Goal: Information Seeking & Learning: Learn about a topic

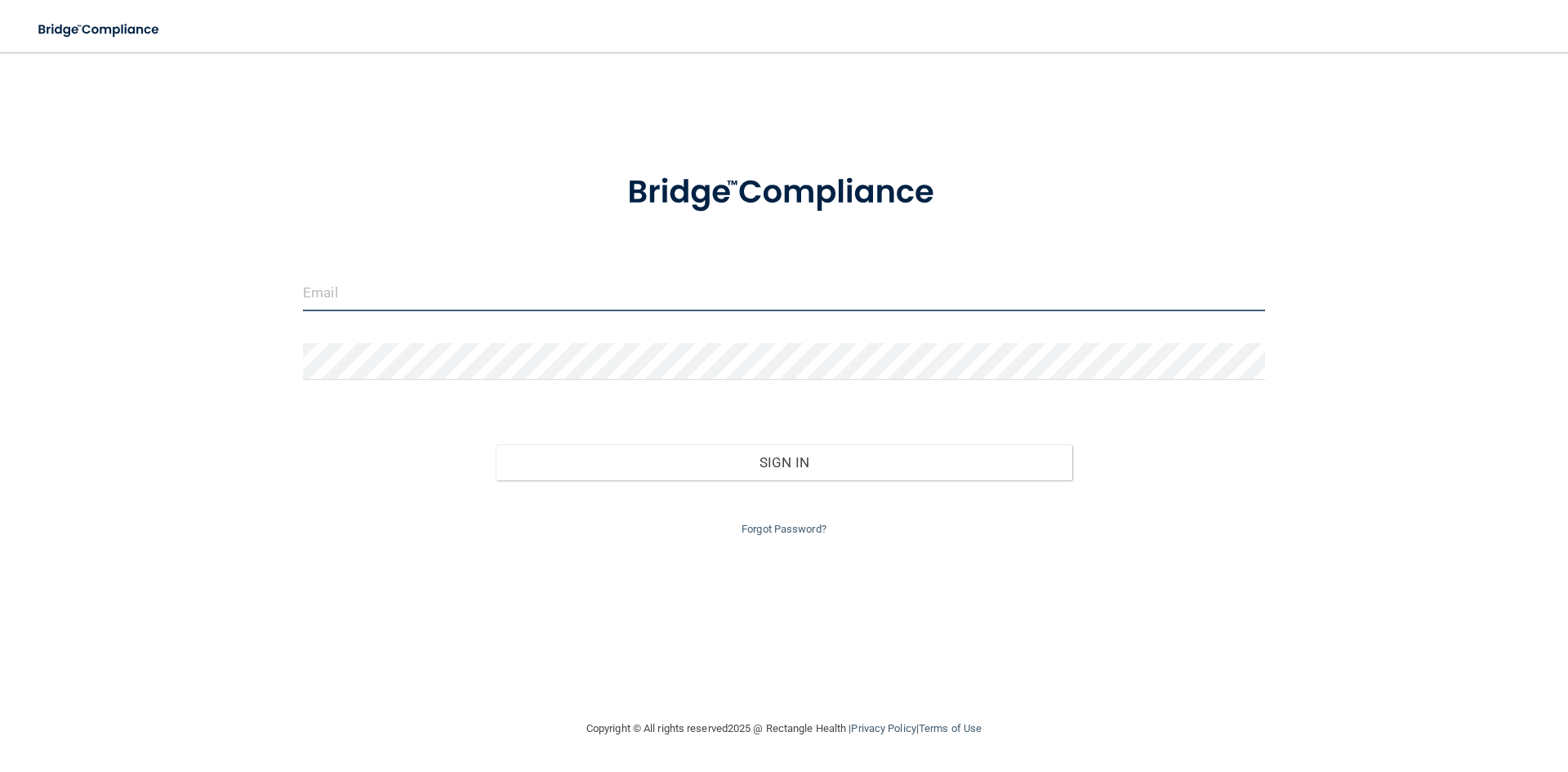
click at [438, 296] on input "email" at bounding box center [784, 293] width 962 height 37
type input "[EMAIL_ADDRESS][DOMAIN_NAME]"
click at [520, 343] on form "[EMAIL_ADDRESS][DOMAIN_NAME] Invalid email/password. You don't have permission …" at bounding box center [784, 345] width 962 height 389
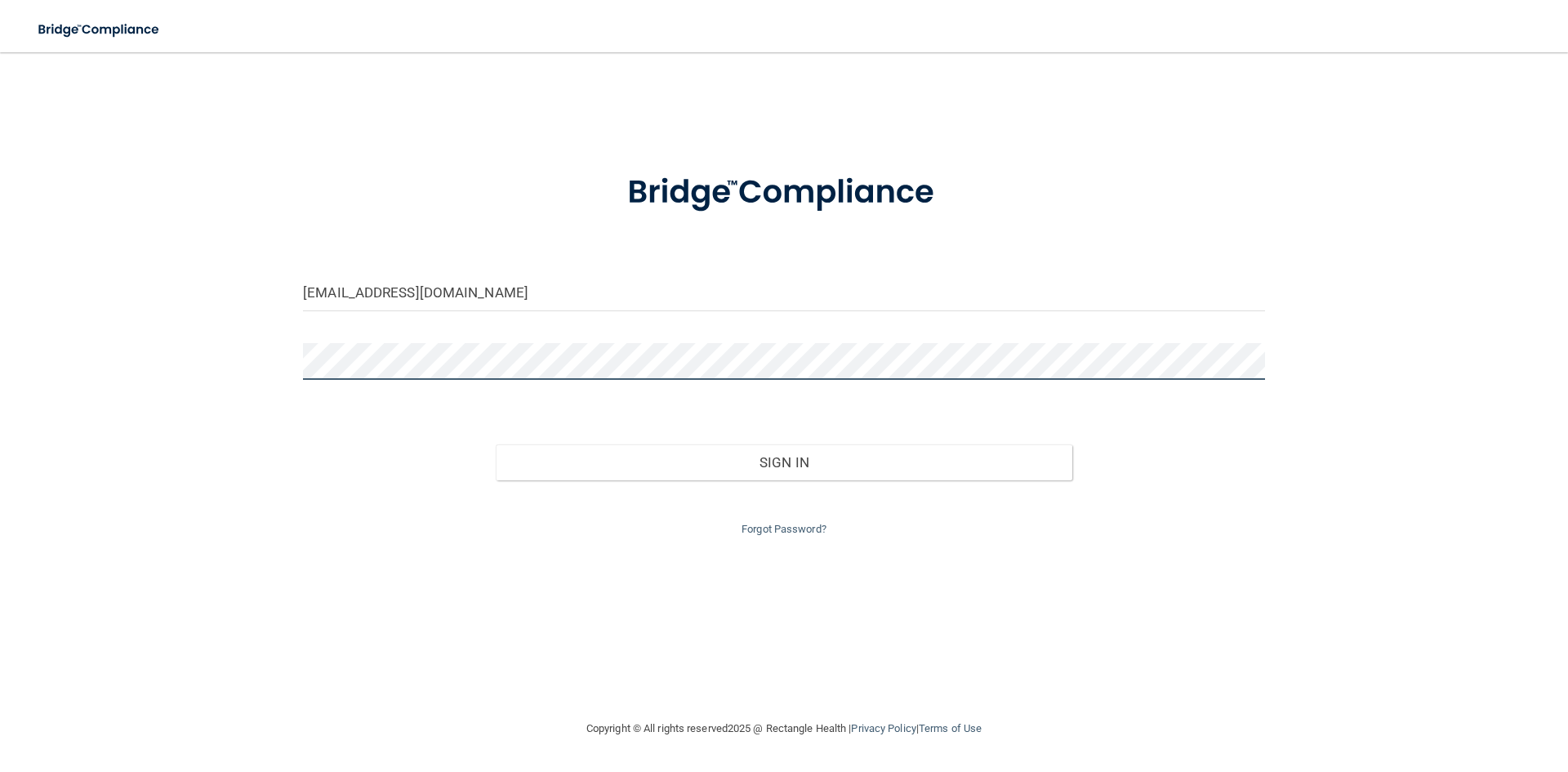
click at [496, 444] on button "Sign In" at bounding box center [784, 462] width 577 height 36
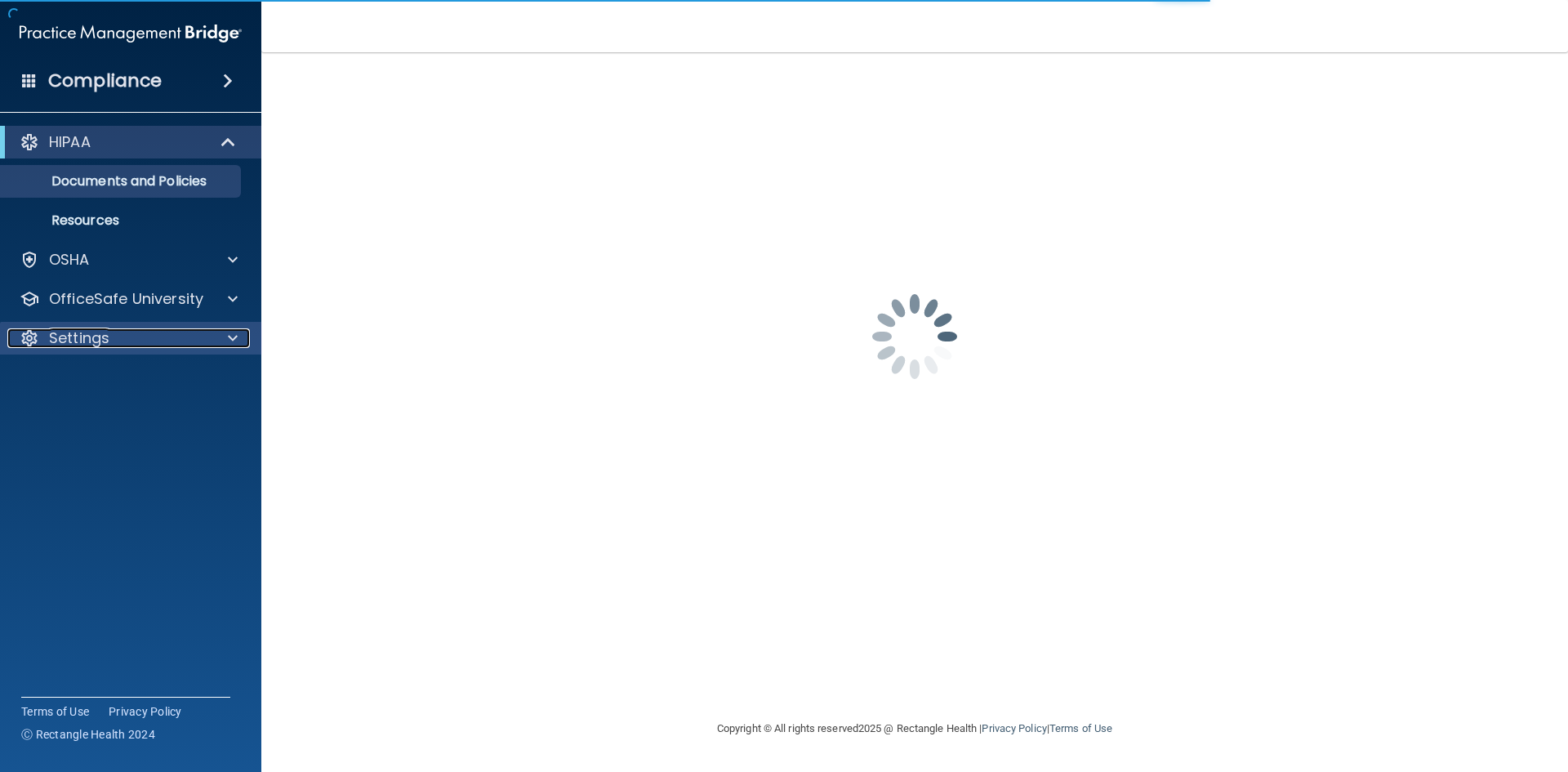
click at [156, 335] on div "Settings" at bounding box center [108, 338] width 203 height 19
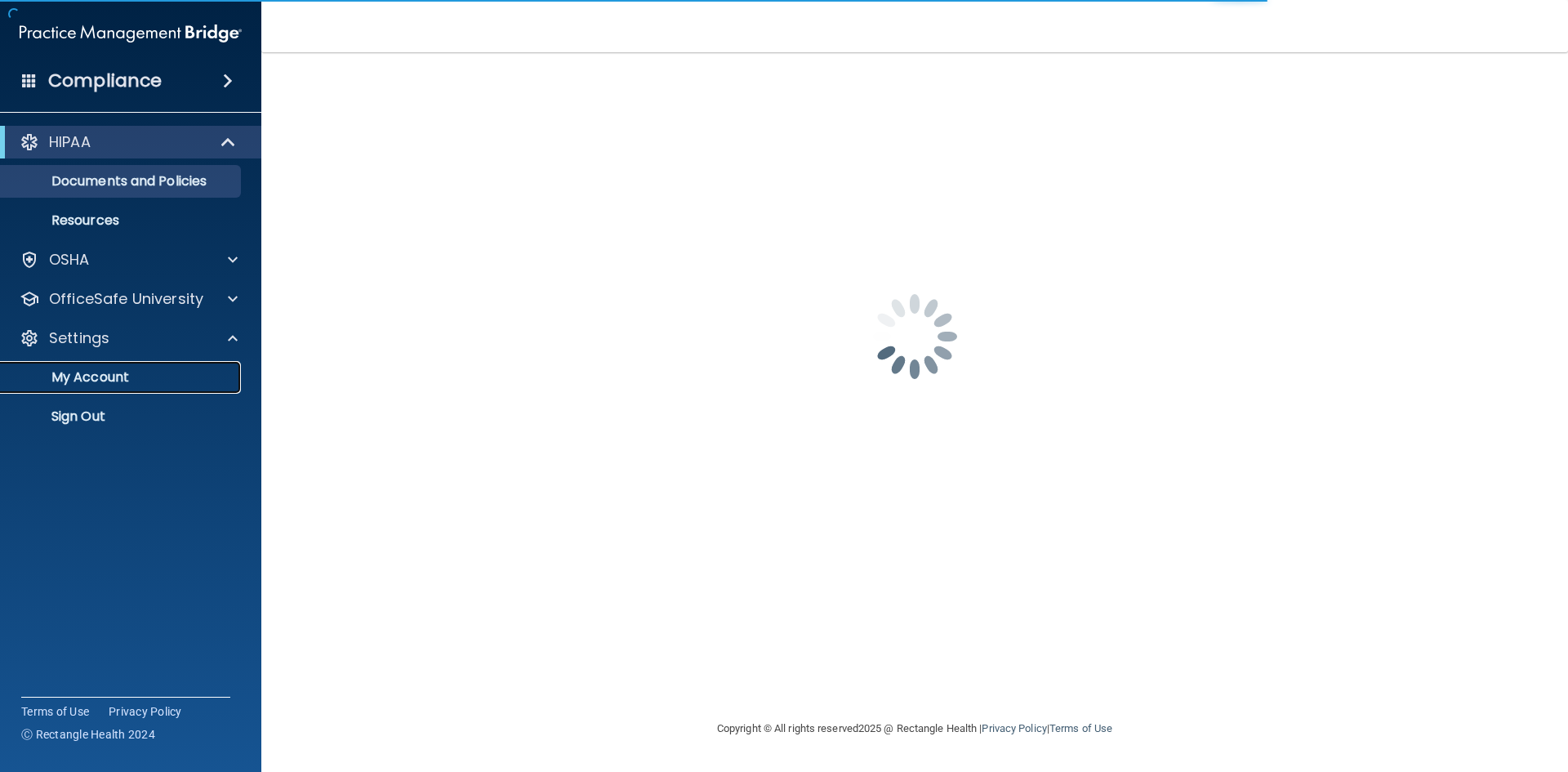
click at [169, 382] on p "My Account" at bounding box center [122, 377] width 223 height 17
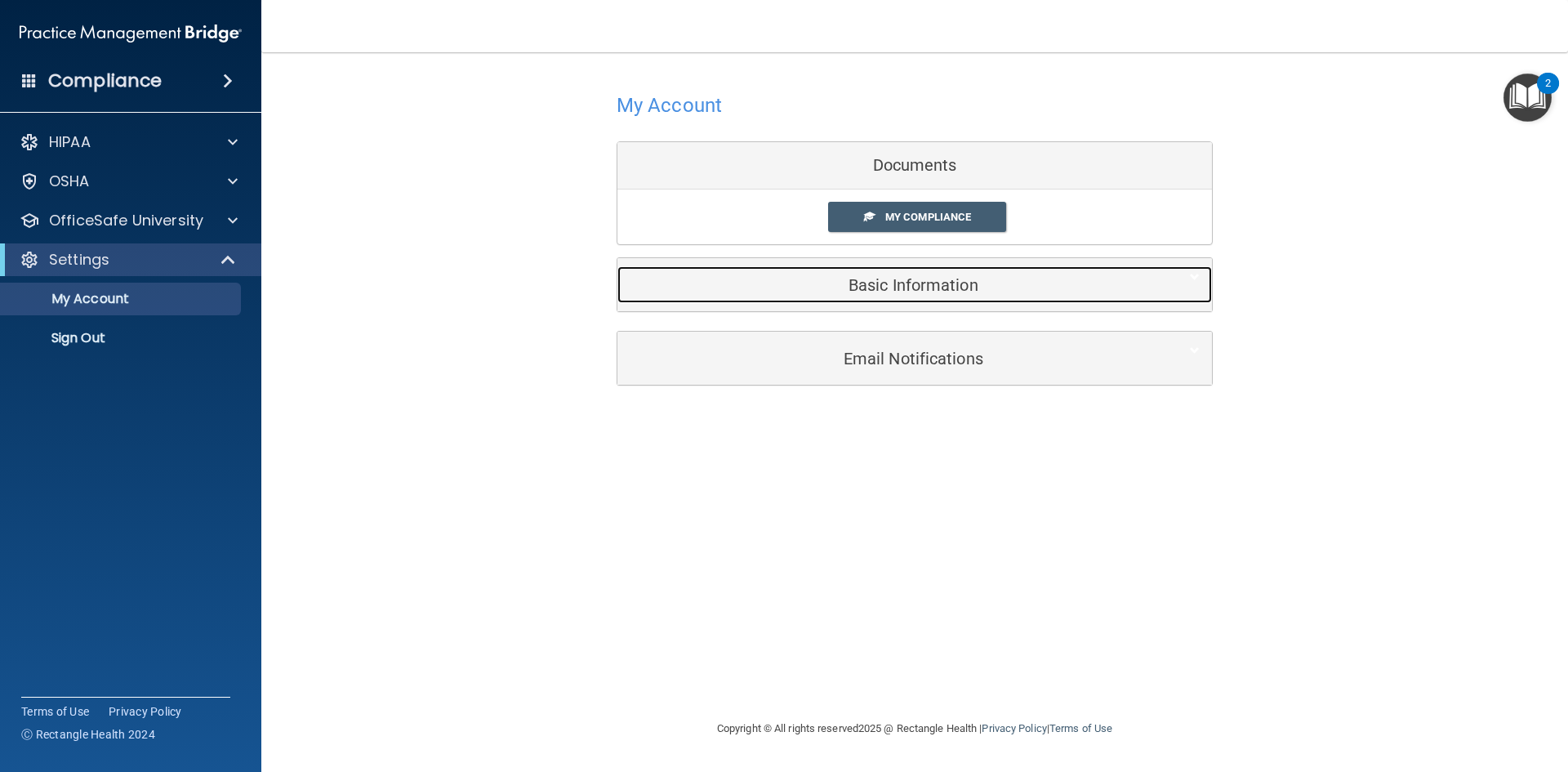
click at [960, 292] on h5 "Basic Information" at bounding box center [890, 285] width 521 height 18
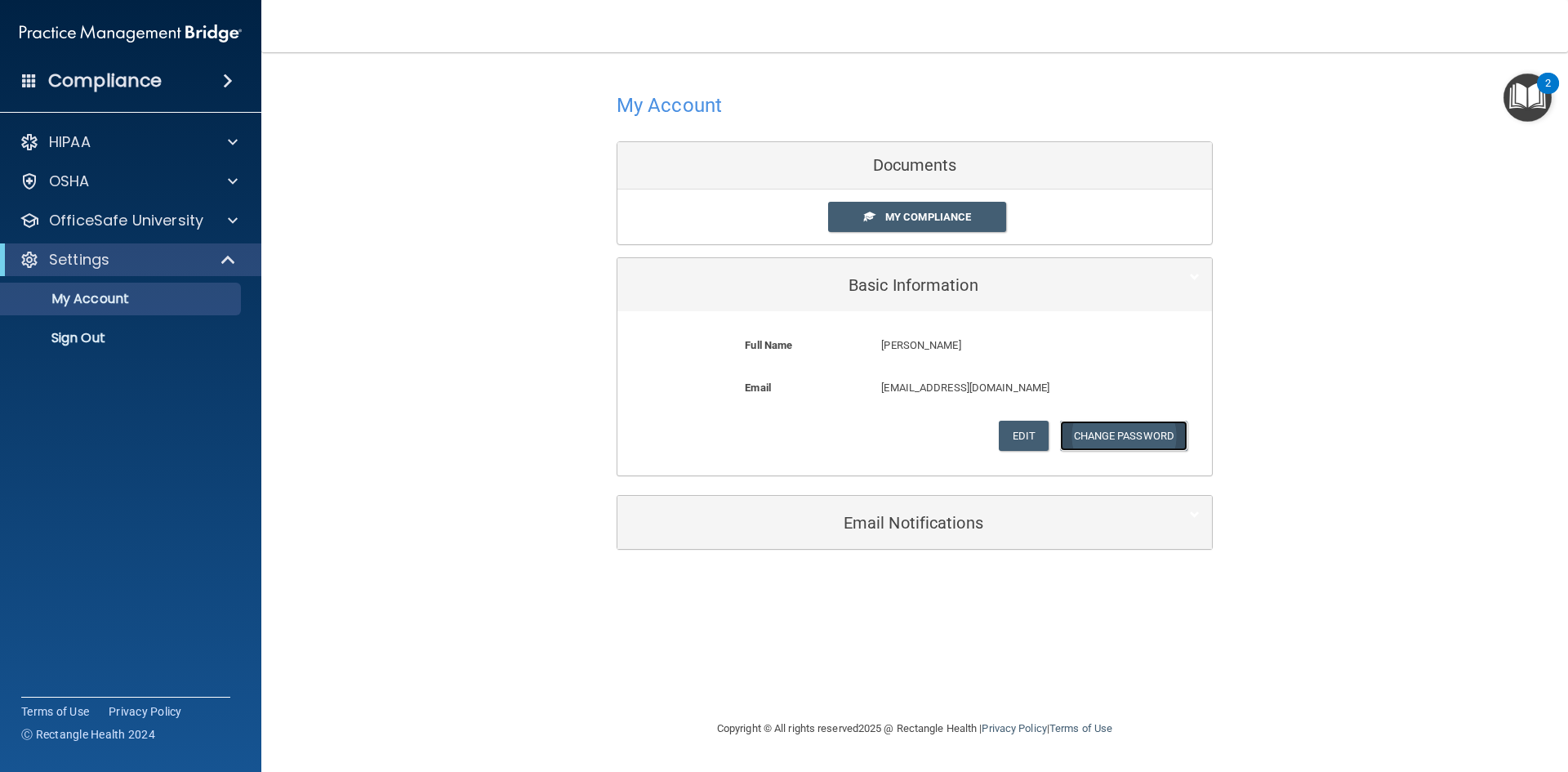
click at [1147, 433] on button "Change Password" at bounding box center [1125, 435] width 129 height 30
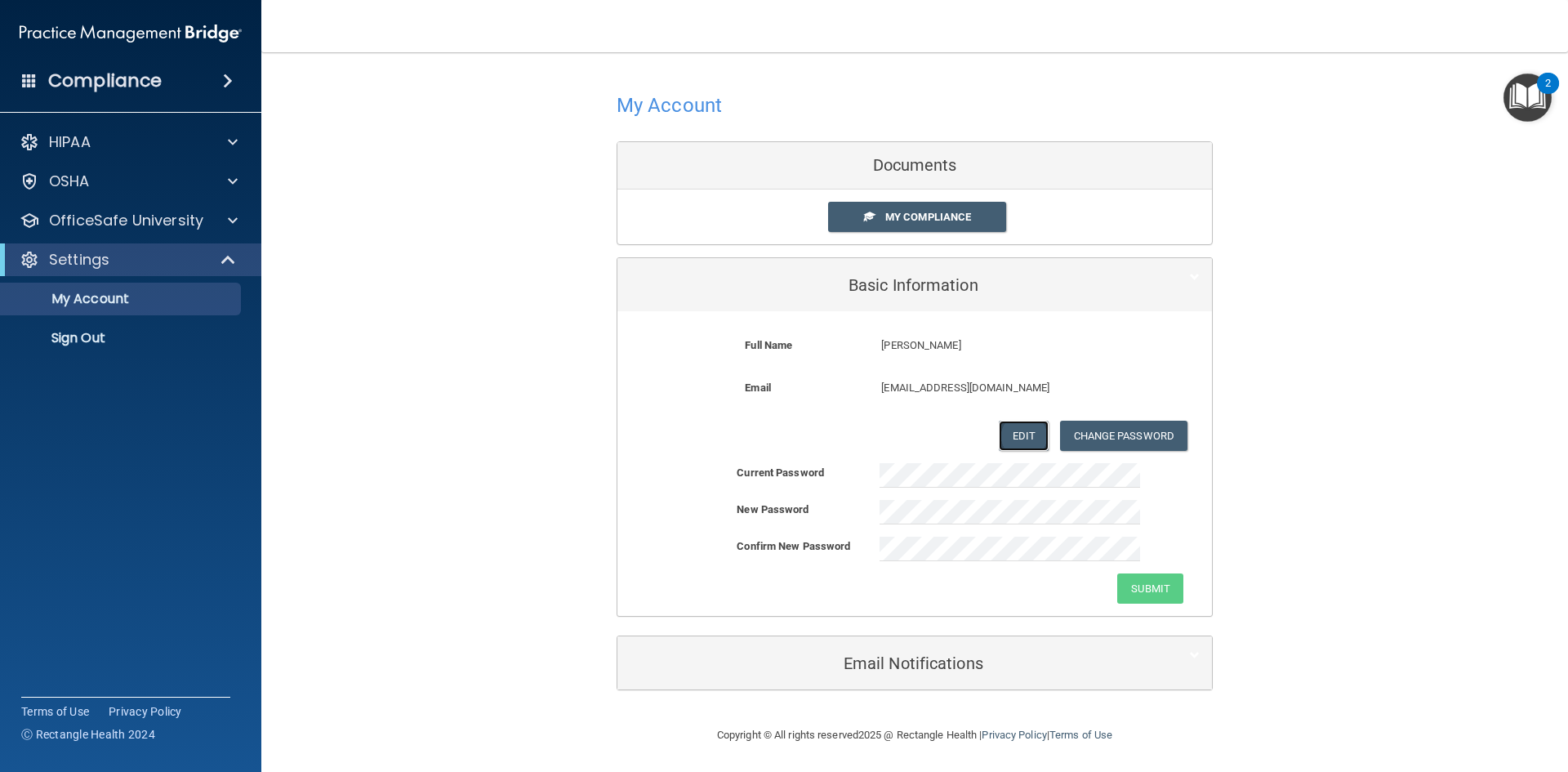
click at [1018, 426] on button "Edit" at bounding box center [1024, 435] width 50 height 30
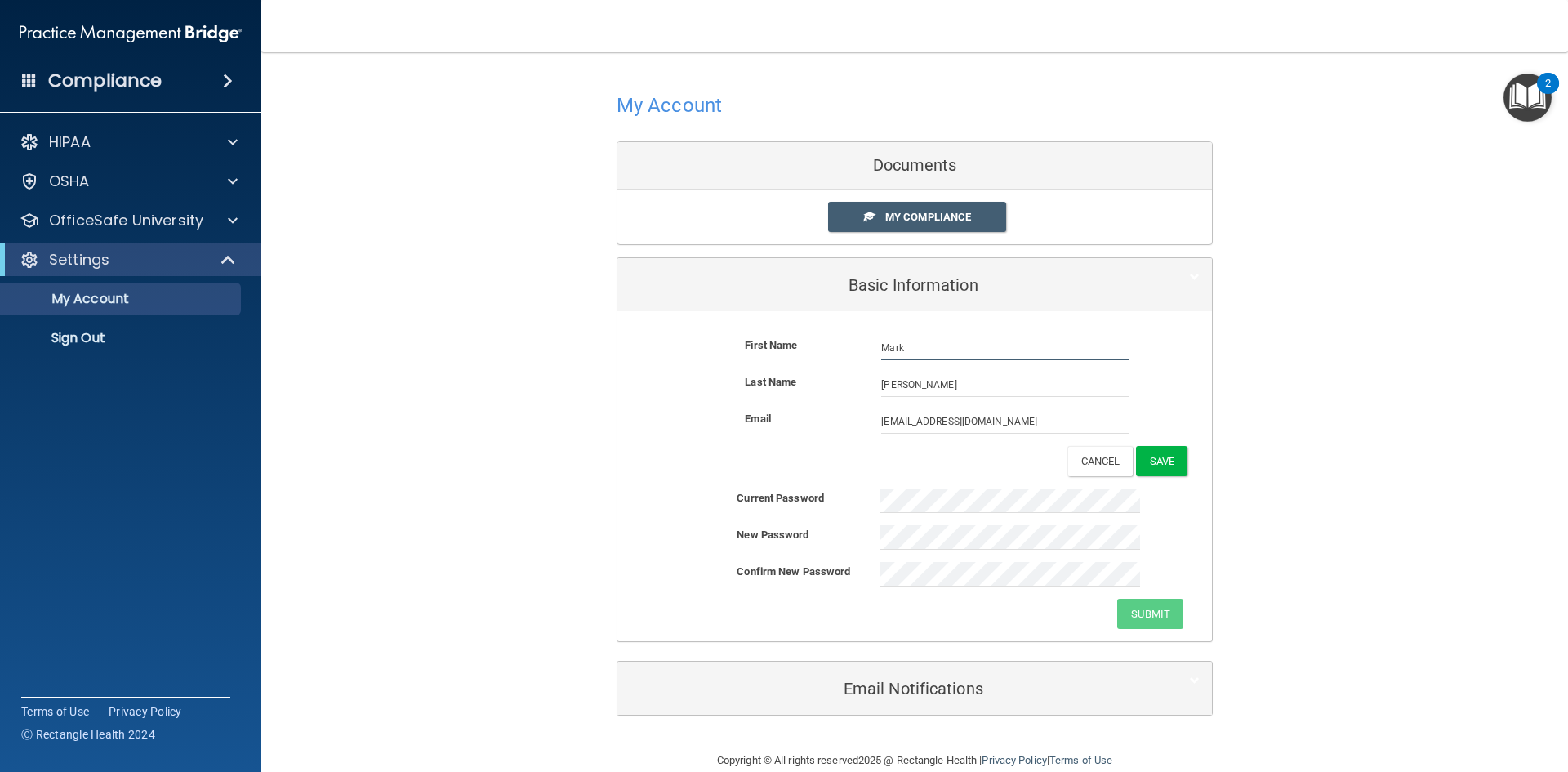
click at [917, 349] on input "Mark" at bounding box center [1005, 348] width 249 height 25
type input "[PERSON_NAME]"
drag, startPoint x: 931, startPoint y: 390, endPoint x: 780, endPoint y: 417, distance: 153.4
click at [768, 418] on form "First Name [PERSON_NAME] [PERSON_NAME] Last Name [PERSON_NAME] Email [EMAIL_ADD…" at bounding box center [914, 406] width 570 height 165
type input "D"
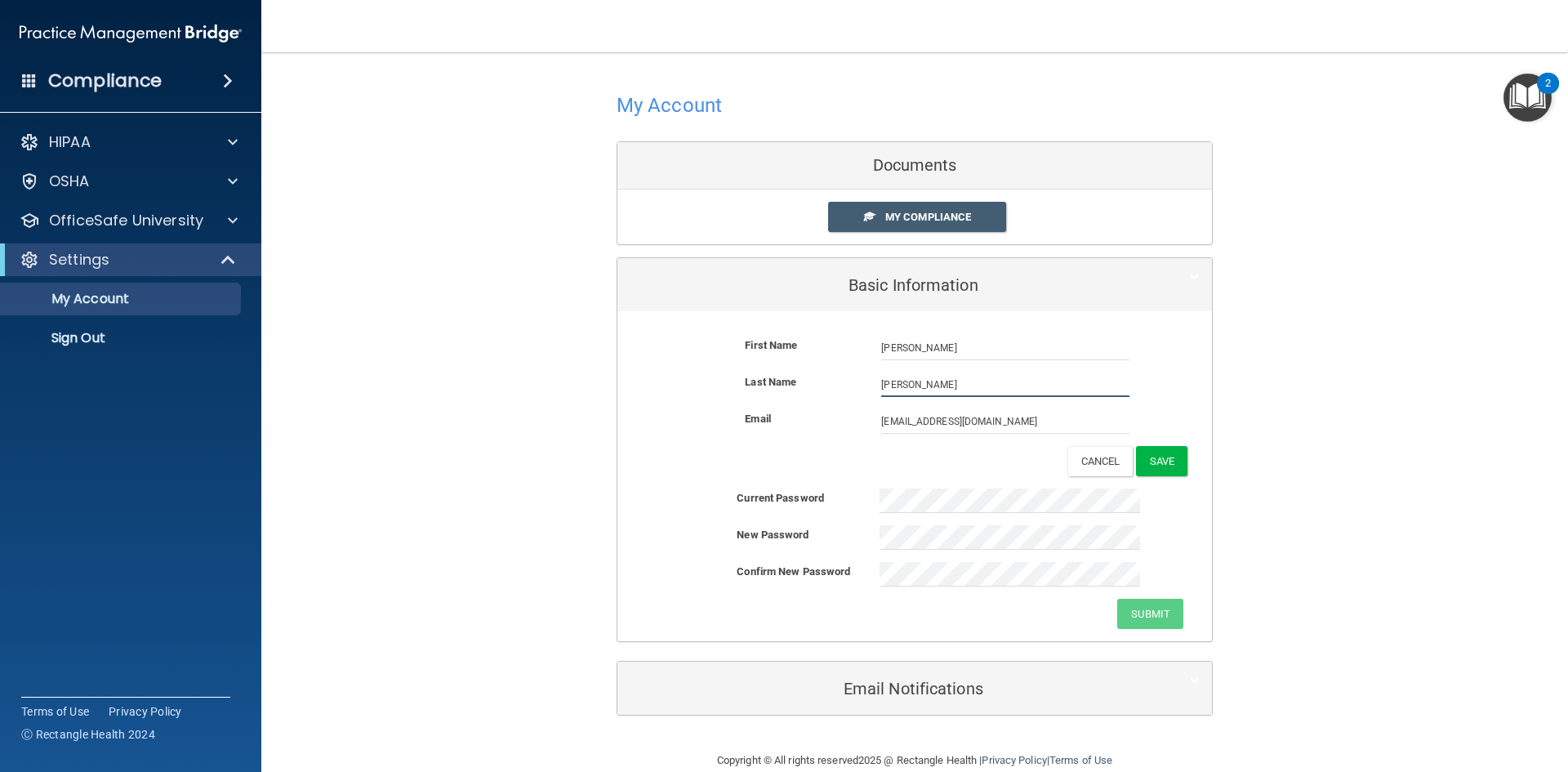
type input "[PERSON_NAME]"
click at [382, 449] on div "My Account Documents My Compliance My Compliance My BAA Basic Information First…" at bounding box center [914, 401] width 1242 height 666
click at [1143, 627] on button "Submit" at bounding box center [1150, 613] width 66 height 30
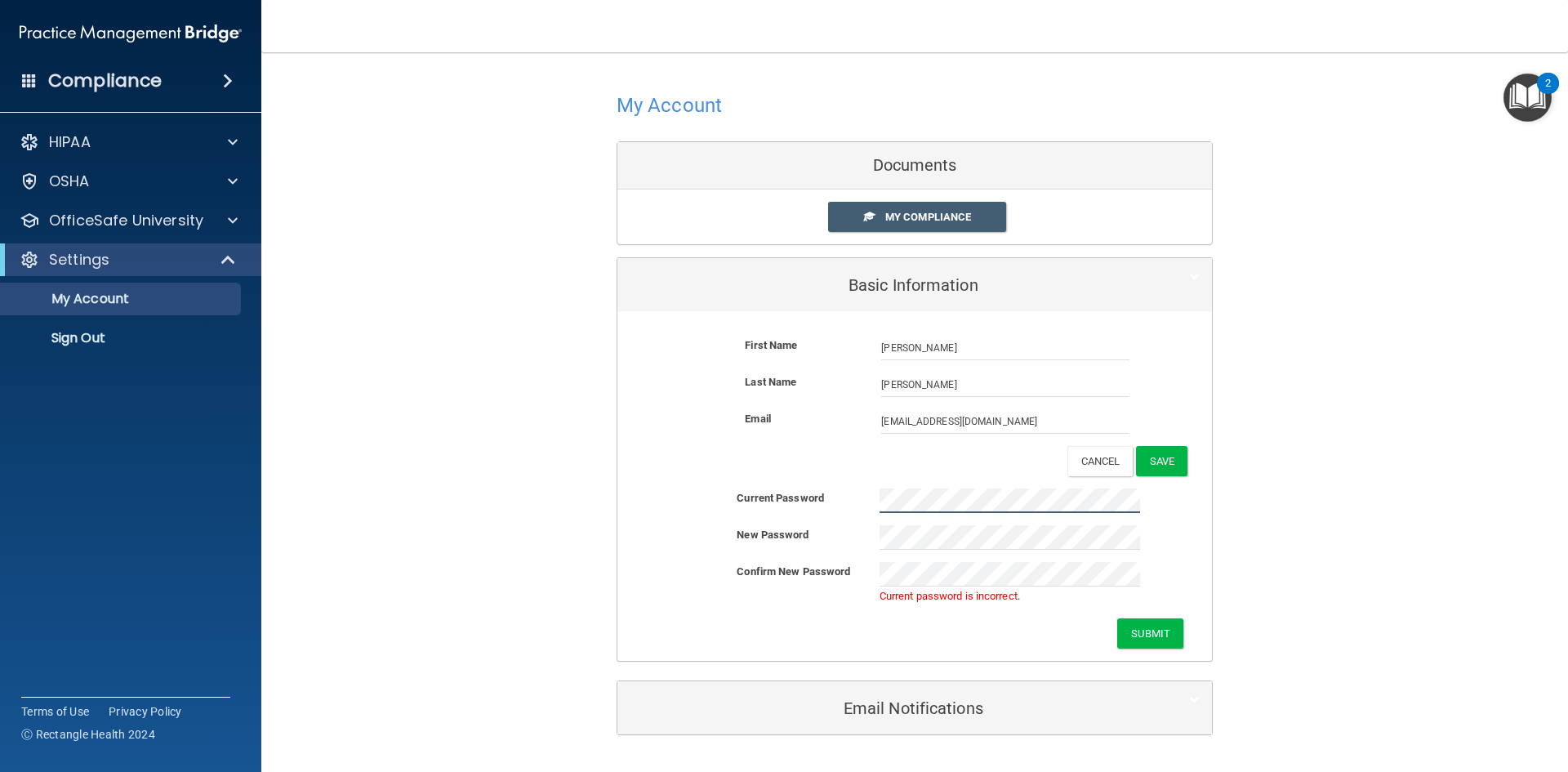
click at [767, 498] on div "Current Password" at bounding box center [915, 500] width 595 height 25
click at [1117, 619] on button "Submit" at bounding box center [1150, 633] width 66 height 30
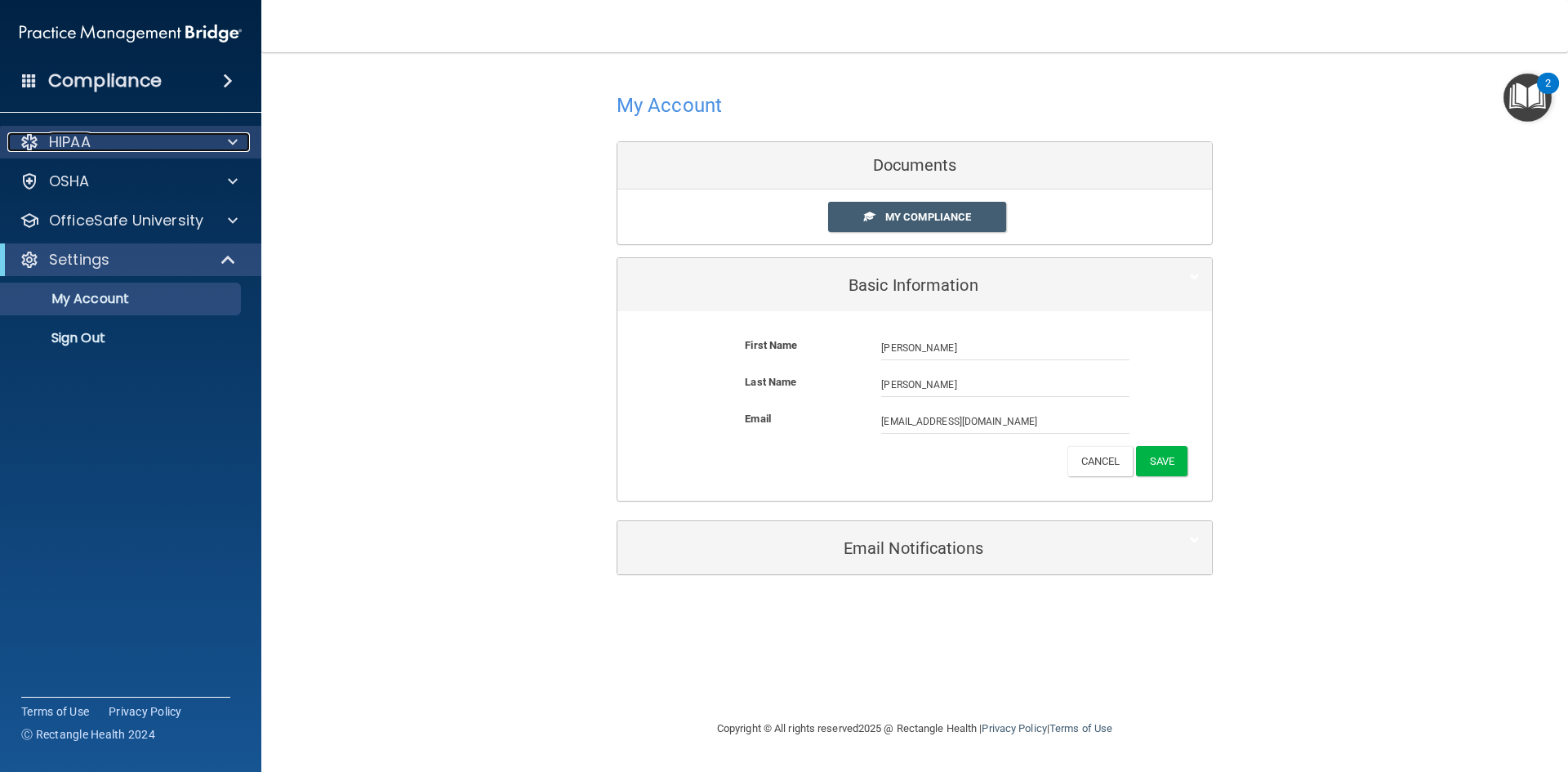
click at [149, 140] on div "HIPAA" at bounding box center [108, 141] width 203 height 19
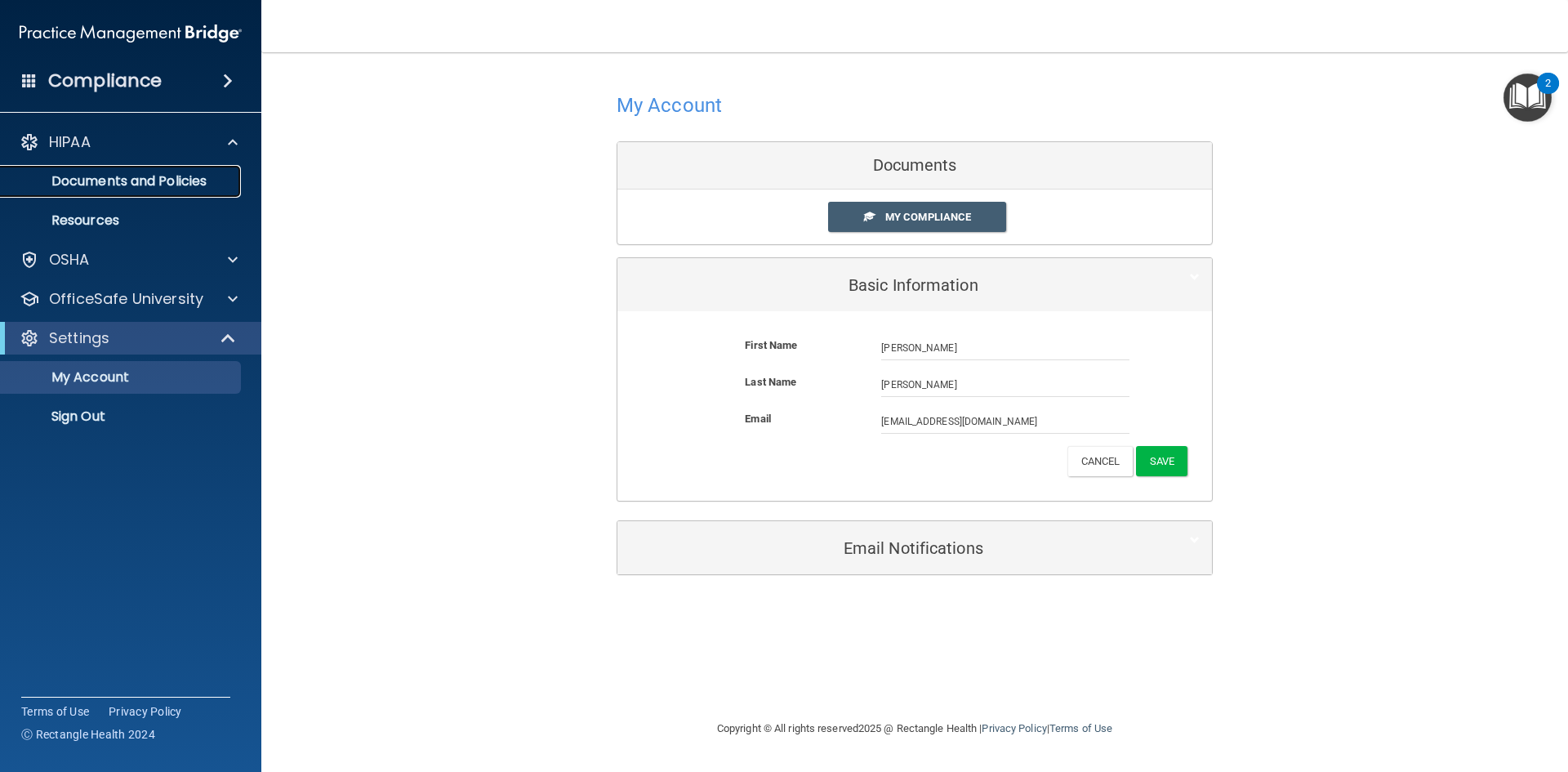
click at [152, 195] on link "Documents and Policies" at bounding box center [112, 182] width 257 height 33
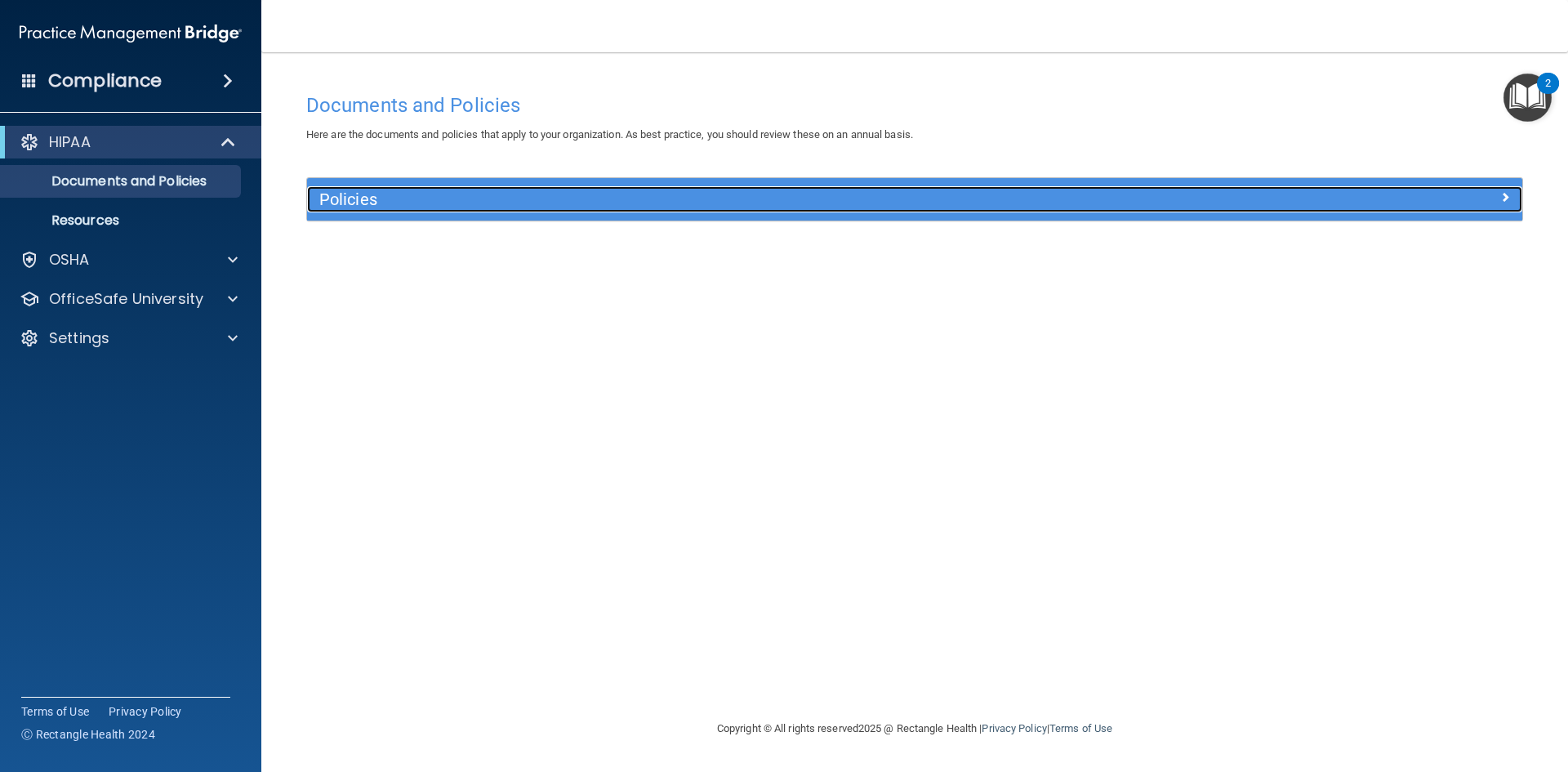
click at [308, 187] on div "Policies" at bounding box center [763, 199] width 912 height 26
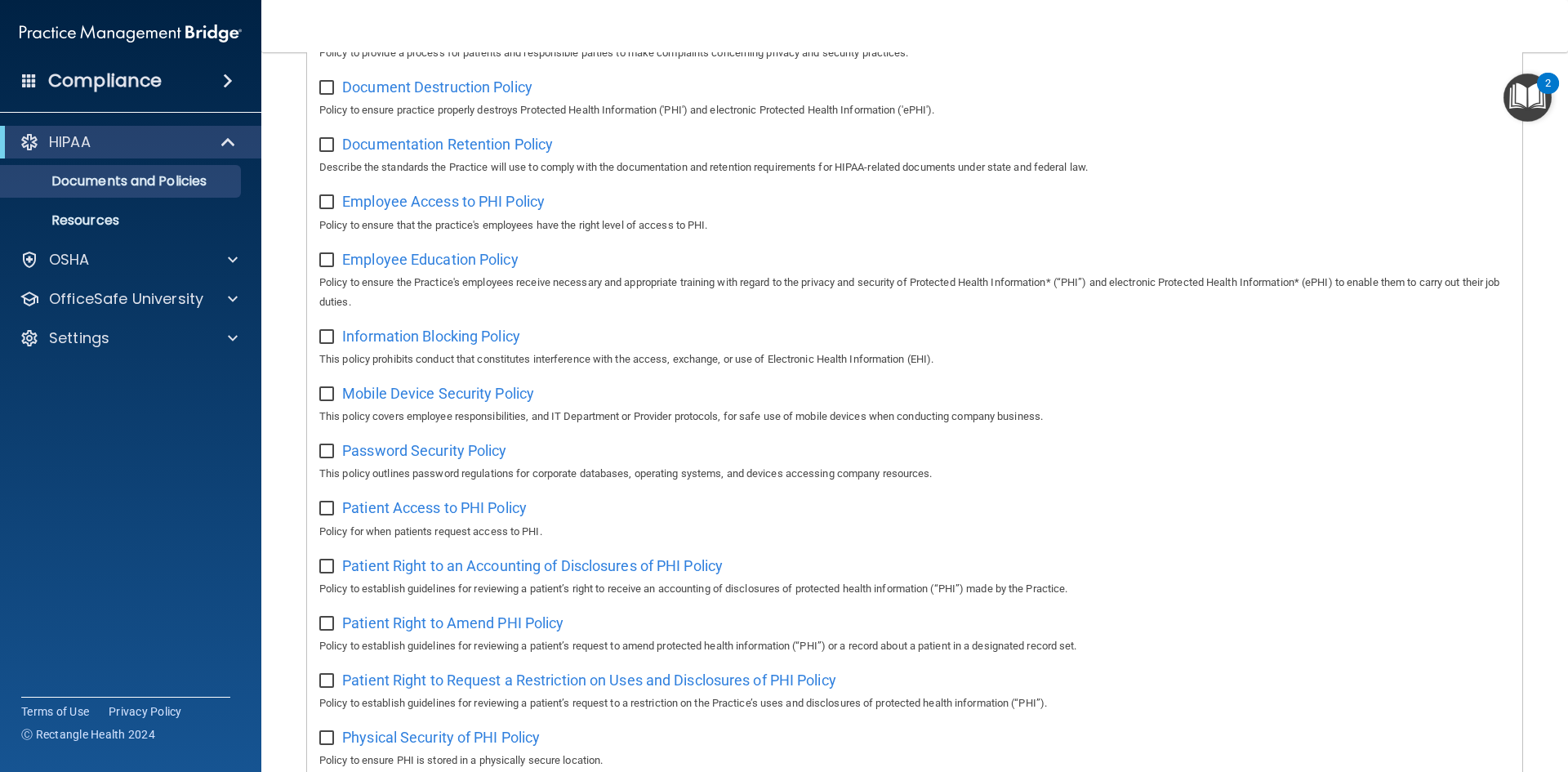
scroll to position [213, 0]
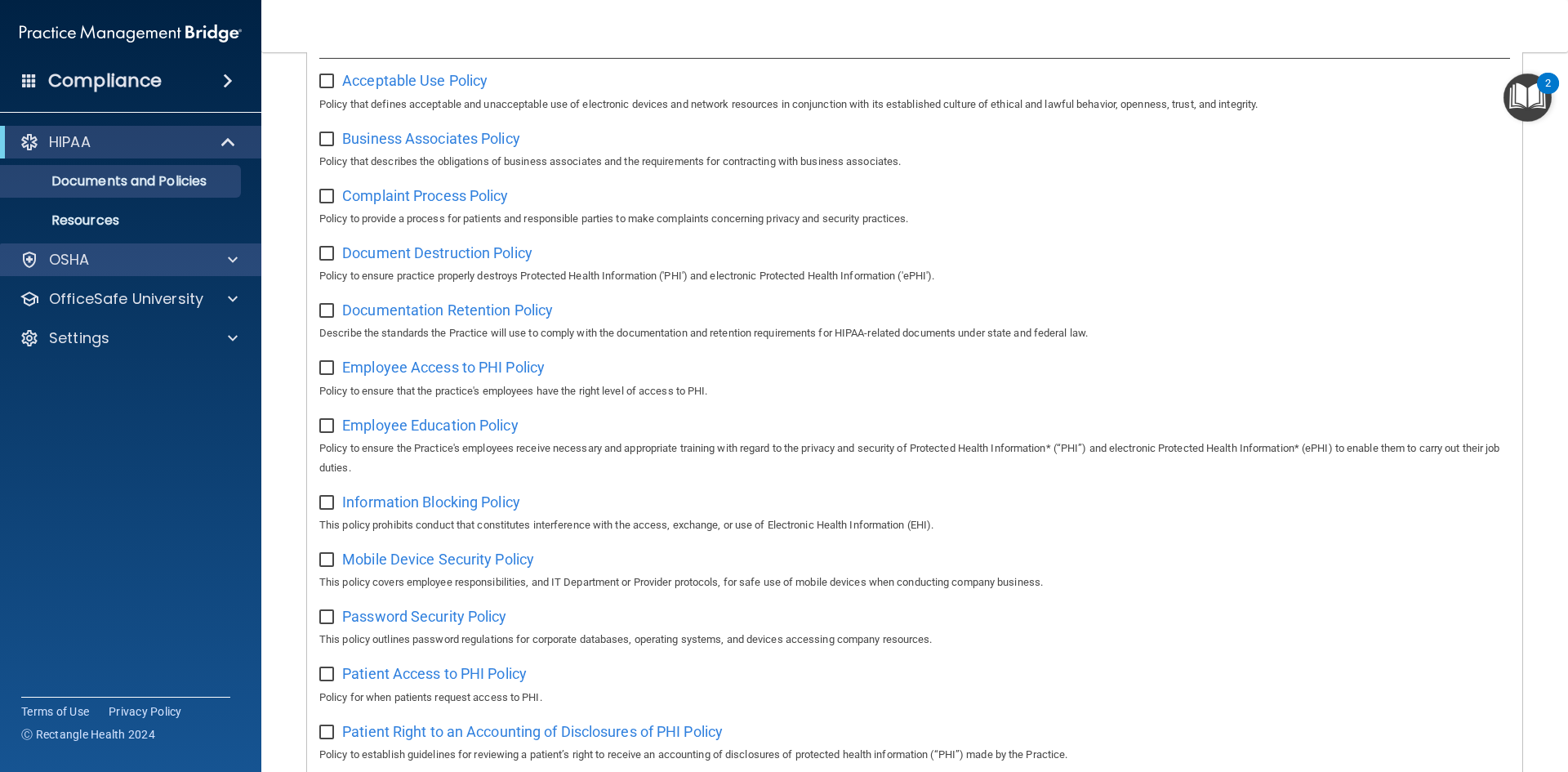
click at [172, 247] on div "OSHA" at bounding box center [131, 260] width 263 height 33
click at [220, 251] on div at bounding box center [230, 259] width 40 height 19
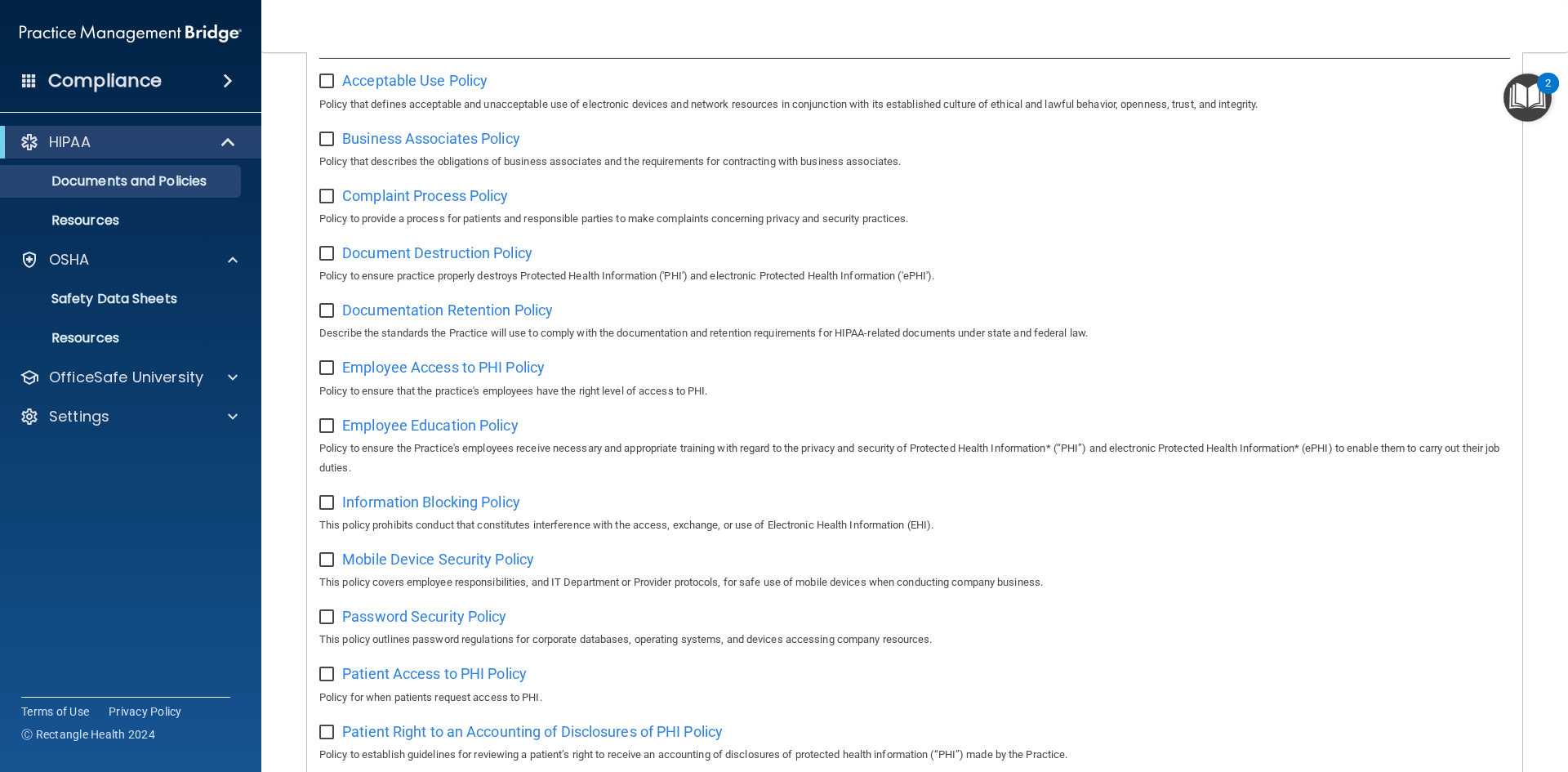
click at [331, 86] on input "checkbox" at bounding box center [329, 82] width 18 height 13
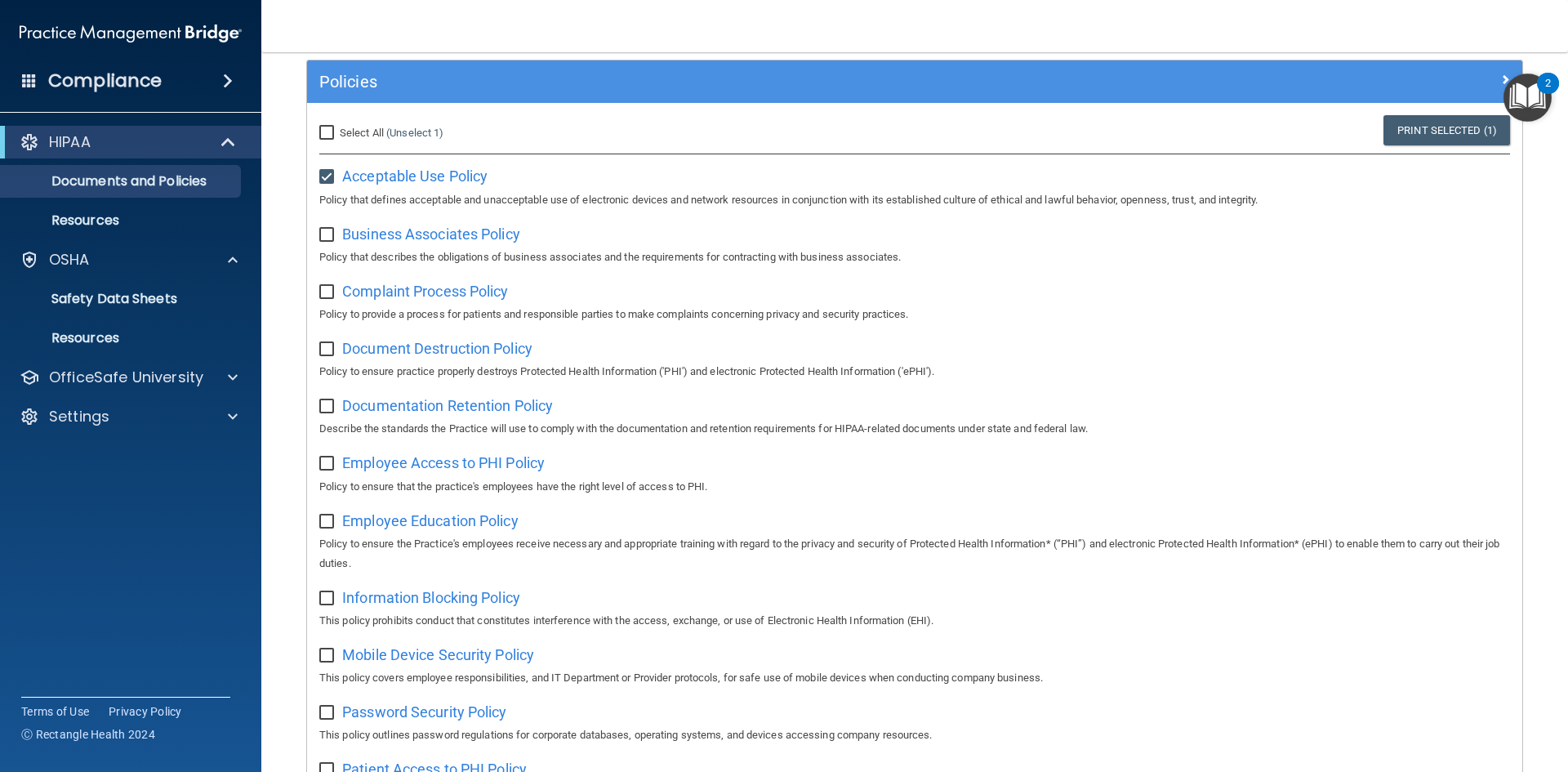
scroll to position [0, 0]
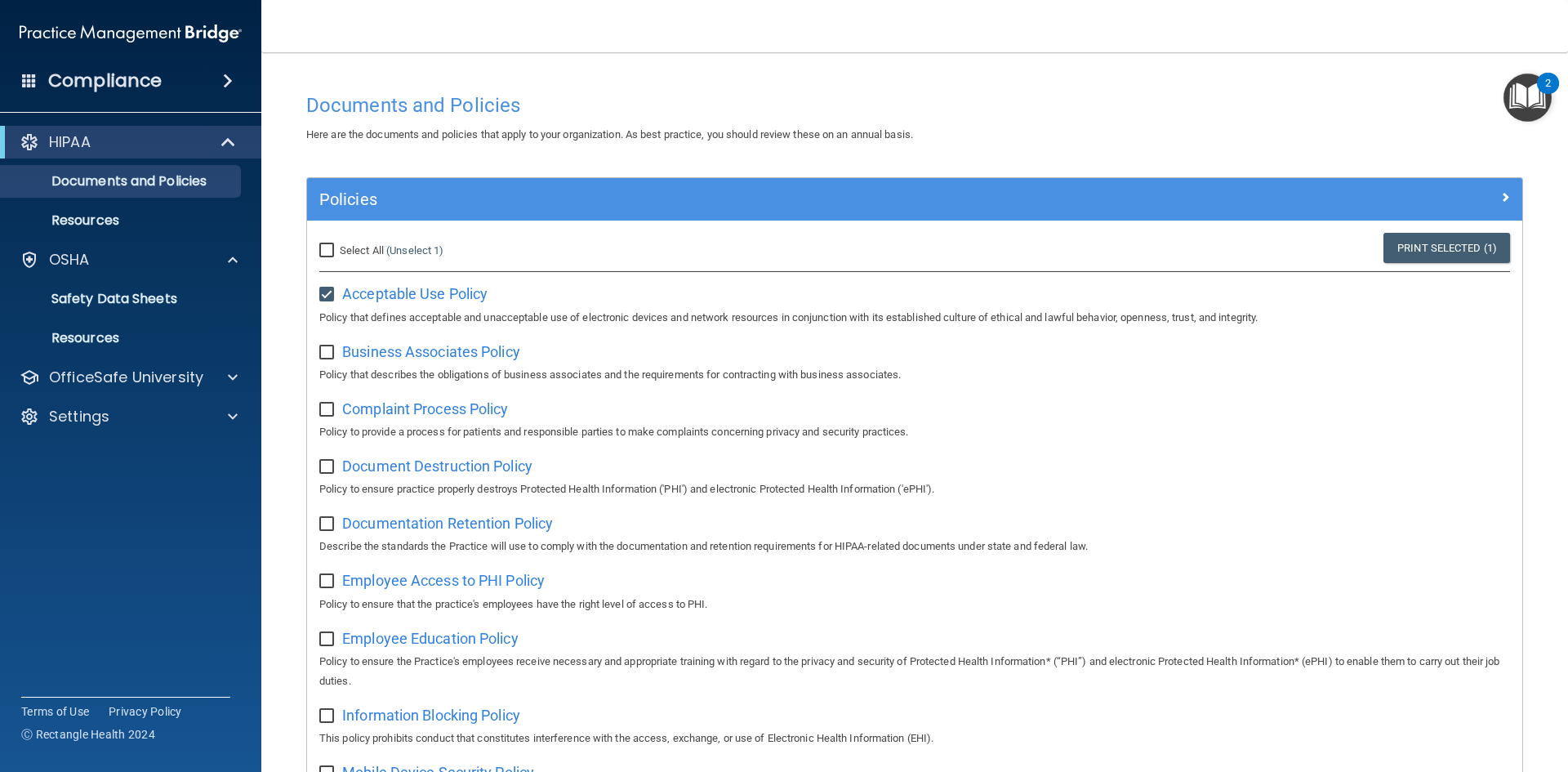
click at [330, 293] on input "checkbox" at bounding box center [329, 295] width 18 height 13
click at [458, 290] on span "Acceptable Use Policy" at bounding box center [415, 294] width 145 height 17
click at [325, 298] on input "checkbox" at bounding box center [329, 295] width 18 height 13
checkbox input "true"
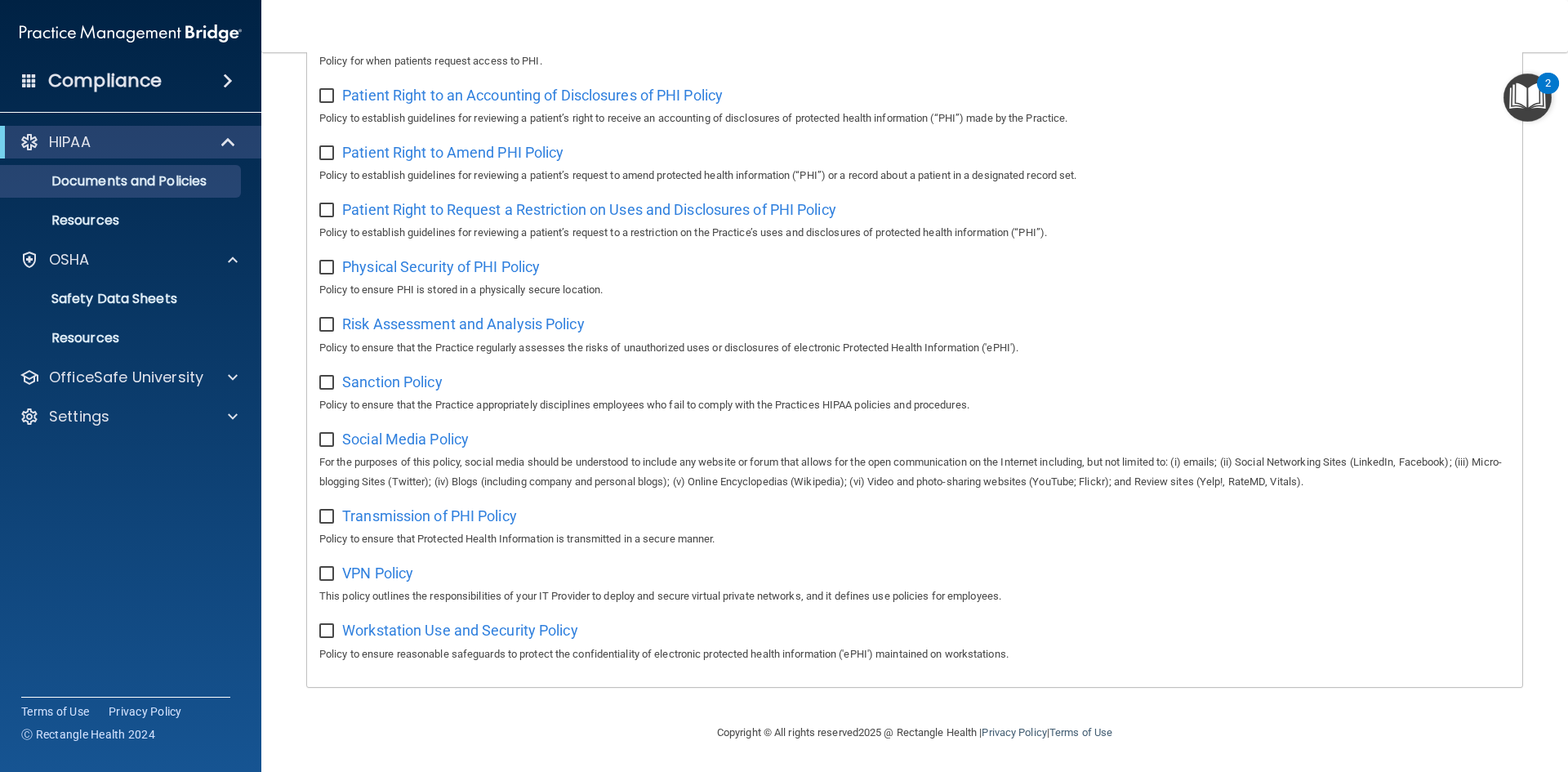
scroll to position [867, 0]
click at [167, 77] on div "Compliance" at bounding box center [130, 81] width 262 height 36
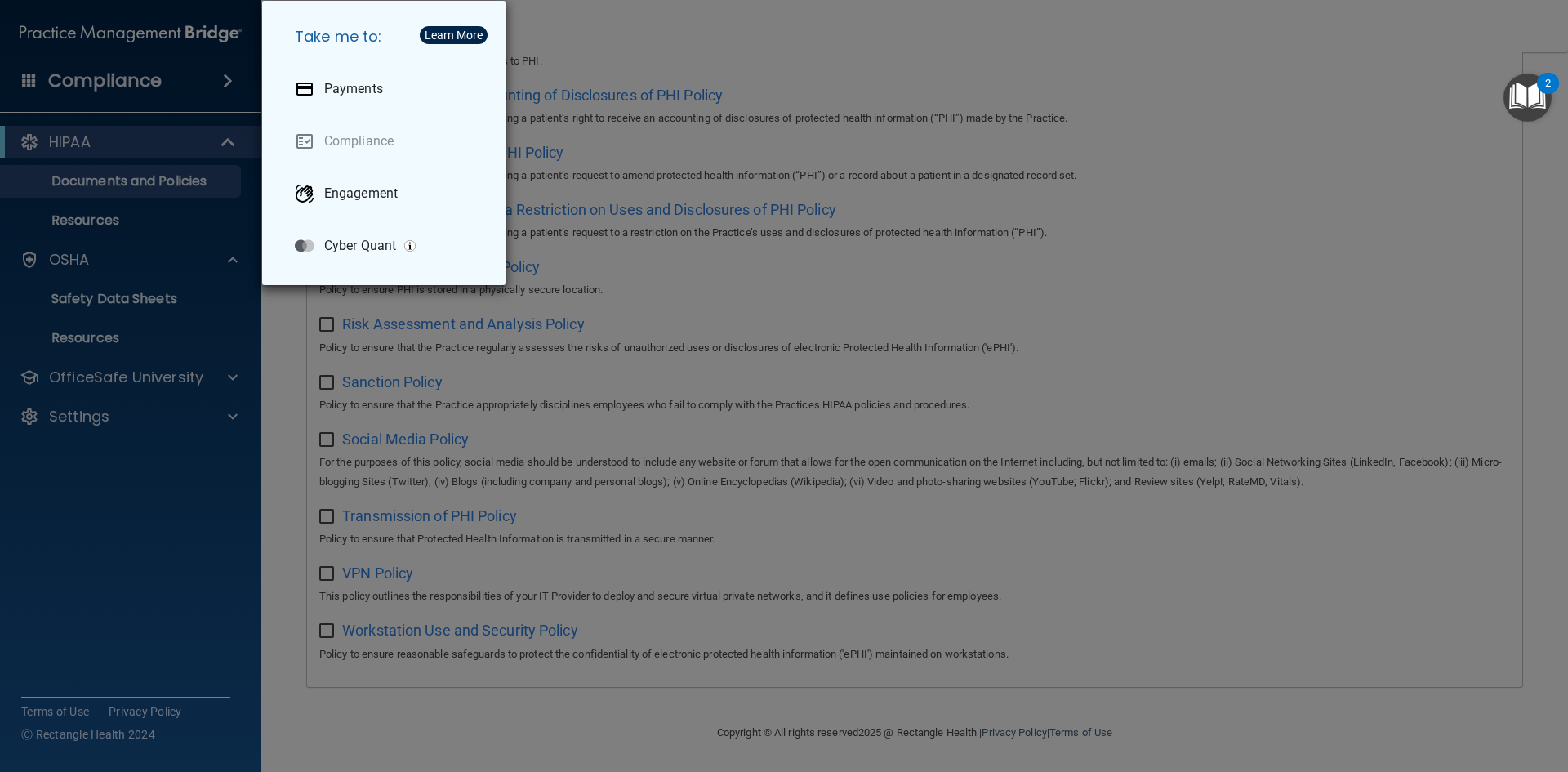
click at [175, 159] on div "Take me to: Payments Compliance Engagement Cyber Quant" at bounding box center [784, 386] width 1568 height 772
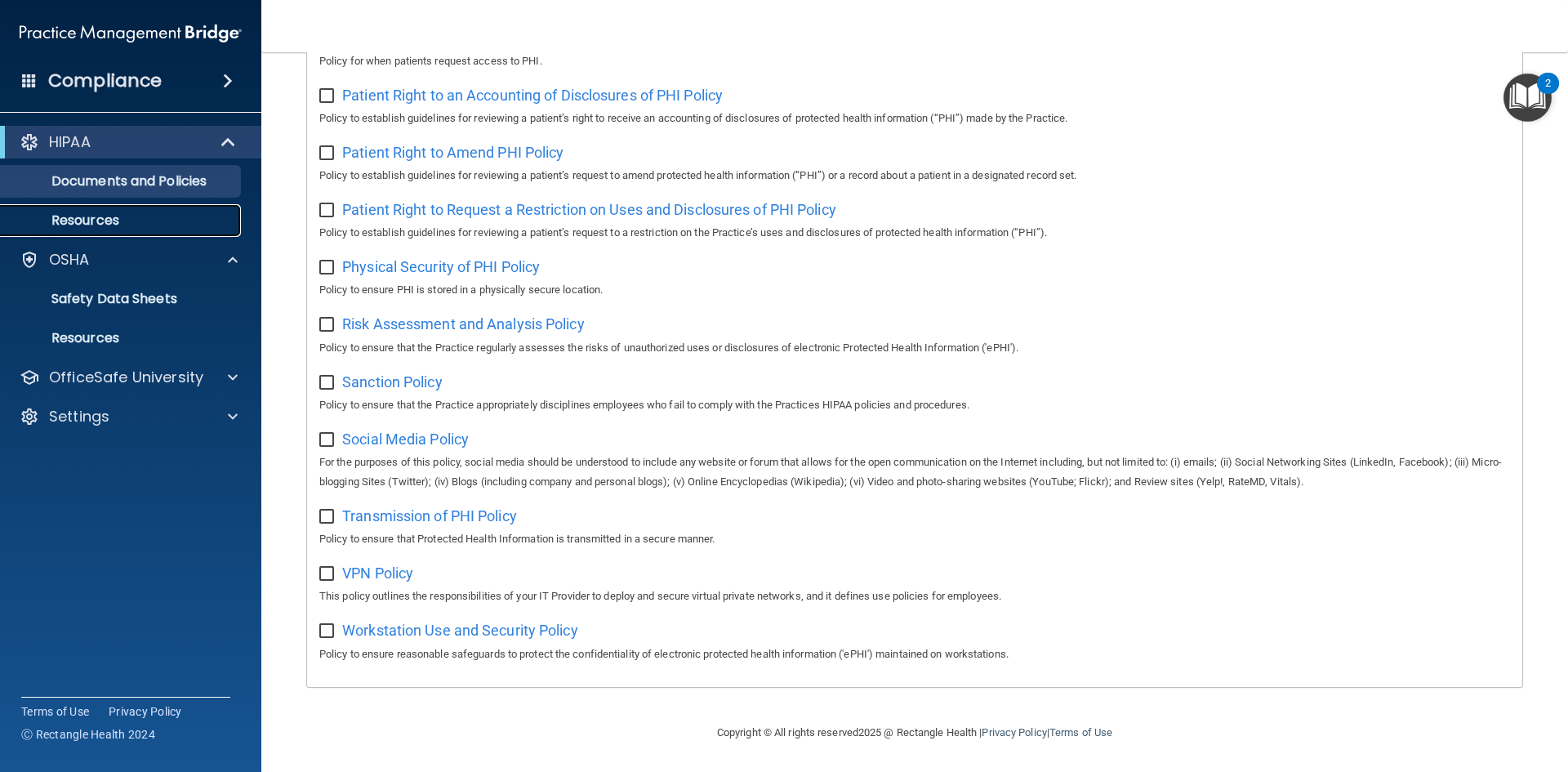
click at [157, 212] on p "Resources" at bounding box center [122, 220] width 223 height 17
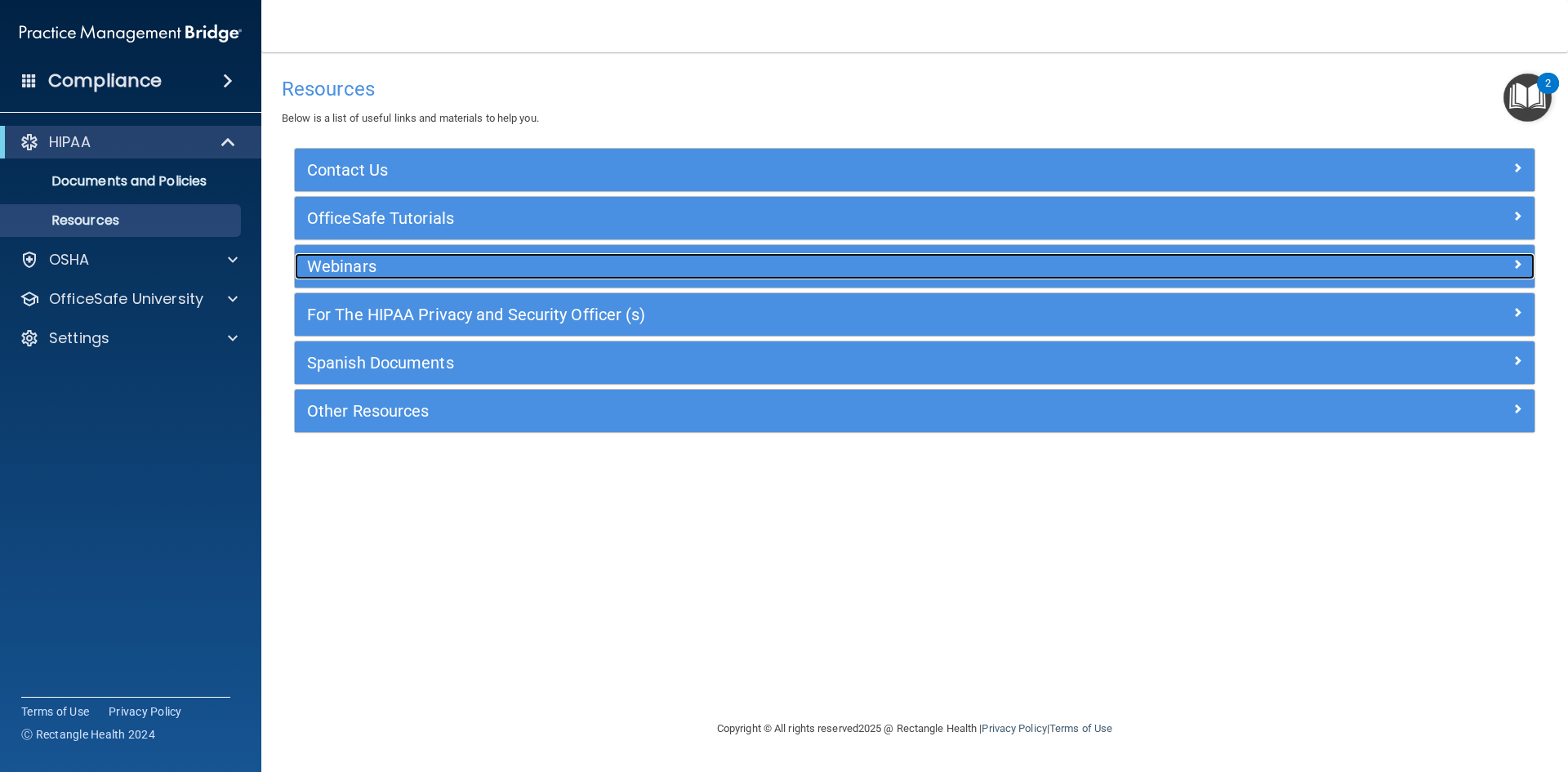
click at [387, 266] on h5 "Webinars" at bounding box center [760, 266] width 906 height 18
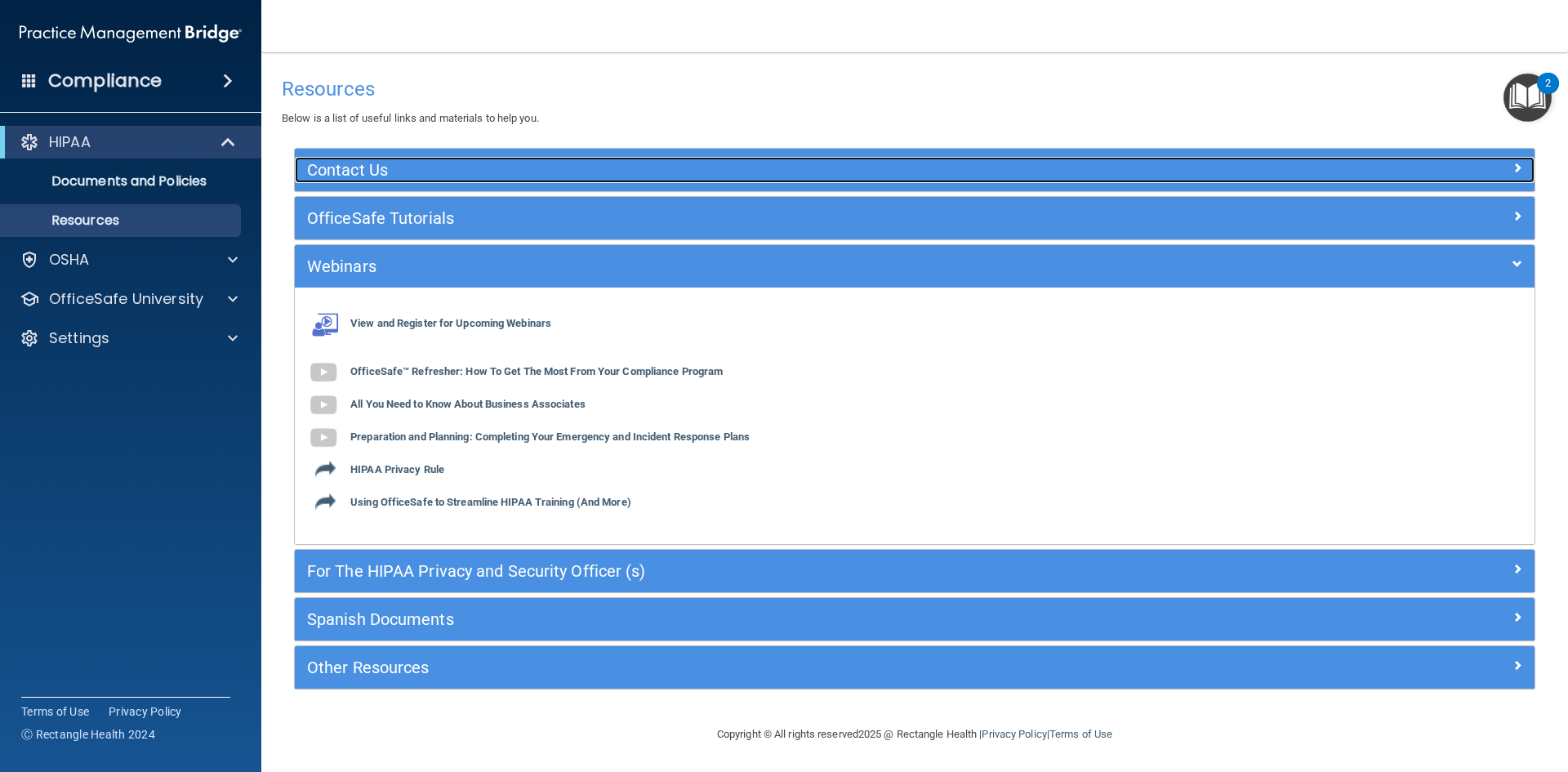
click at [416, 169] on h5 "Contact Us" at bounding box center [760, 170] width 906 height 18
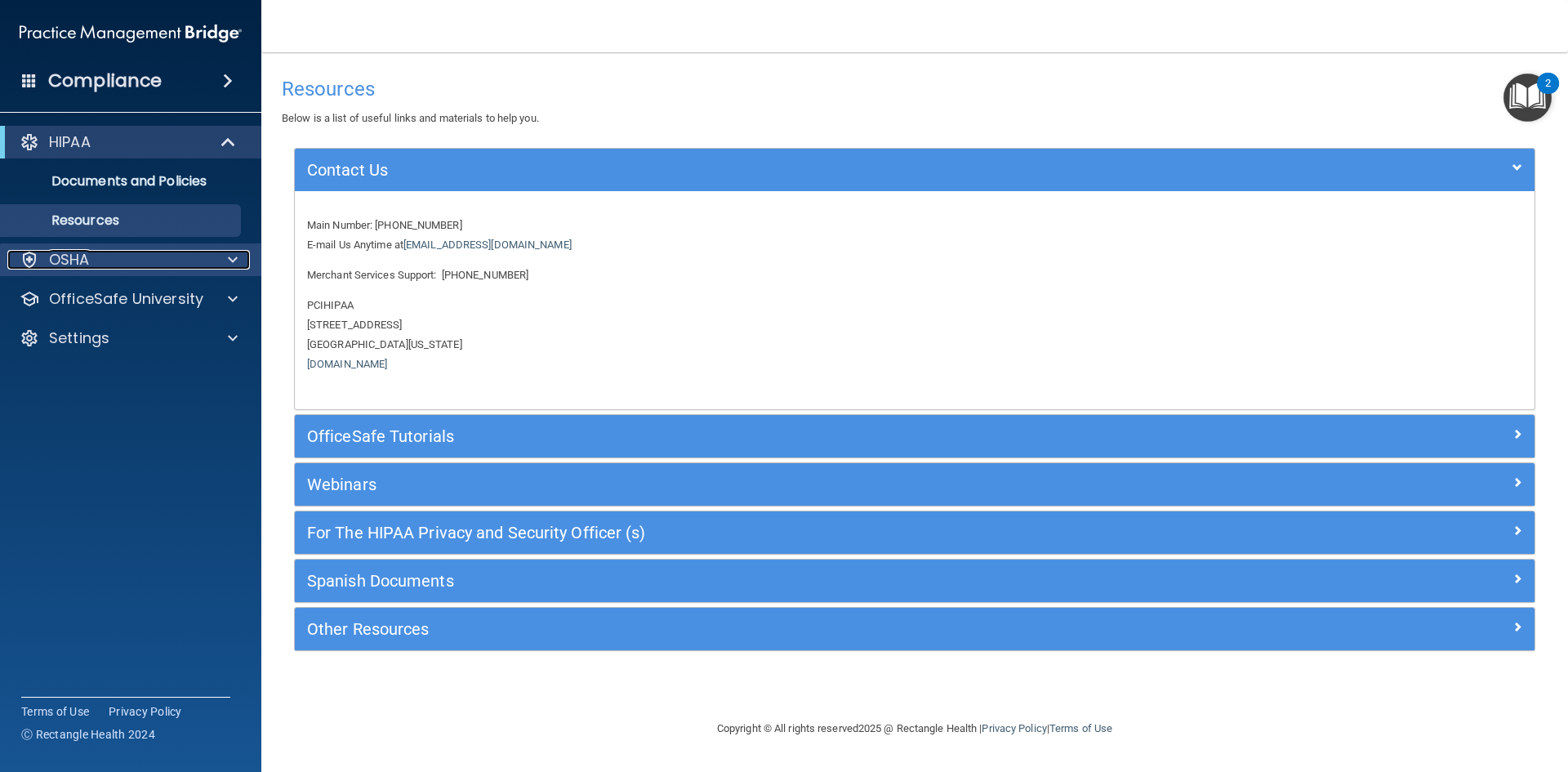
click at [128, 256] on div "OSHA" at bounding box center [108, 259] width 203 height 19
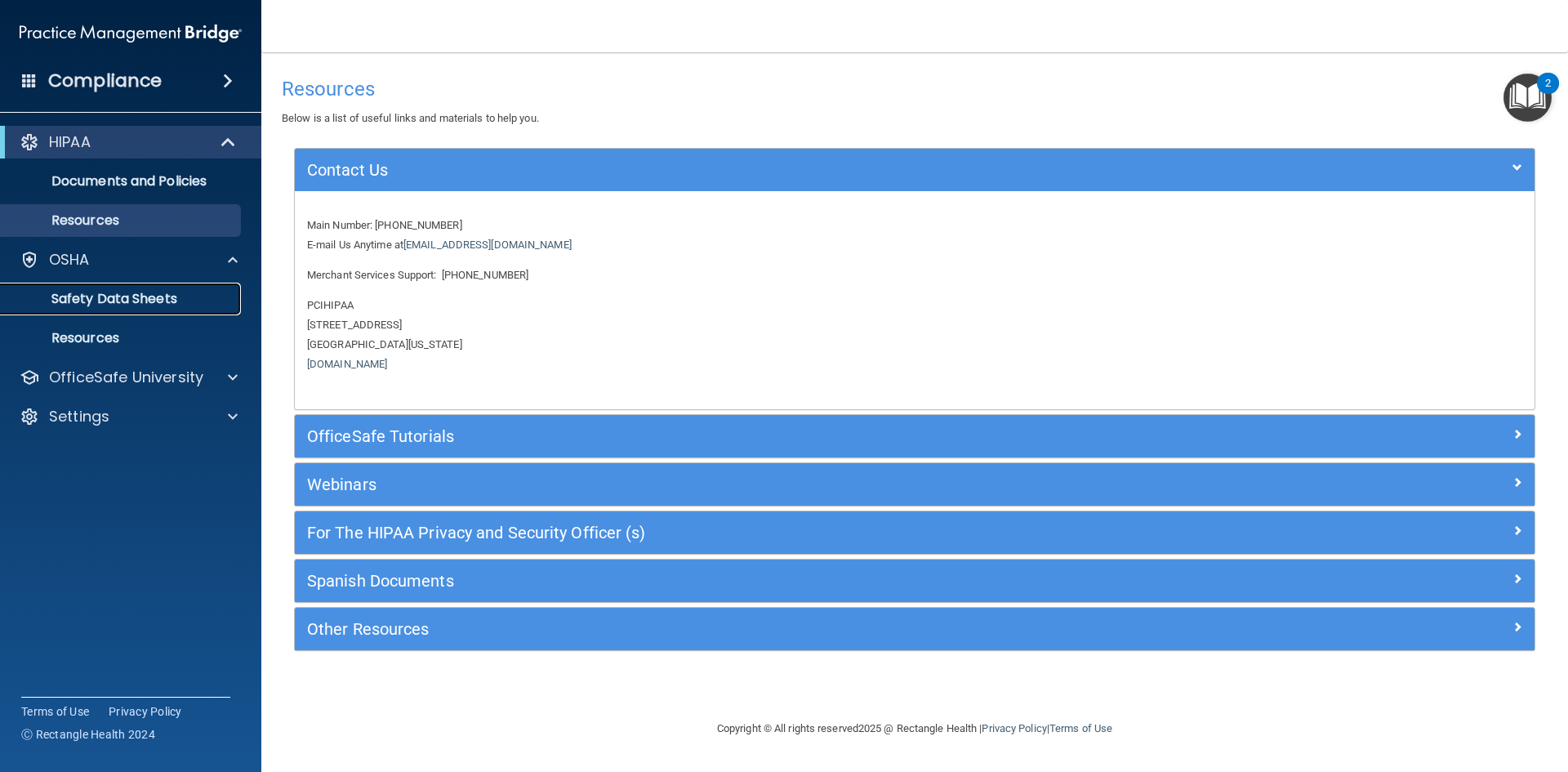
click at [188, 293] on p "Safety Data Sheets" at bounding box center [122, 299] width 223 height 17
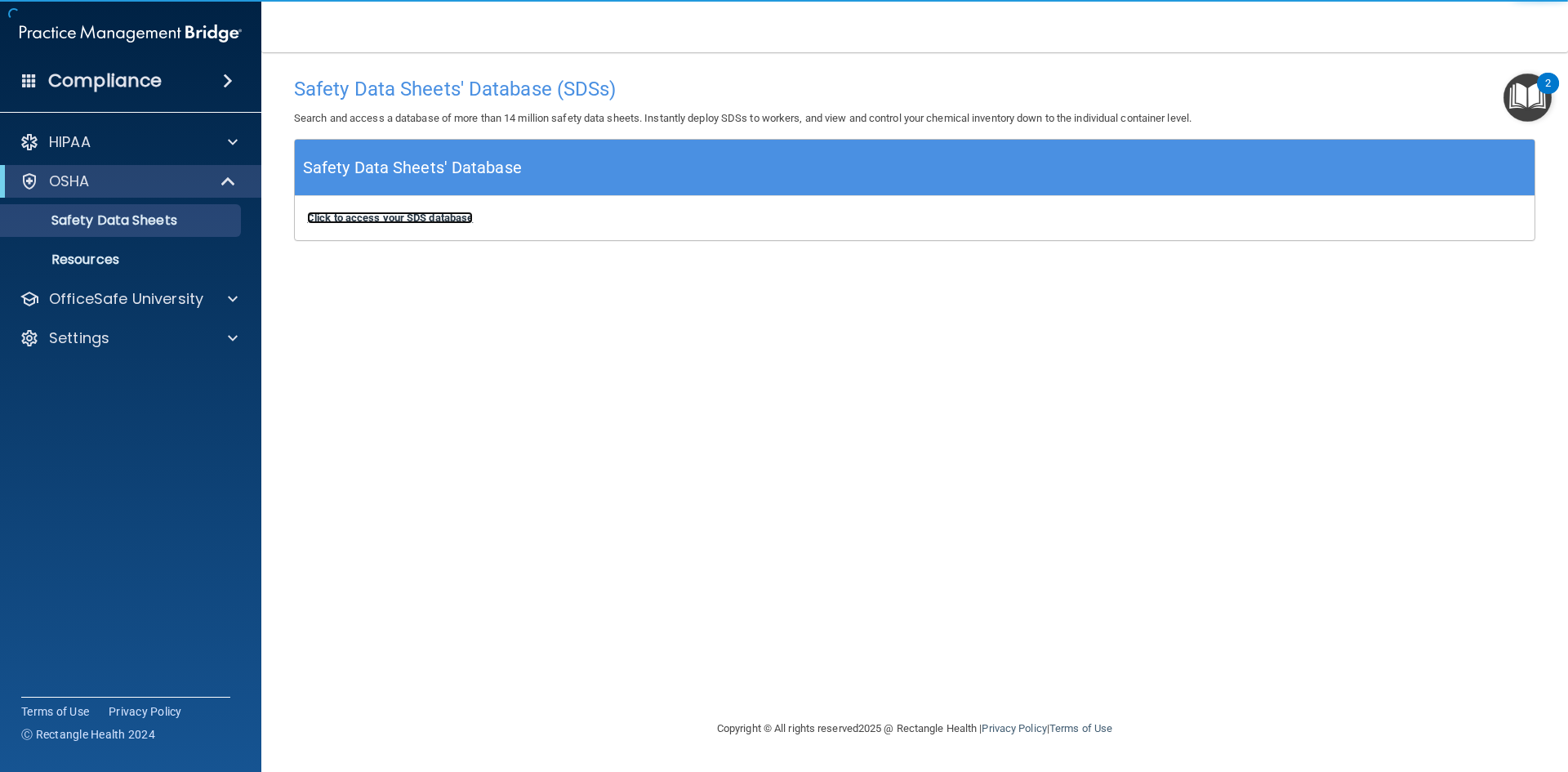
click at [453, 218] on b "Click to access your SDS database" at bounding box center [390, 217] width 166 height 12
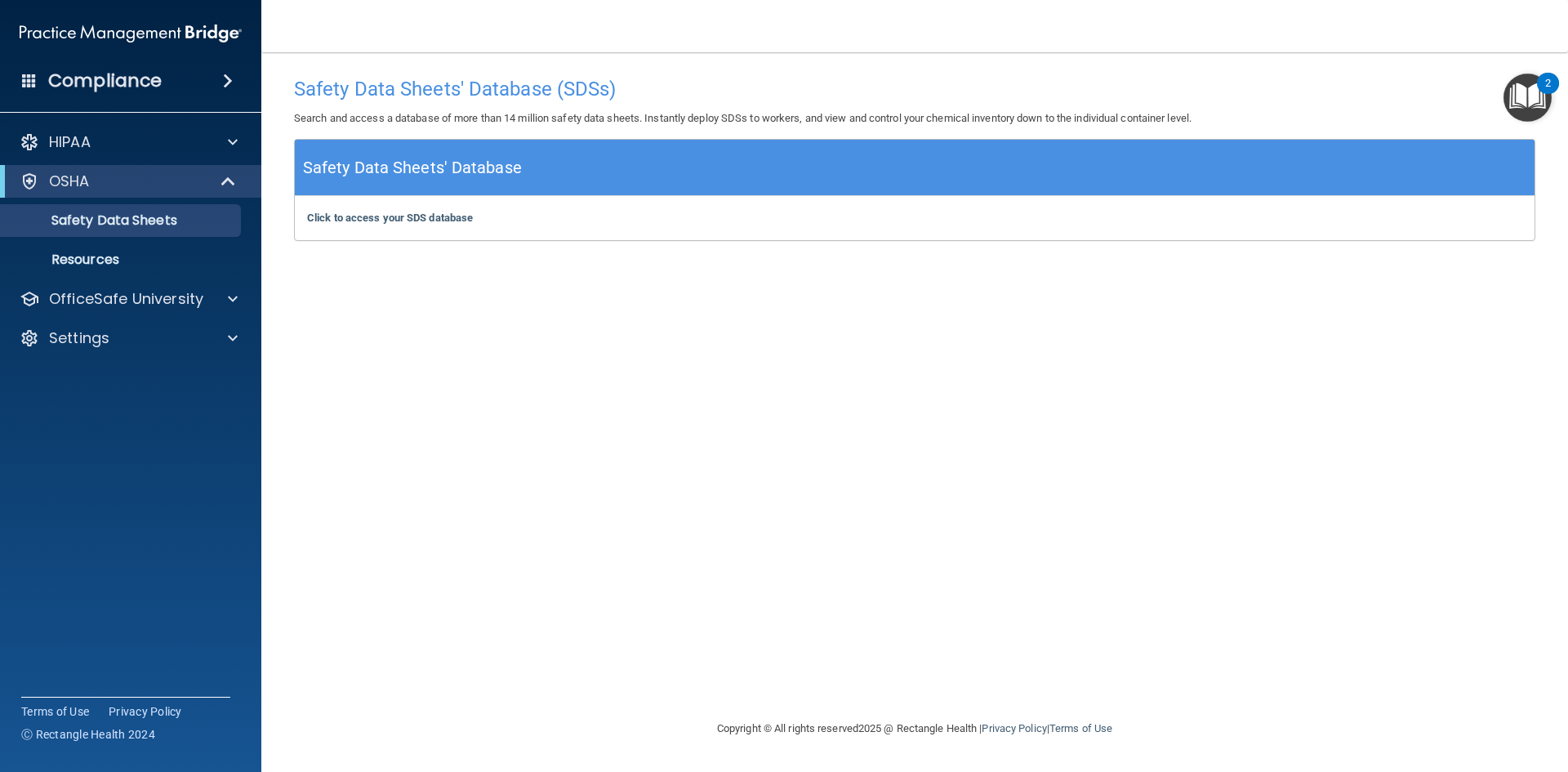
click at [897, 344] on div "Safety Data Sheets' Database (SDSs) Search and access a database of more than 1…" at bounding box center [914, 386] width 1242 height 634
click at [129, 77] on h4 "Compliance" at bounding box center [106, 81] width 114 height 23
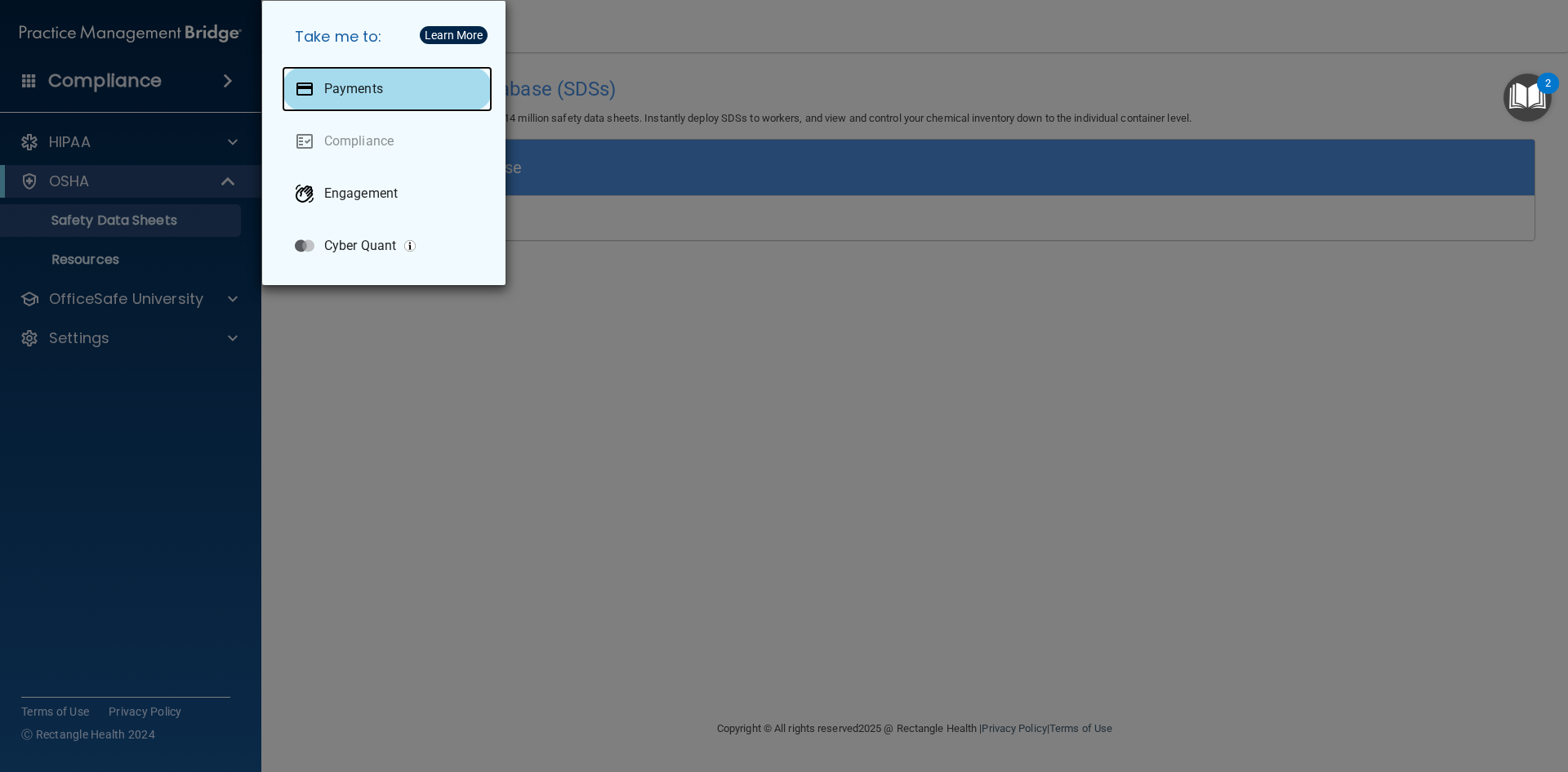
click at [364, 97] on div "Payments" at bounding box center [387, 89] width 211 height 46
click at [624, 36] on div "Take me to: Payments Compliance Engagement Cyber Quant" at bounding box center [784, 386] width 1568 height 772
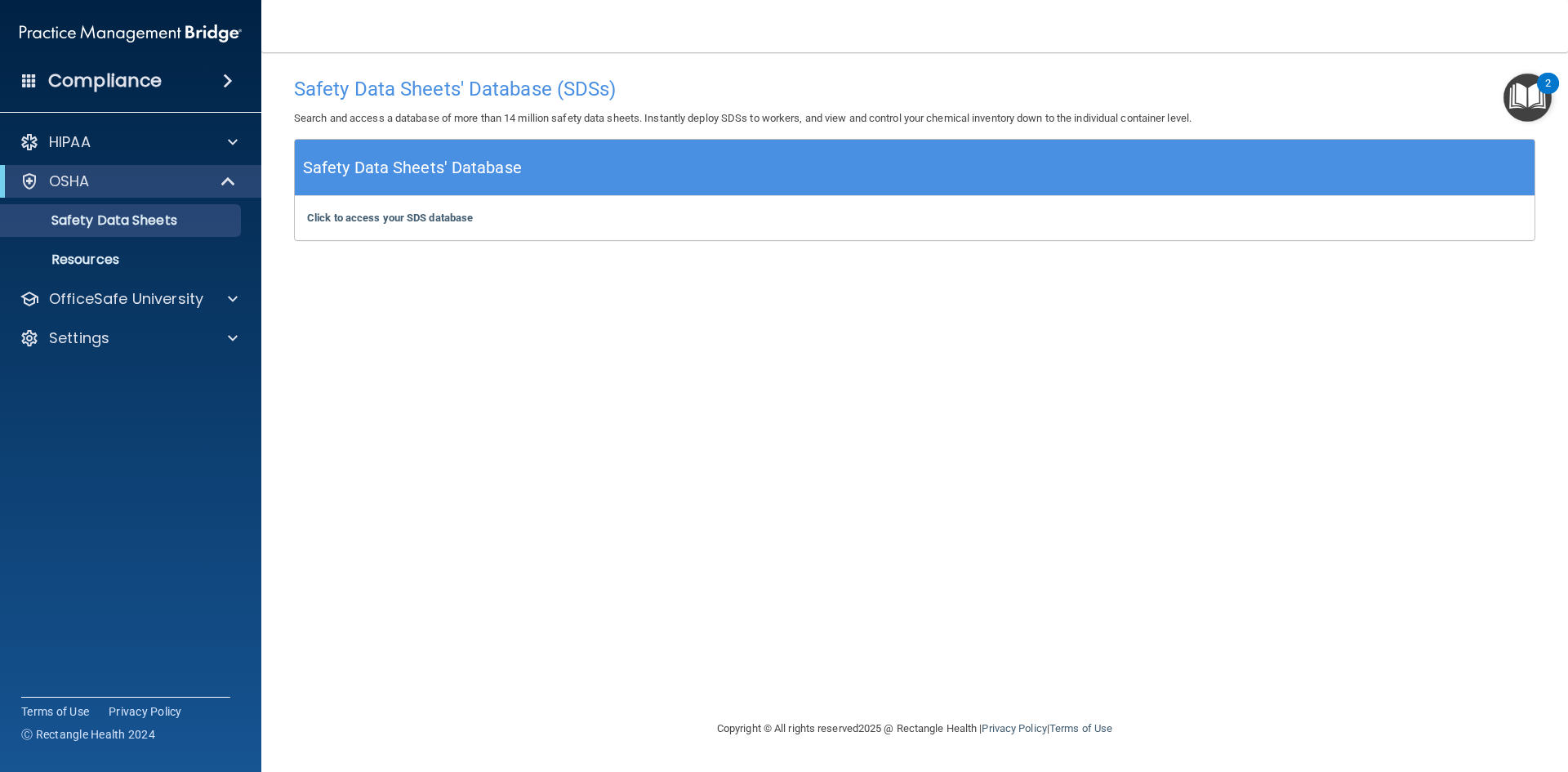
click at [1520, 100] on img "Open Resource Center, 2 new notifications" at bounding box center [1528, 97] width 49 height 49
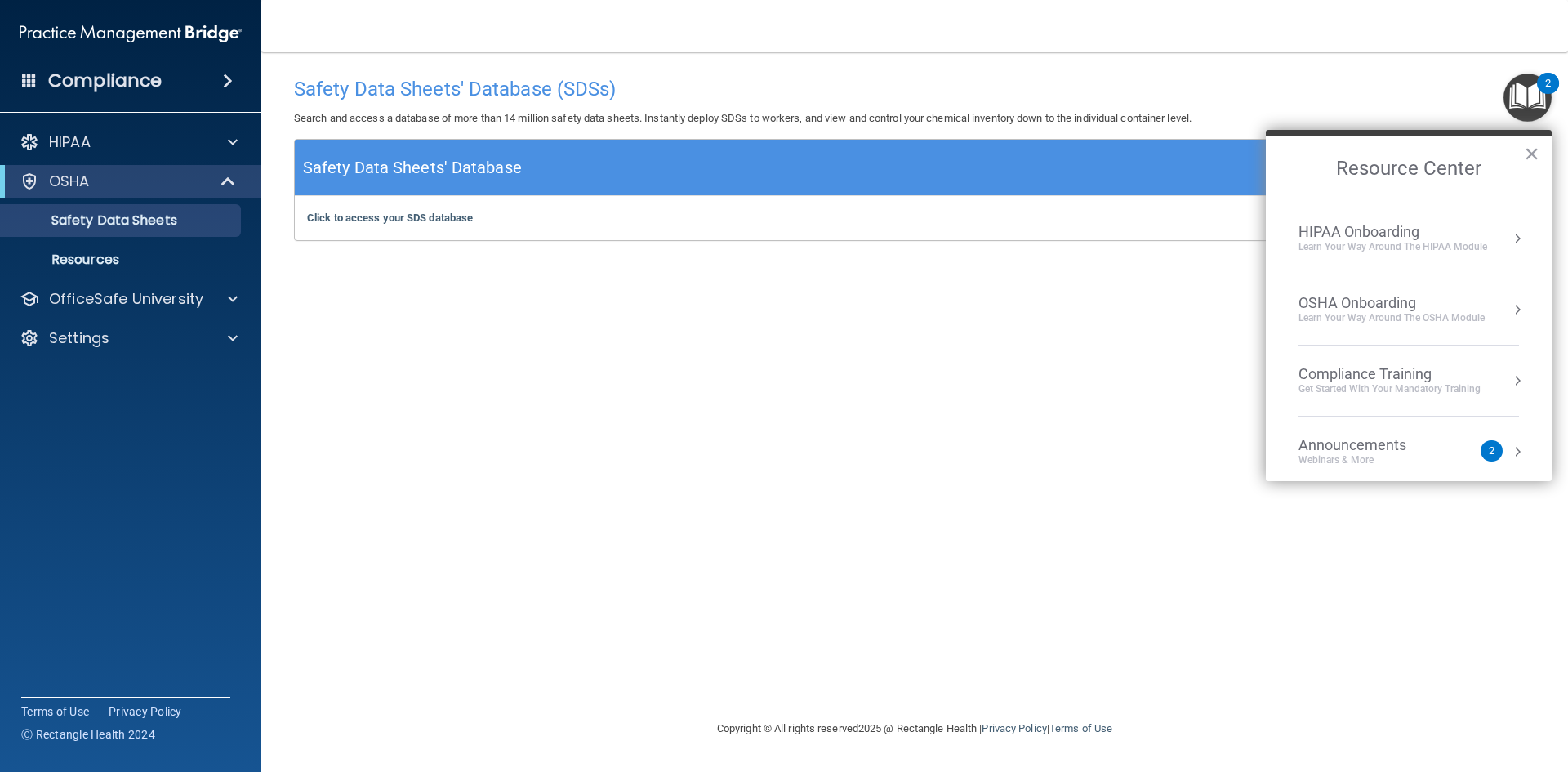
click at [1432, 229] on div "HIPAA Onboarding" at bounding box center [1394, 232] width 189 height 18
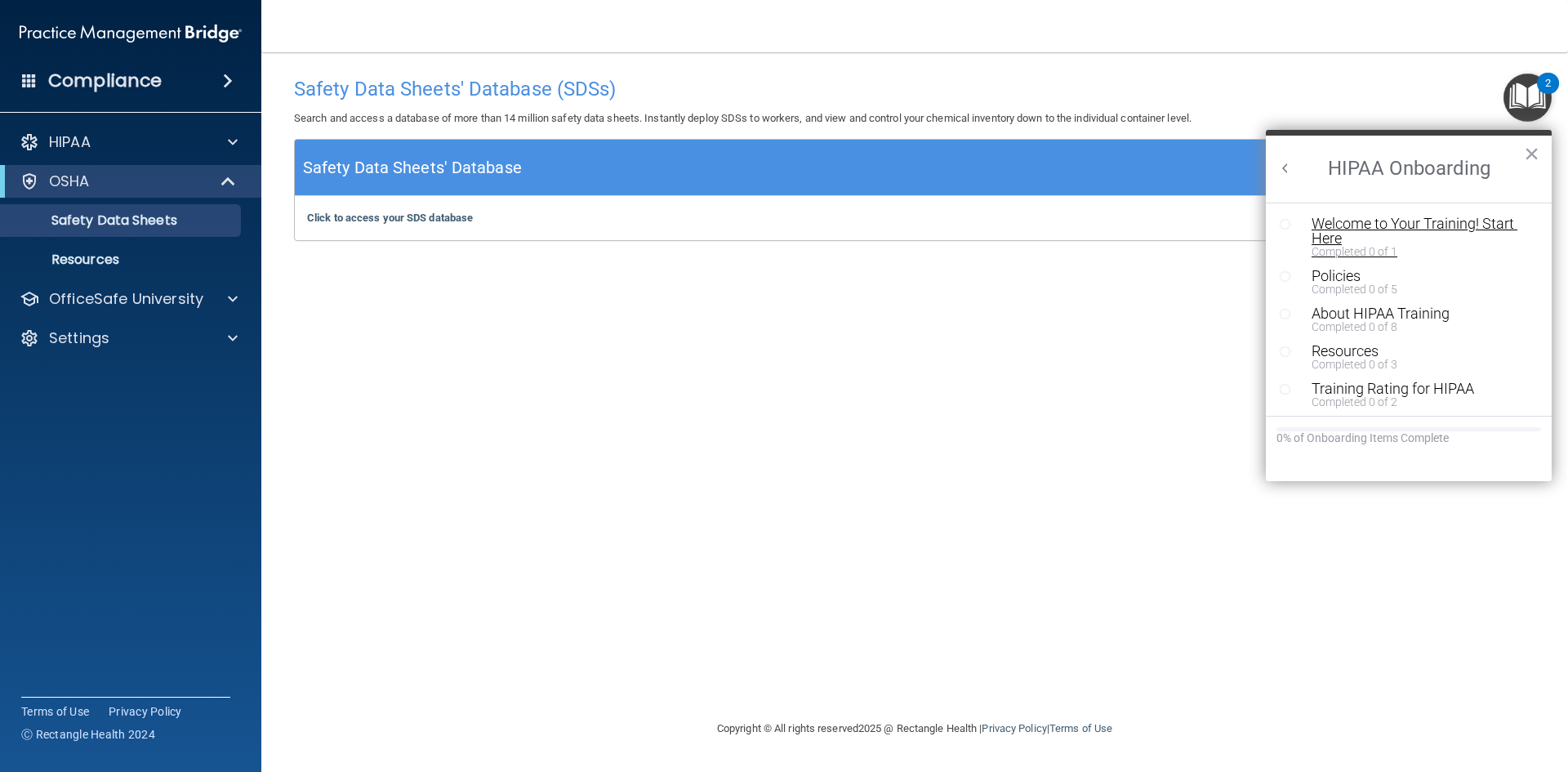
click at [1438, 234] on div "Welcome to Your Training! Start Here" at bounding box center [1415, 231] width 207 height 29
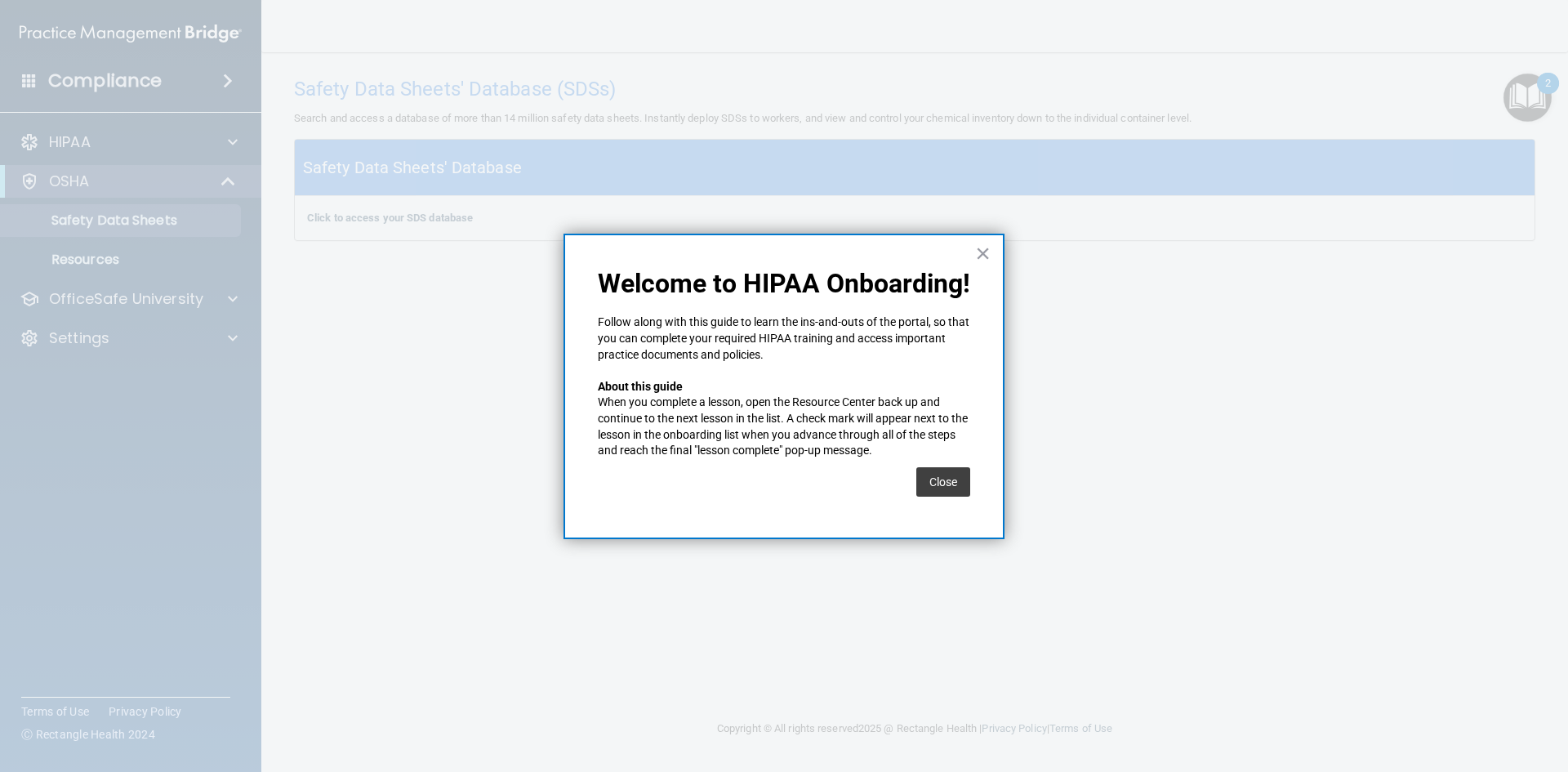
click at [796, 404] on p "When you complete a lesson, open the Resource Center back up and continue to th…" at bounding box center [784, 426] width 373 height 63
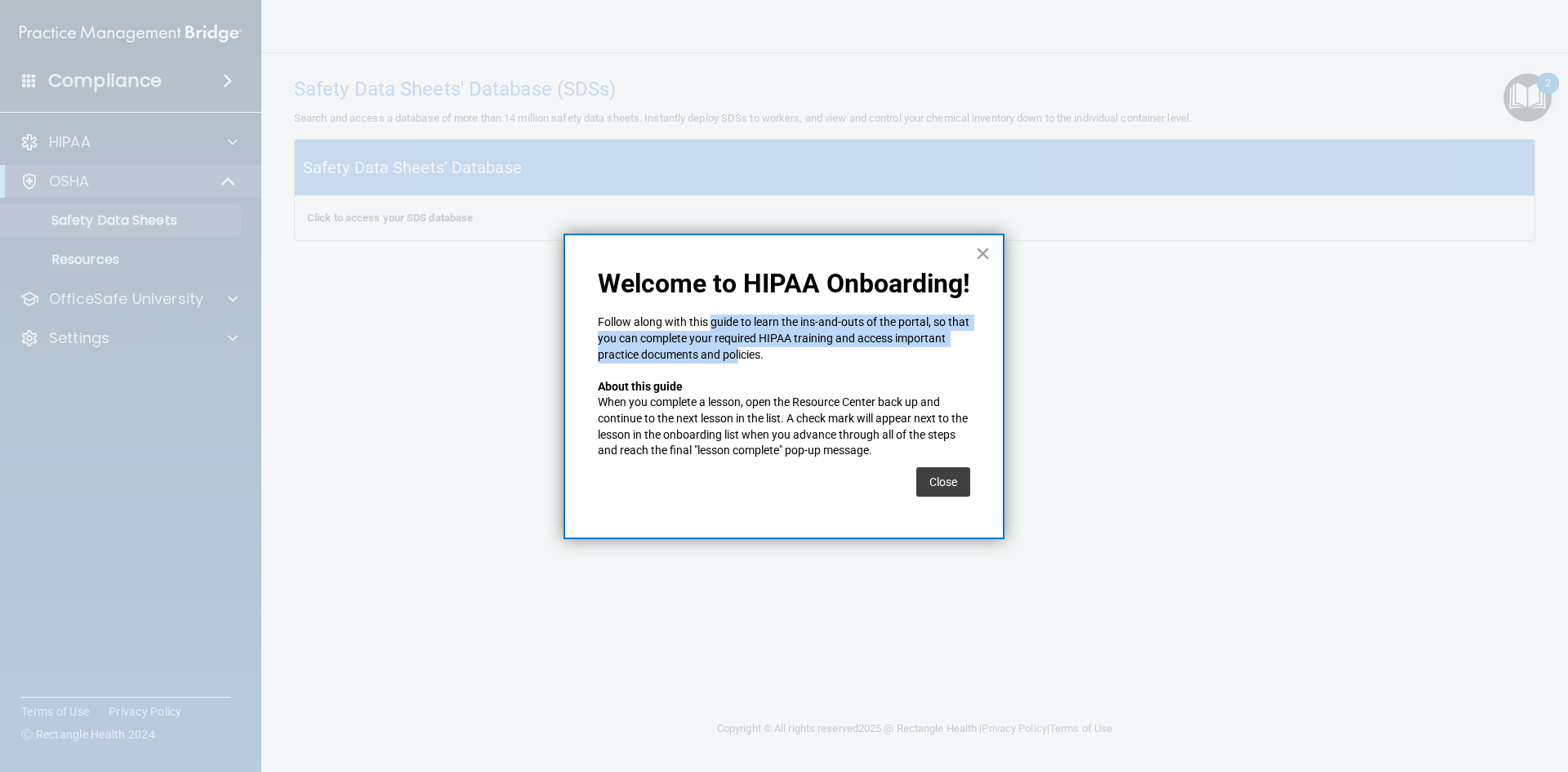
drag, startPoint x: 711, startPoint y: 319, endPoint x: 740, endPoint y: 351, distance: 43.2
click at [740, 351] on p "Follow along with this guide to learn the ins-and-outs of the portal, so that y…" at bounding box center [784, 339] width 373 height 49
click at [946, 479] on button "Close" at bounding box center [943, 482] width 54 height 29
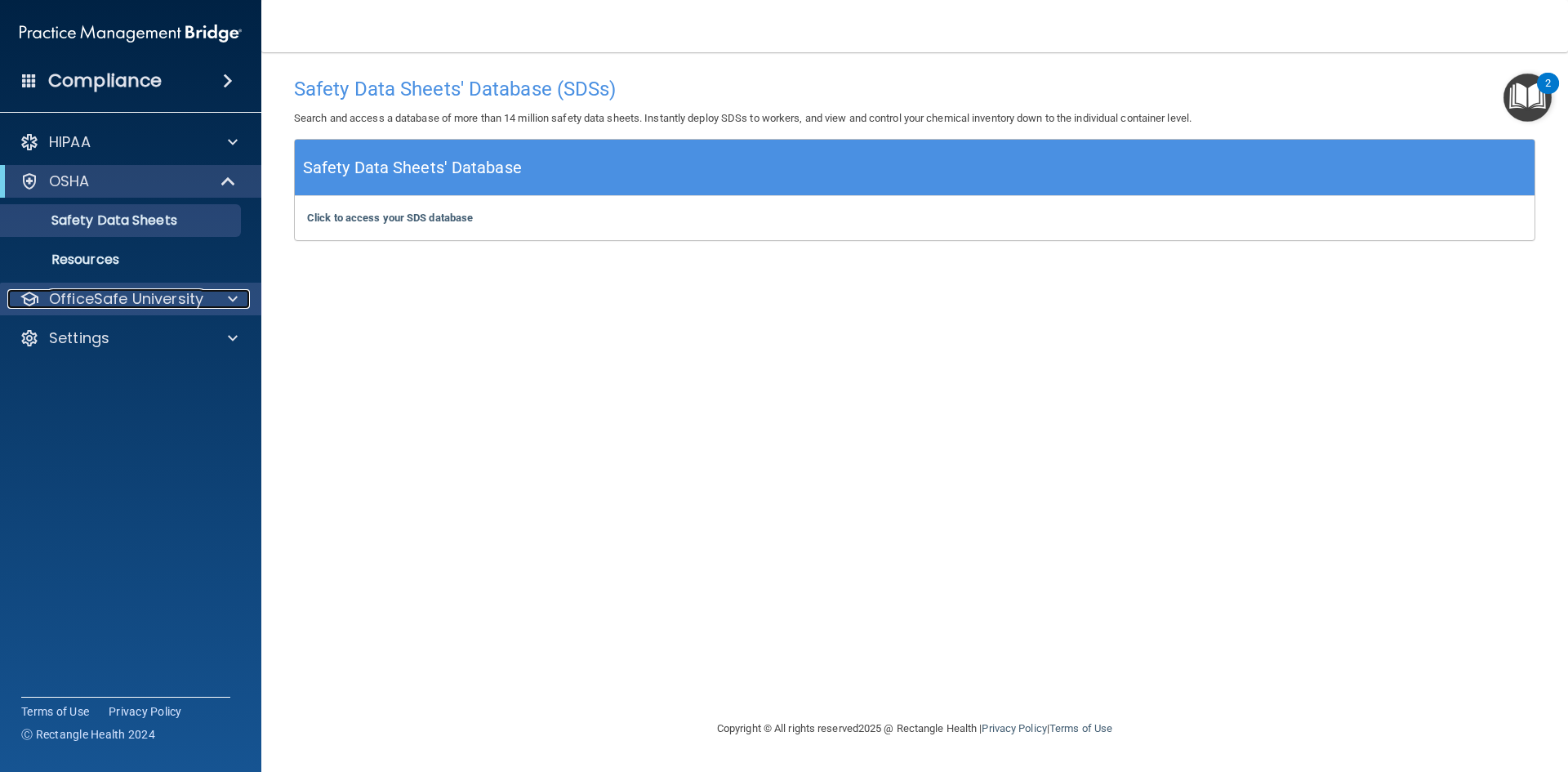
click at [187, 298] on p "OfficeSafe University" at bounding box center [126, 298] width 154 height 19
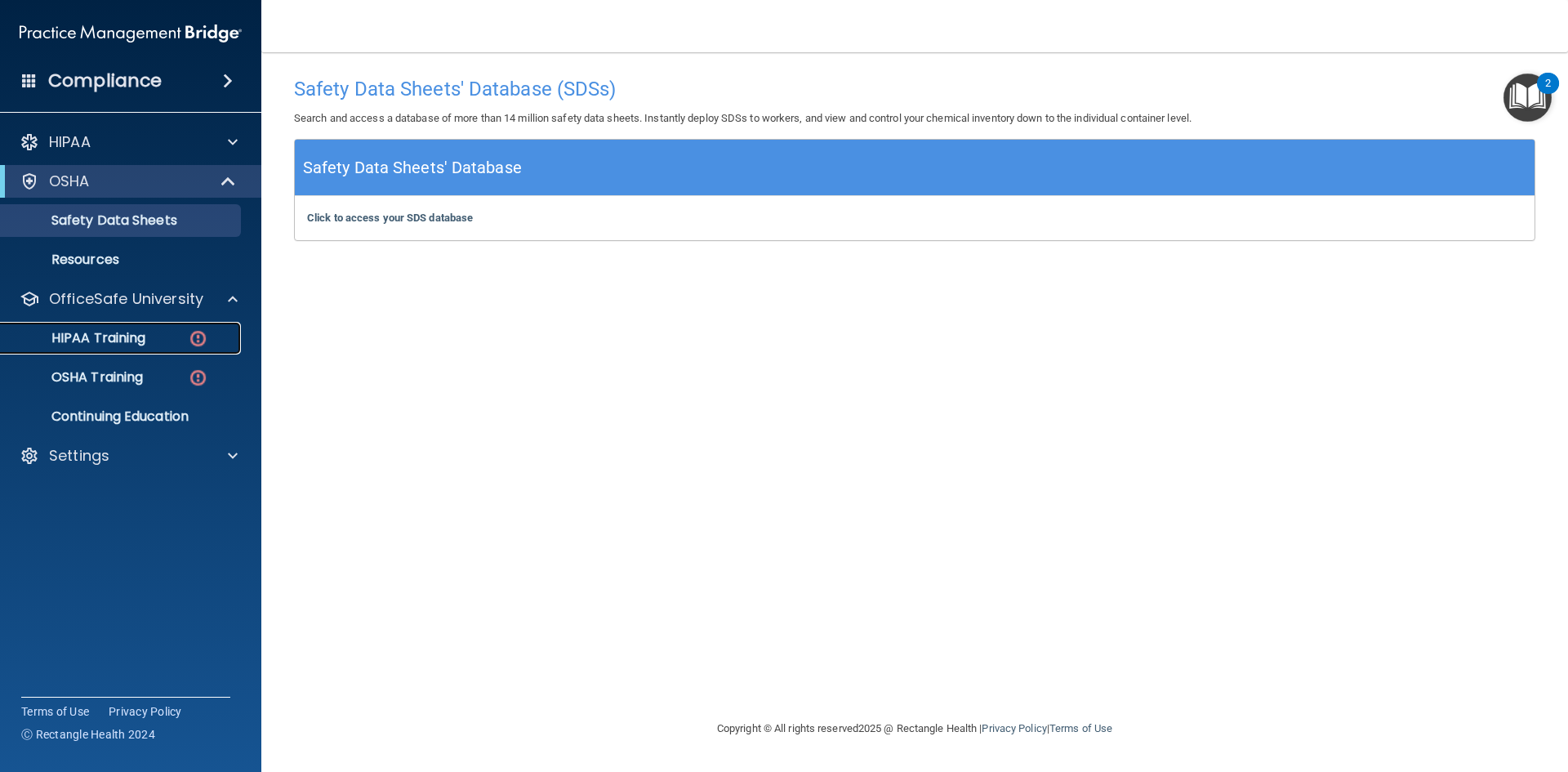
click at [138, 340] on p "HIPAA Training" at bounding box center [78, 338] width 135 height 17
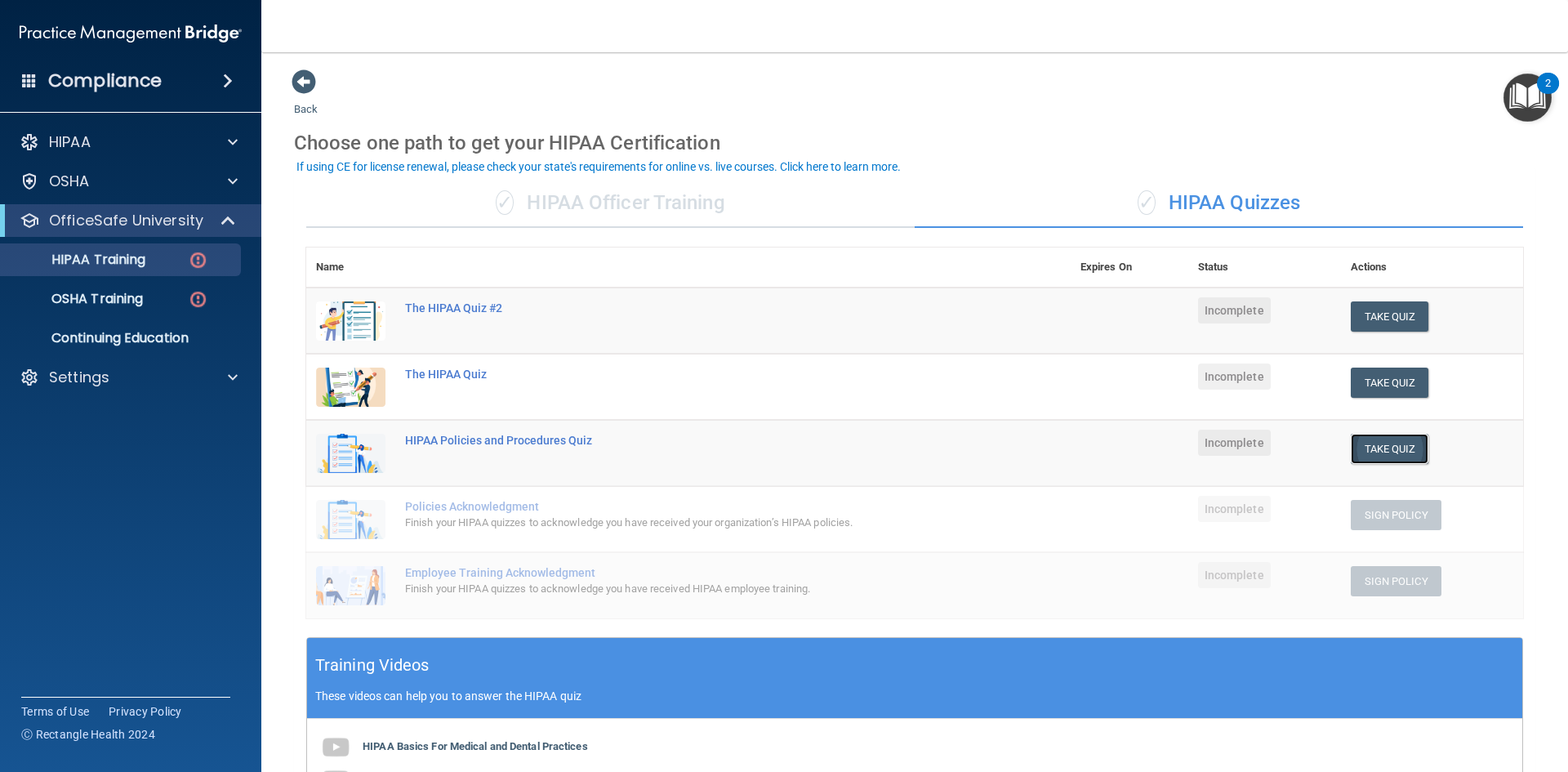
click at [1372, 437] on button "Take Quiz" at bounding box center [1390, 449] width 78 height 30
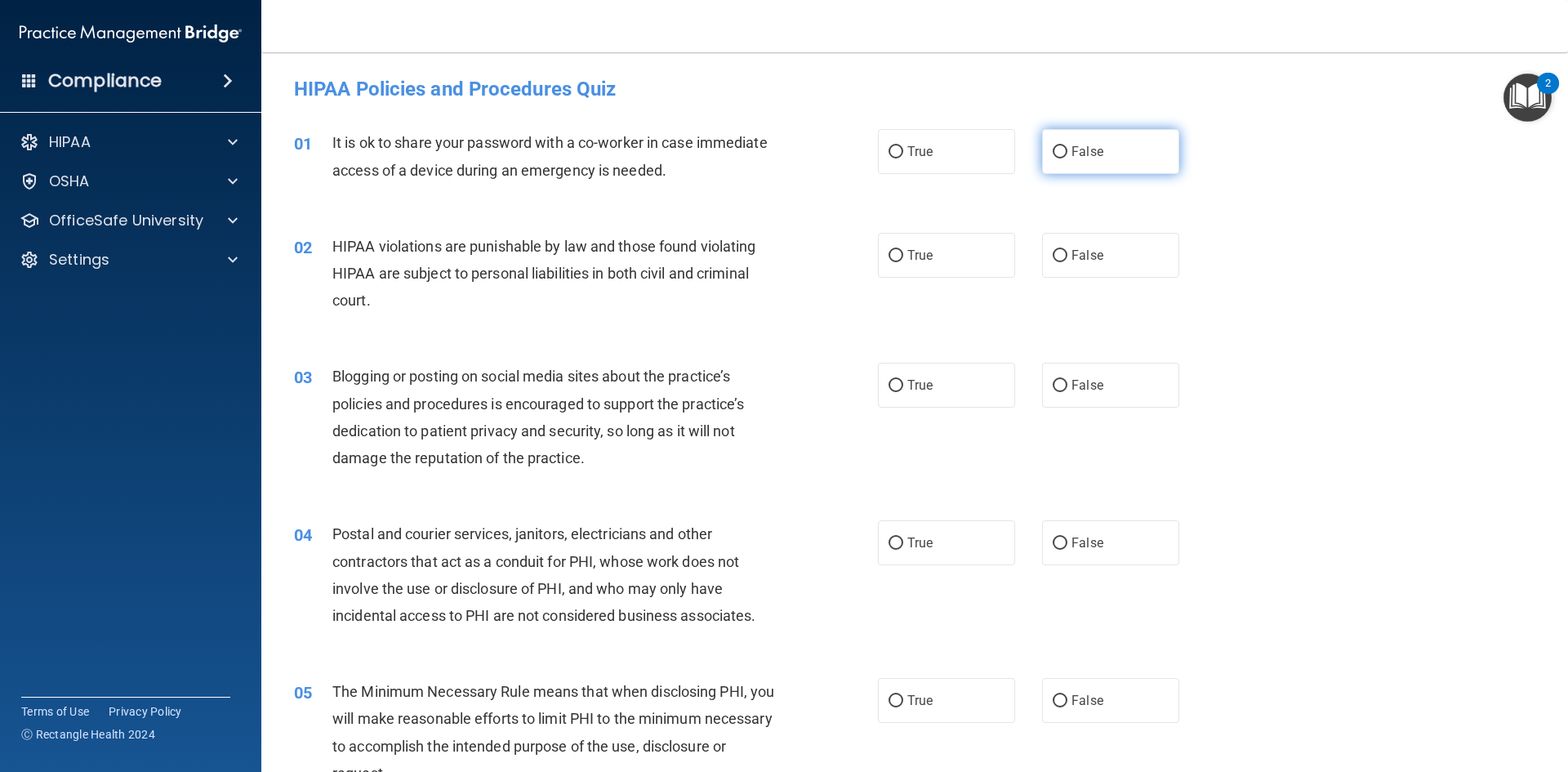
click at [1075, 151] on span "False" at bounding box center [1087, 151] width 32 height 16
click at [1068, 151] on input "False" at bounding box center [1060, 151] width 15 height 12
radio input "true"
click at [908, 259] on span "True" at bounding box center [921, 255] width 26 height 16
click at [903, 259] on input "True" at bounding box center [896, 255] width 15 height 12
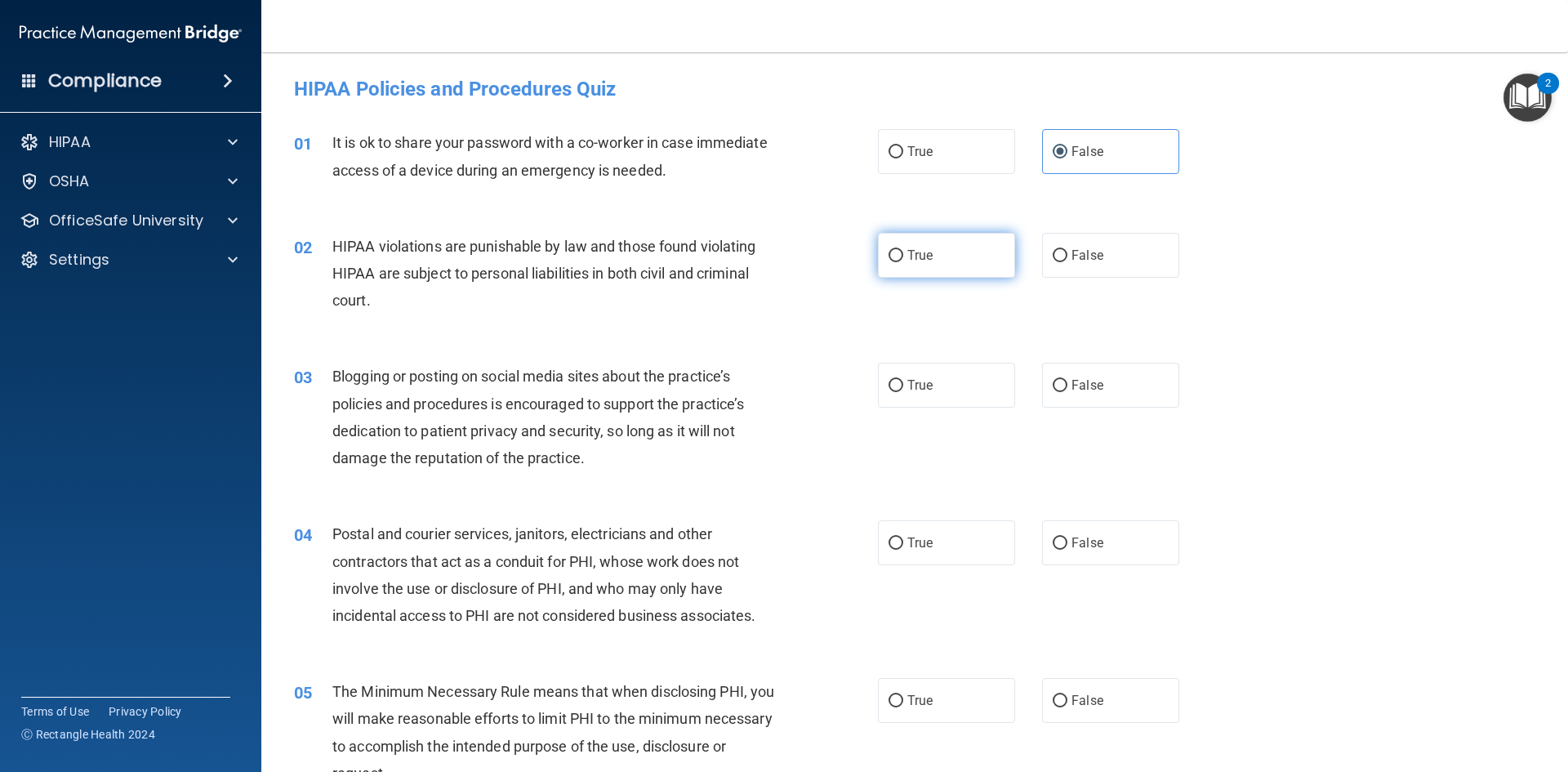
radio input "true"
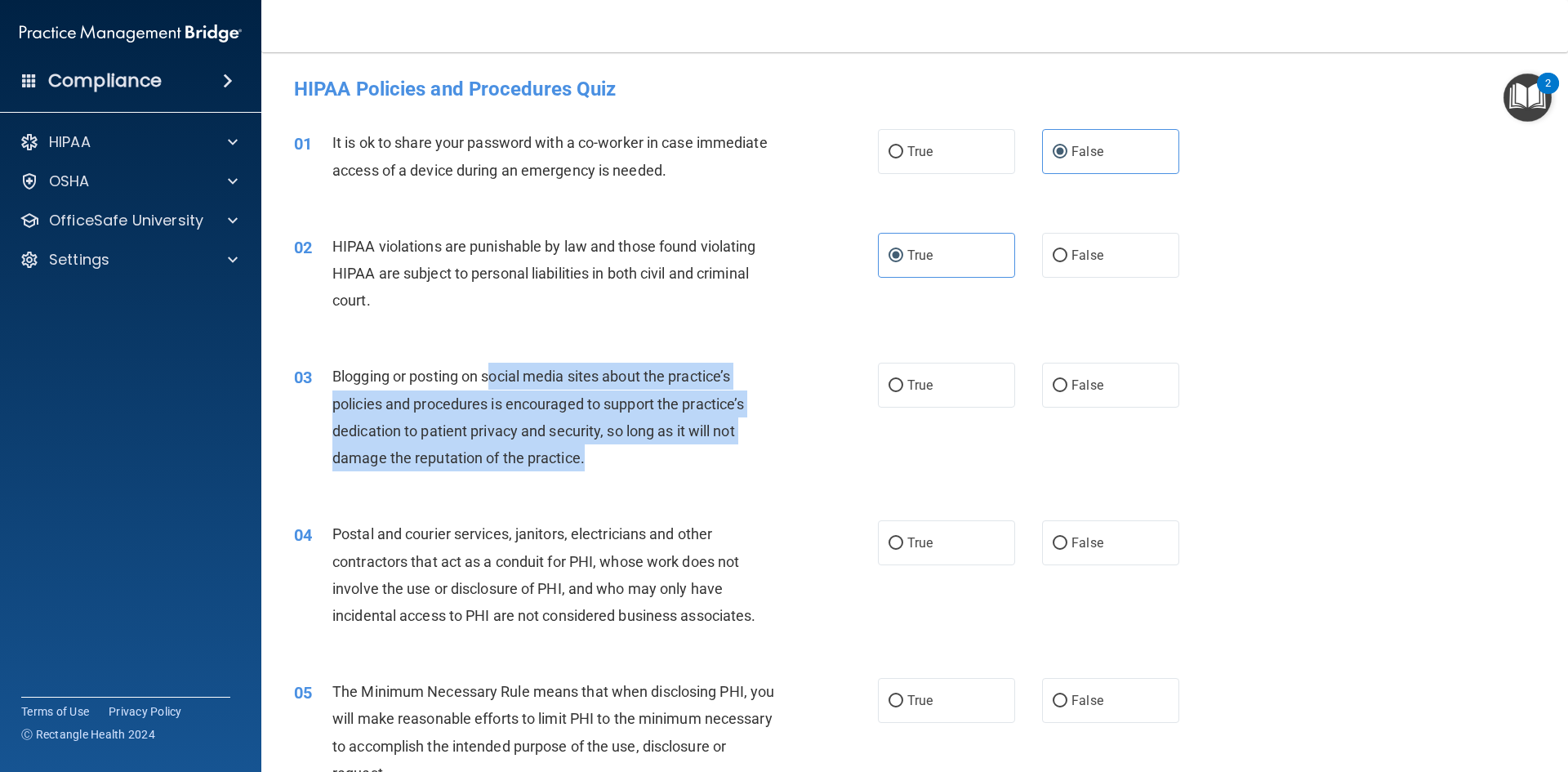
drag, startPoint x: 492, startPoint y: 376, endPoint x: 599, endPoint y: 445, distance: 127.3
click at [599, 445] on div "Blogging or posting on social media sites about the practice’s policies and pro…" at bounding box center [560, 417] width 456 height 108
click at [513, 402] on span "Blogging or posting on social media sites about the practice’s policies and pro…" at bounding box center [538, 417] width 411 height 99
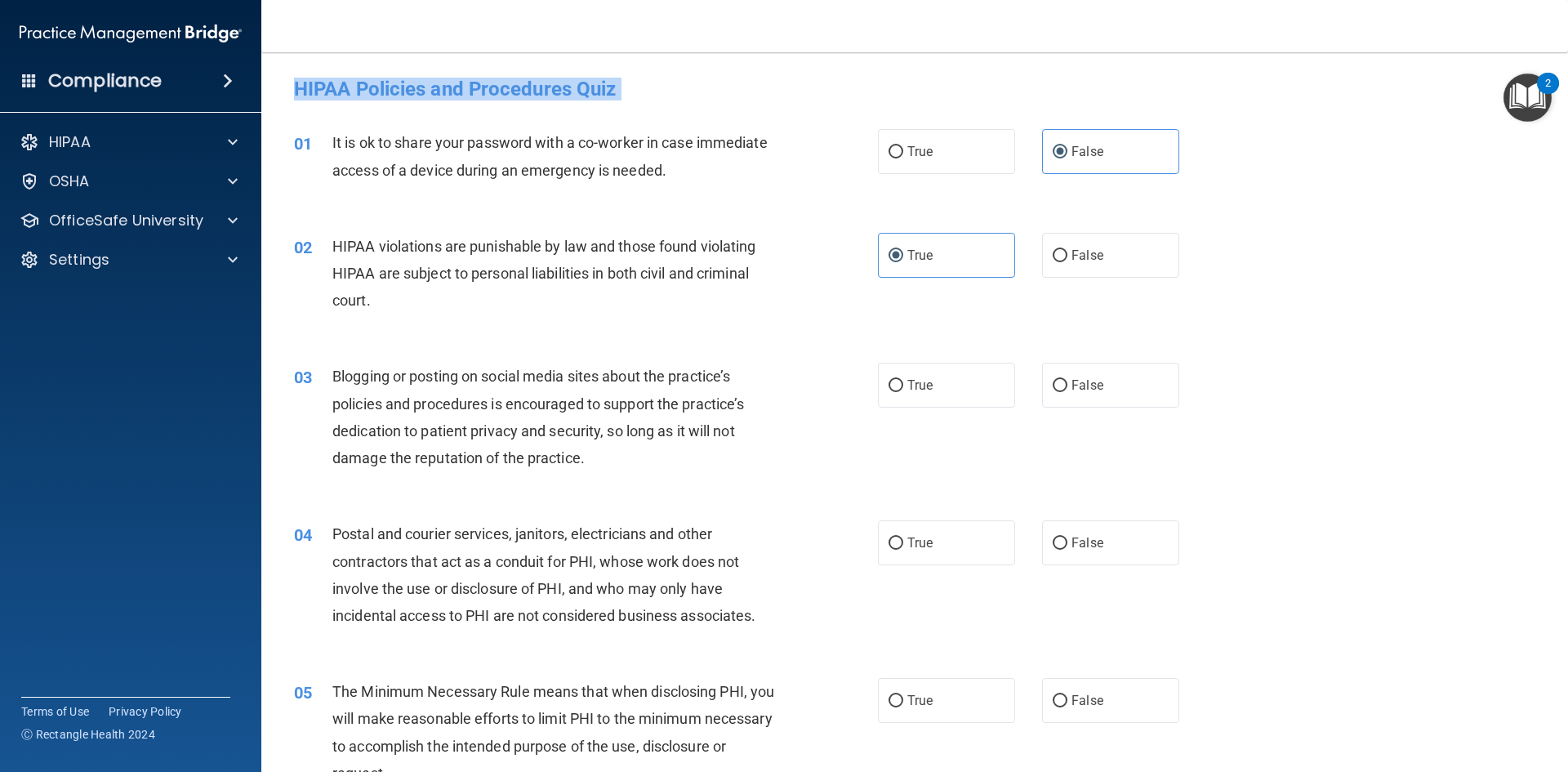
drag, startPoint x: 297, startPoint y: 84, endPoint x: 711, endPoint y: 111, distance: 414.9
copy form "HIPAA Policies and Procedures Quiz This quiz doesn’t expire until . Are you sur…"
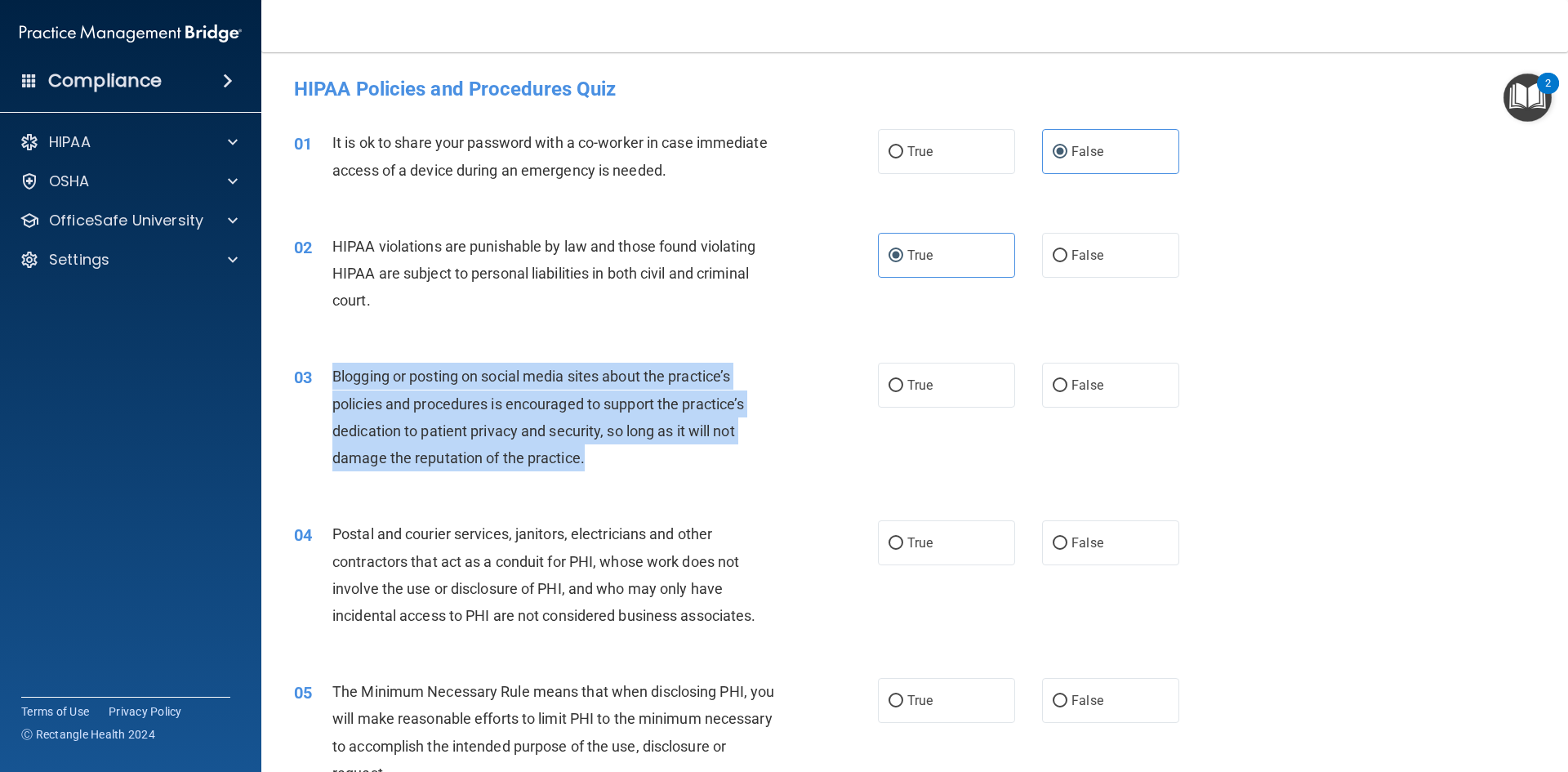
drag, startPoint x: 331, startPoint y: 376, endPoint x: 644, endPoint y: 462, distance: 324.6
click at [644, 462] on div "Blogging or posting on social media sites about the practice’s policies and pro…" at bounding box center [560, 417] width 456 height 108
copy span "Blogging or posting on social media sites about the practice’s policies and pro…"
click at [834, 460] on div "03 Blogging or posting on social media sites about the practice’s policies and …" at bounding box center [587, 420] width 633 height 117
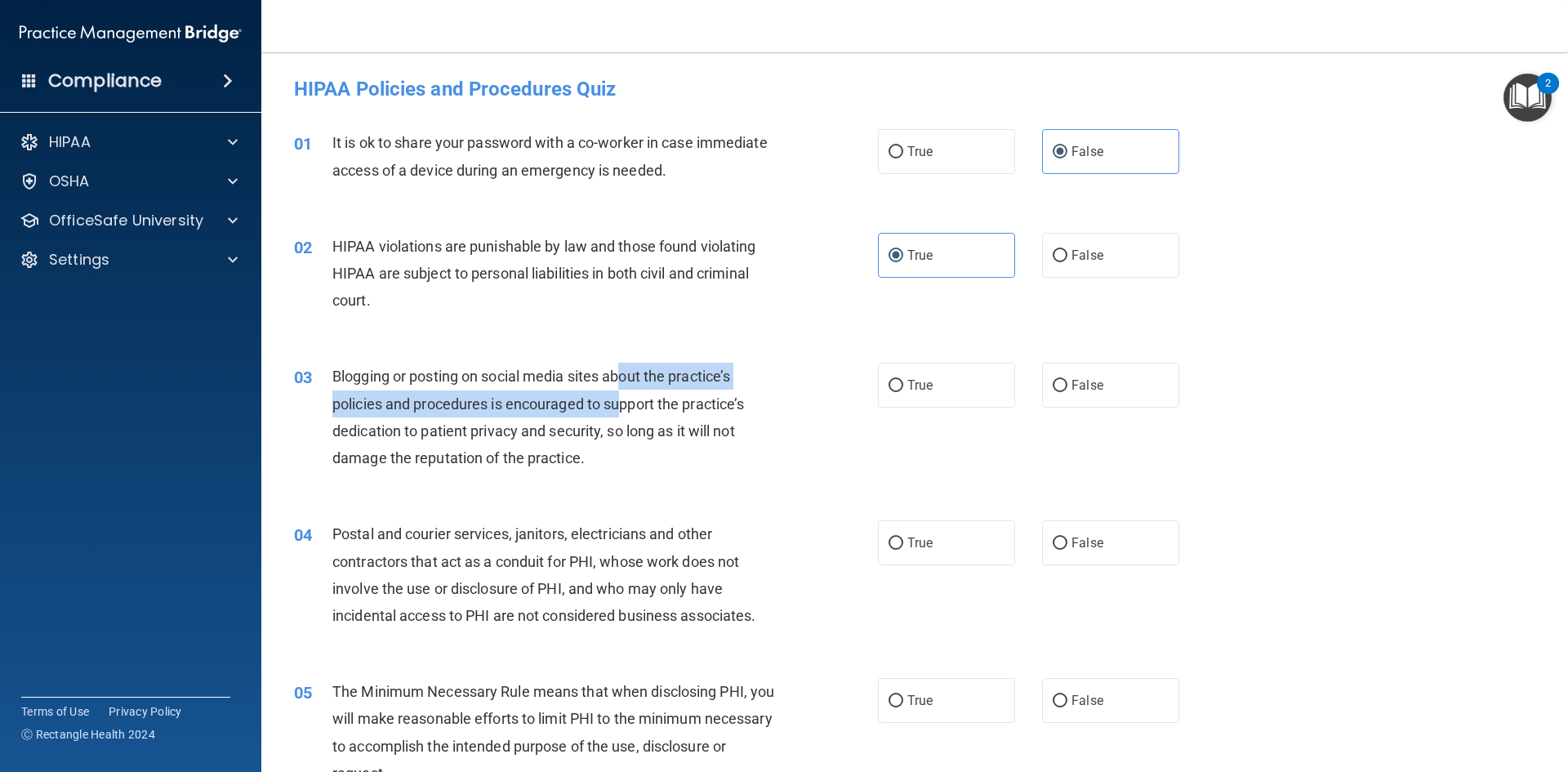
drag, startPoint x: 626, startPoint y: 385, endPoint x: 624, endPoint y: 397, distance: 12.2
click at [624, 397] on span "Blogging or posting on social media sites about the practice’s policies and pro…" at bounding box center [538, 417] width 411 height 99
click at [623, 401] on span "Blogging or posting on social media sites about the practice’s policies and pro…" at bounding box center [538, 417] width 411 height 99
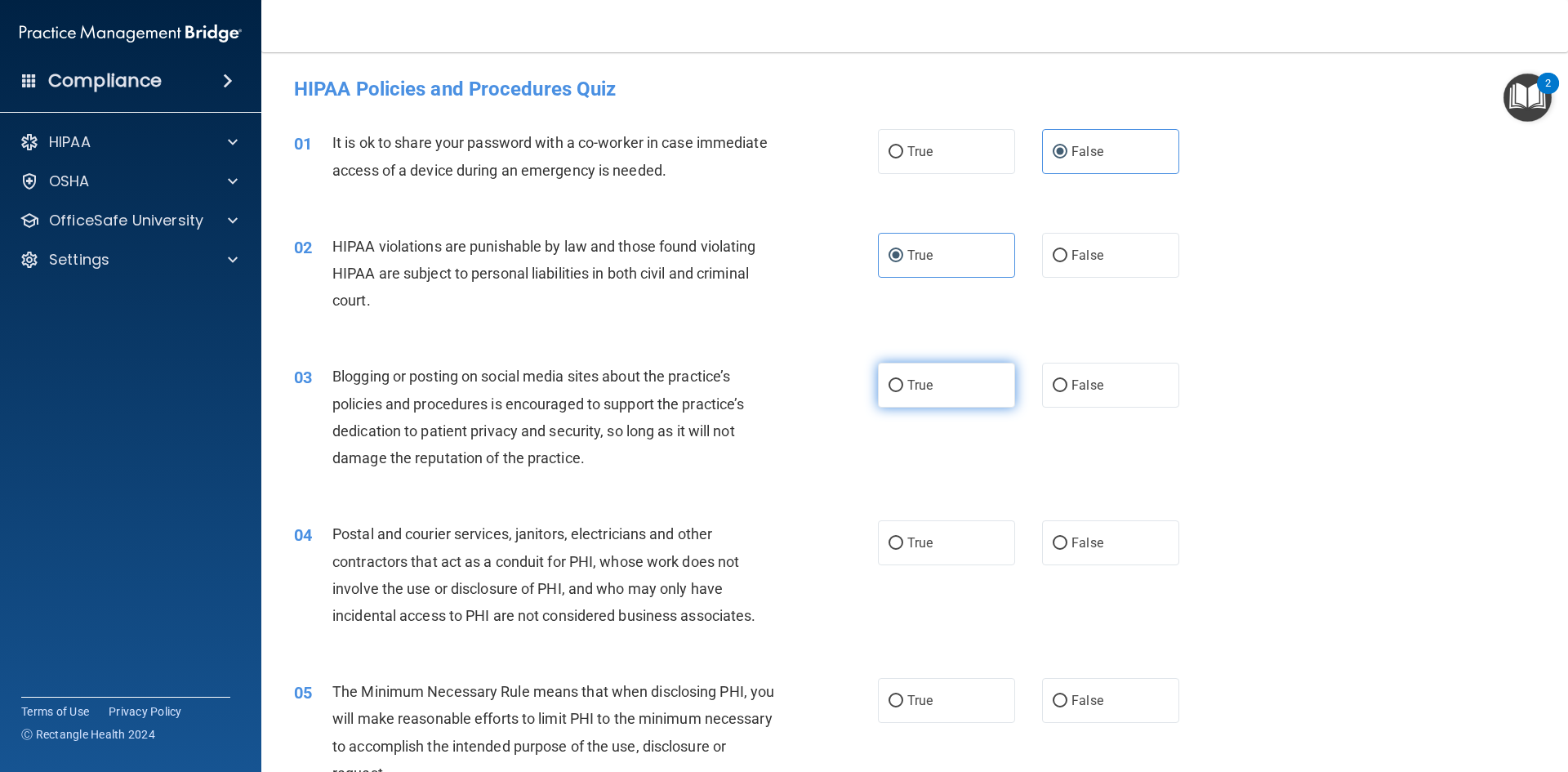
click at [934, 381] on label "True" at bounding box center [946, 385] width 137 height 45
click at [903, 381] on input "True" at bounding box center [896, 386] width 15 height 12
radio input "true"
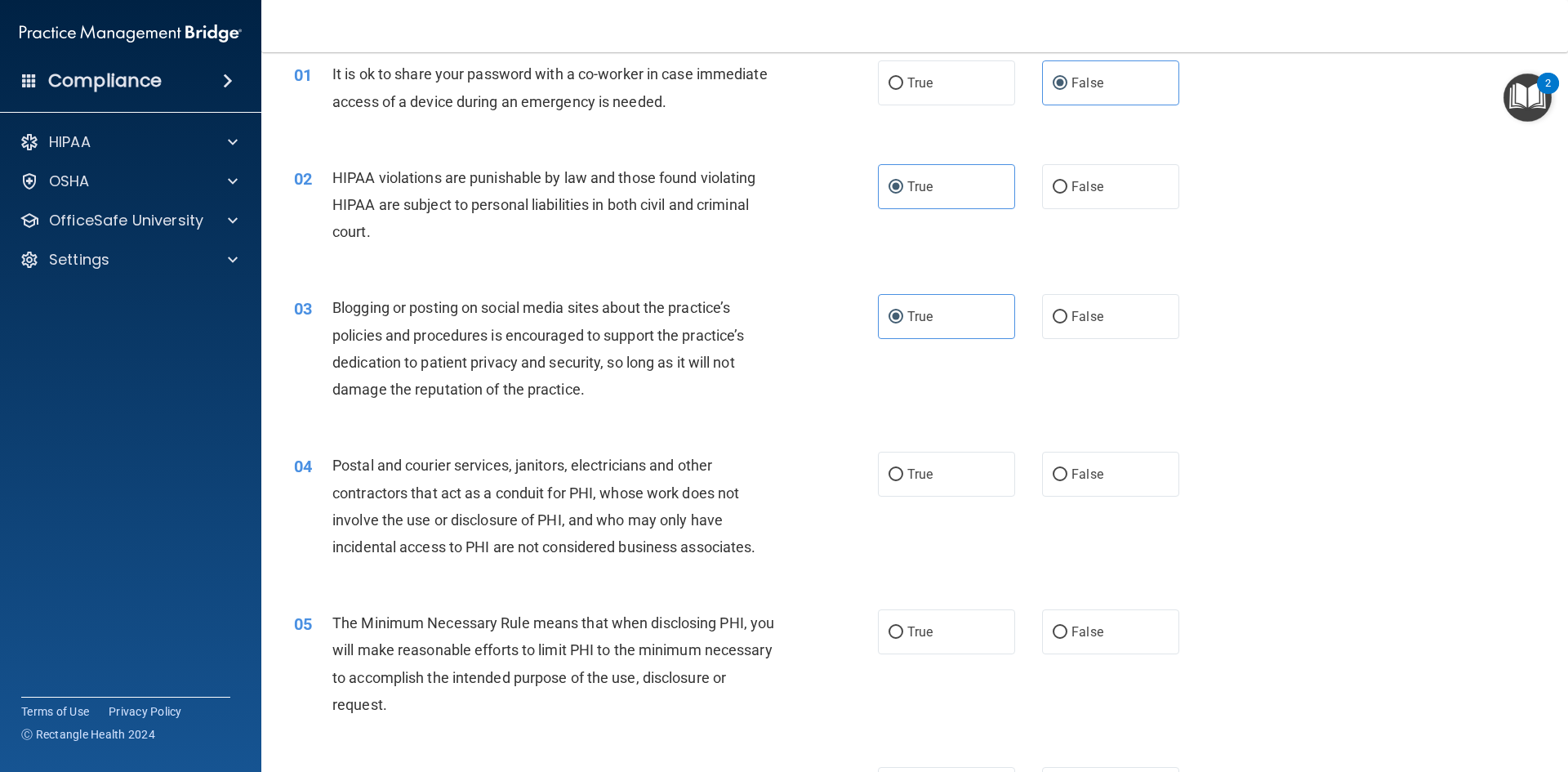
scroll to position [163, 0]
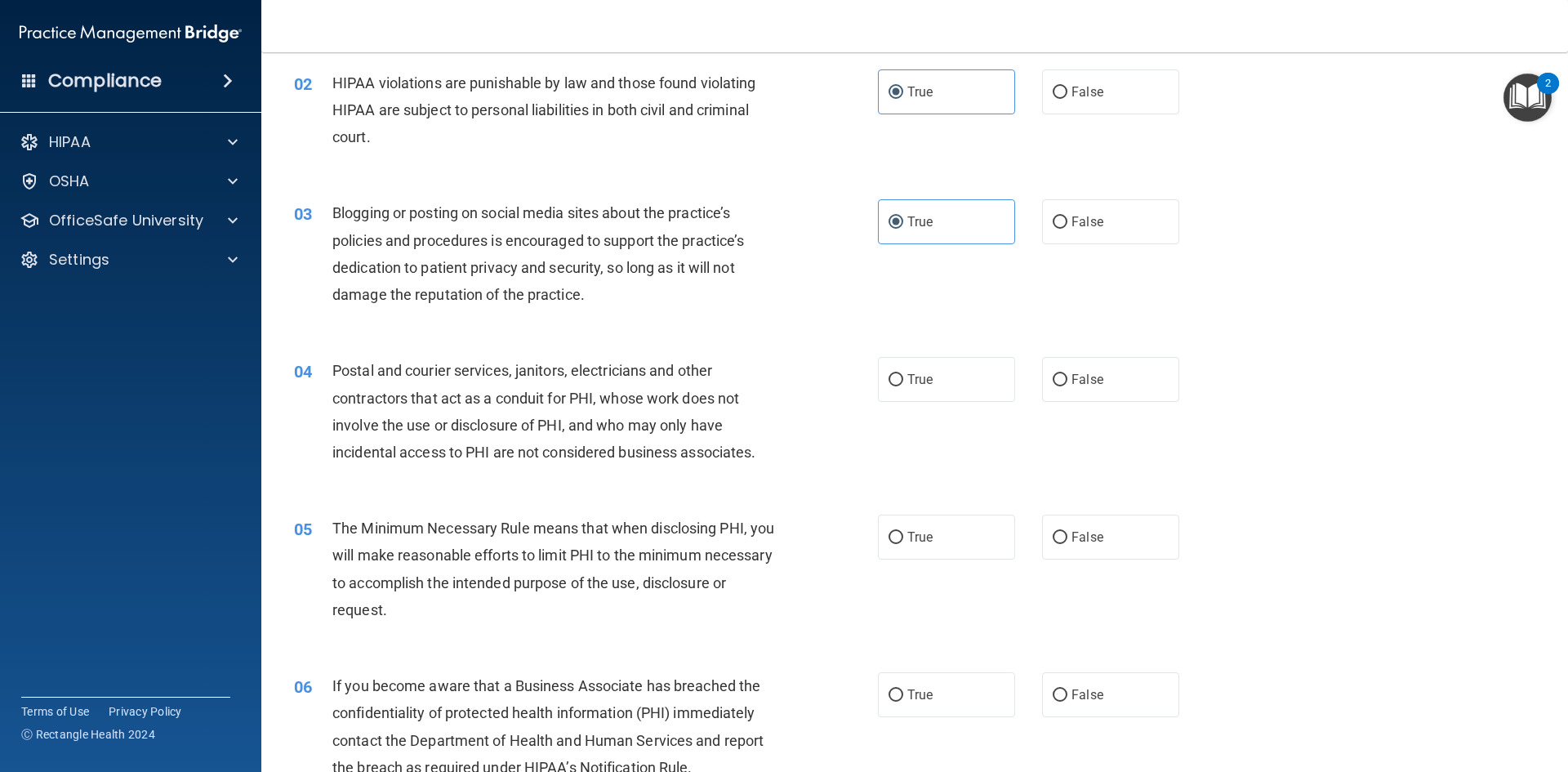
drag, startPoint x: 779, startPoint y: 477, endPoint x: 738, endPoint y: 475, distance: 41.0
click at [738, 475] on div "04 Postal and courier services, janitors, electricians and other contractors th…" at bounding box center [914, 416] width 1266 height 158
click at [1120, 372] on label "False" at bounding box center [1110, 379] width 137 height 45
click at [1068, 375] on input "False" at bounding box center [1060, 380] width 15 height 12
radio input "true"
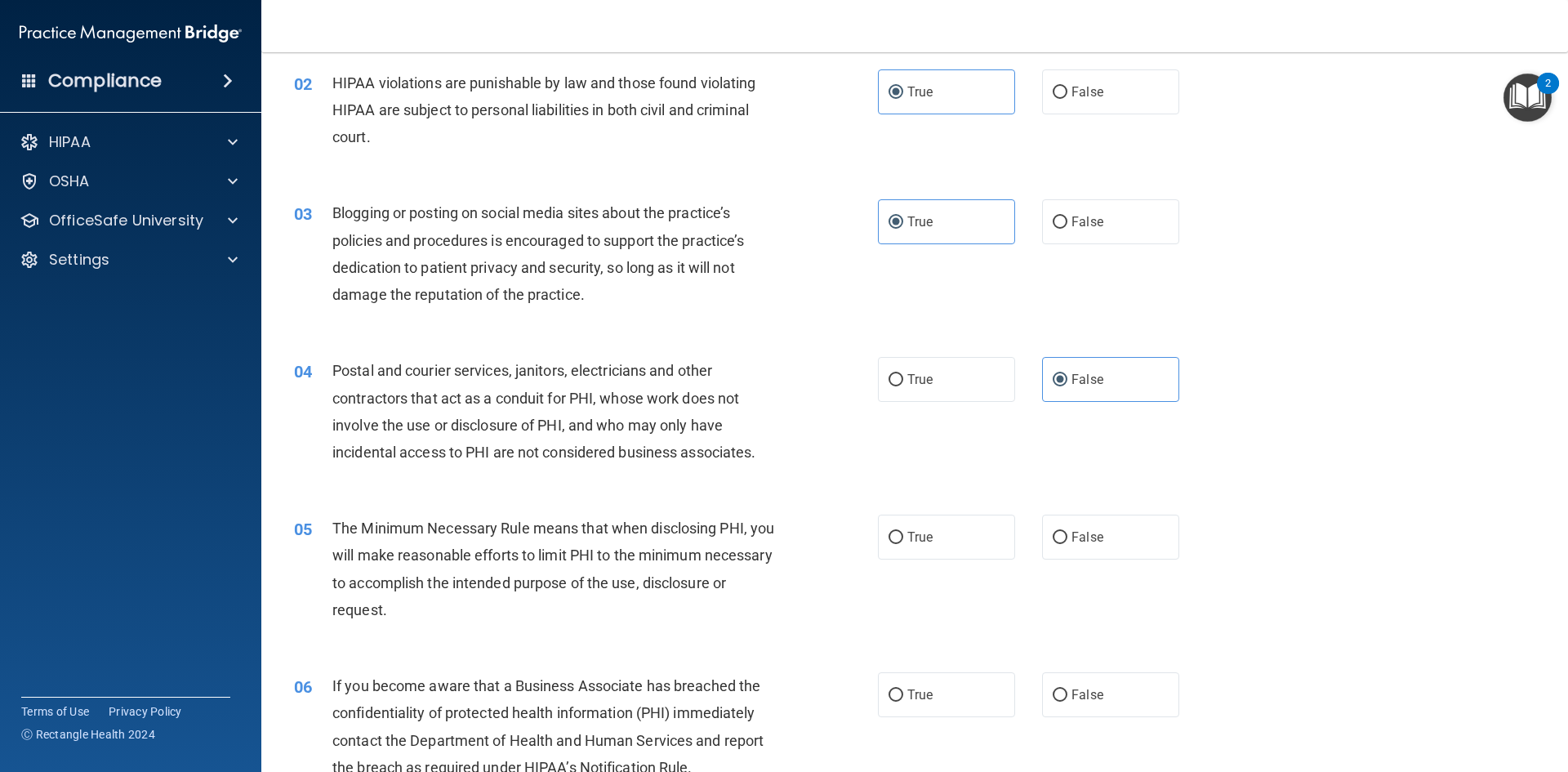
scroll to position [245, 0]
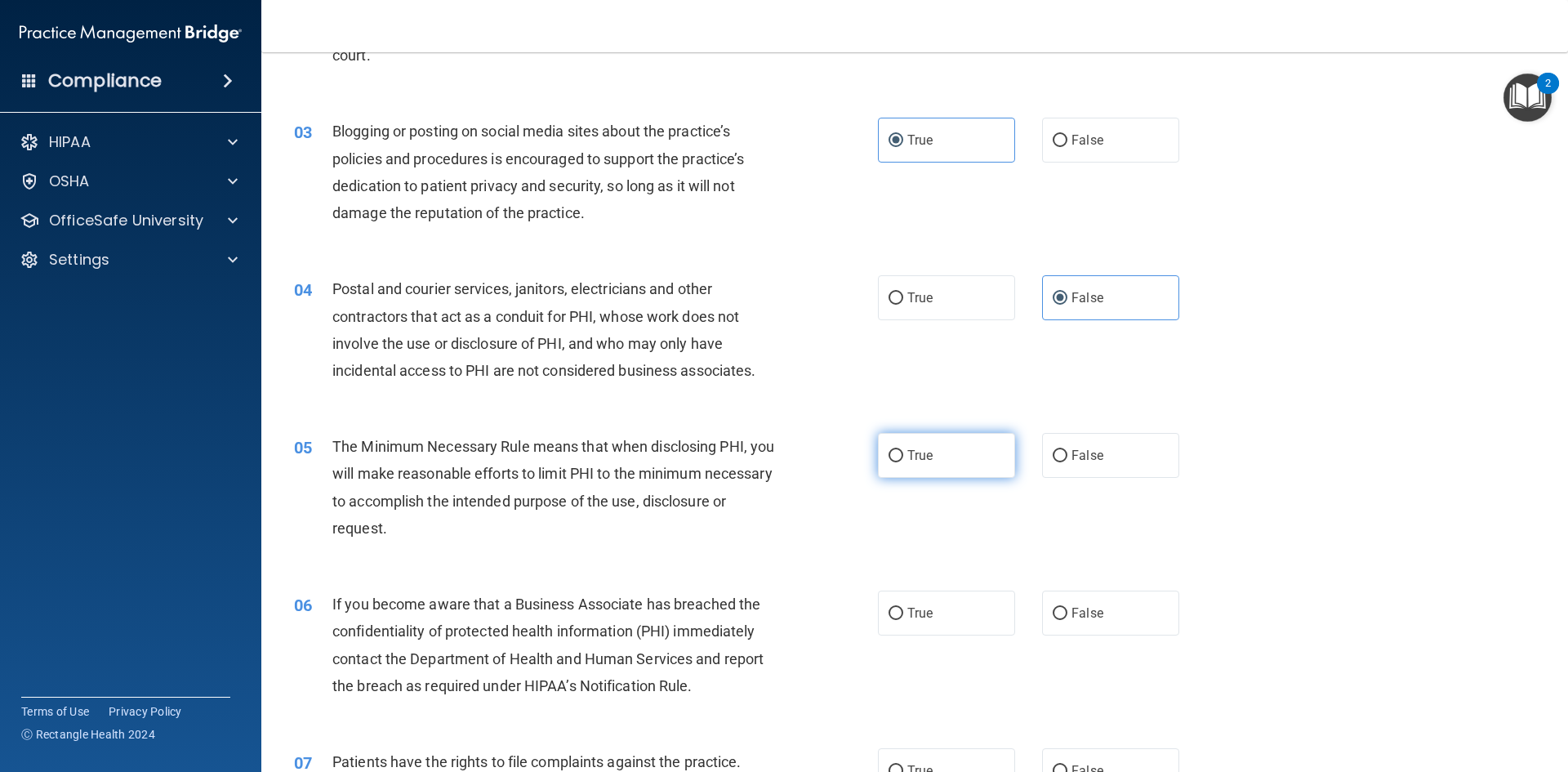
click at [909, 455] on span "True" at bounding box center [921, 455] width 26 height 16
click at [903, 455] on input "True" at bounding box center [896, 455] width 15 height 12
radio input "true"
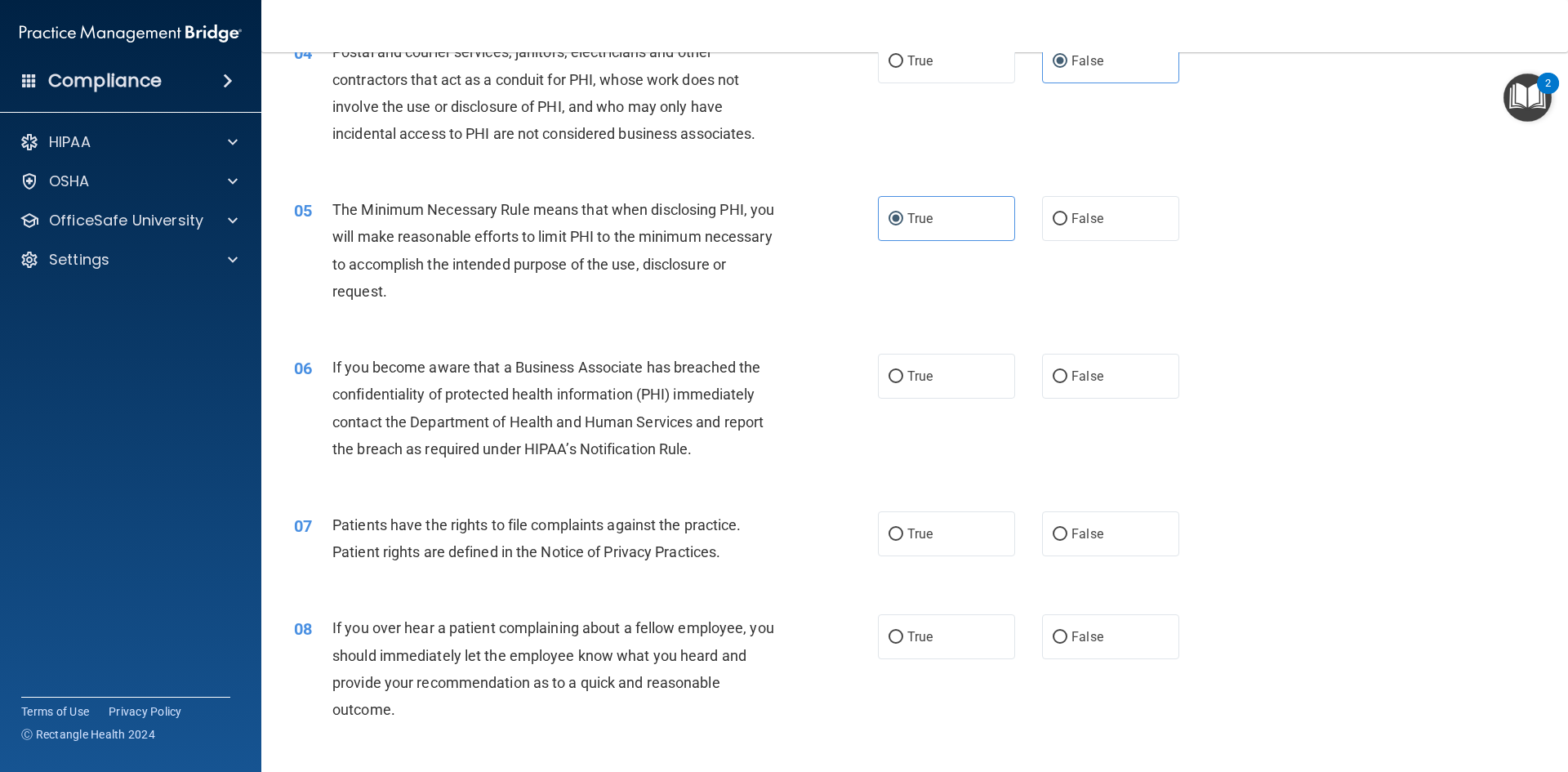
scroll to position [490, 0]
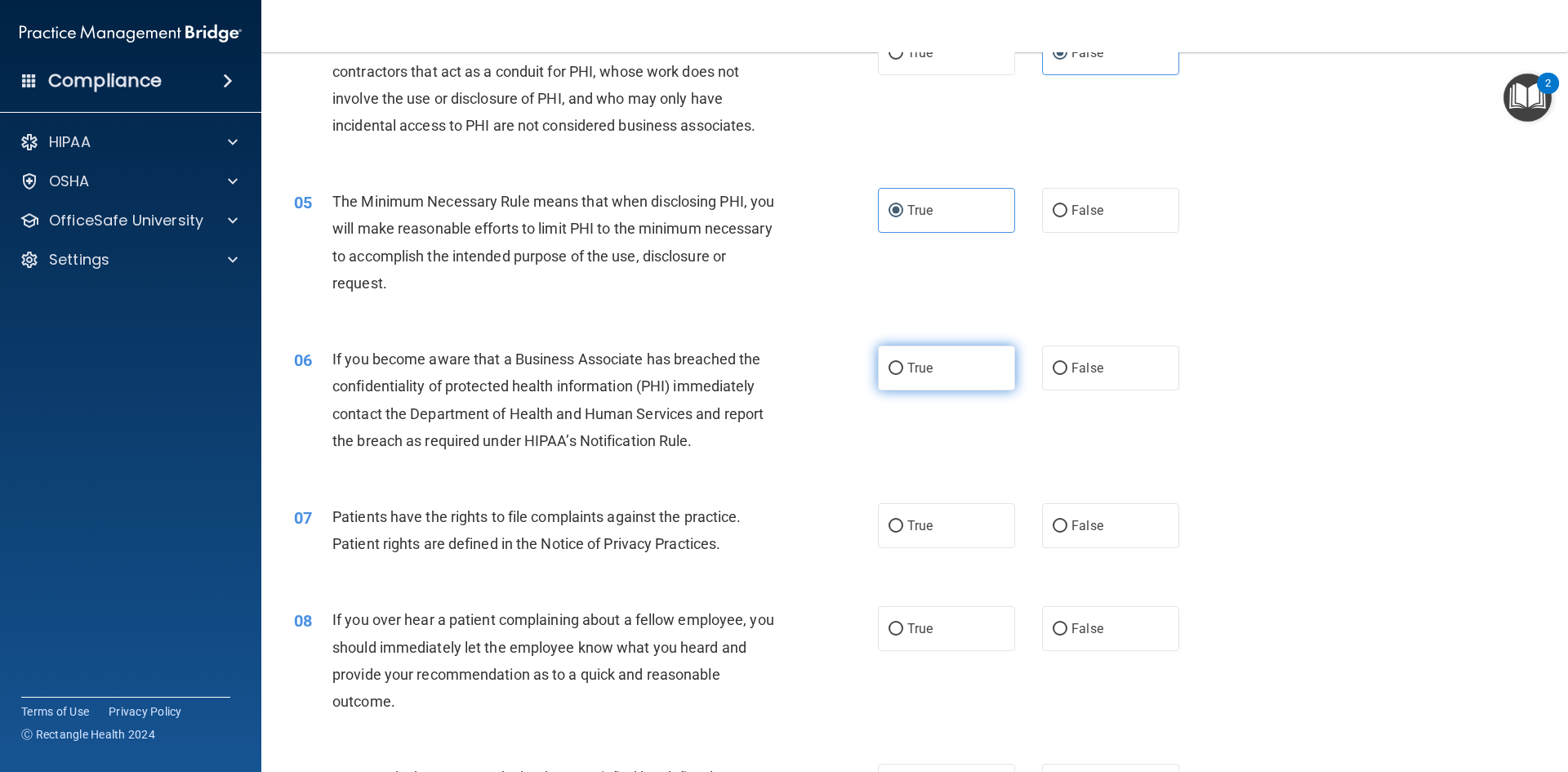
click at [924, 364] on span "True" at bounding box center [921, 367] width 26 height 16
click at [903, 364] on input "True" at bounding box center [896, 368] width 15 height 12
radio input "true"
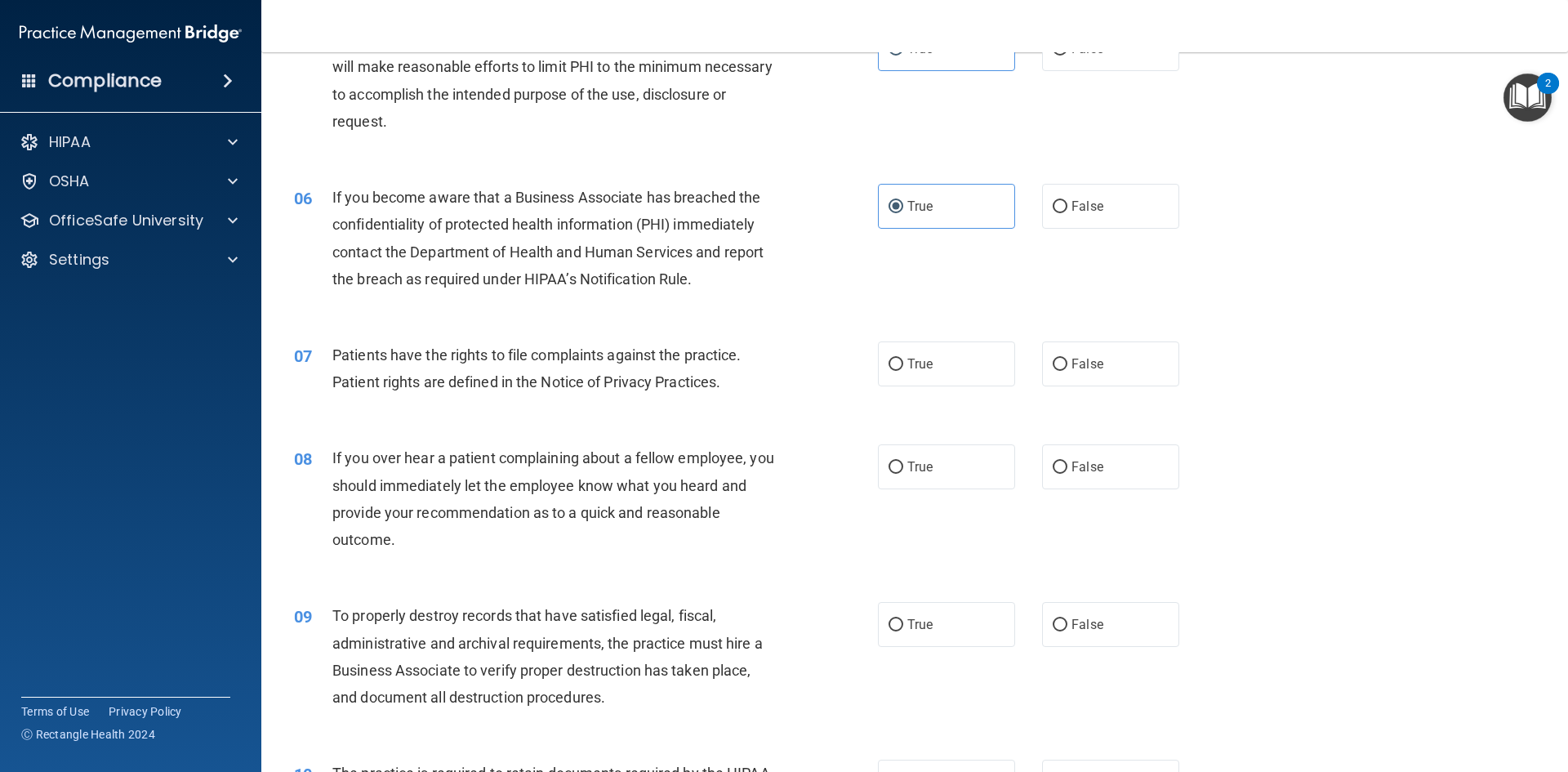
scroll to position [654, 0]
click at [909, 350] on label "True" at bounding box center [946, 362] width 137 height 45
click at [903, 357] on input "True" at bounding box center [896, 363] width 15 height 12
radio input "true"
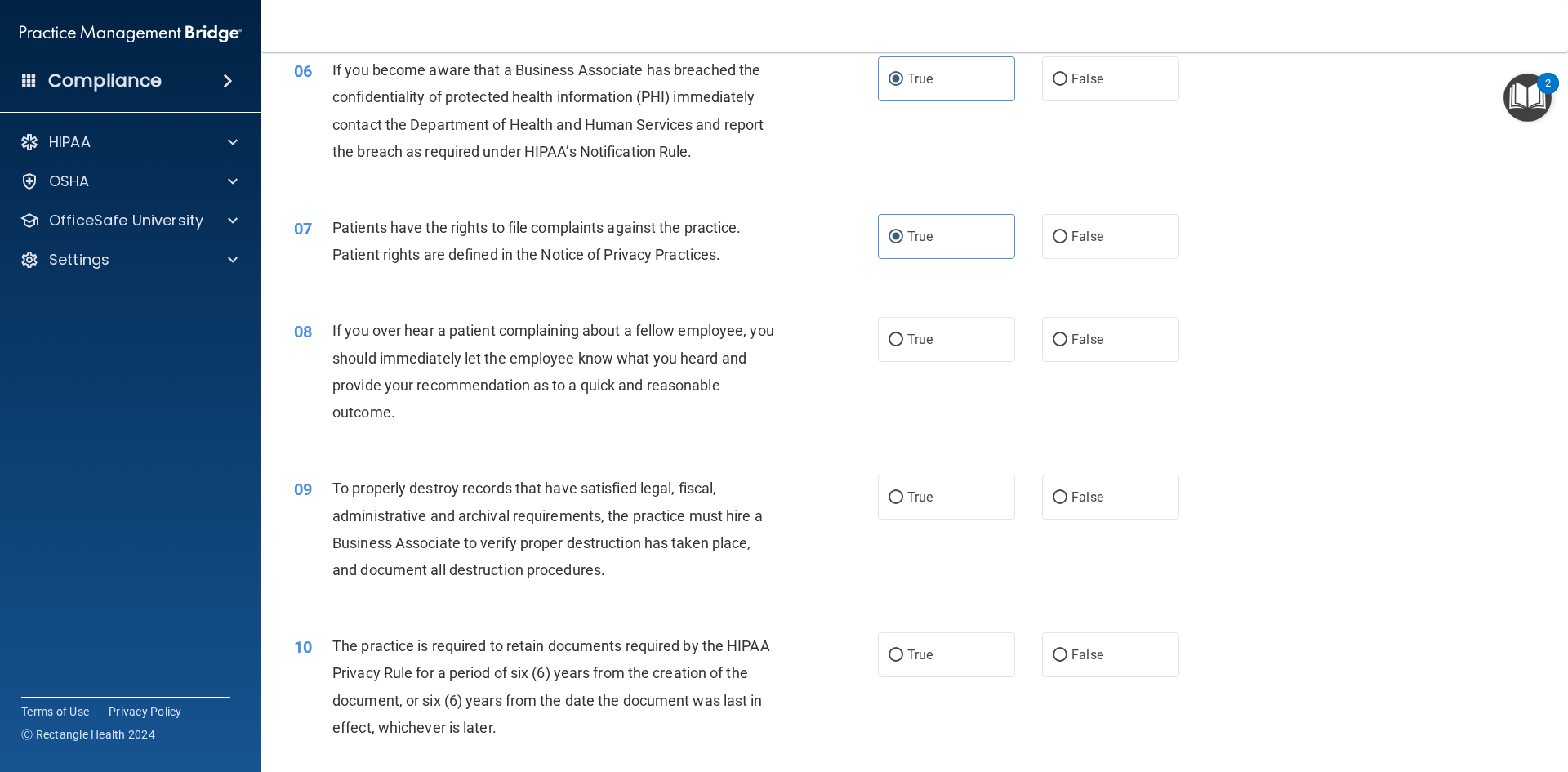
scroll to position [817, 0]
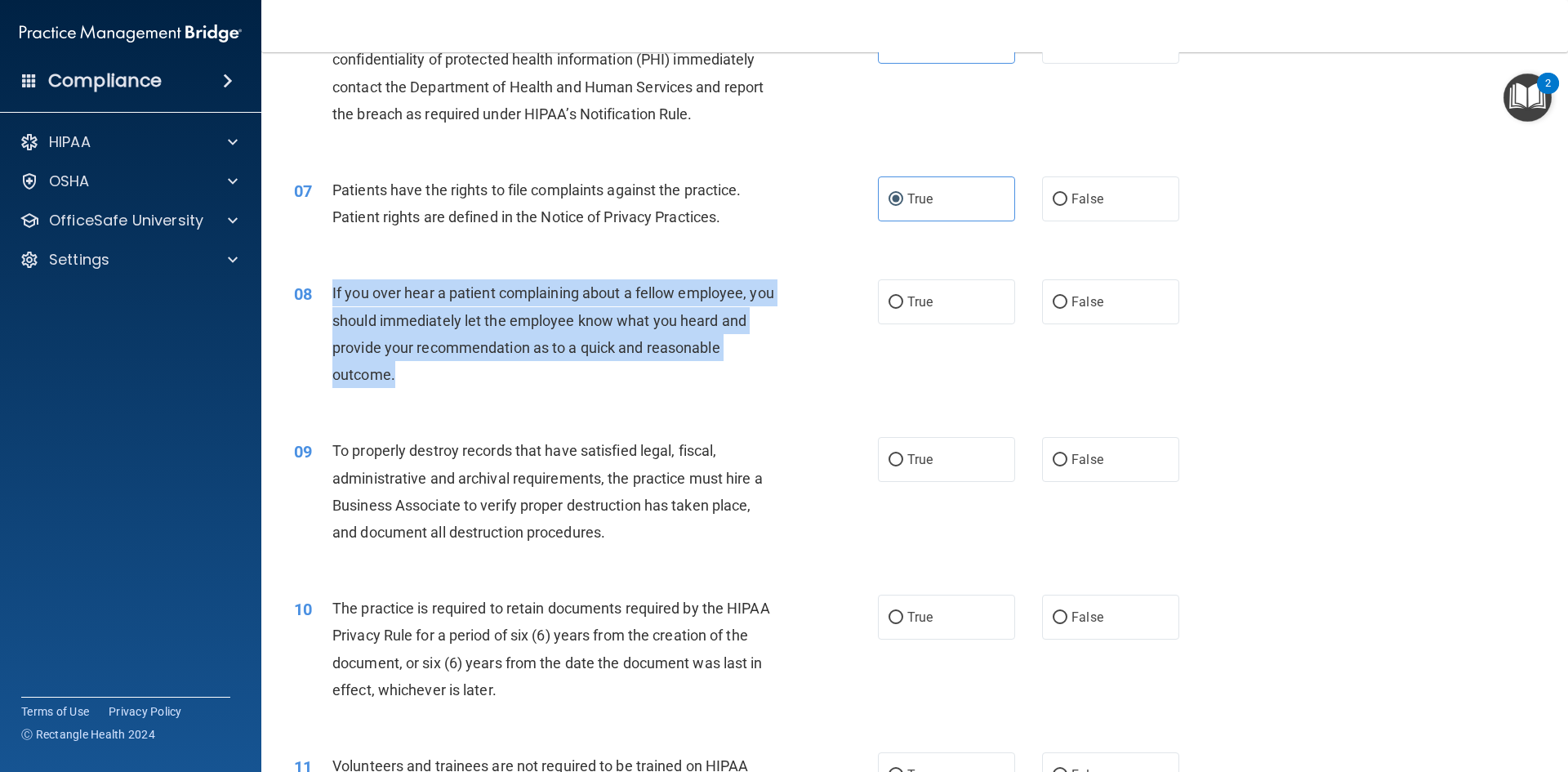
drag, startPoint x: 562, startPoint y: 381, endPoint x: 313, endPoint y: 294, distance: 263.8
click at [313, 294] on div "08 If you over hear a patient complaining about a fellow employee, you should i…" at bounding box center [587, 337] width 633 height 117
copy div "If you over hear a patient complaining about a fellow employee, you should imme…"
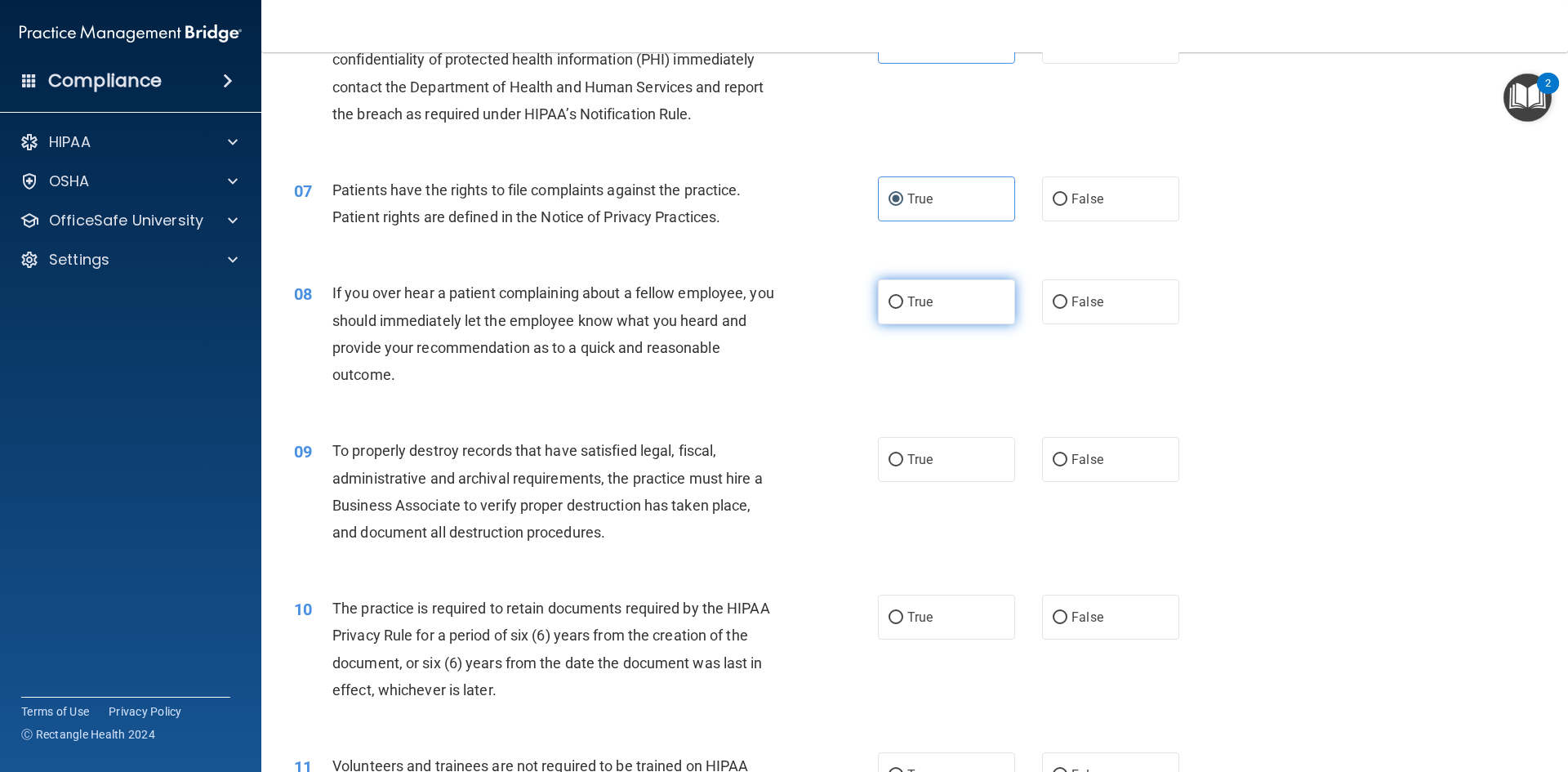
click at [913, 297] on span "True" at bounding box center [921, 301] width 26 height 16
click at [903, 297] on input "True" at bounding box center [896, 302] width 15 height 12
radio input "true"
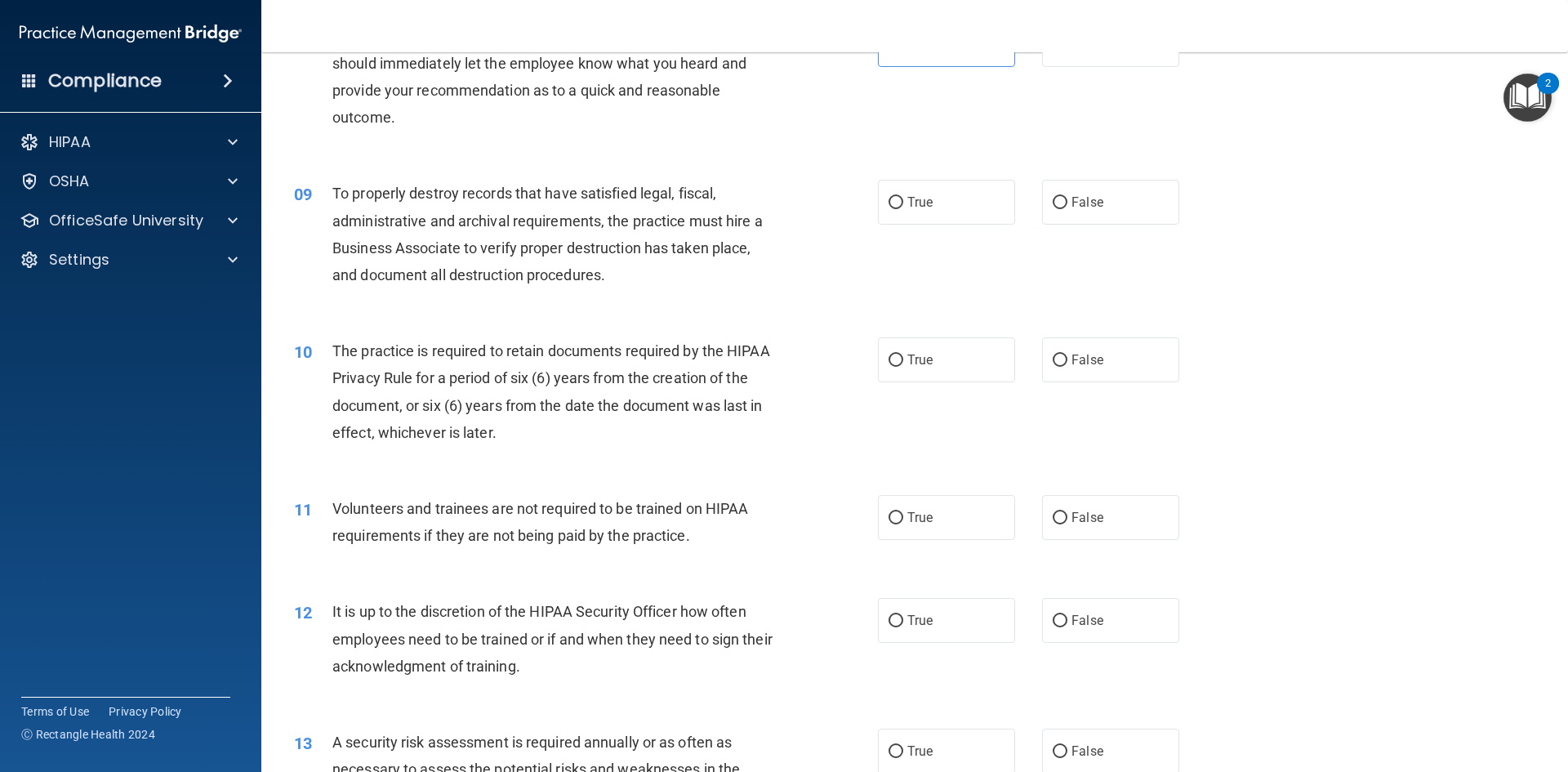
scroll to position [1144, 0]
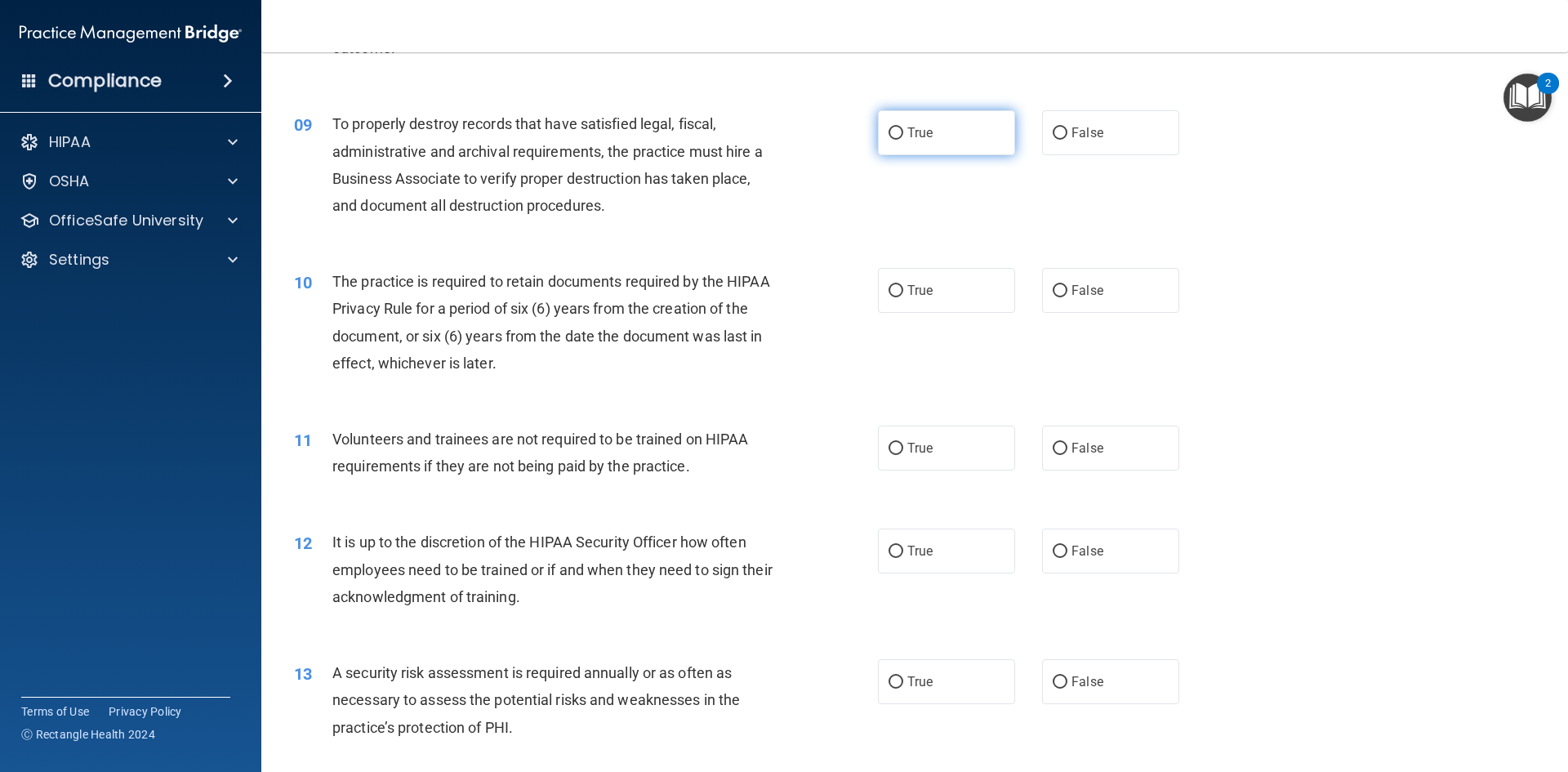
click at [932, 122] on label "True" at bounding box center [946, 132] width 137 height 45
click at [903, 128] on input "True" at bounding box center [896, 133] width 15 height 12
radio input "true"
click at [914, 280] on label "True" at bounding box center [946, 290] width 137 height 45
click at [903, 285] on input "True" at bounding box center [896, 291] width 15 height 12
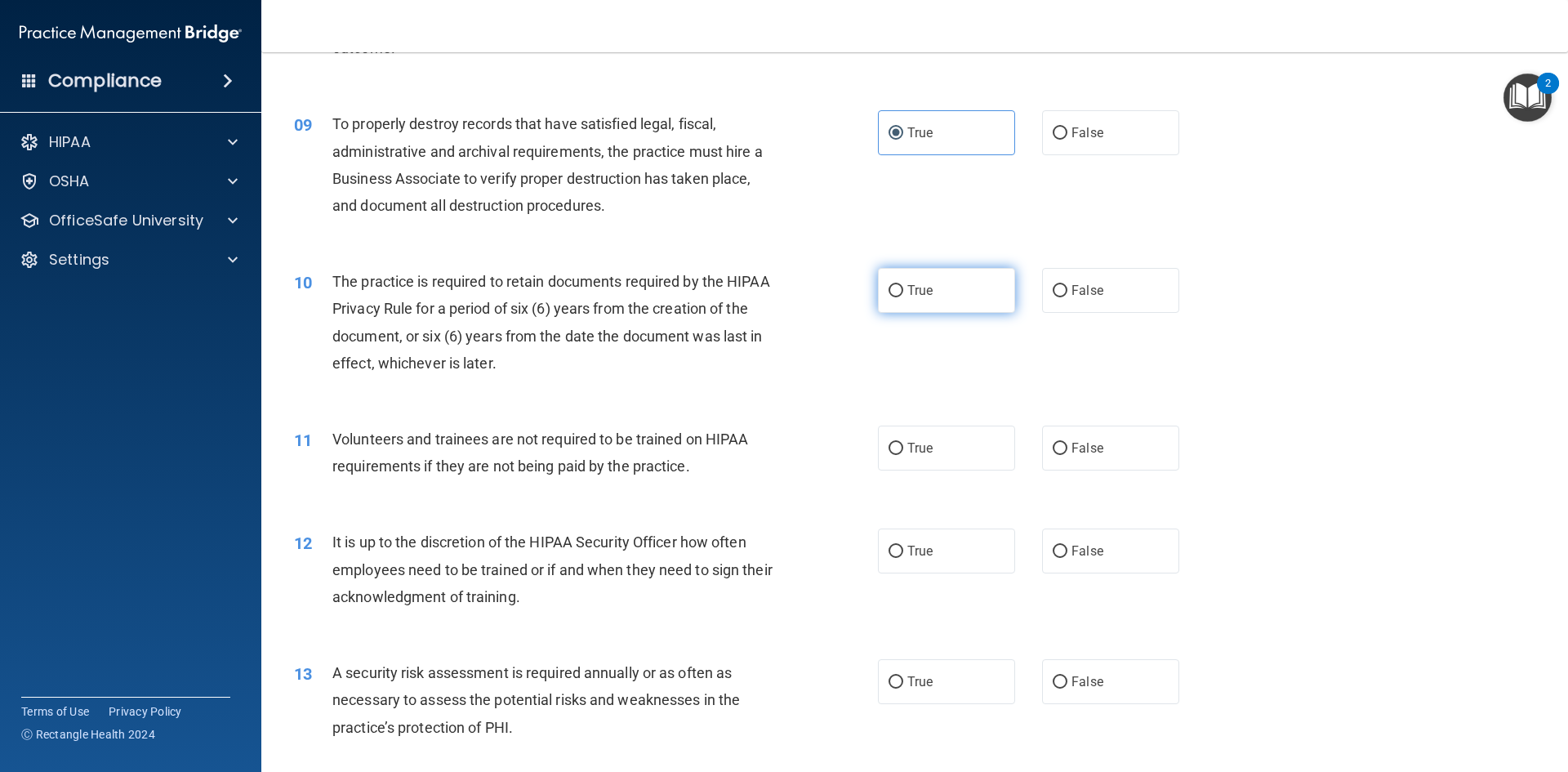
radio input "true"
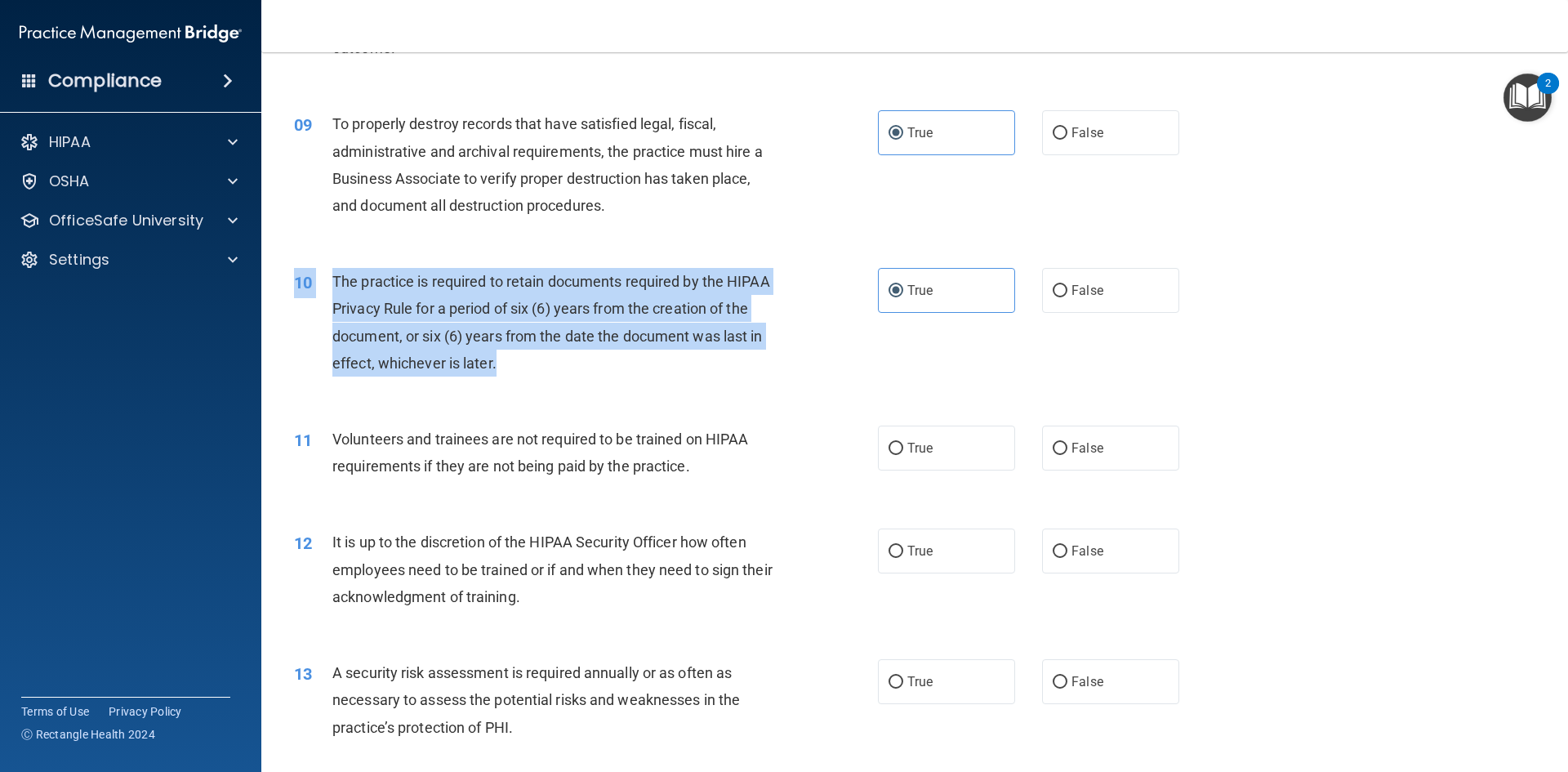
drag, startPoint x: 403, startPoint y: 324, endPoint x: 289, endPoint y: 287, distance: 119.9
click at [289, 287] on div "10 The practice is required to retain documents required by the HIPAA Privacy R…" at bounding box center [587, 326] width 633 height 117
click at [454, 303] on span "The practice is required to retain documents required by the HIPAA Privacy Rule…" at bounding box center [551, 322] width 438 height 99
drag, startPoint x: 506, startPoint y: 355, endPoint x: 338, endPoint y: 285, distance: 182.0
click at [338, 285] on div "The practice is required to retain documents required by the HIPAA Privacy Rule…" at bounding box center [560, 322] width 456 height 108
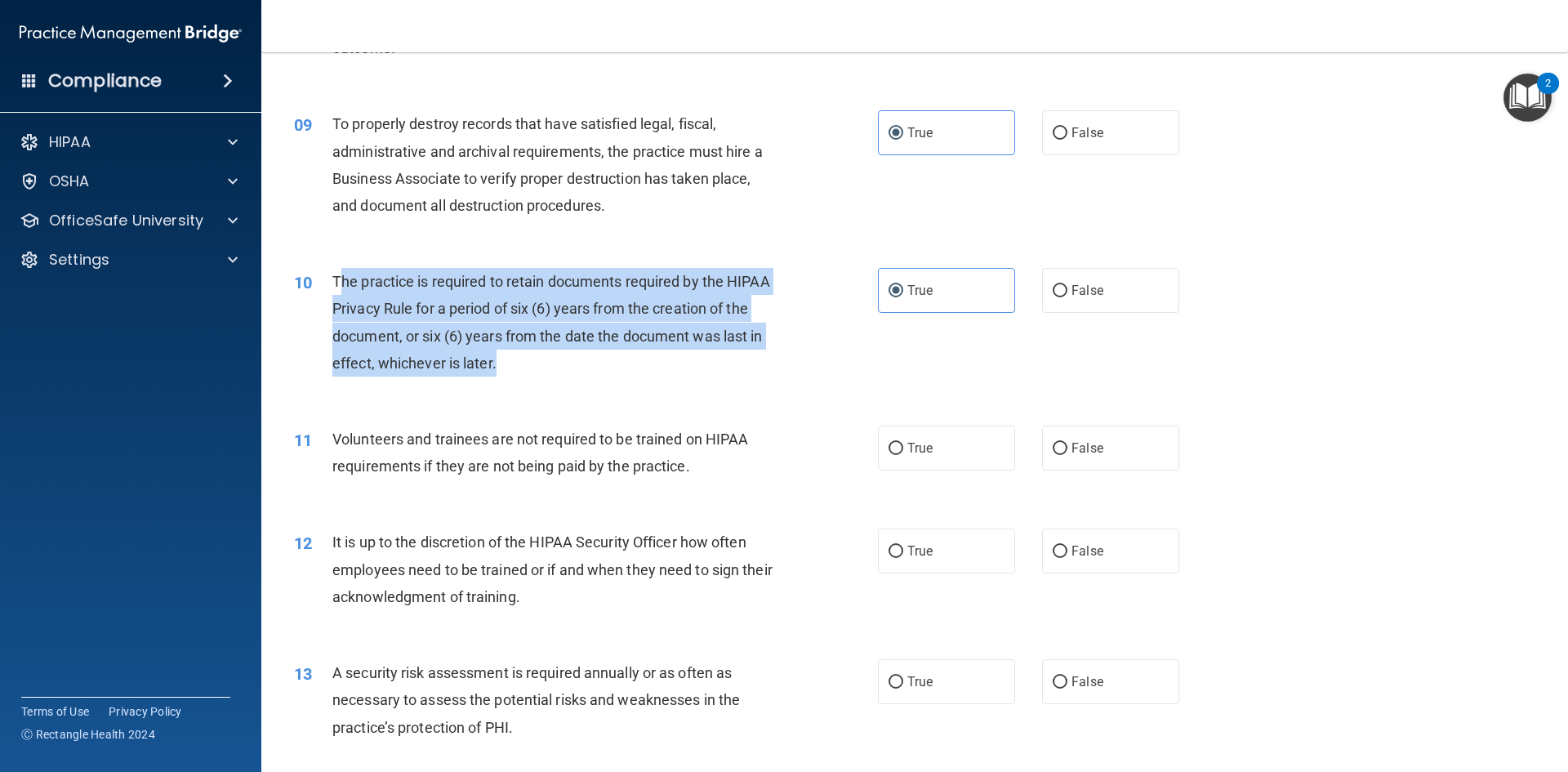
click at [498, 320] on div "The practice is required to retain documents required by the HIPAA Privacy Rule…" at bounding box center [560, 322] width 456 height 108
drag, startPoint x: 442, startPoint y: 345, endPoint x: 333, endPoint y: 286, distance: 123.9
click at [333, 286] on div "The practice is required to retain documents required by the HIPAA Privacy Rule…" at bounding box center [560, 322] width 456 height 108
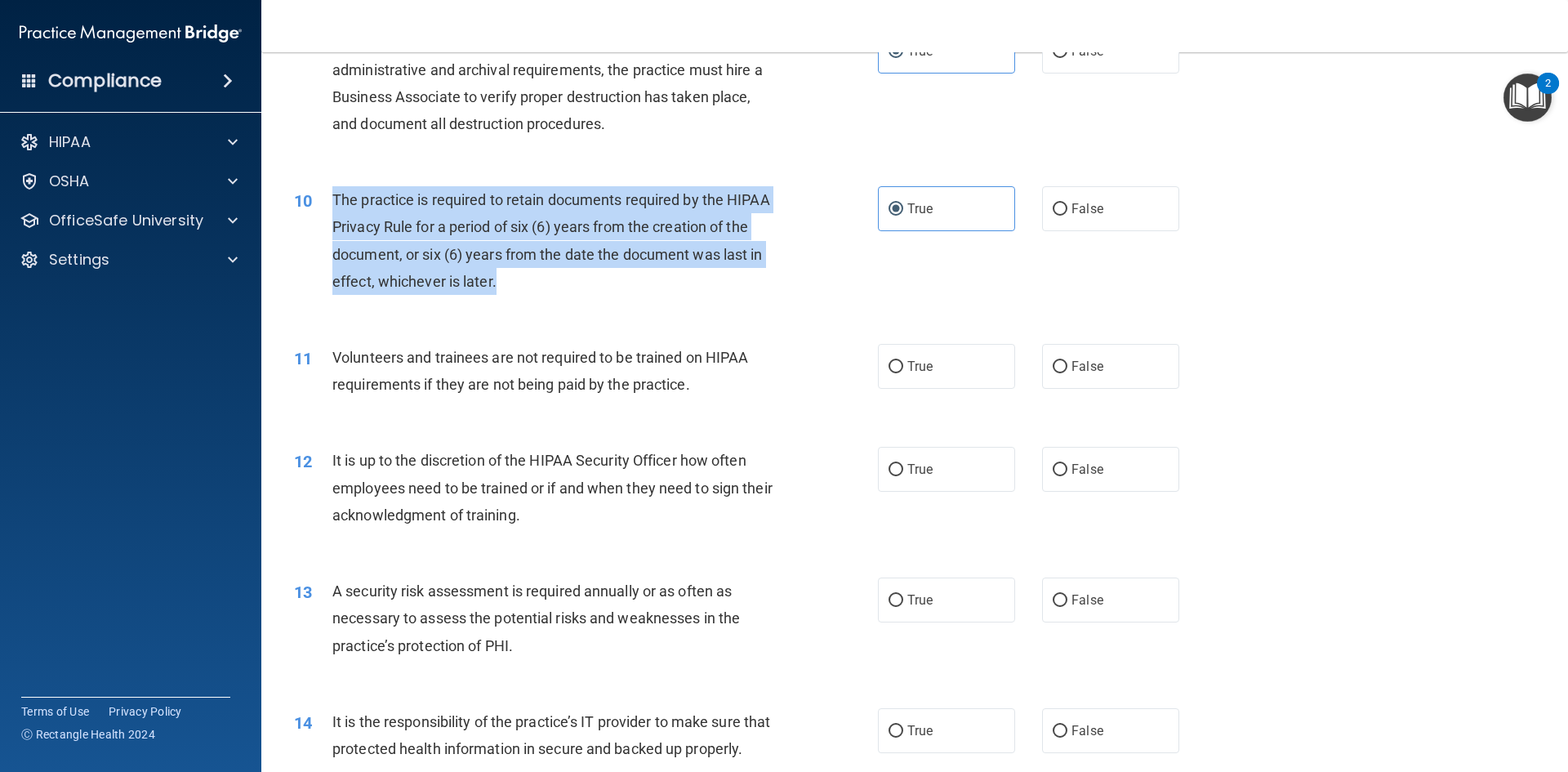
scroll to position [1307, 0]
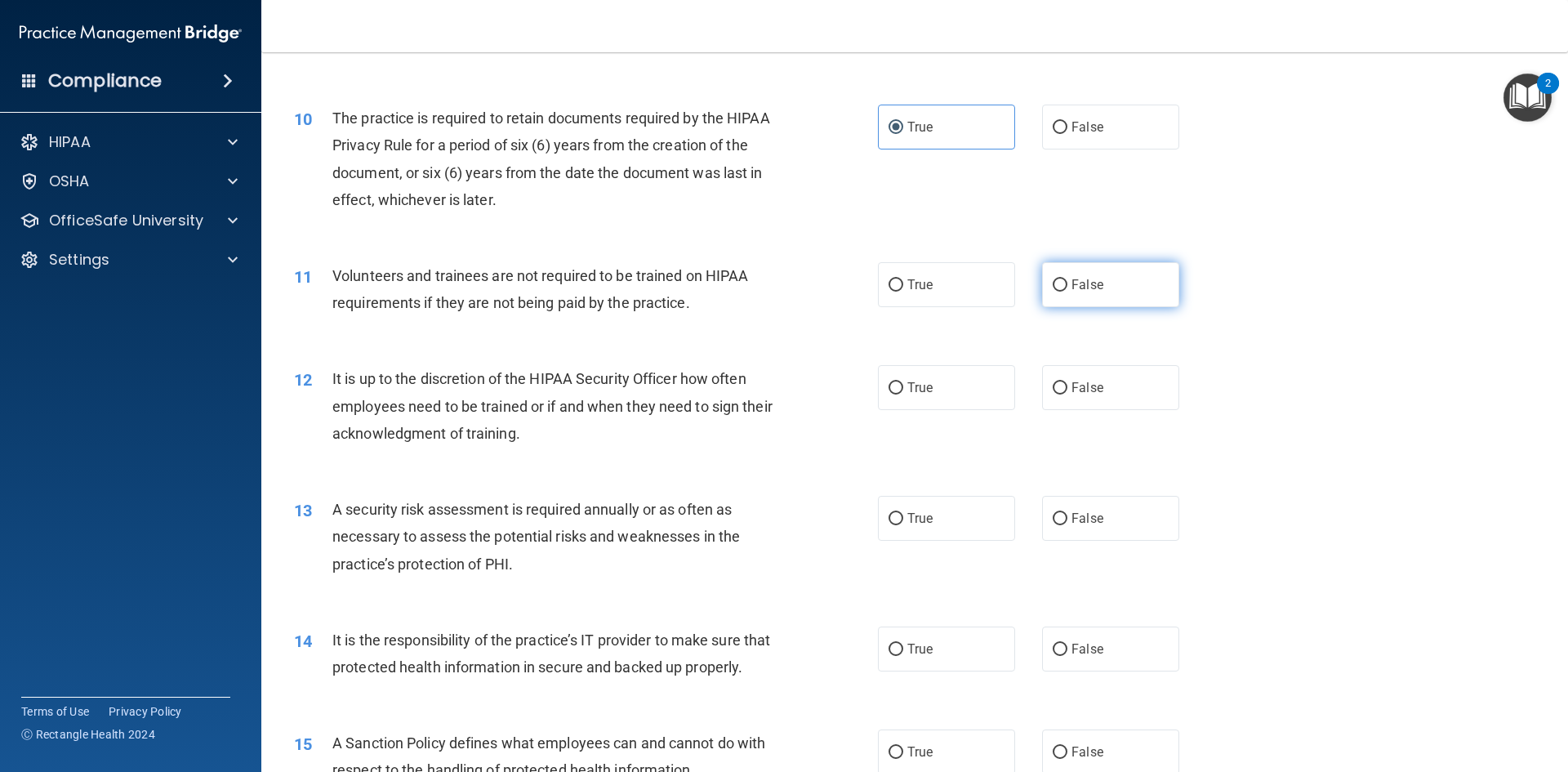
click at [1049, 293] on label "False" at bounding box center [1110, 285] width 137 height 45
click at [1053, 292] on input "False" at bounding box center [1060, 285] width 15 height 12
radio input "true"
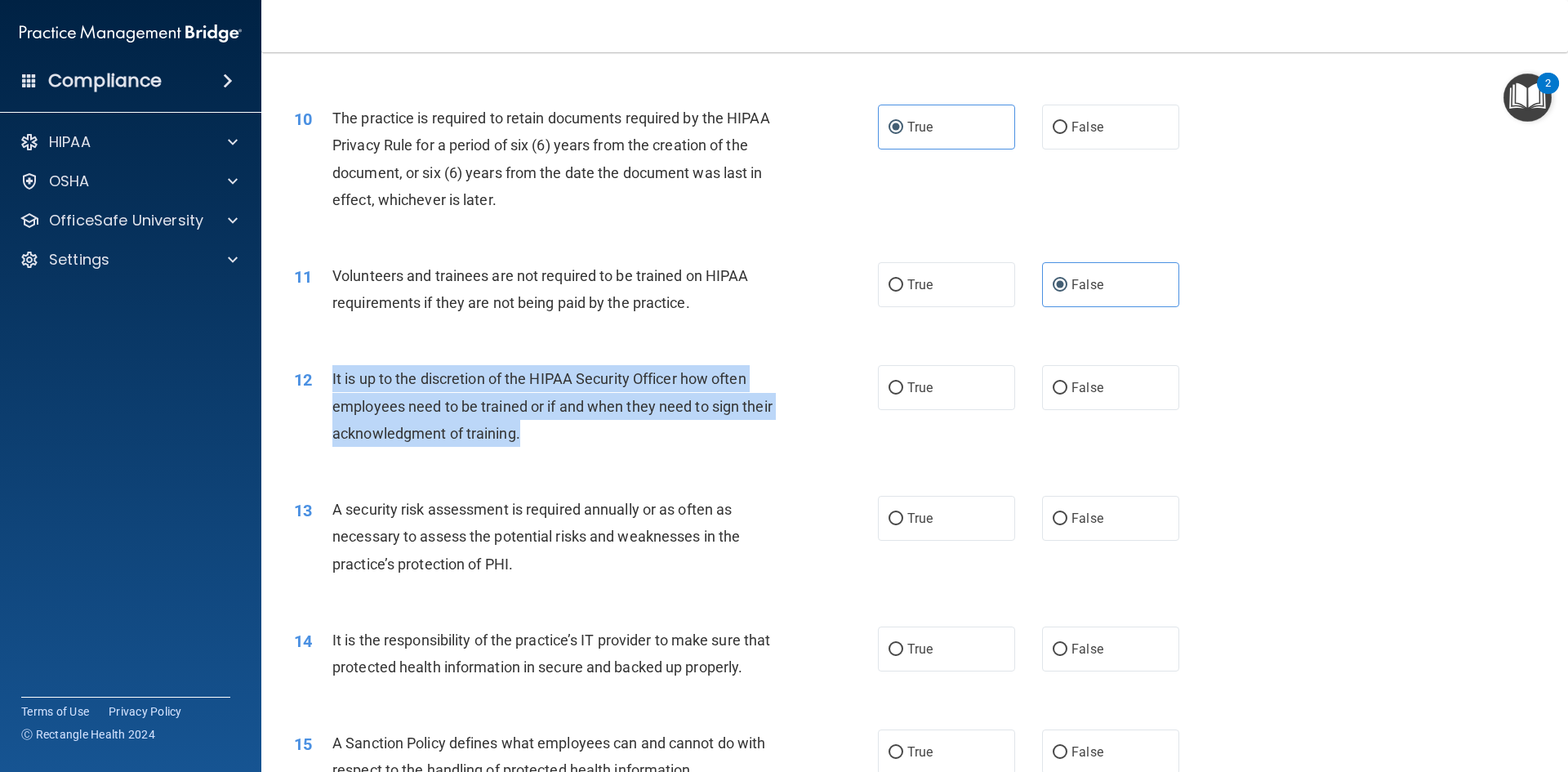
drag, startPoint x: 601, startPoint y: 438, endPoint x: 330, endPoint y: 380, distance: 277.1
click at [330, 380] on div "12 It is up to the discretion of the HIPAA Security Officer how often employees…" at bounding box center [587, 410] width 633 height 90
copy div "It is up to the discretion of the HIPAA Security Officer how often employees ne…"
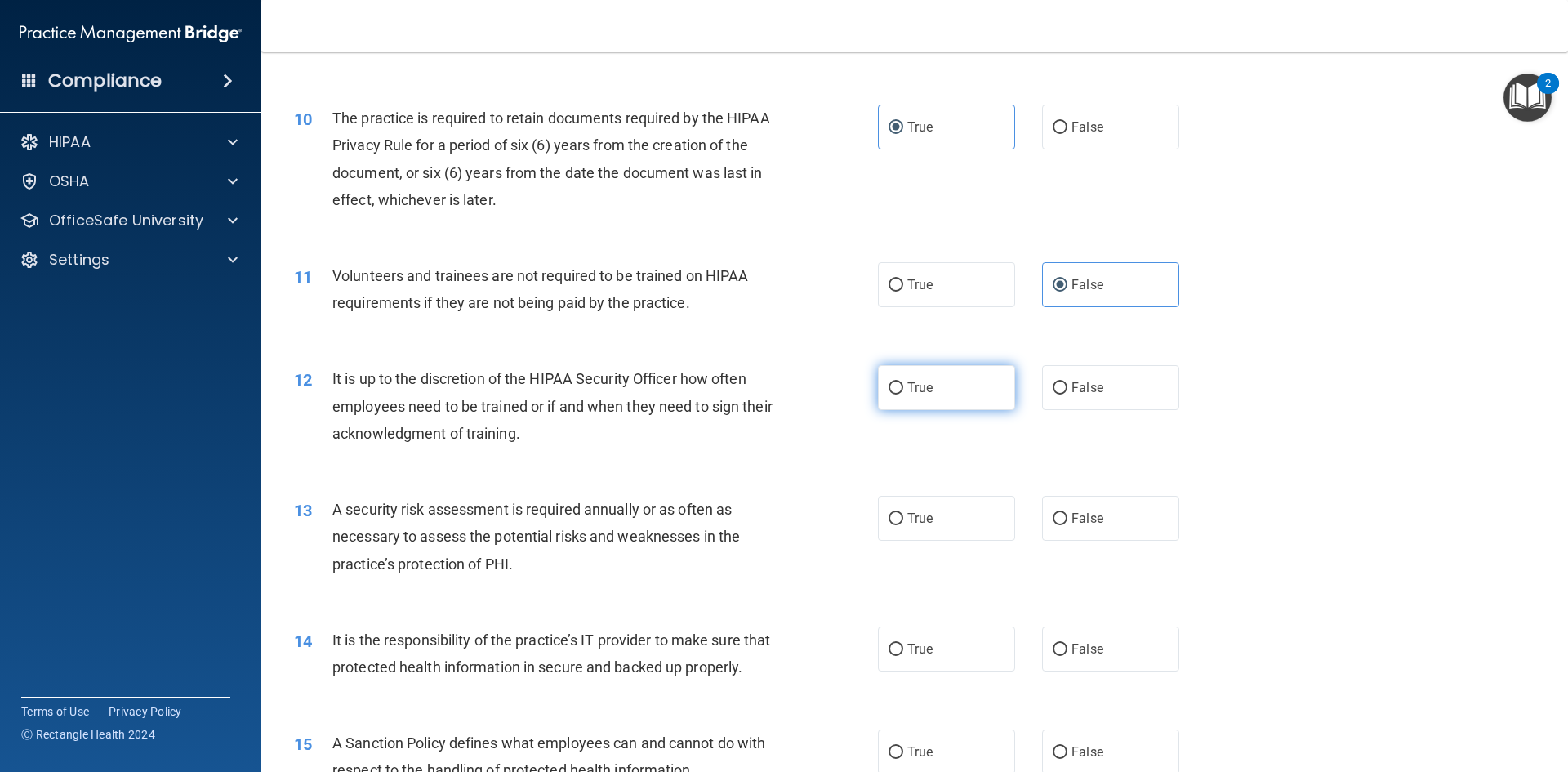
click at [962, 379] on label "True" at bounding box center [946, 387] width 137 height 45
click at [903, 382] on input "True" at bounding box center [896, 387] width 15 height 12
radio input "true"
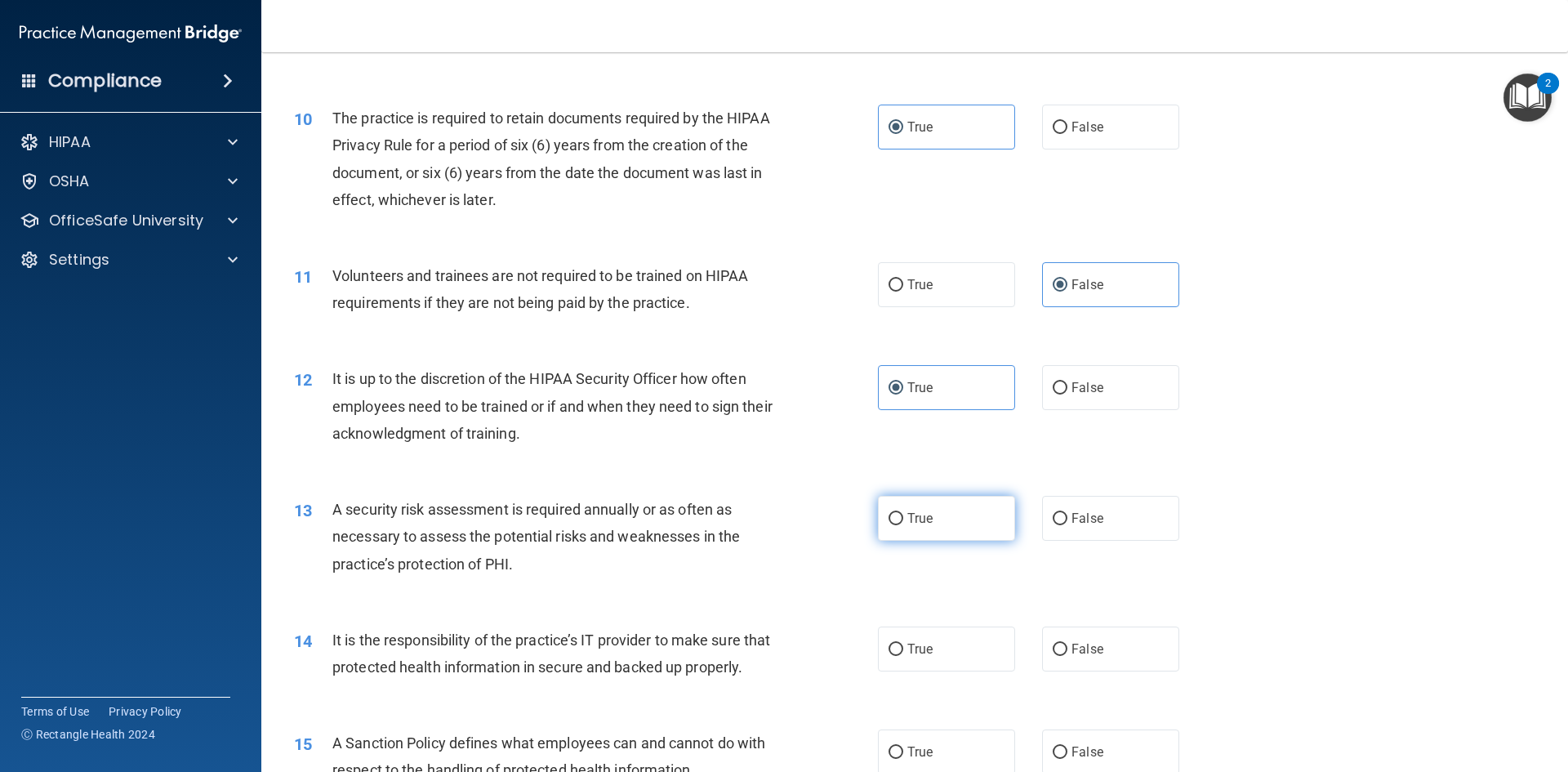
click at [924, 508] on label "True" at bounding box center [946, 518] width 137 height 45
click at [903, 513] on input "True" at bounding box center [896, 519] width 15 height 12
radio input "true"
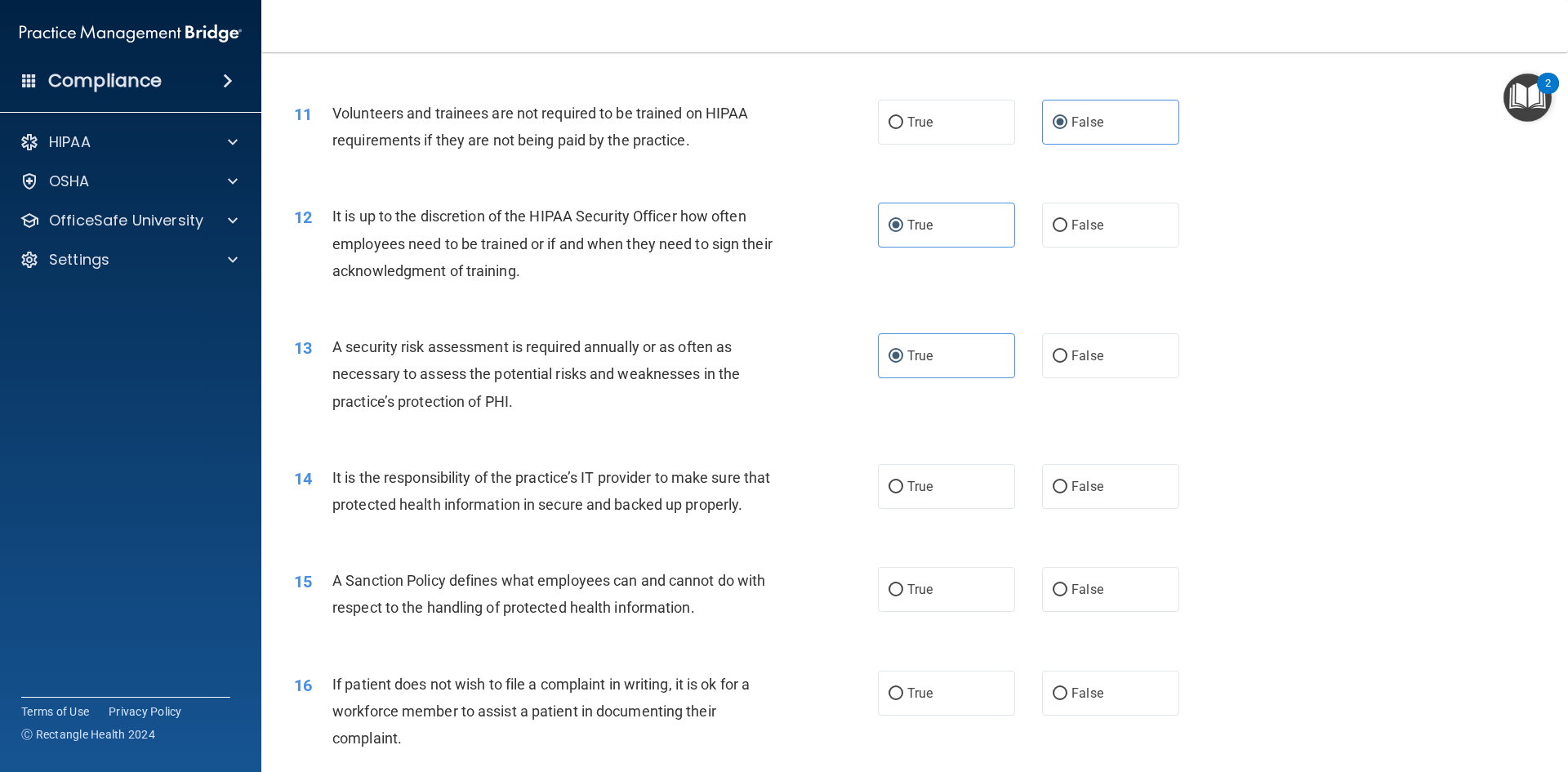
scroll to position [1471, 0]
click at [866, 480] on div "14 It is the responsibility of the practice’s IT provider to make sure that pro…" at bounding box center [587, 495] width 633 height 62
click at [908, 489] on span "True" at bounding box center [921, 486] width 26 height 16
click at [902, 489] on input "True" at bounding box center [896, 486] width 15 height 12
radio input "true"
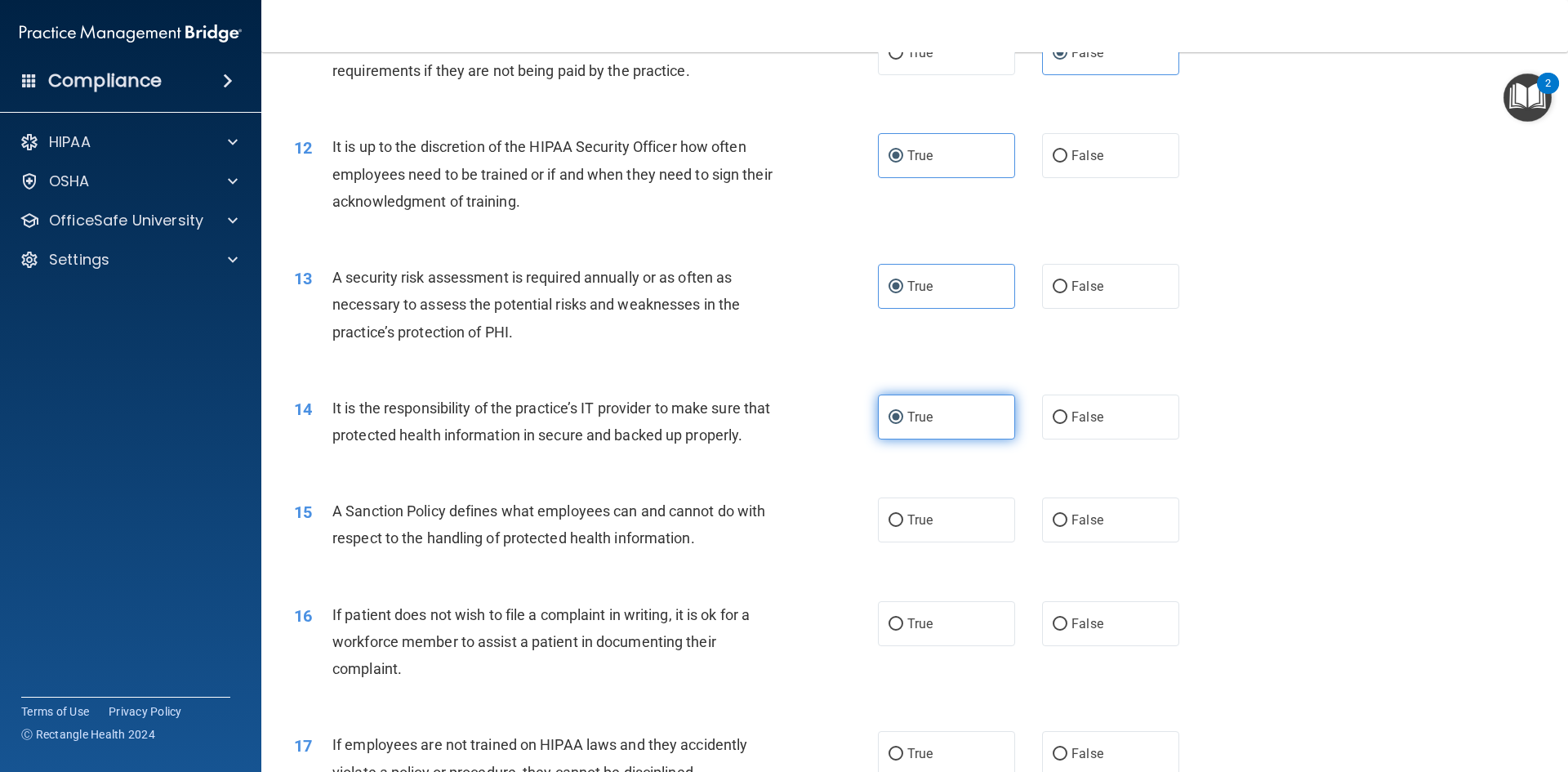
scroll to position [1716, 0]
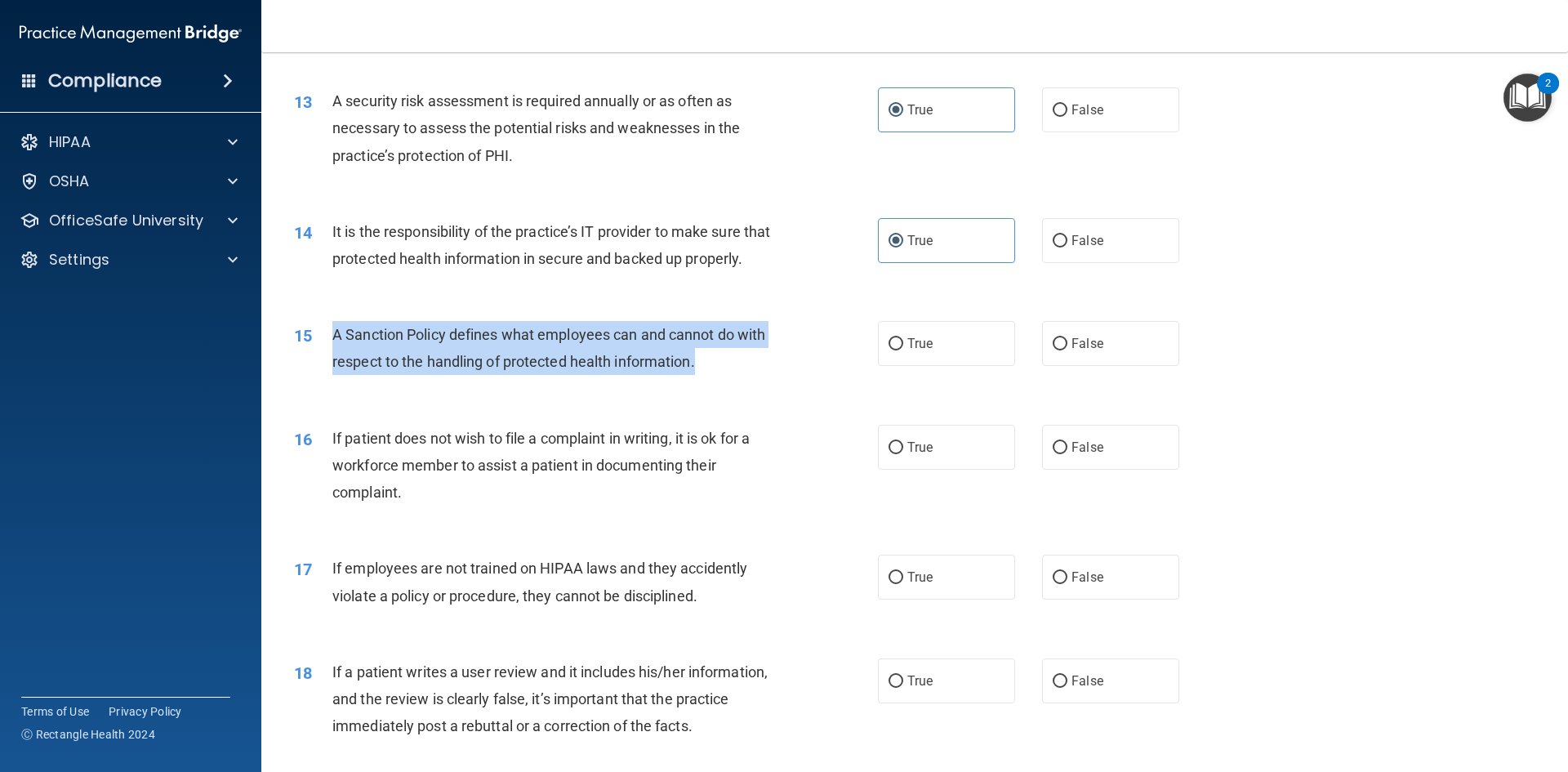
drag, startPoint x: 707, startPoint y: 385, endPoint x: 316, endPoint y: 356, distance: 392.1
click at [316, 356] on div "15 A Sanction Policy defines what employees can and cannot do with respect to t…" at bounding box center [587, 352] width 633 height 62
copy div "A Sanction Policy defines what employees can and cannot do with respect to the …"
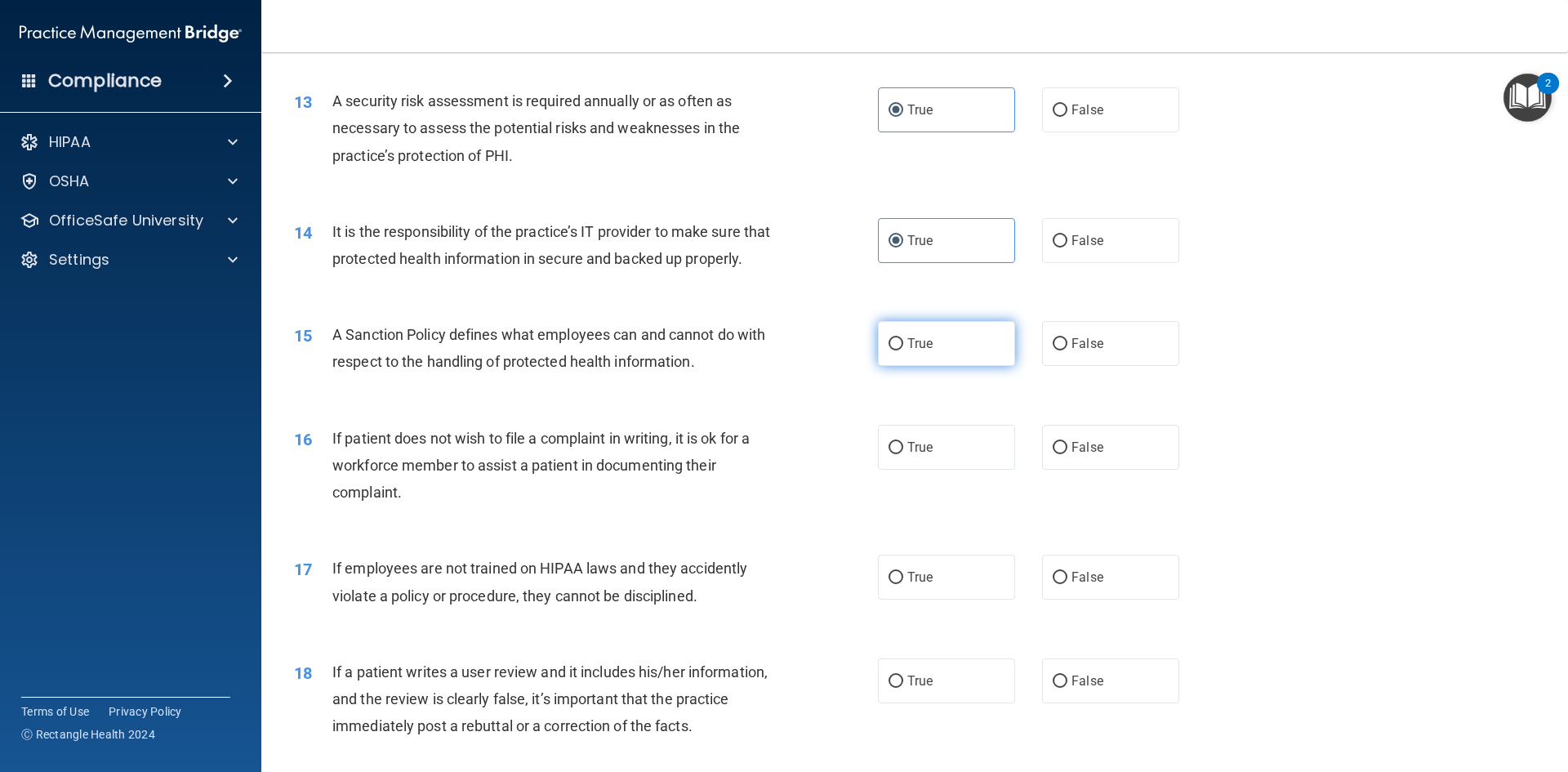
click at [911, 352] on span "True" at bounding box center [921, 343] width 26 height 16
click at [903, 351] on input "True" at bounding box center [896, 343] width 15 height 12
radio input "true"
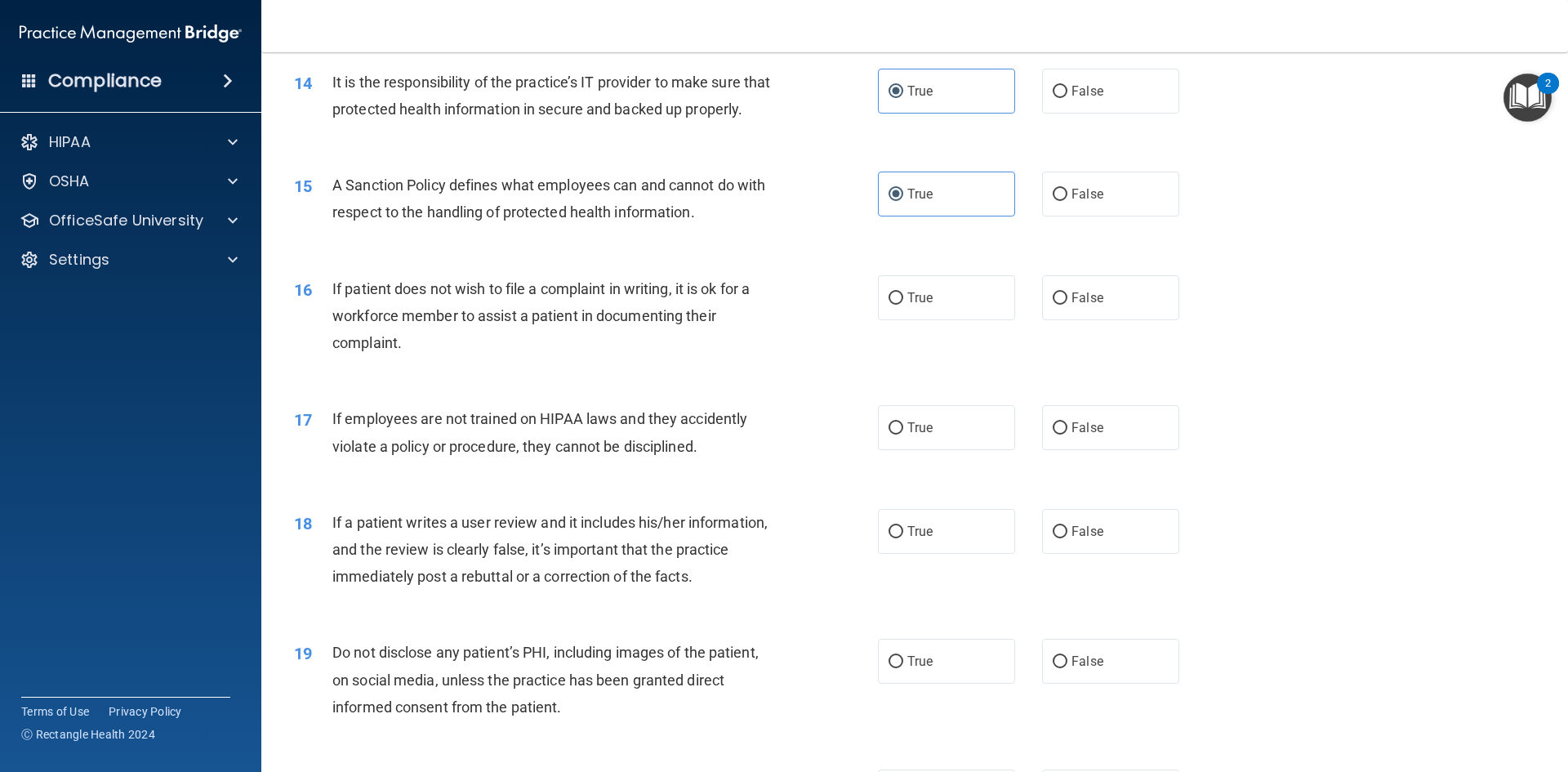
scroll to position [1879, 0]
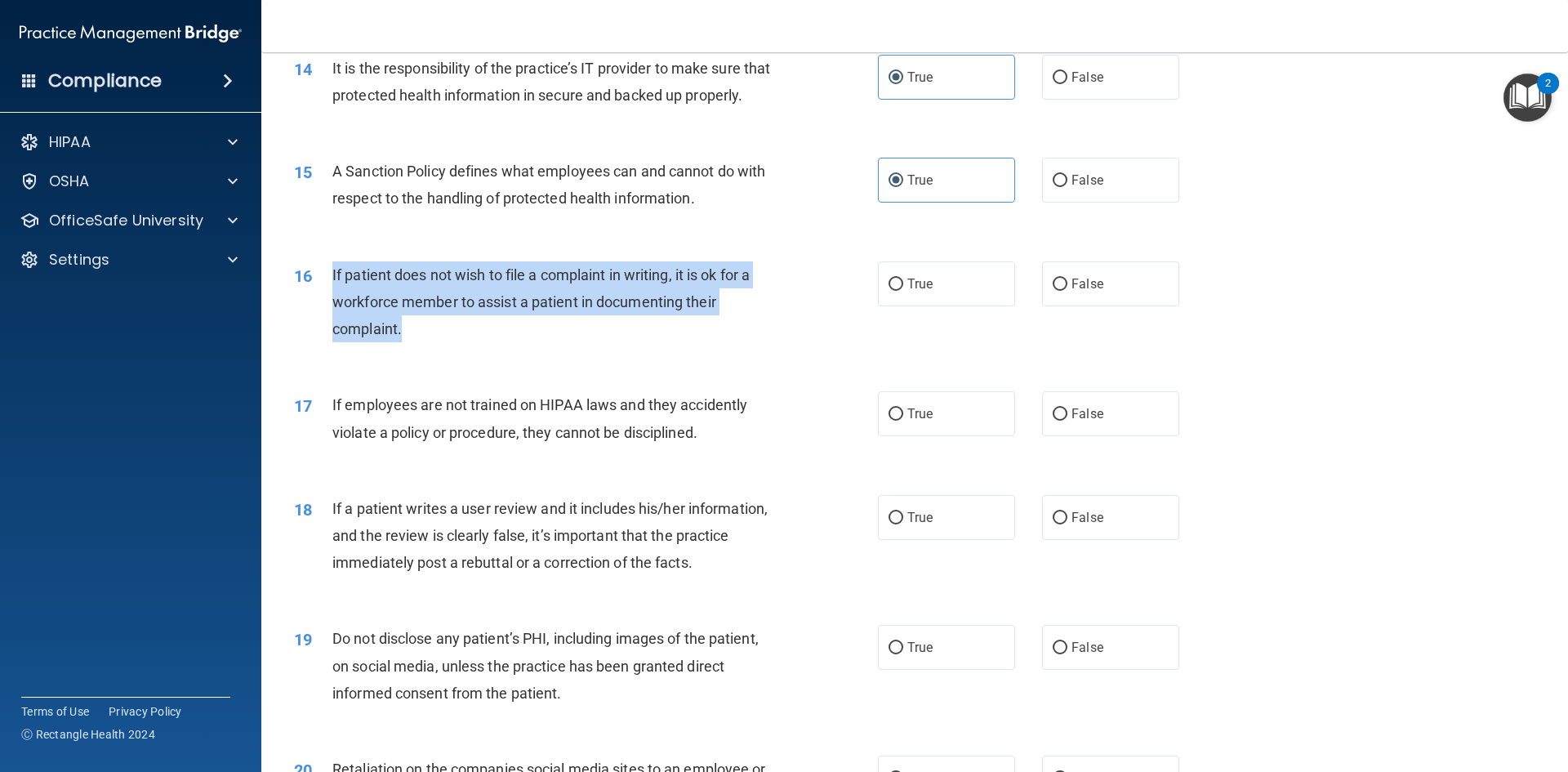
drag, startPoint x: 543, startPoint y: 355, endPoint x: 330, endPoint y: 308, distance: 218.1
click at [330, 308] on div "16 If patient does not wish to file a complaint in writing, it is ok for a work…" at bounding box center [587, 307] width 633 height 90
copy div "If patient does not wish to file a complaint in writing, it is ok for a workfor…"
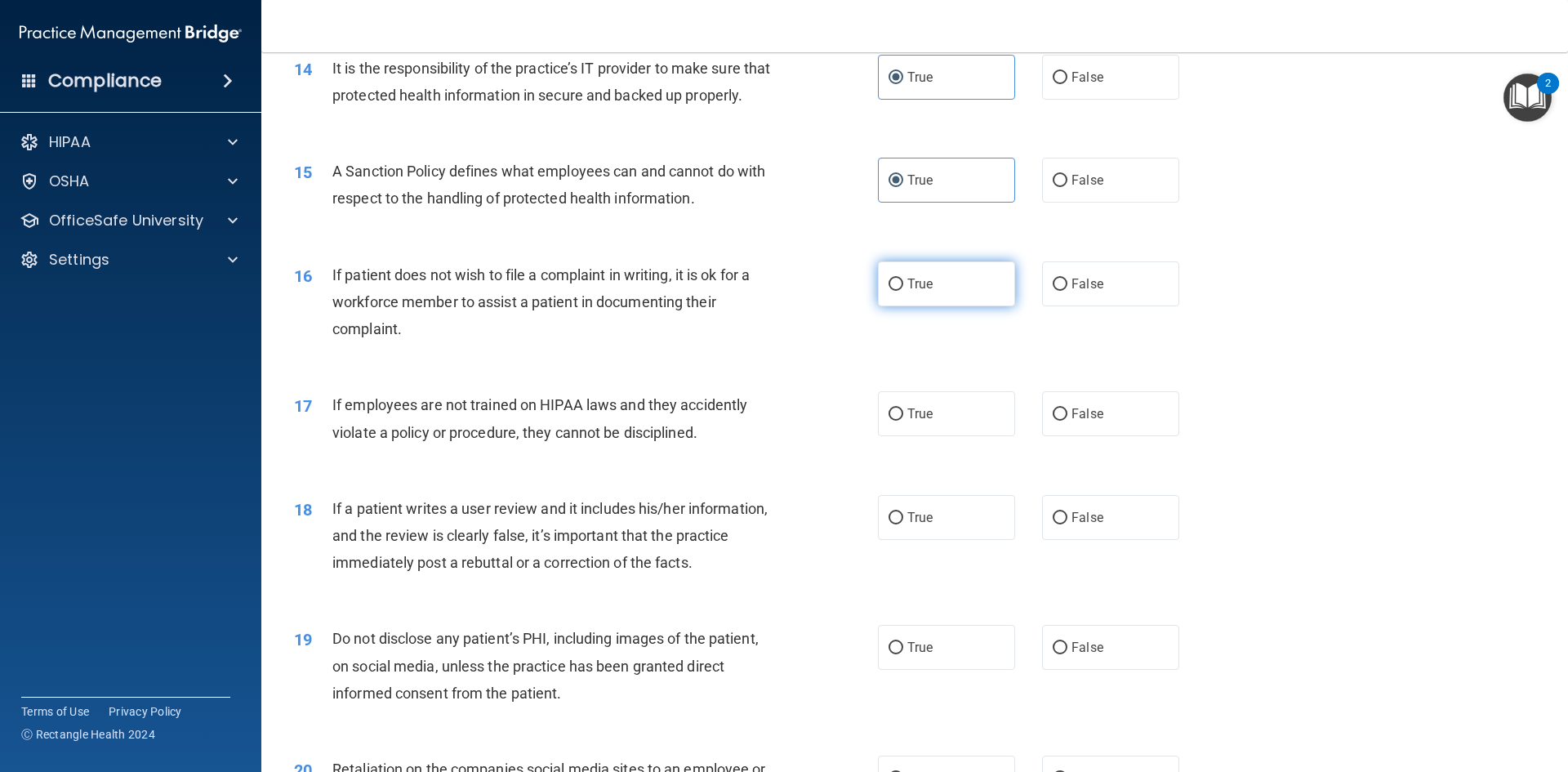
click at [945, 307] on label "True" at bounding box center [946, 284] width 137 height 45
click at [903, 291] on input "True" at bounding box center [896, 284] width 15 height 12
radio input "true"
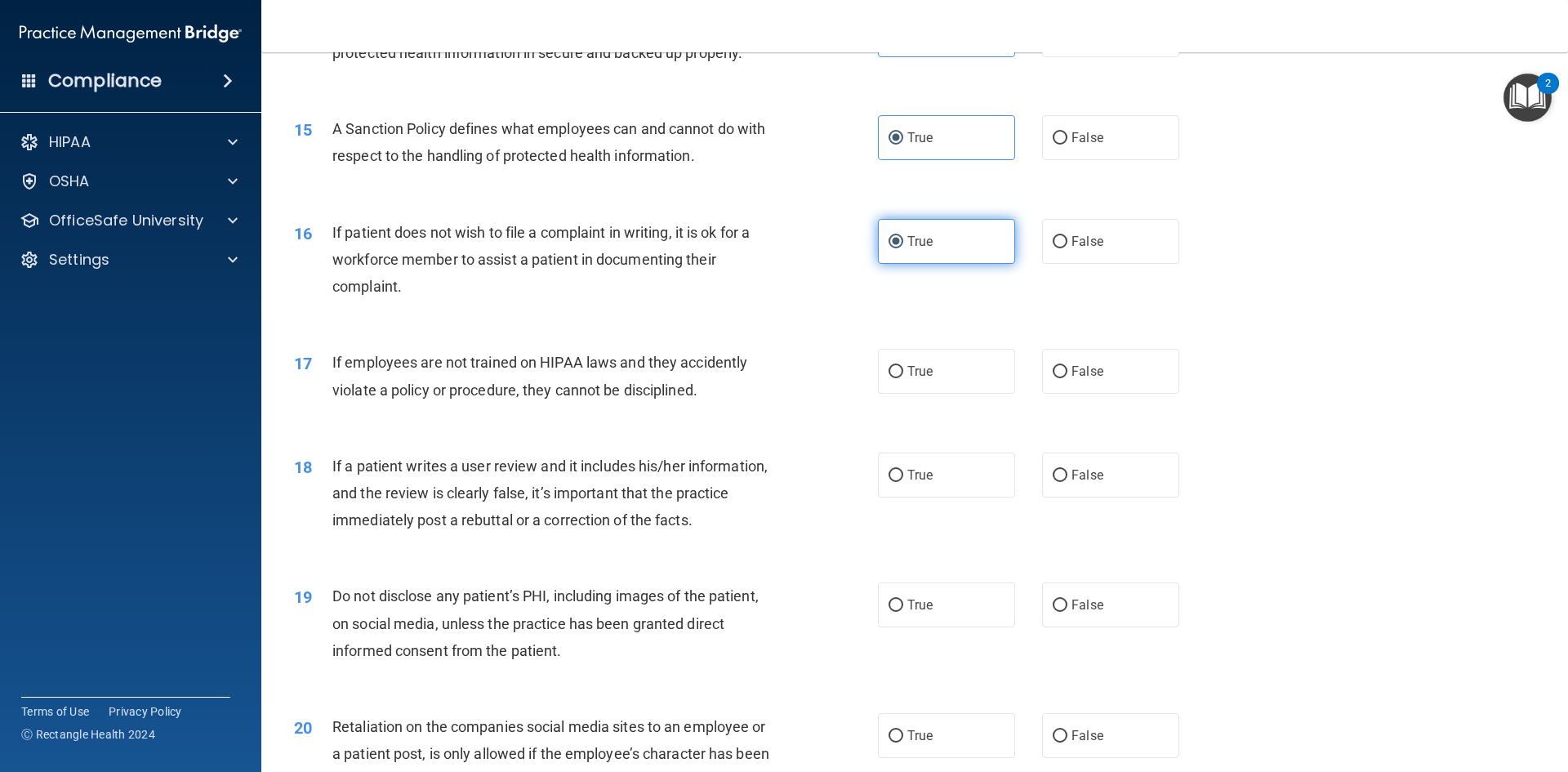
scroll to position [1961, 0]
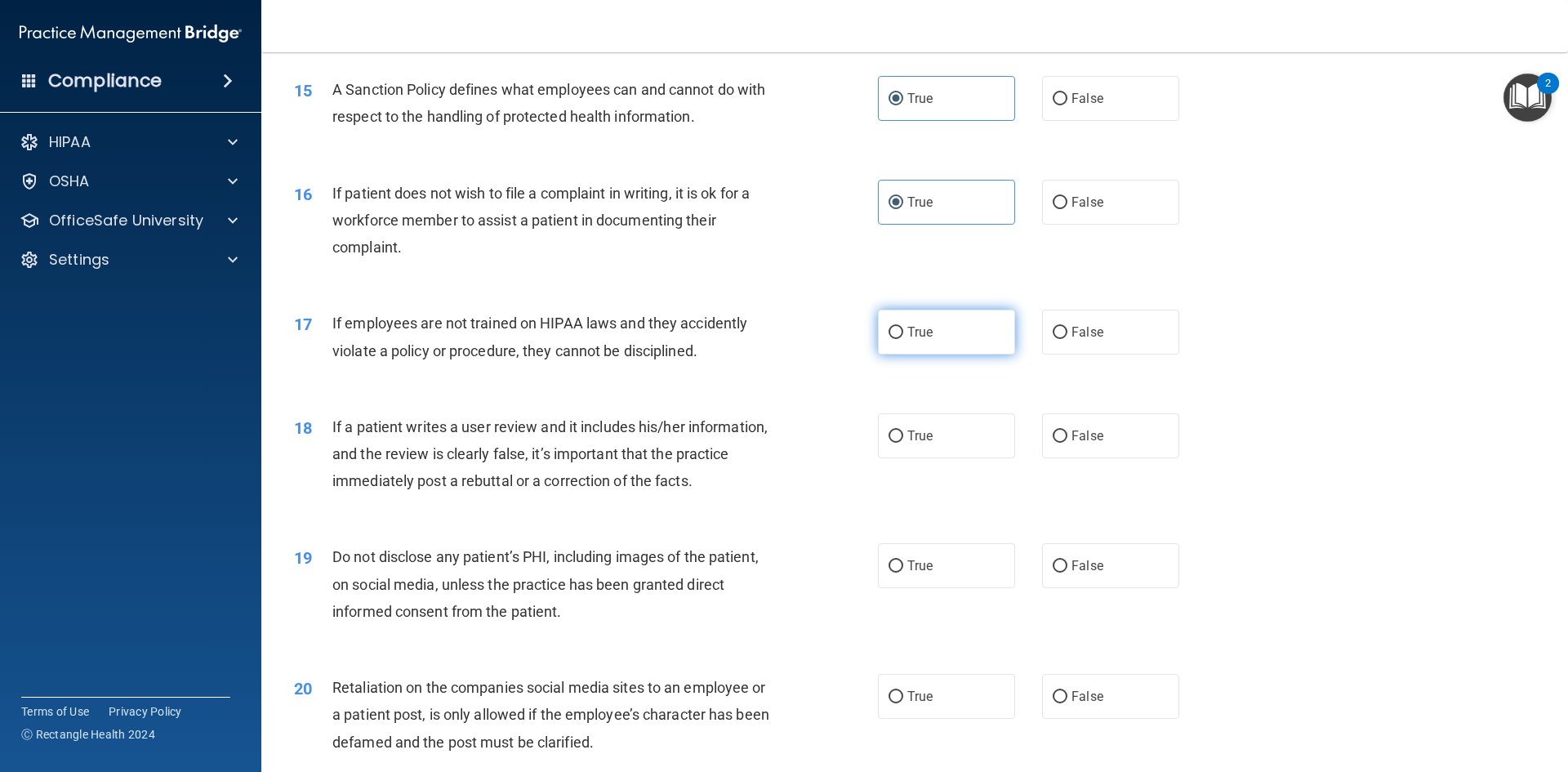
click at [924, 340] on span "True" at bounding box center [921, 331] width 26 height 16
click at [903, 339] on input "True" at bounding box center [896, 332] width 15 height 12
radio input "true"
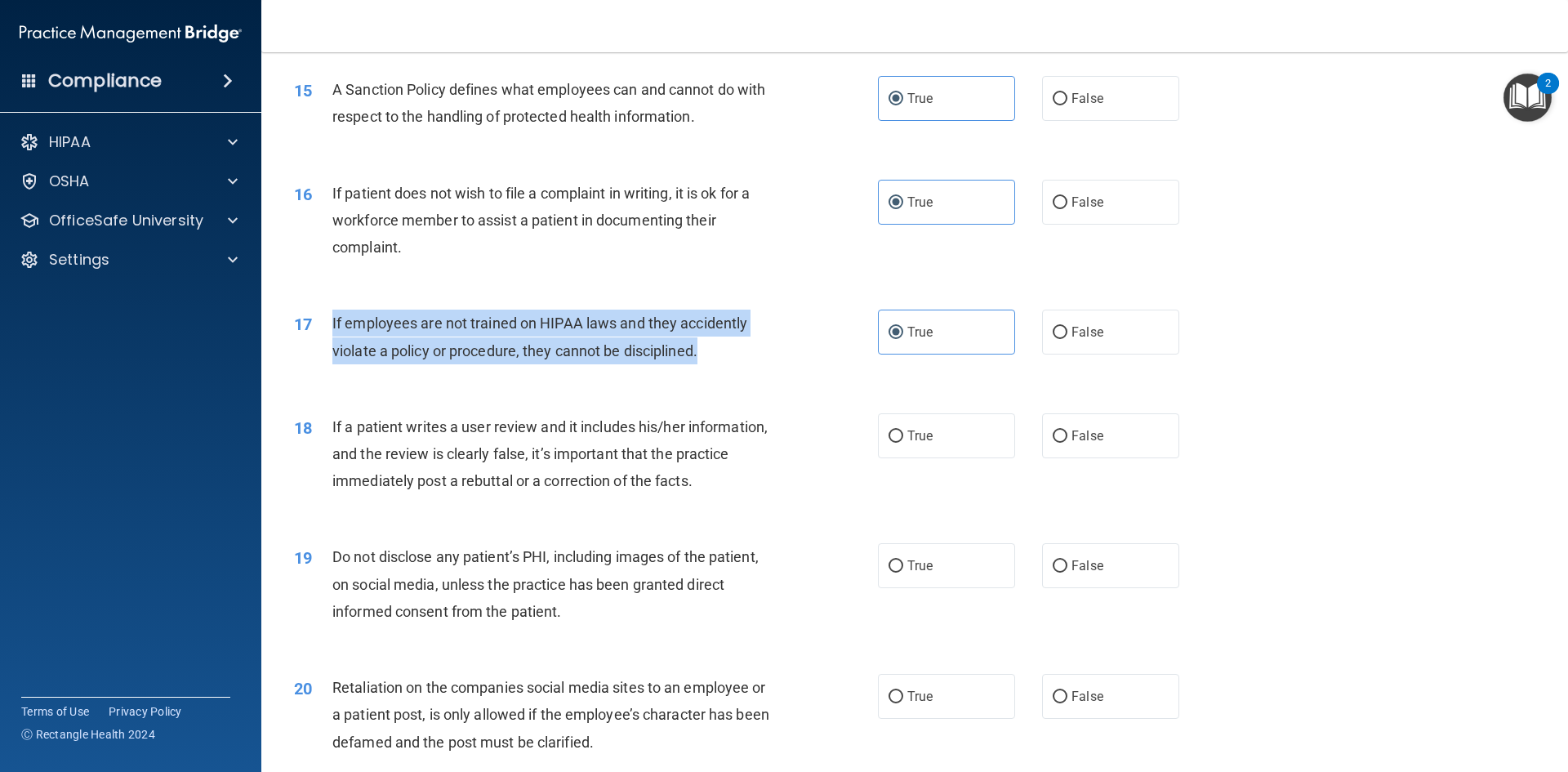
drag, startPoint x: 554, startPoint y: 362, endPoint x: 333, endPoint y: 347, distance: 221.5
click at [333, 347] on div "17 If employees are not trained on HIPAA laws and they accidently violate a pol…" at bounding box center [587, 341] width 633 height 62
copy span "If employees are not trained on HIPAA laws and they accidently violate a policy…"
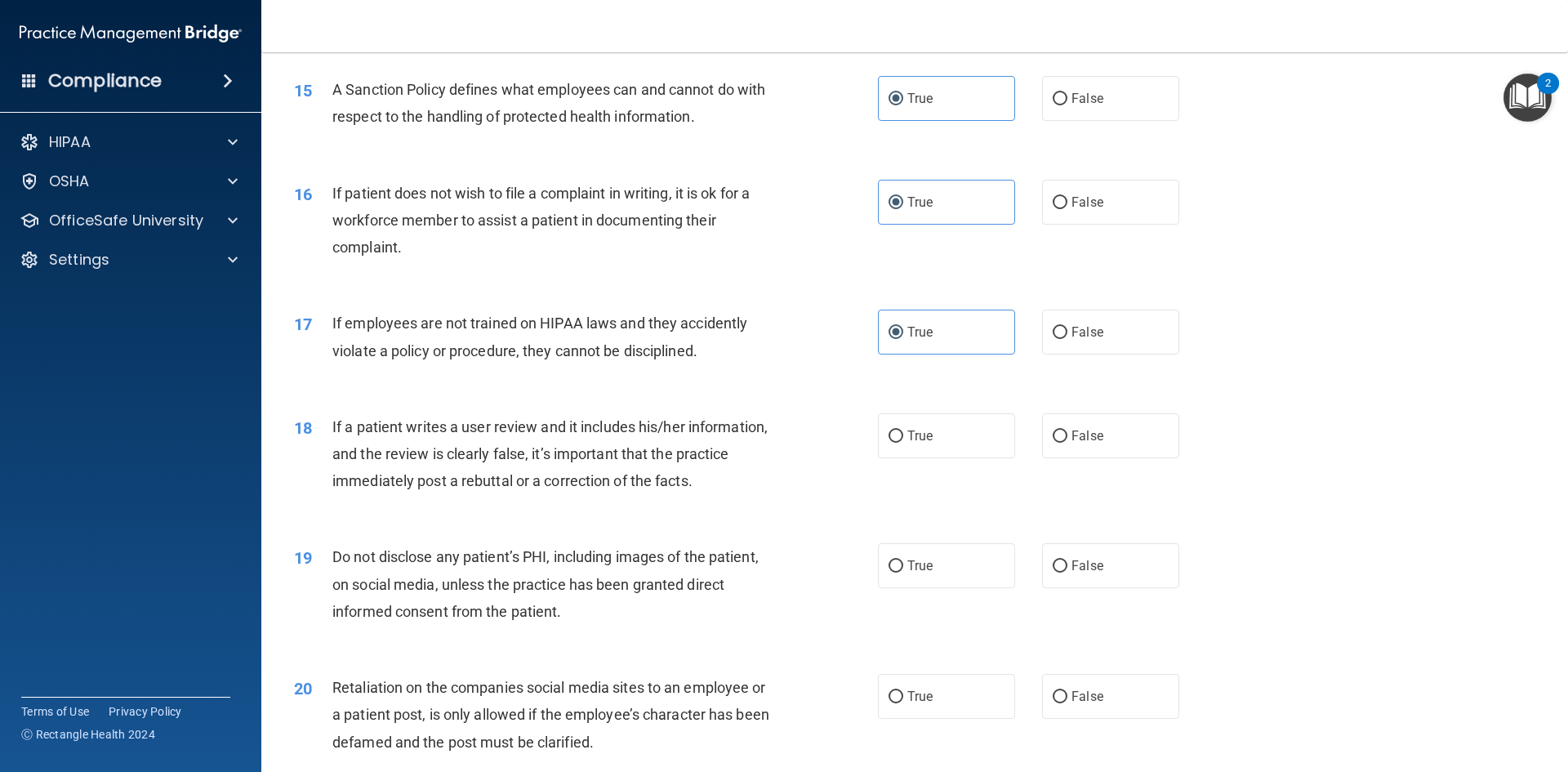
click at [1109, 384] on div "17 If employees are not trained on HIPAA laws and they accidently violate a pol…" at bounding box center [914, 341] width 1266 height 103
click at [1104, 354] on label "False" at bounding box center [1110, 331] width 137 height 45
click at [1068, 339] on input "False" at bounding box center [1060, 332] width 15 height 12
radio input "true"
radio input "false"
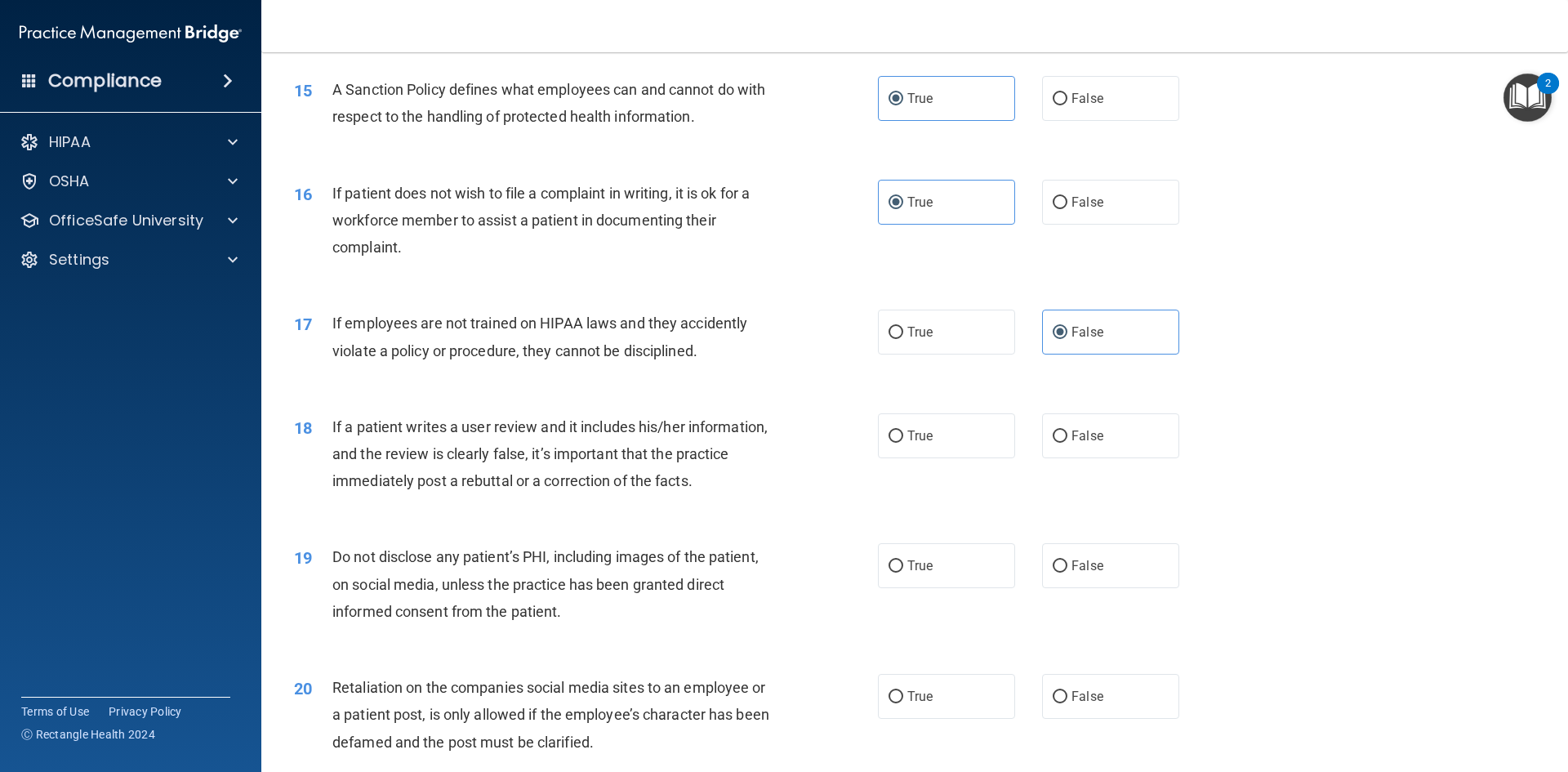
scroll to position [2042, 0]
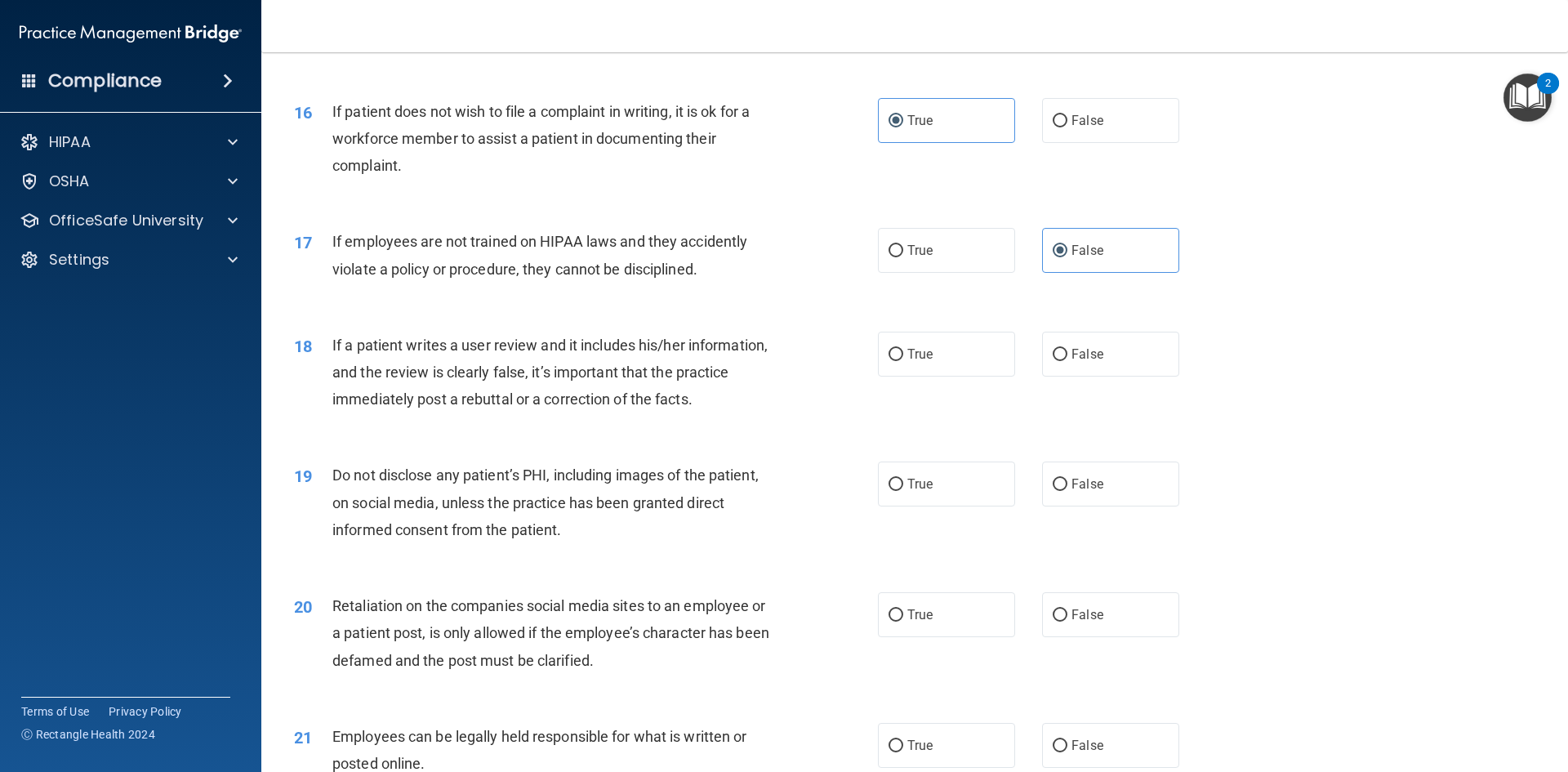
click at [721, 413] on div "If a patient writes a user review and it includes his/her information, and the …" at bounding box center [560, 372] width 456 height 82
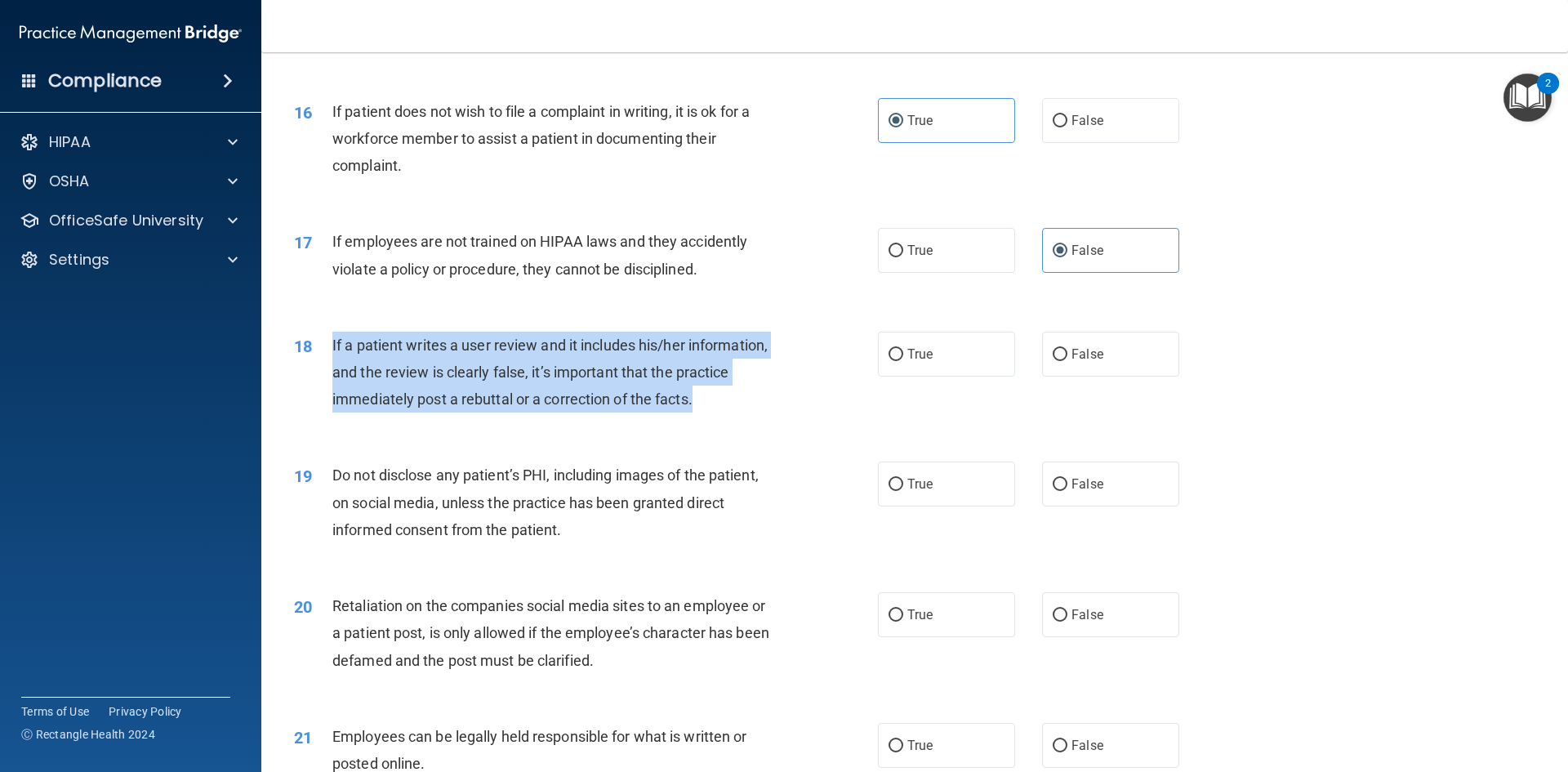
drag, startPoint x: 725, startPoint y: 431, endPoint x: 330, endPoint y: 384, distance: 397.8
click at [330, 384] on div "18 If a patient writes a user review and it includes his/her information, and t…" at bounding box center [587, 376] width 633 height 90
copy div "If a patient writes a user review and it includes his/her information, and the …"
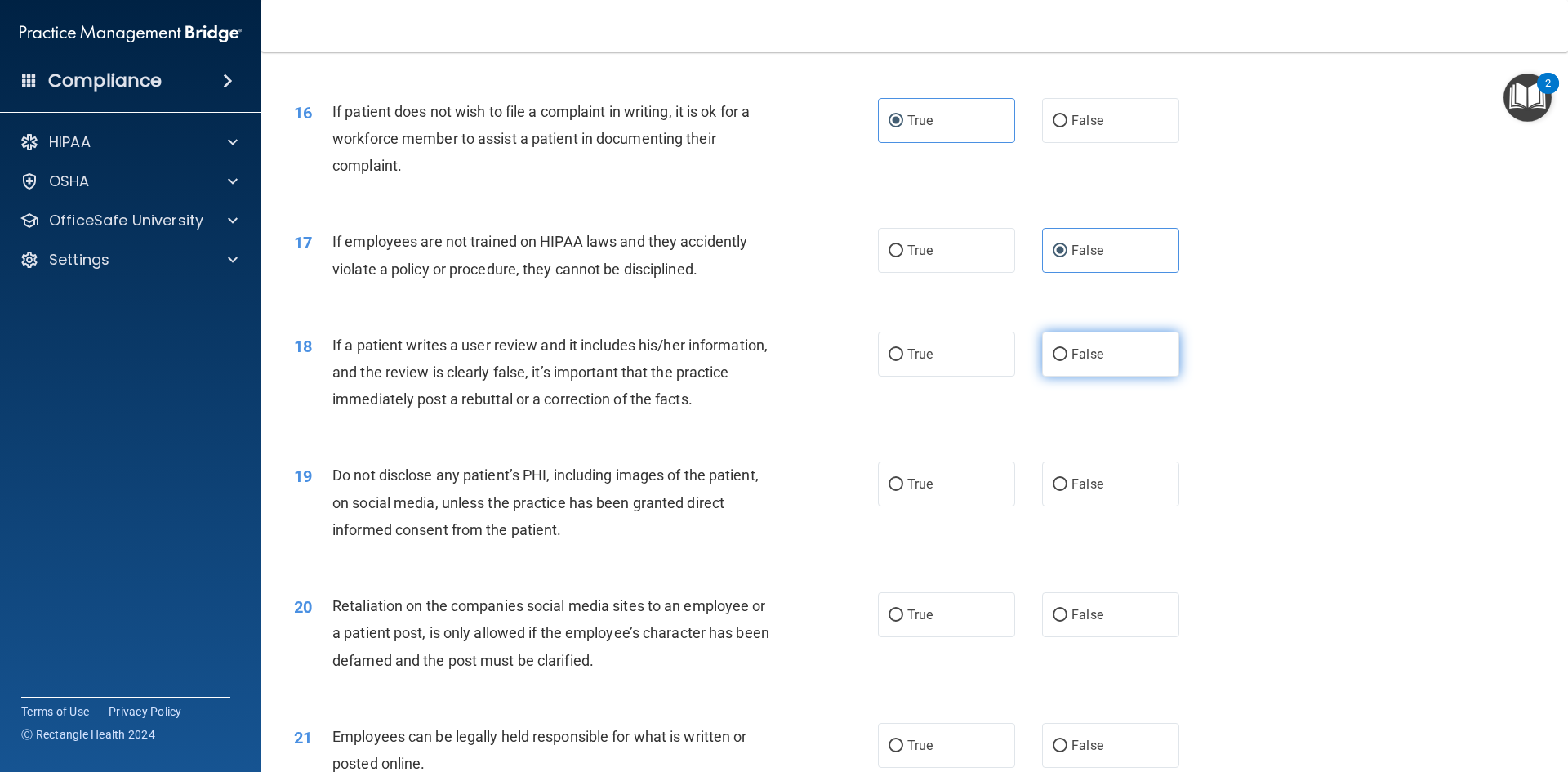
click at [1116, 376] on label "False" at bounding box center [1110, 353] width 137 height 45
click at [1068, 361] on input "False" at bounding box center [1060, 354] width 15 height 12
radio input "true"
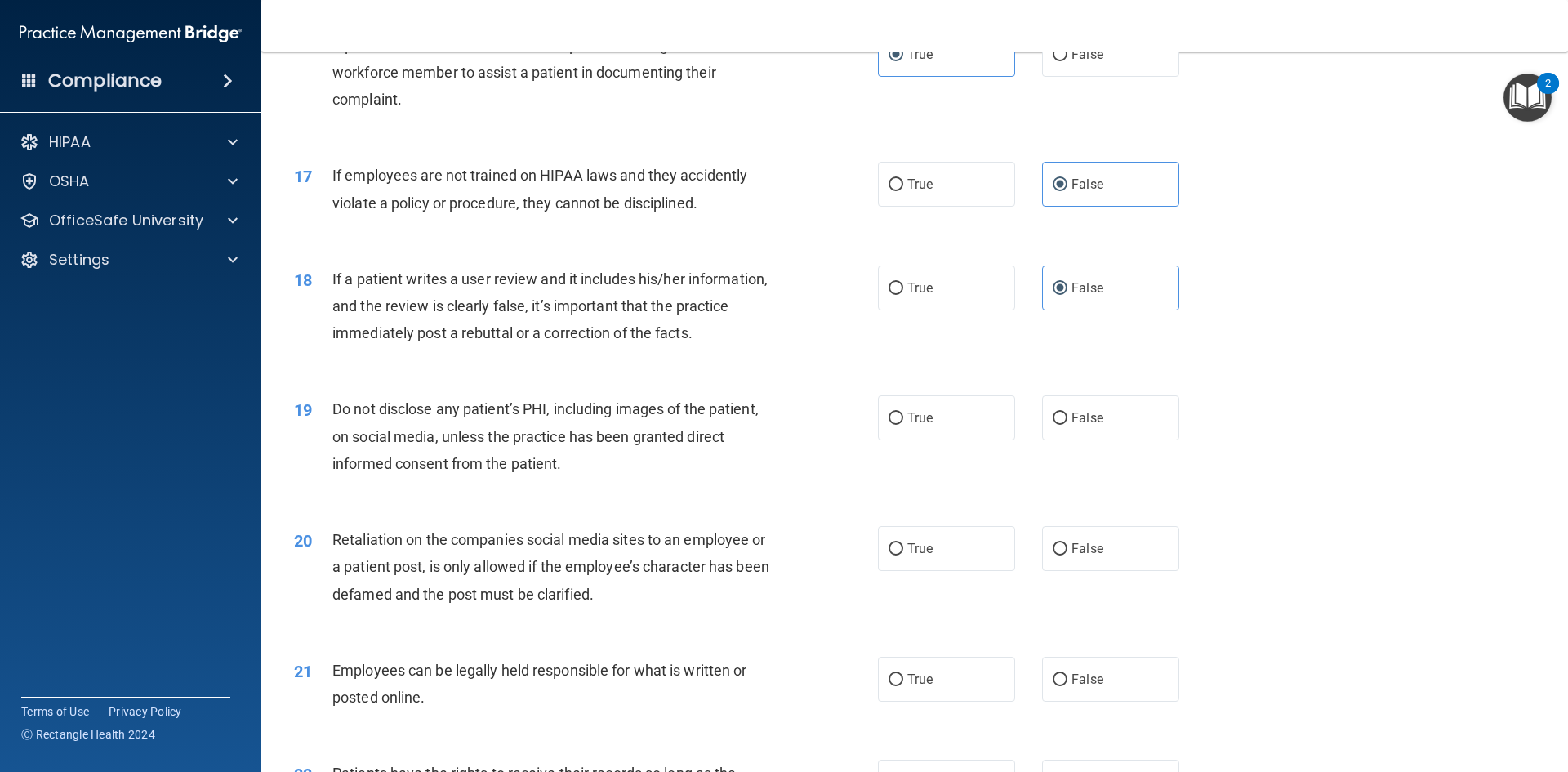
scroll to position [2288, 0]
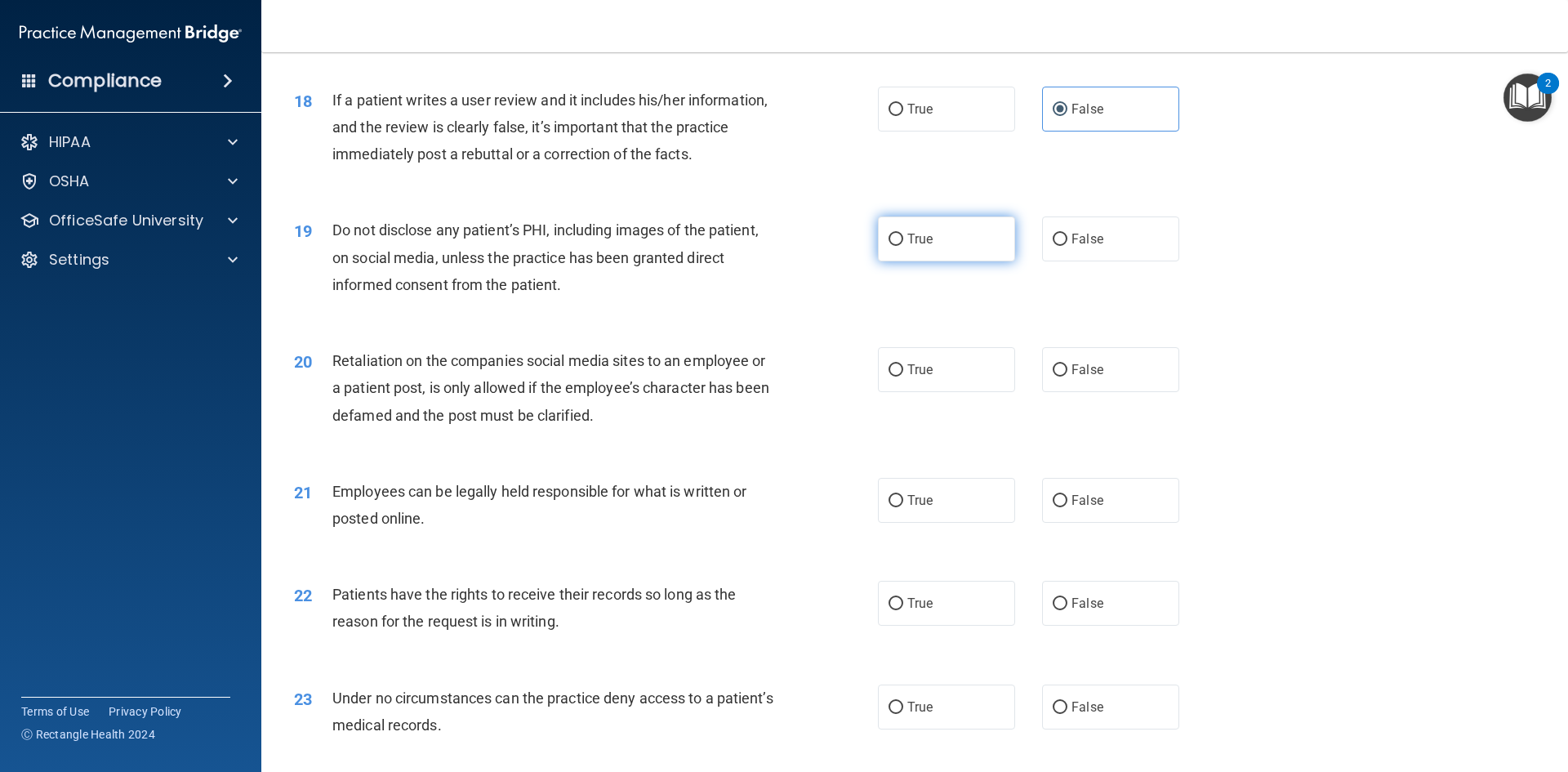
click at [924, 247] on span "True" at bounding box center [921, 239] width 26 height 16
click at [903, 246] on input "True" at bounding box center [896, 239] width 15 height 12
radio input "true"
click at [623, 294] on div "Do not disclose any patient’s PHI, including images of the patient, on social m…" at bounding box center [560, 257] width 456 height 82
click at [666, 298] on div "Do not disclose any patient’s PHI, including images of the patient, on social m…" at bounding box center [560, 257] width 456 height 82
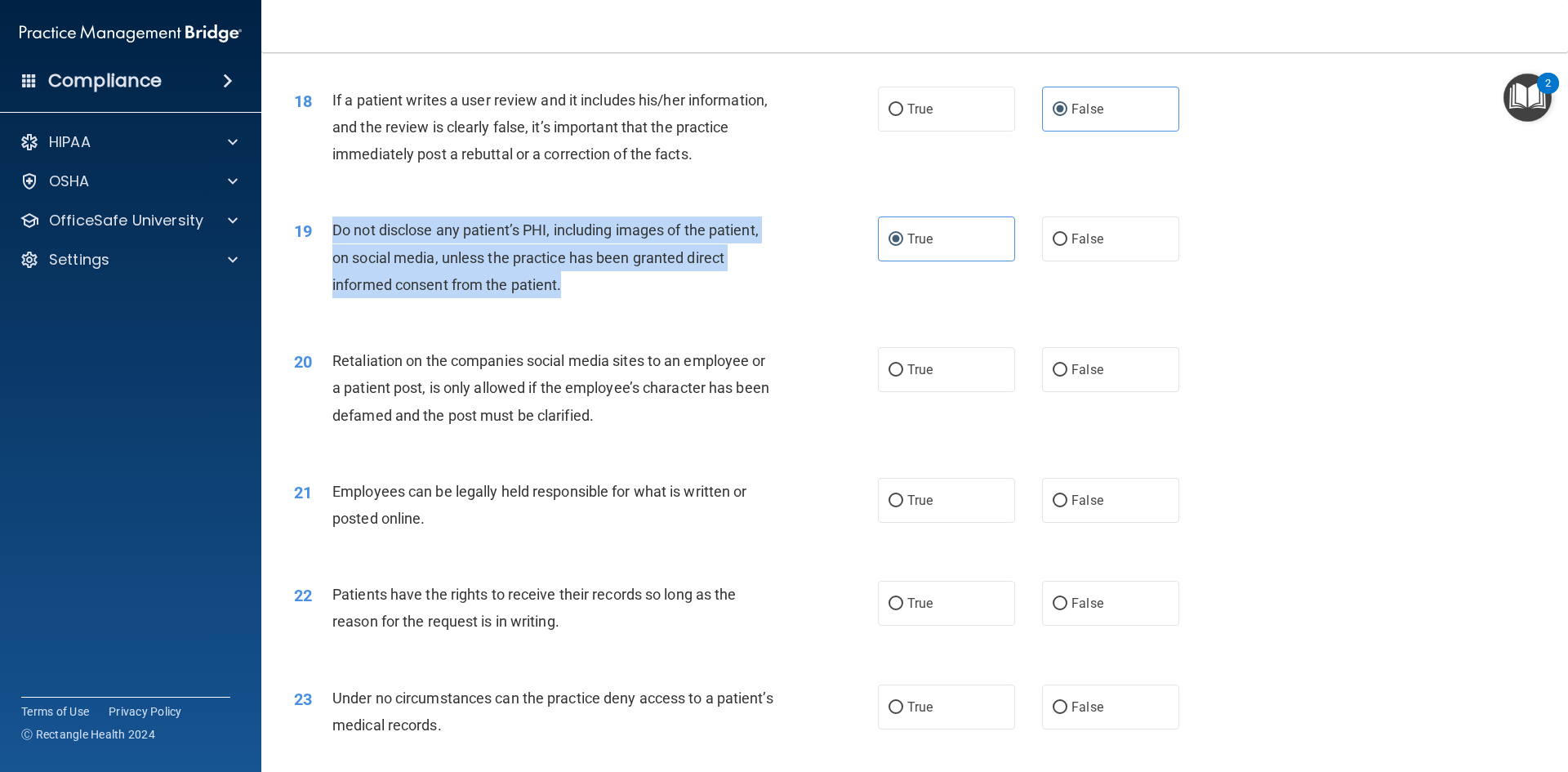
drag, startPoint x: 653, startPoint y: 315, endPoint x: 330, endPoint y: 258, distance: 328.0
click at [330, 258] on div "19 Do not disclose any patient’s PHI, including images of the patient, on socia…" at bounding box center [587, 262] width 633 height 90
copy div "Do not disclose any patient’s PHI, including images of the patient, on social m…"
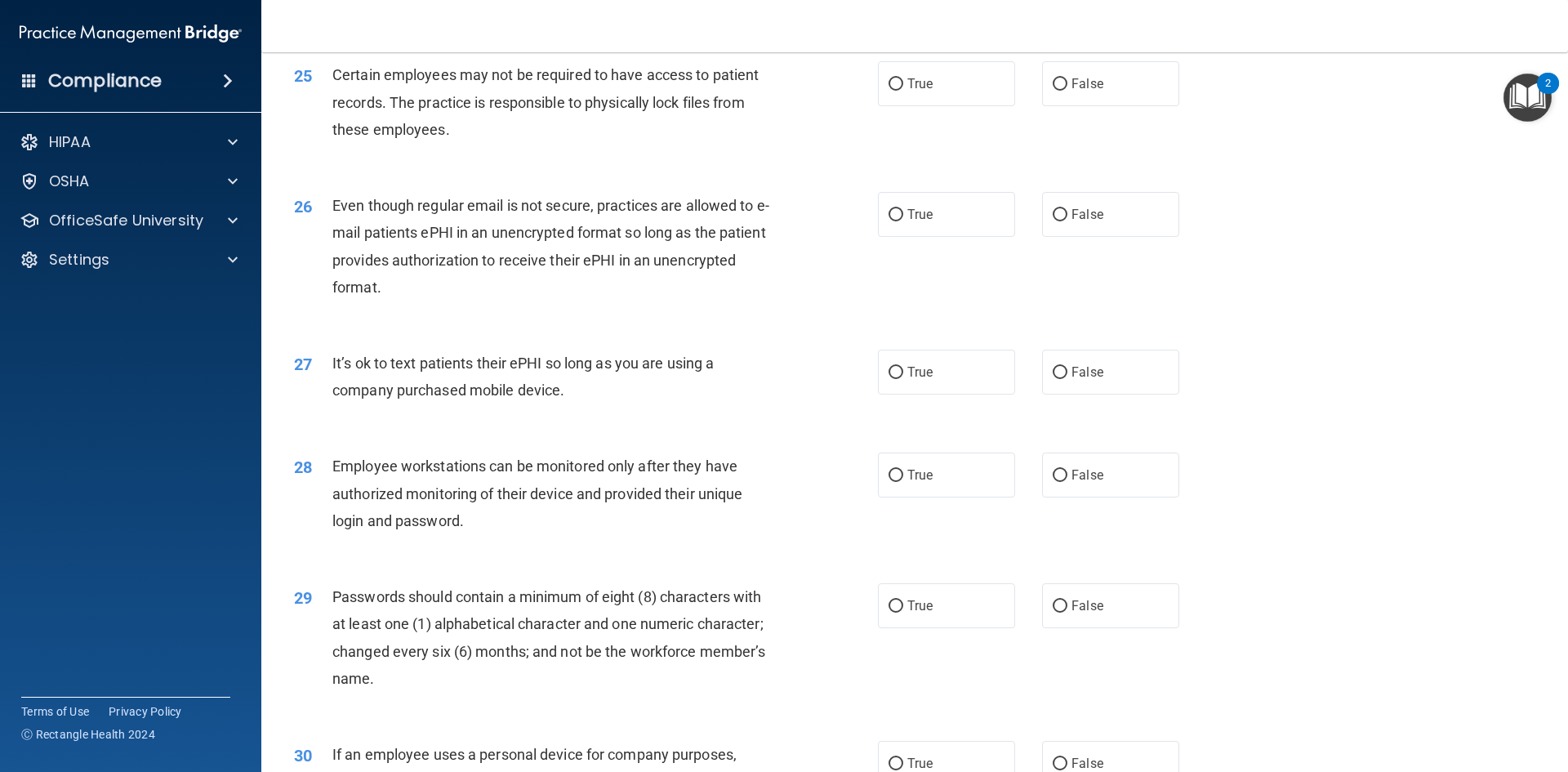
scroll to position [3267, 0]
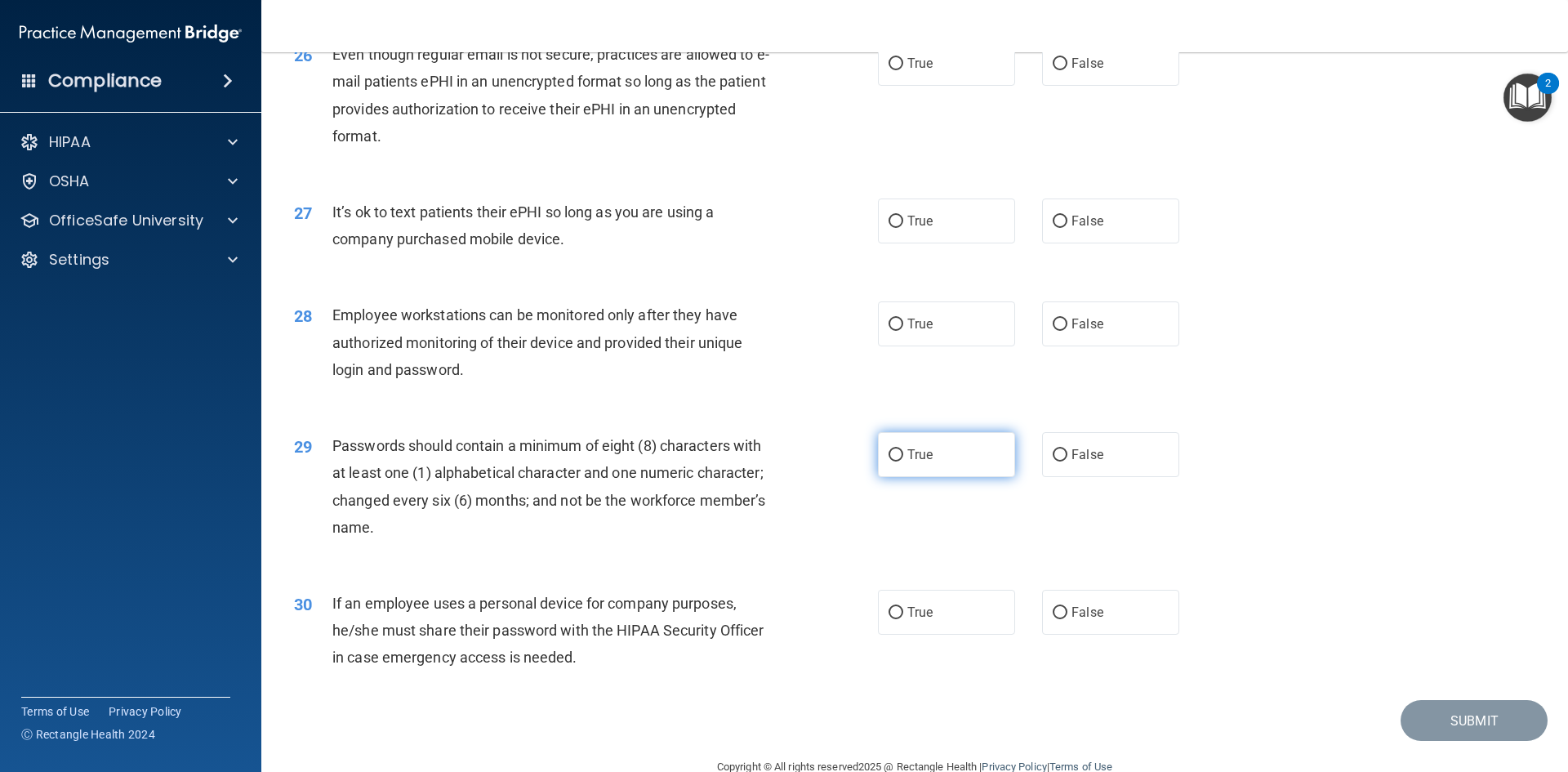
click at [960, 477] on label "True" at bounding box center [946, 454] width 137 height 45
click at [903, 462] on input "True" at bounding box center [896, 454] width 15 height 12
radio input "true"
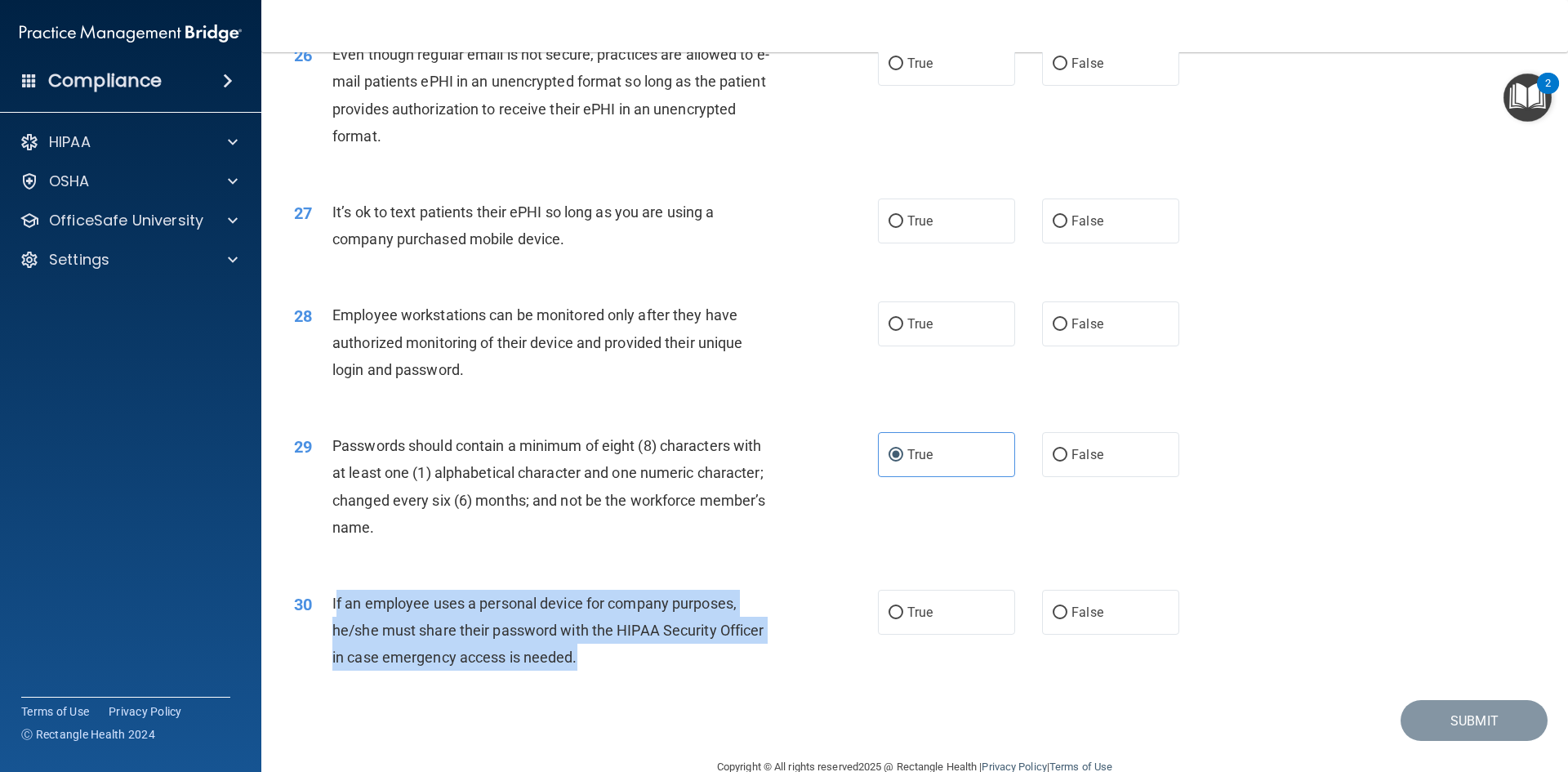
drag, startPoint x: 638, startPoint y: 685, endPoint x: 334, endPoint y: 634, distance: 308.2
click at [334, 634] on div "If an employee uses a personal device for company purposes, he/she must share t…" at bounding box center [560, 630] width 456 height 82
copy span "f an employee uses a personal device for company purposes, he/she must share th…"
click at [389, 643] on div "If an employee uses a personal device for company purposes, he/she must share t…" at bounding box center [560, 630] width 456 height 82
drag, startPoint x: 600, startPoint y: 699, endPoint x: 331, endPoint y: 638, distance: 275.8
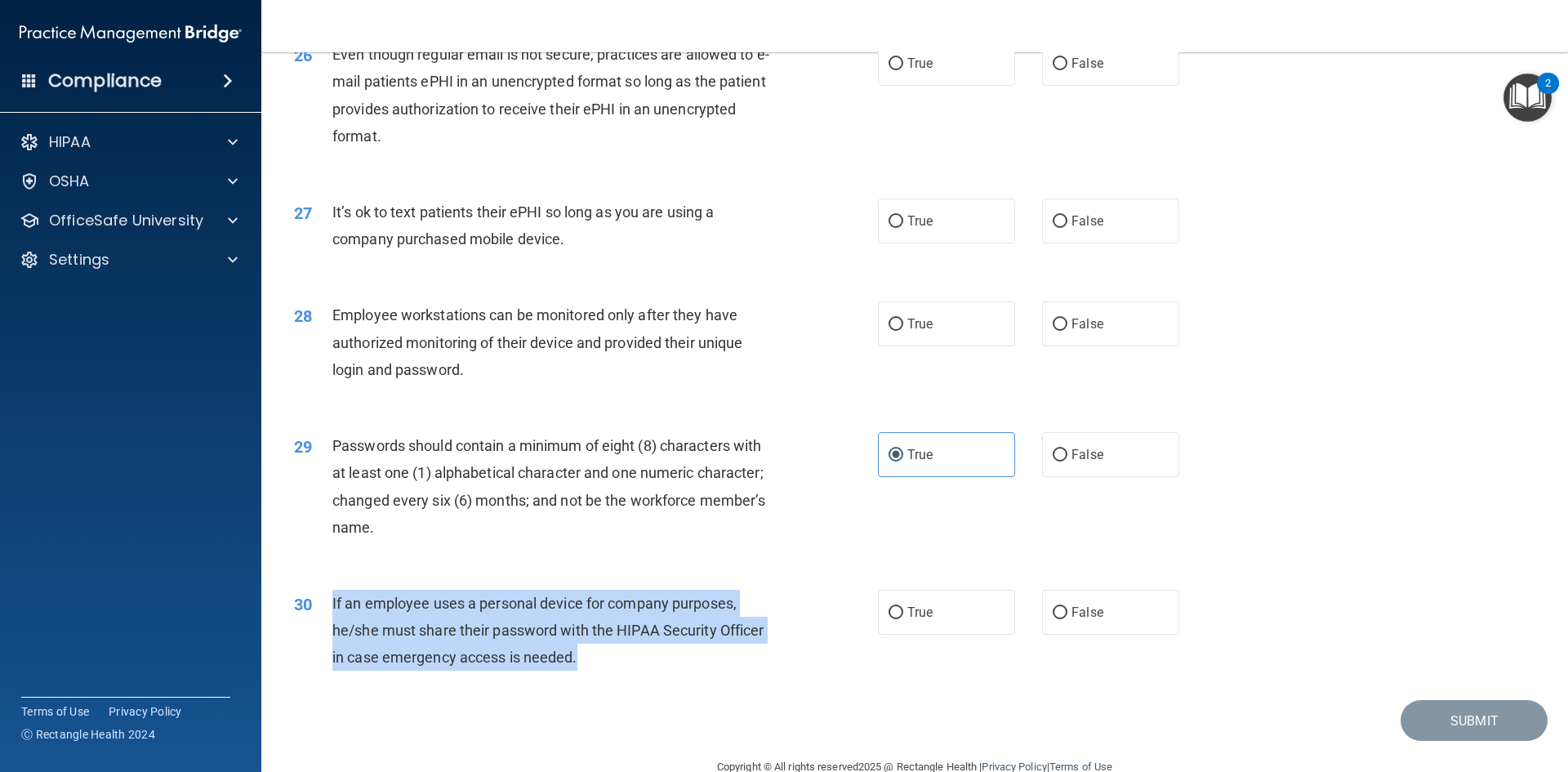
click at [331, 638] on div "30 If an employee uses a personal device for company purposes, he/she must shar…" at bounding box center [587, 634] width 633 height 90
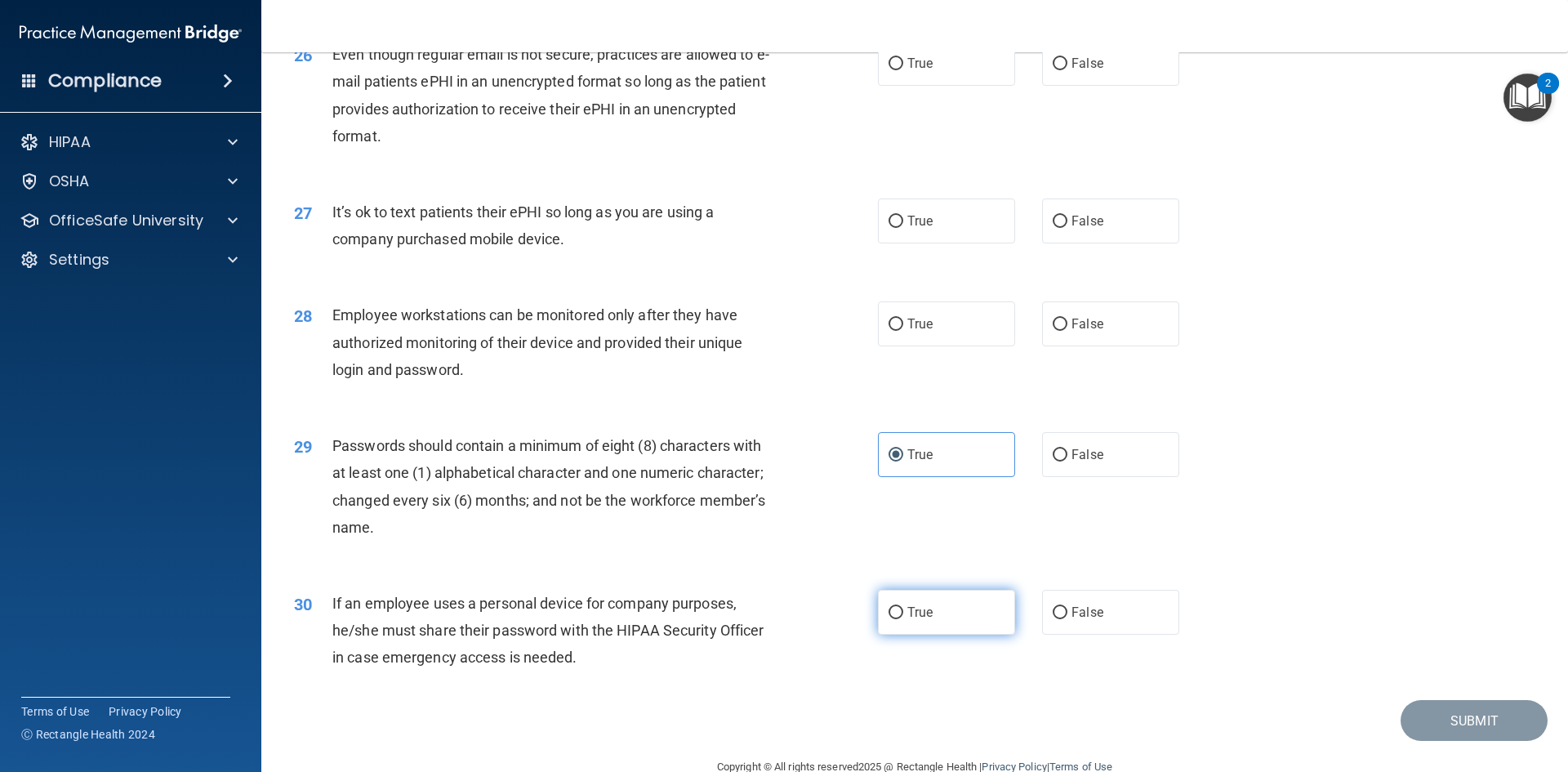
click at [911, 620] on span "True" at bounding box center [921, 611] width 26 height 16
click at [903, 620] on input "True" at bounding box center [896, 612] width 15 height 12
radio input "true"
click at [908, 346] on label "True" at bounding box center [946, 323] width 137 height 45
click at [903, 330] on input "True" at bounding box center [896, 324] width 15 height 12
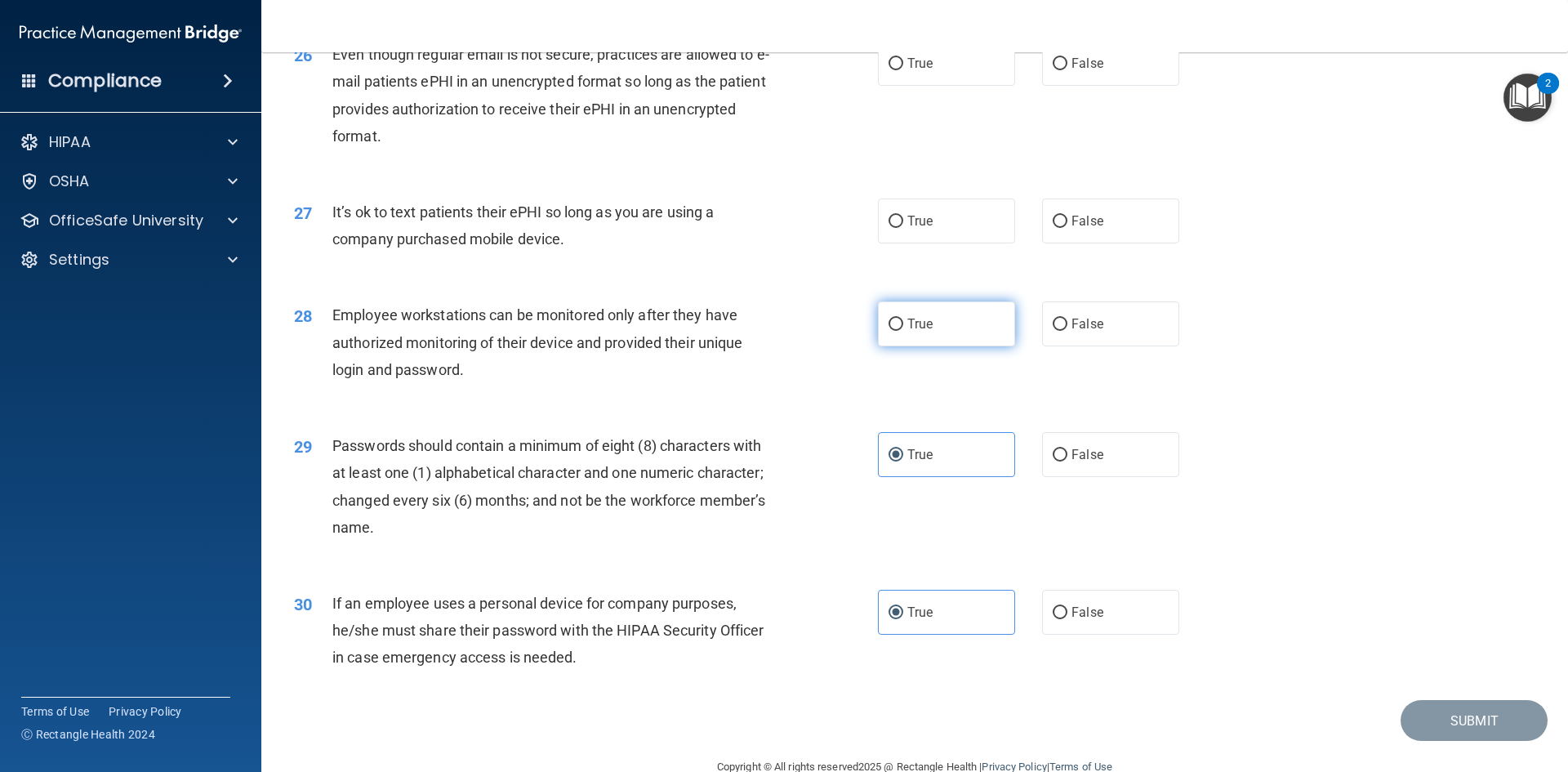
radio input "true"
click at [1173, 229] on div "True False" at bounding box center [1043, 220] width 330 height 45
click at [1153, 235] on label "False" at bounding box center [1110, 220] width 137 height 45
click at [1068, 228] on input "False" at bounding box center [1060, 221] width 15 height 12
radio input "true"
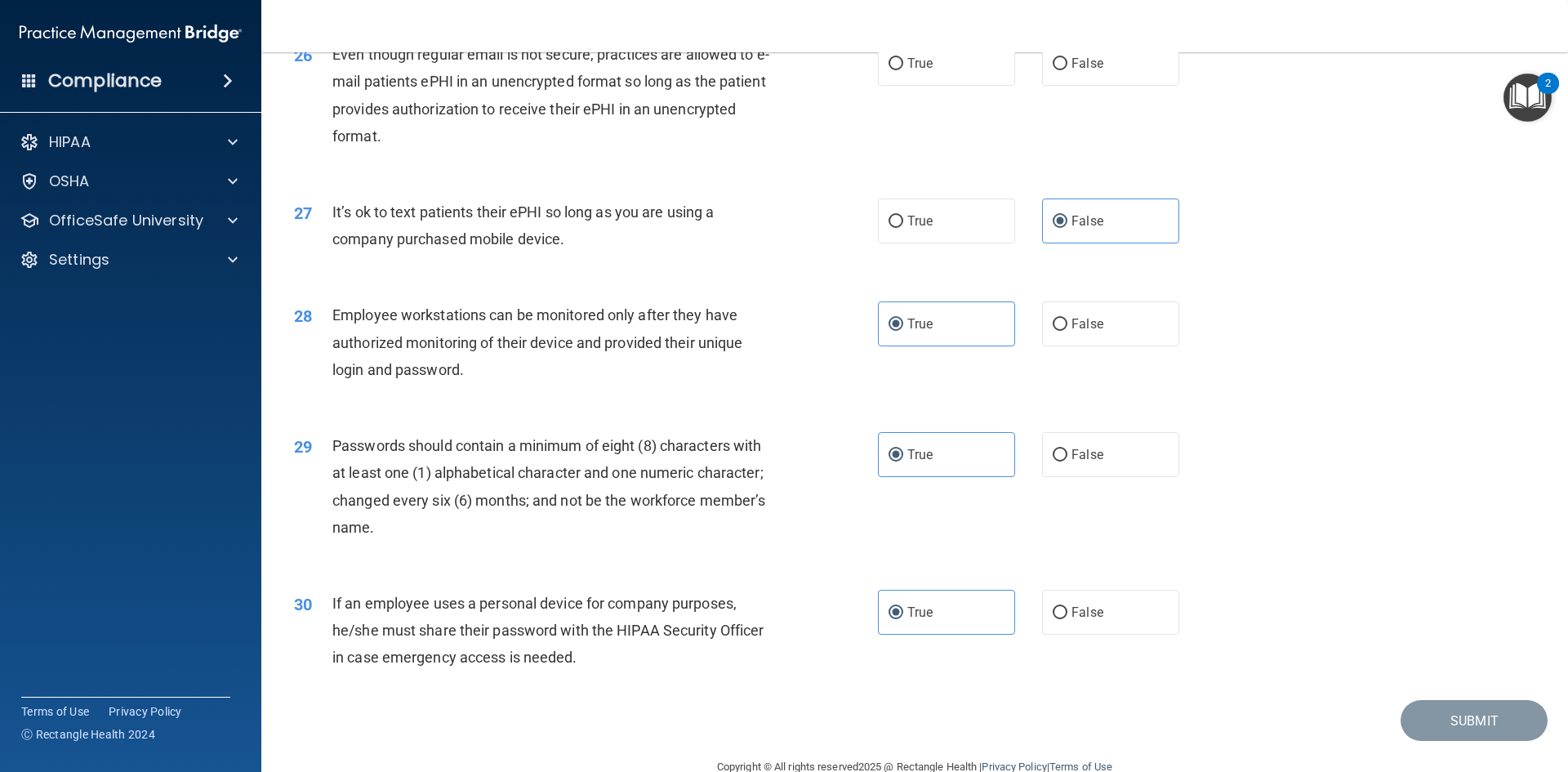
drag, startPoint x: 523, startPoint y: 263, endPoint x: 325, endPoint y: 233, distance: 200.3
click at [325, 233] on div "27 It’s ok to text patients their ePHI so long as you are using a company purch…" at bounding box center [587, 229] width 633 height 62
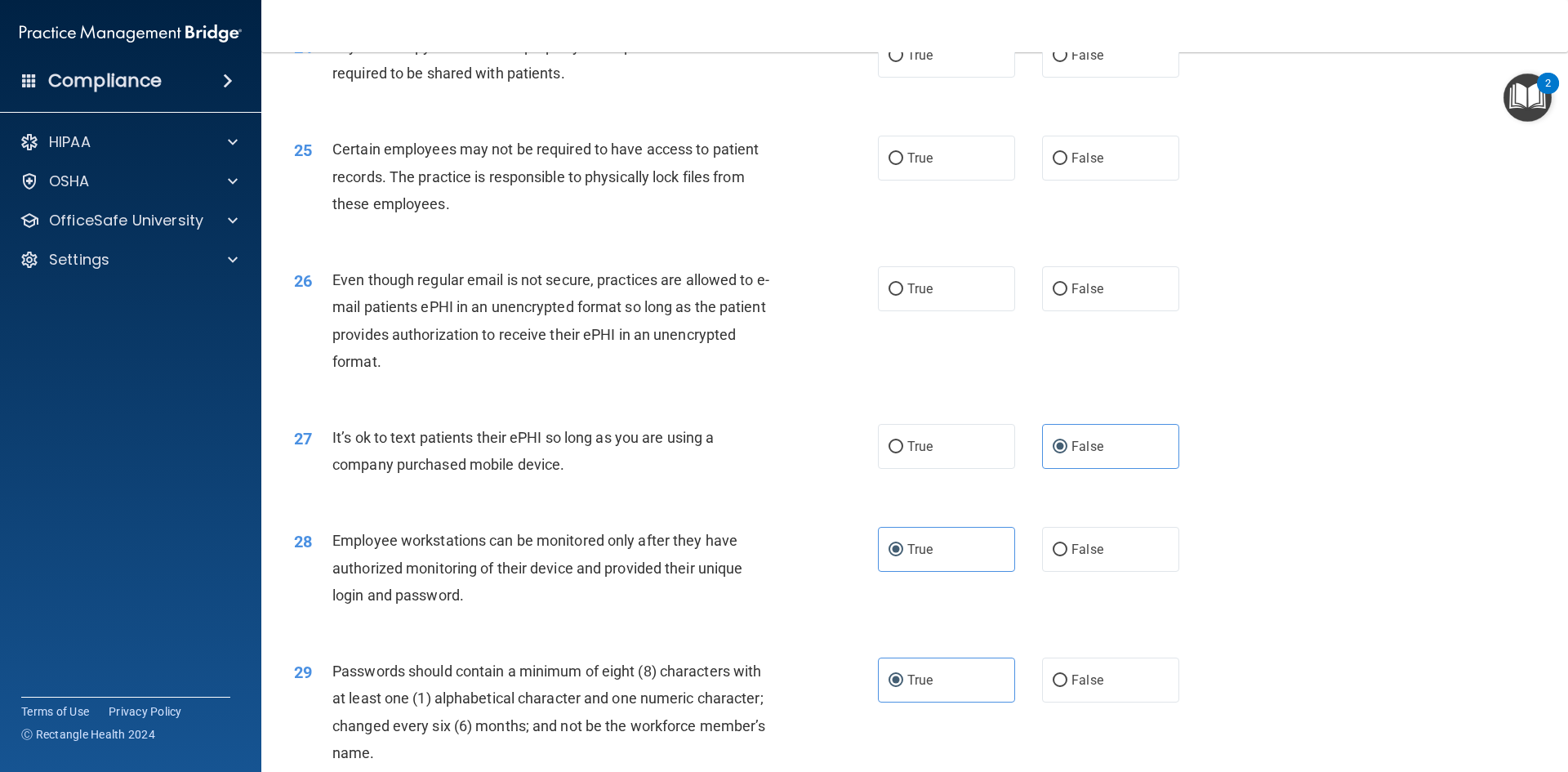
scroll to position [3022, 0]
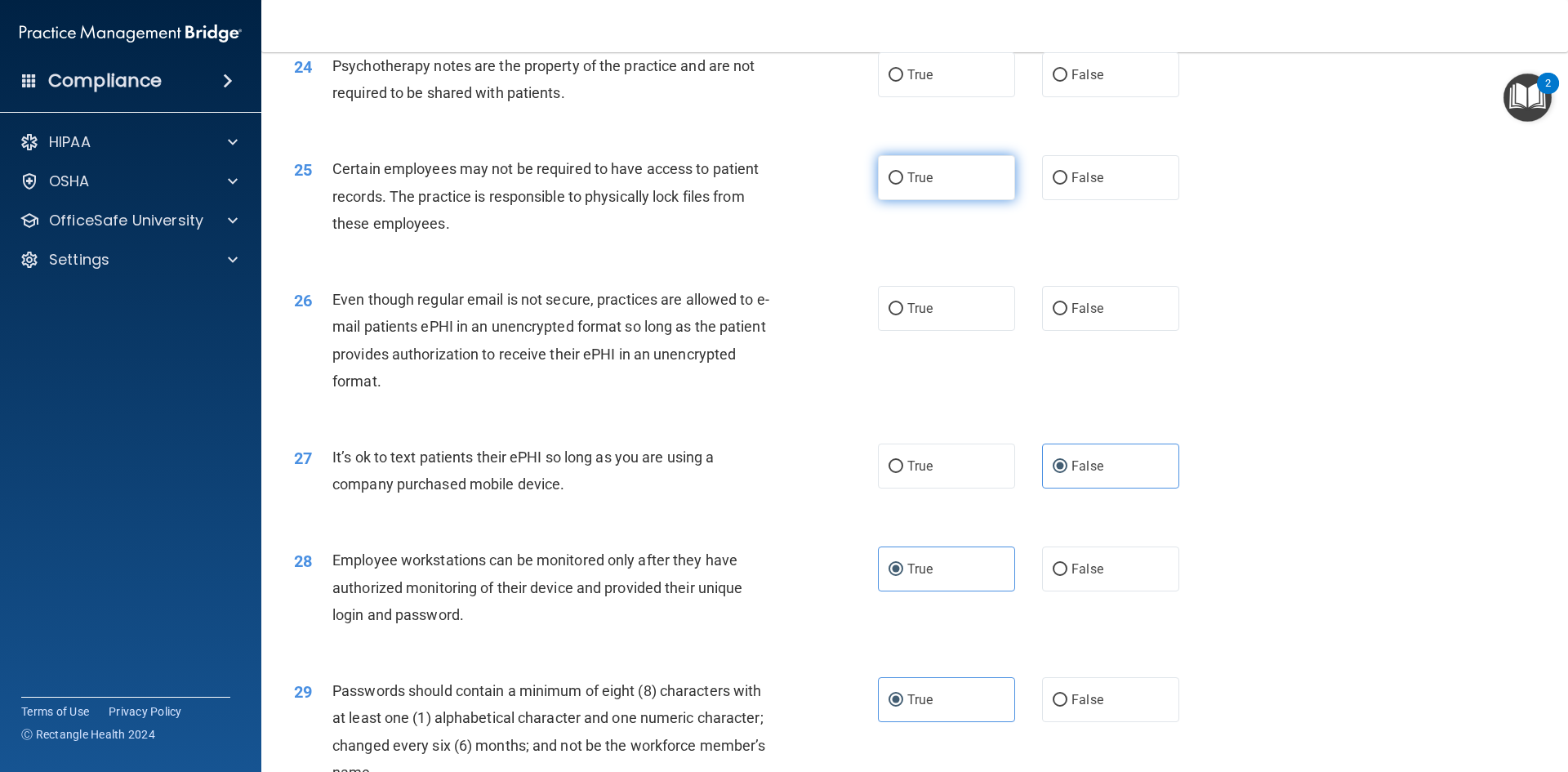
click at [909, 196] on label "True" at bounding box center [946, 177] width 137 height 45
click at [903, 185] on input "True" at bounding box center [896, 178] width 15 height 12
radio input "true"
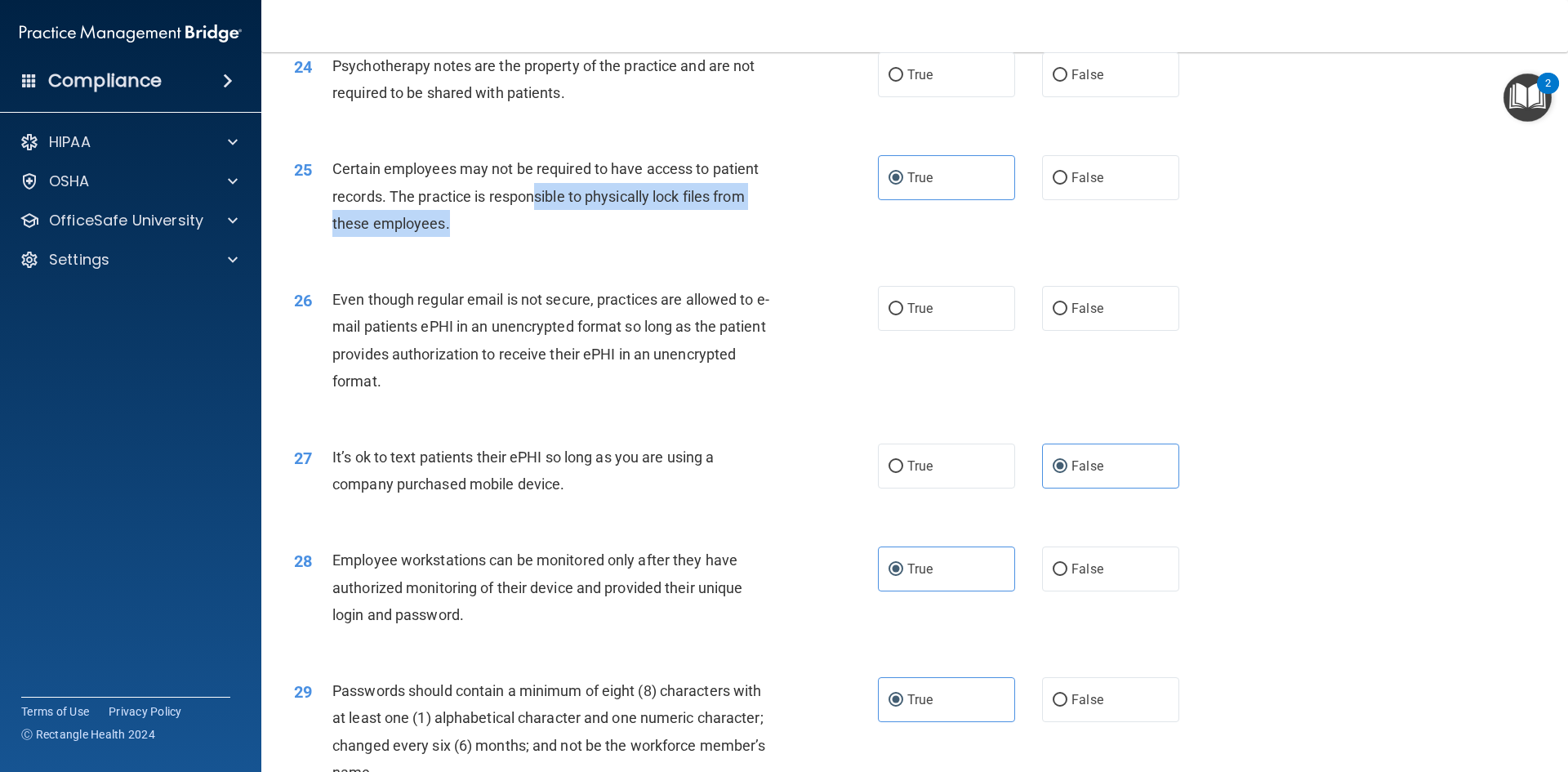
drag, startPoint x: 622, startPoint y: 245, endPoint x: 539, endPoint y: 236, distance: 83.5
click at [539, 236] on div "Certain employees may not be required to have access to patient records. The pr…" at bounding box center [560, 196] width 456 height 82
click at [554, 234] on div "Certain employees may not be required to have access to patient records. The pr…" at bounding box center [560, 196] width 456 height 82
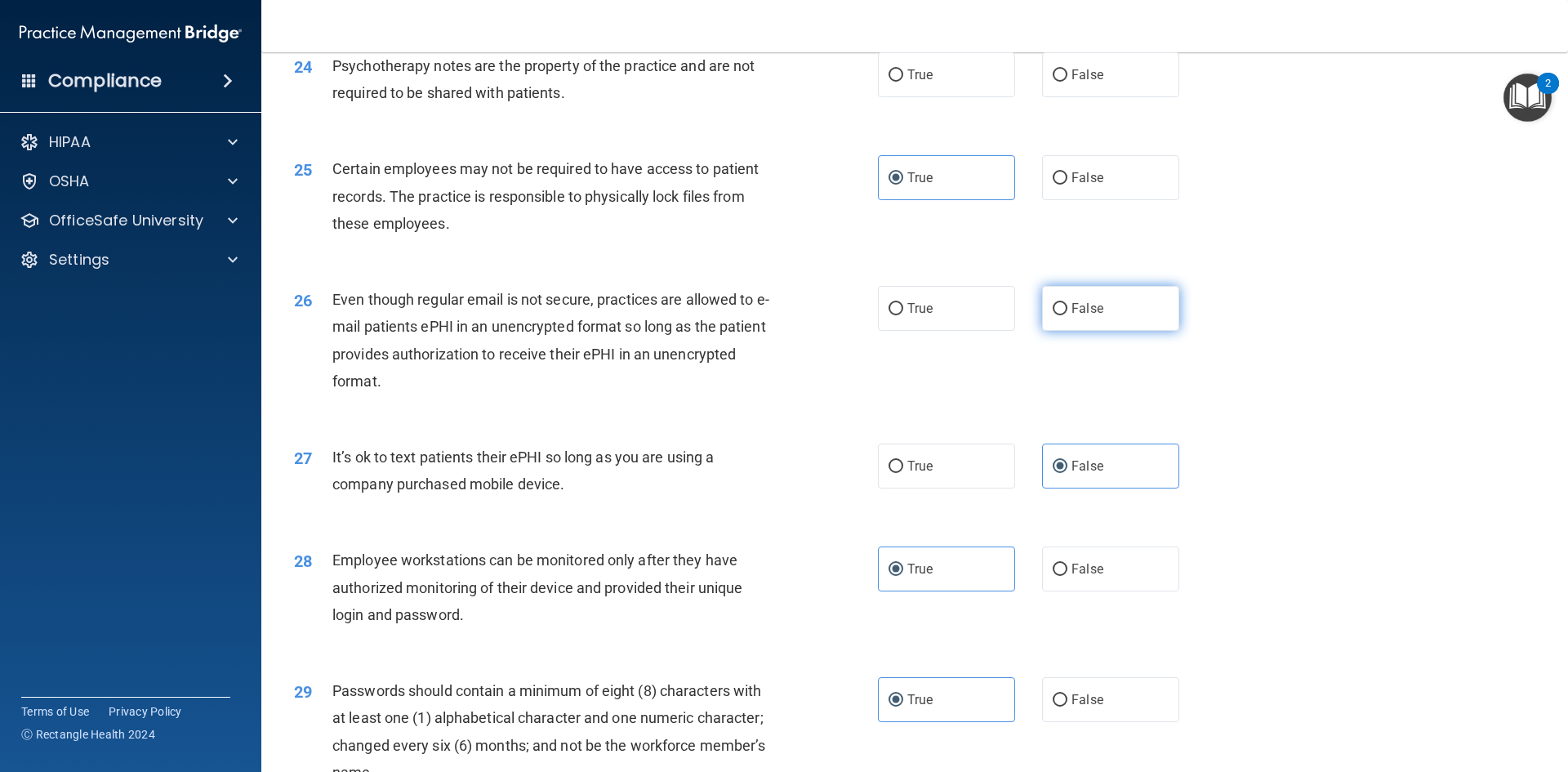
drag, startPoint x: 1027, startPoint y: 330, endPoint x: 1056, endPoint y: 330, distance: 29.0
click at [1031, 330] on div "True False" at bounding box center [1043, 308] width 330 height 45
click at [1071, 316] on span "False" at bounding box center [1087, 308] width 32 height 16
click at [1068, 315] on input "False" at bounding box center [1060, 308] width 15 height 12
radio input "true"
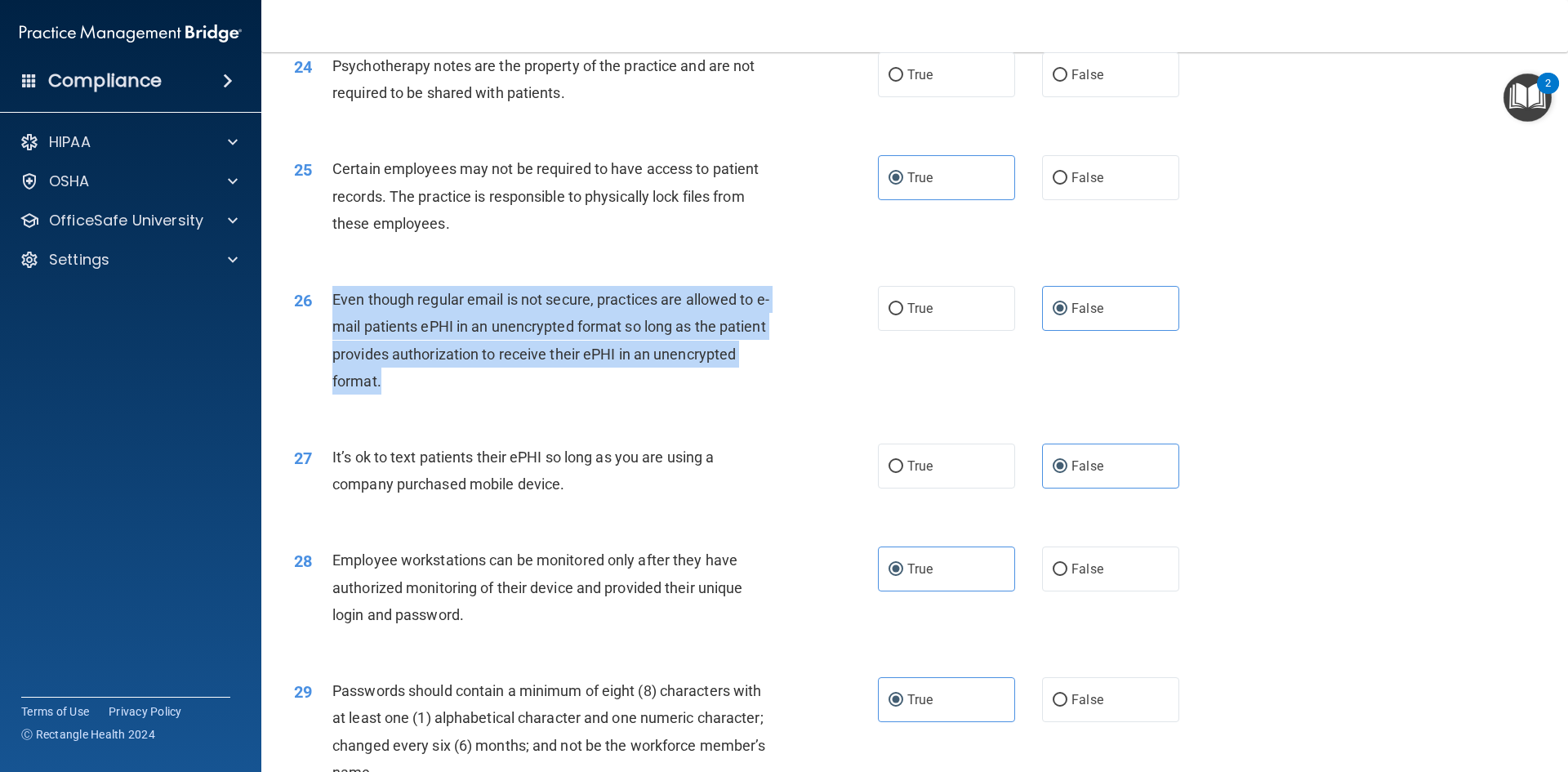
drag, startPoint x: 559, startPoint y: 397, endPoint x: 330, endPoint y: 326, distance: 239.8
click at [330, 326] on div "26 Even though regular email is not secure, practices are allowed to e-mail pat…" at bounding box center [587, 343] width 633 height 117
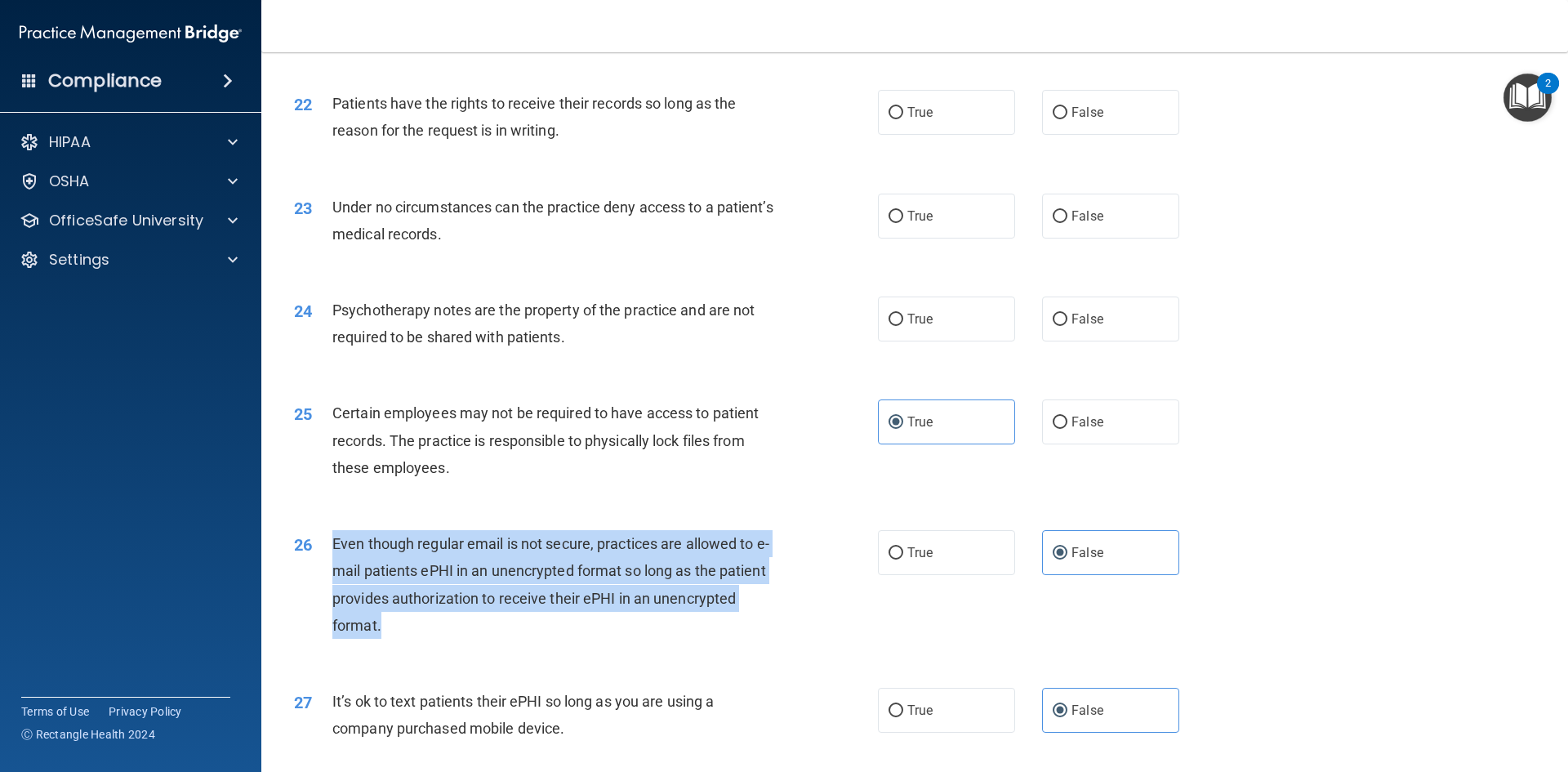
scroll to position [2777, 0]
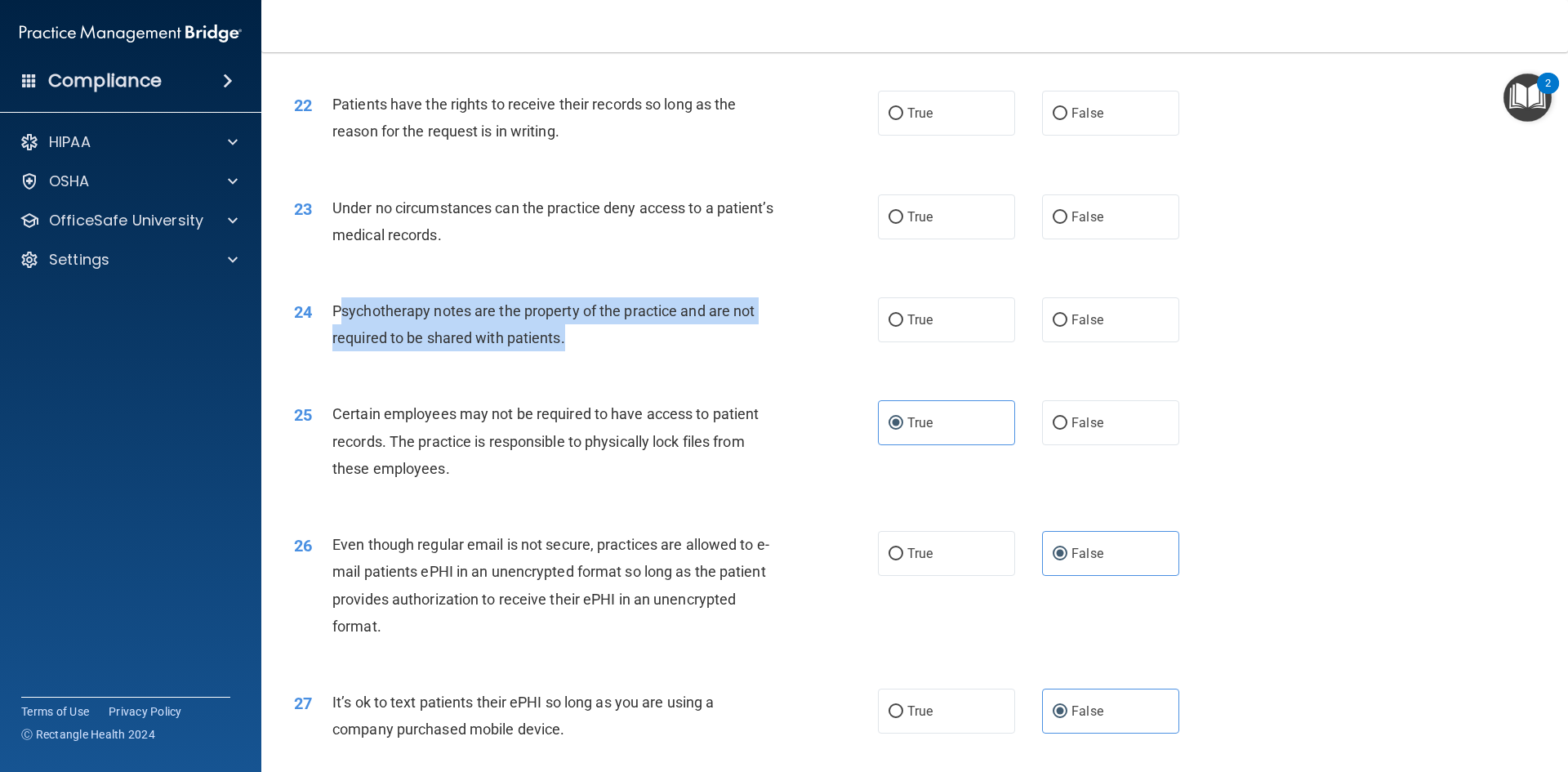
drag, startPoint x: 618, startPoint y: 360, endPoint x: 338, endPoint y: 336, distance: 281.0
click at [338, 336] on div "Psychotherapy notes are the property of the practice and are not required to be…" at bounding box center [560, 324] width 456 height 54
click at [338, 336] on span "Psychotherapy notes are the property of the practice and are not required to be…" at bounding box center [543, 324] width 422 height 44
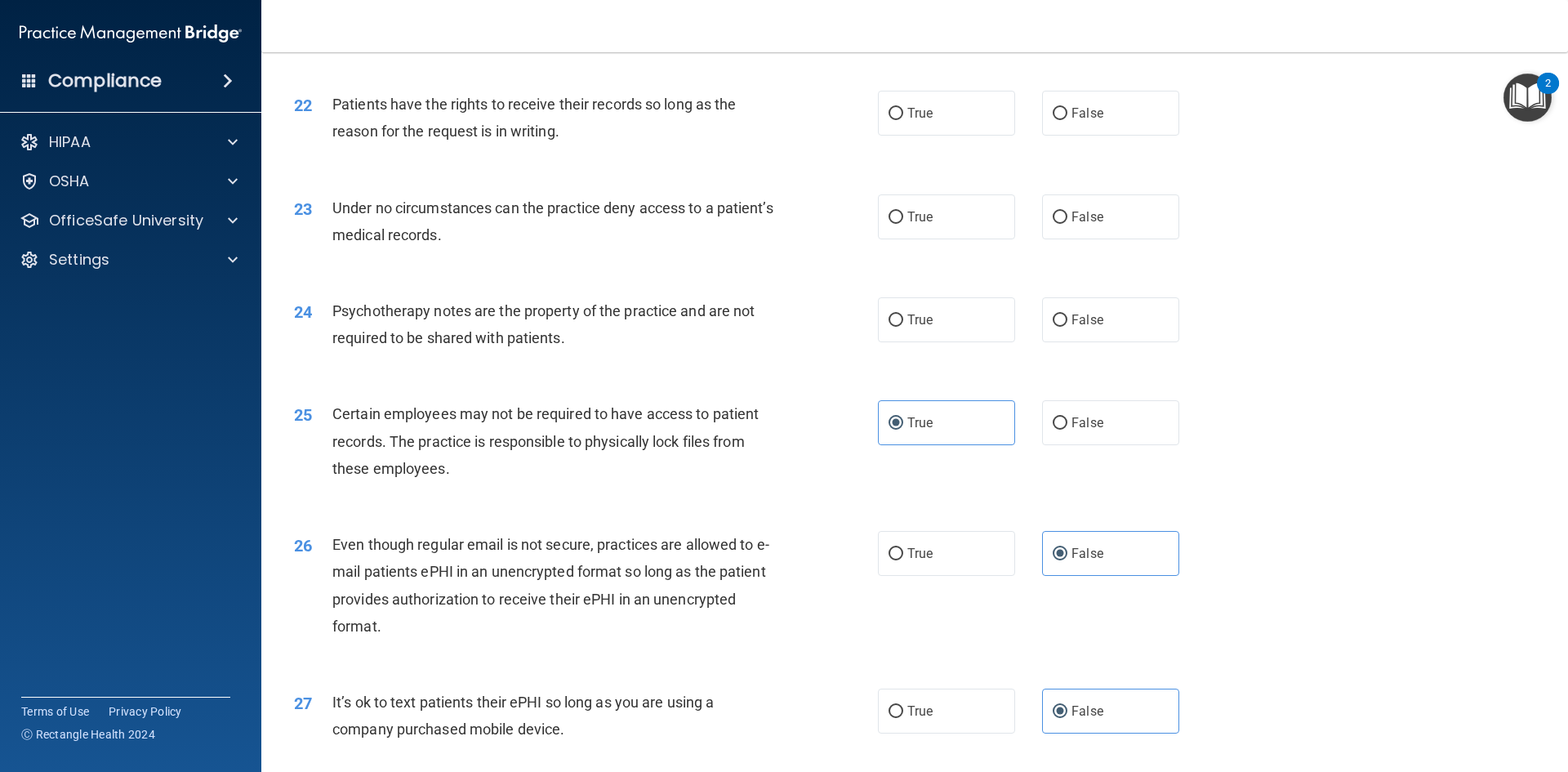
click at [523, 346] on span "Psychotherapy notes are the property of the practice and are not required to be…" at bounding box center [543, 324] width 422 height 44
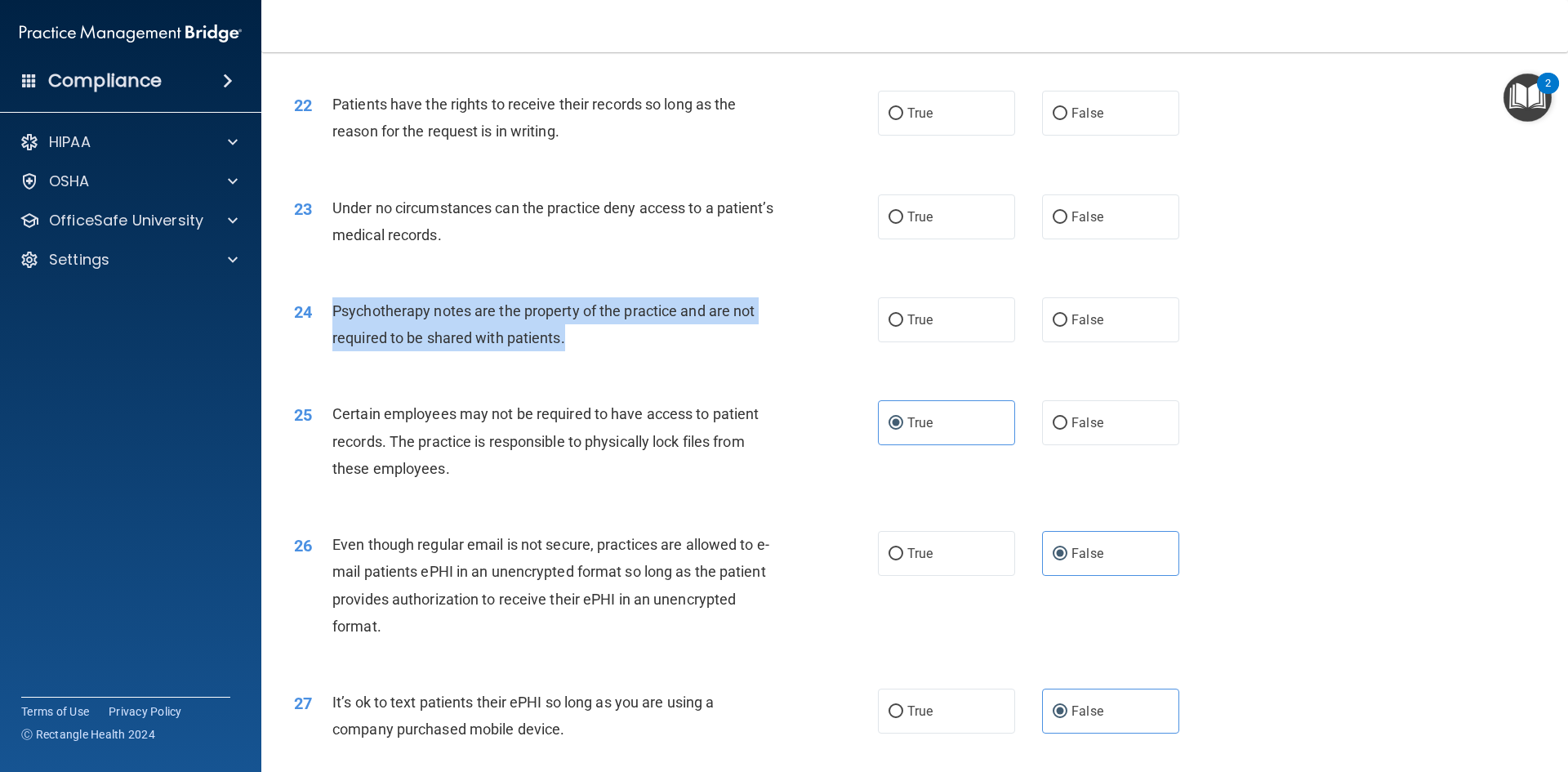
drag, startPoint x: 577, startPoint y: 365, endPoint x: 331, endPoint y: 325, distance: 249.2
click at [332, 325] on div "Psychotherapy notes are the property of the practice and are not required to be…" at bounding box center [560, 324] width 456 height 54
drag, startPoint x: 932, startPoint y: 332, endPoint x: 1181, endPoint y: 384, distance: 254.4
click at [1113, 380] on div "24 Psychotherapy notes are the property of the practice and are not required to…" at bounding box center [914, 329] width 1266 height 103
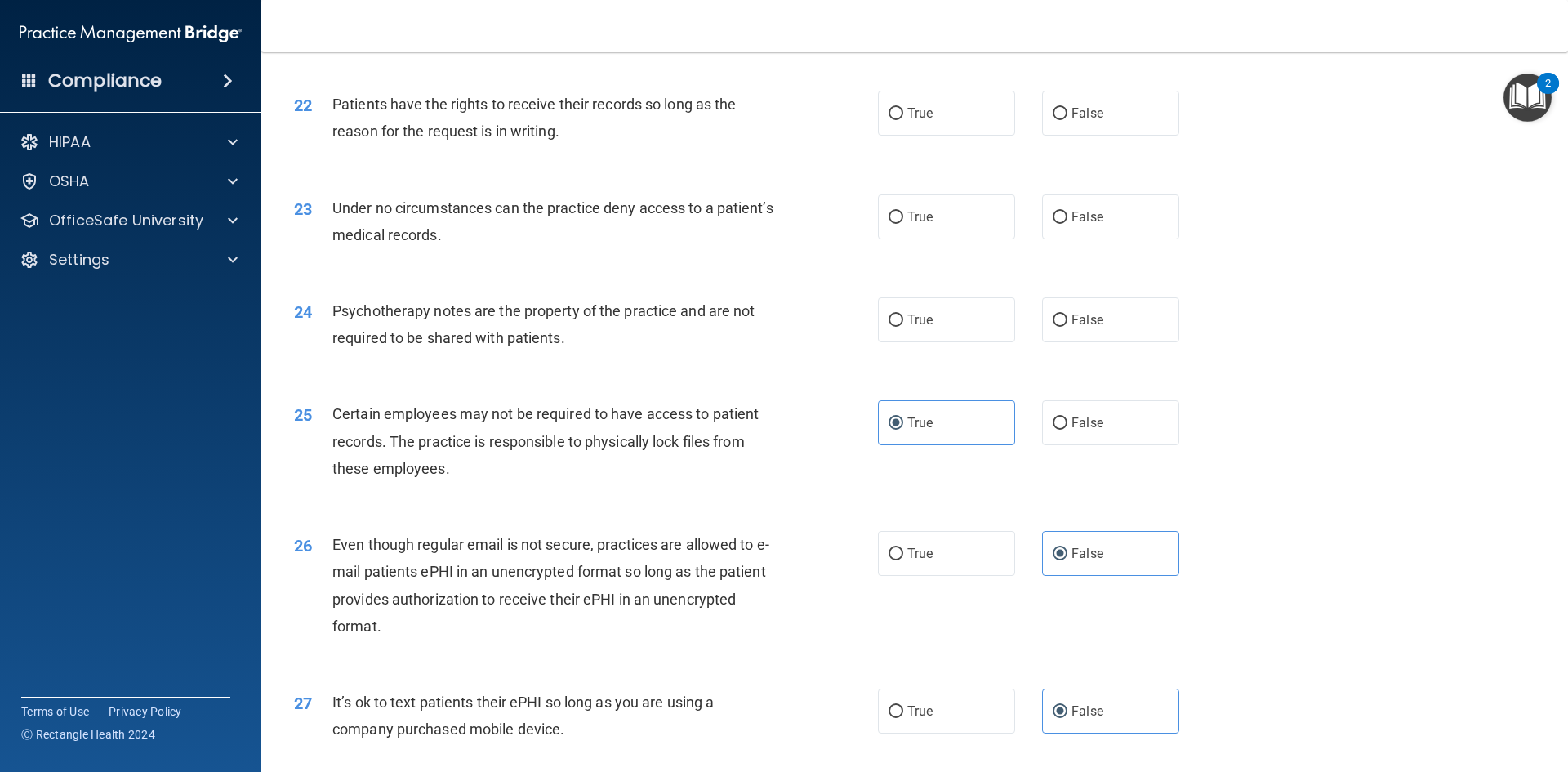
click at [1208, 380] on div "24 Psychotherapy notes are the property of the practice and are not required to…" at bounding box center [914, 329] width 1266 height 103
click at [1110, 342] on label "False" at bounding box center [1110, 319] width 137 height 45
click at [1068, 327] on input "False" at bounding box center [1060, 320] width 15 height 12
radio input "true"
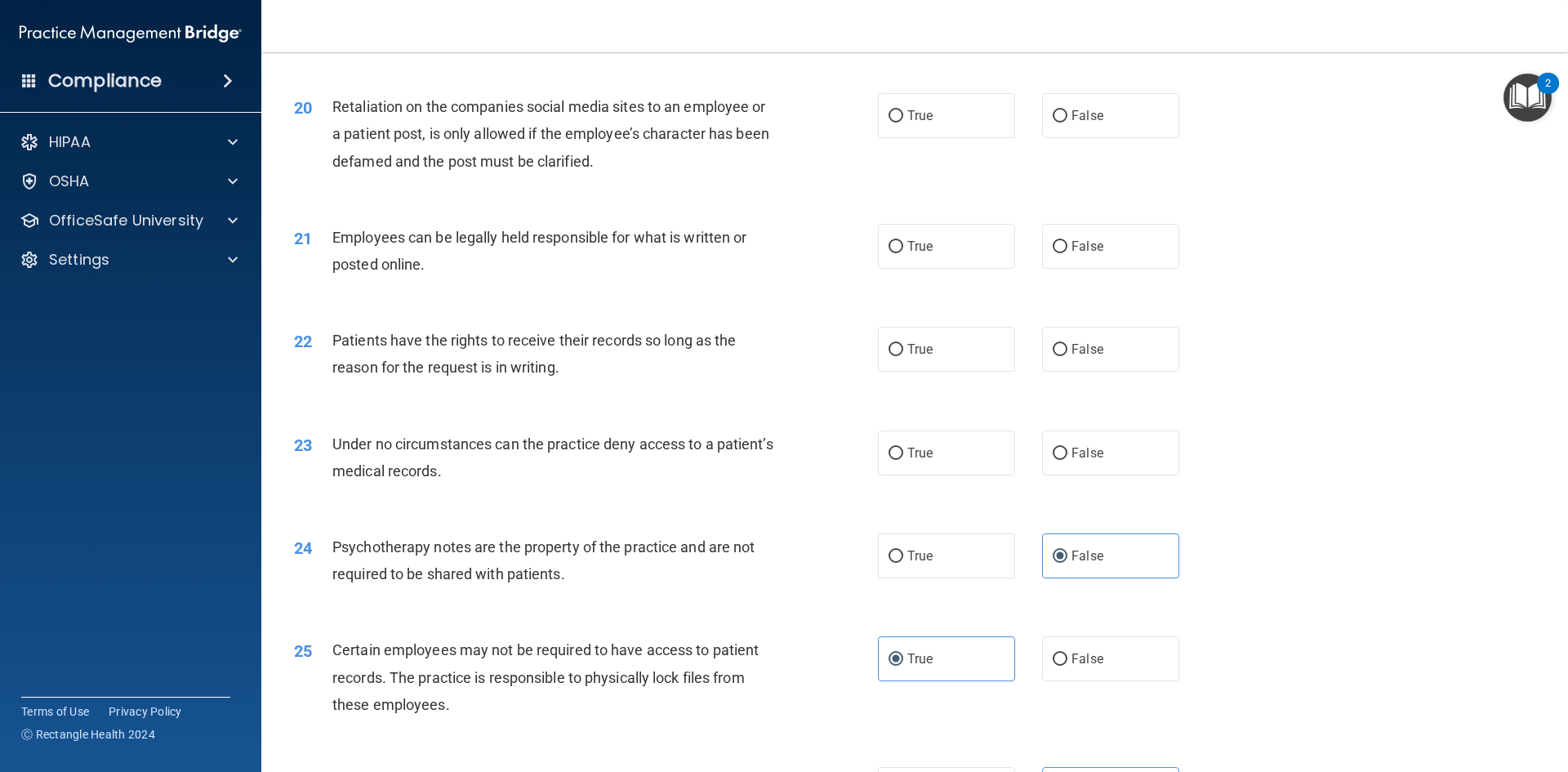
scroll to position [2533, 0]
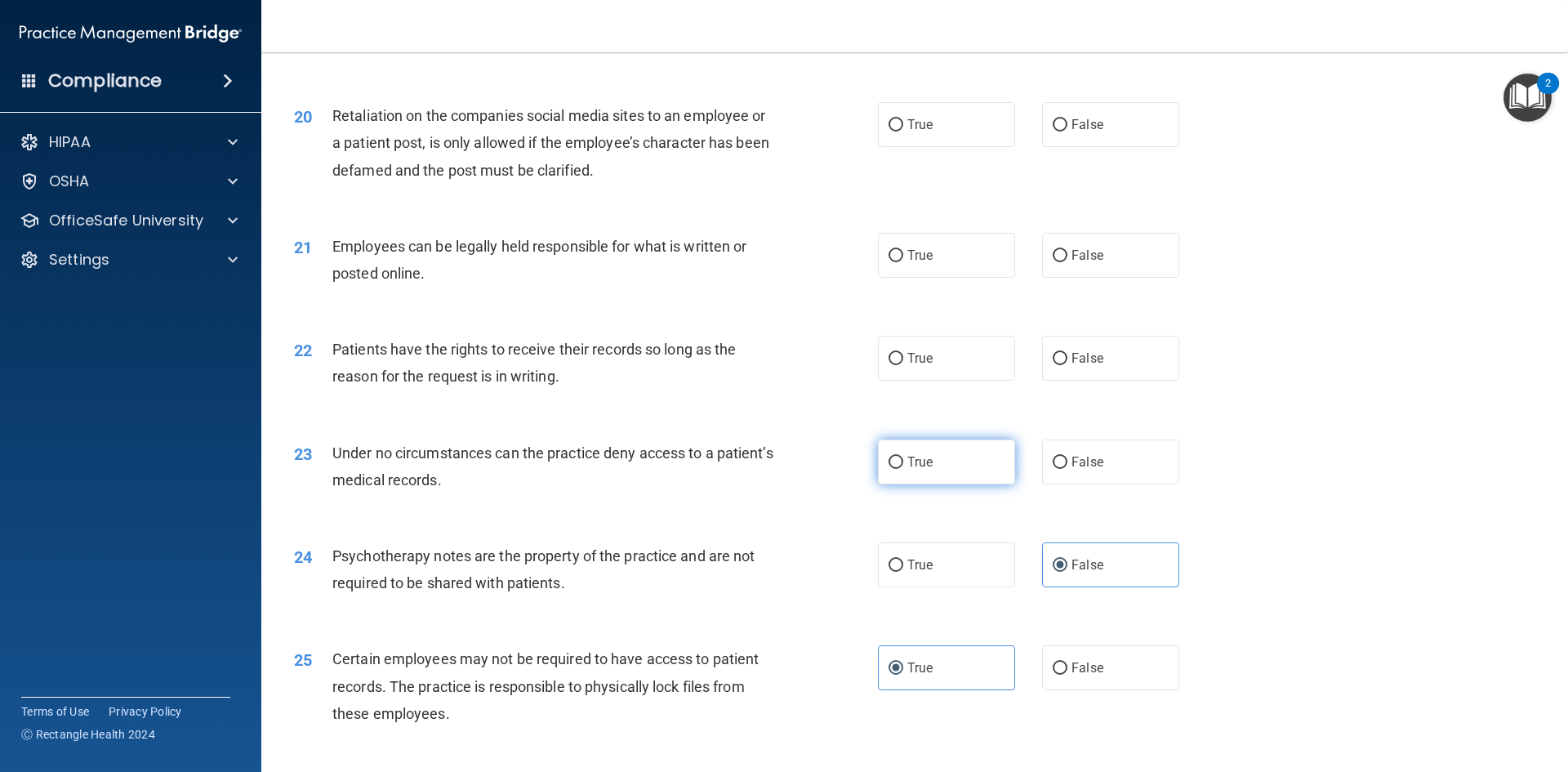
click at [931, 485] on label "True" at bounding box center [946, 462] width 137 height 45
click at [903, 469] on input "True" at bounding box center [896, 462] width 15 height 12
radio input "true"
click at [951, 381] on label "True" at bounding box center [946, 358] width 137 height 45
click at [903, 365] on input "True" at bounding box center [896, 358] width 15 height 12
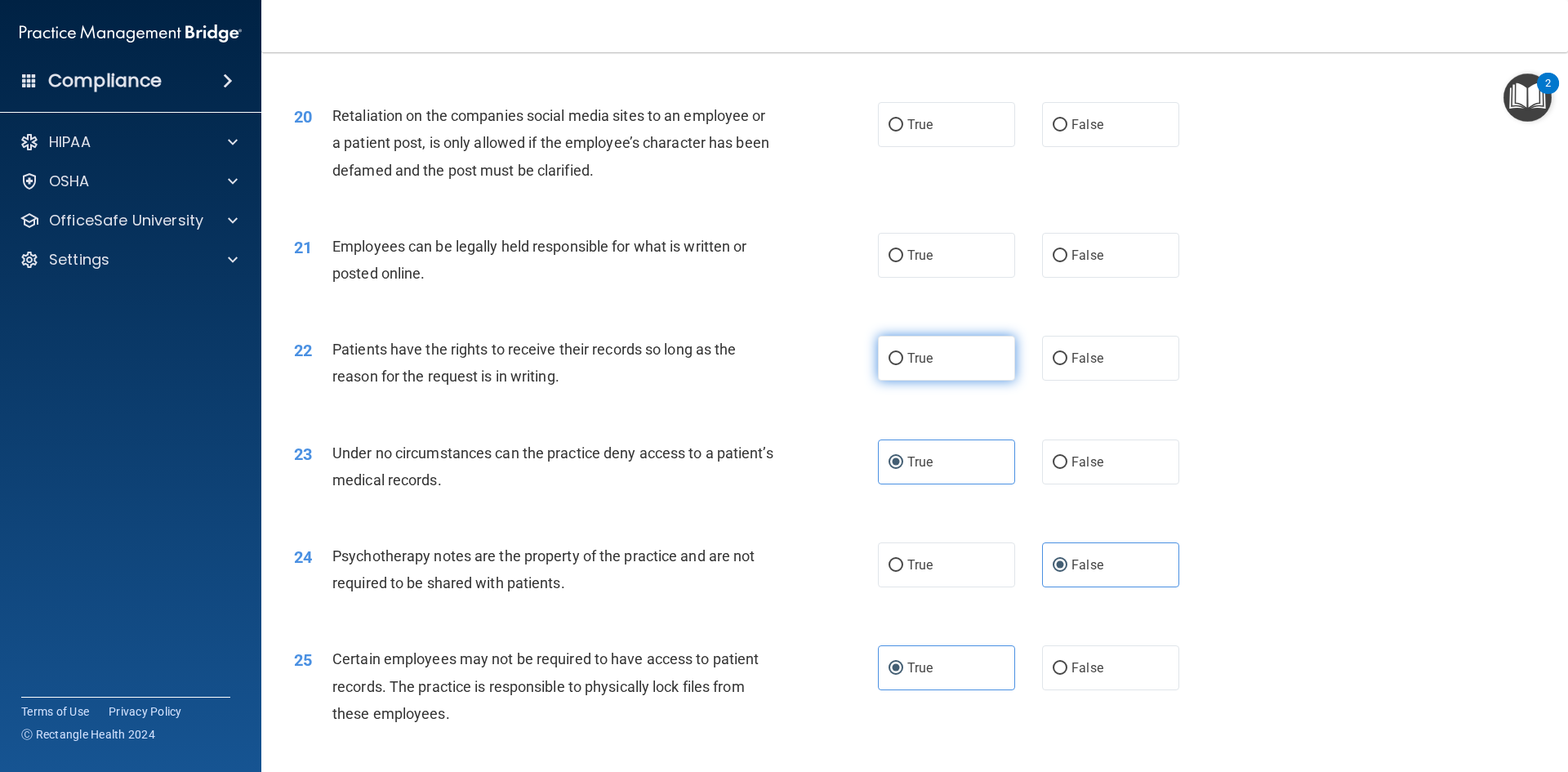
radio input "true"
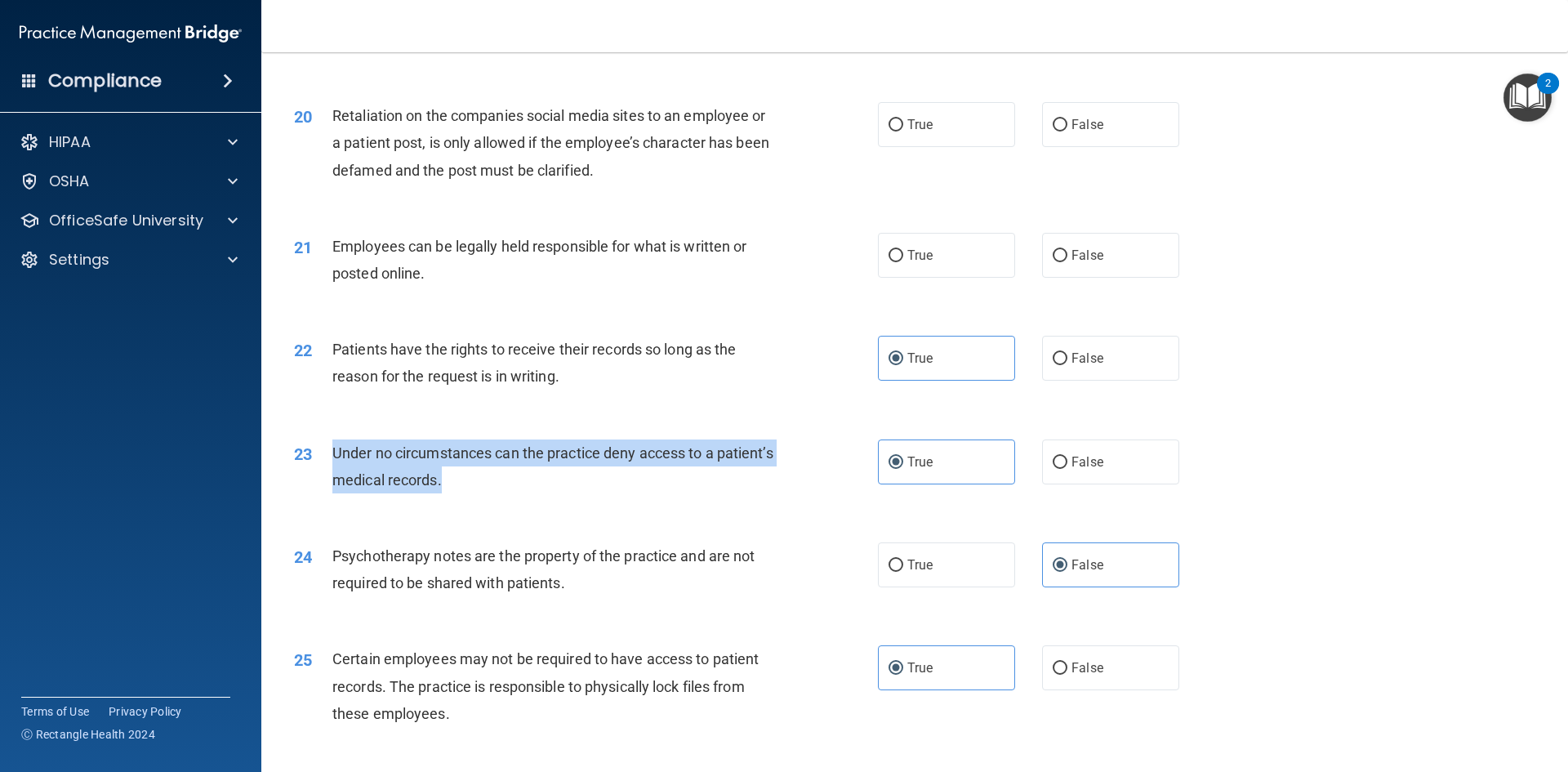
drag, startPoint x: 532, startPoint y: 508, endPoint x: 319, endPoint y: 471, distance: 216.2
click at [319, 471] on div "23 Under no circumstances can the practice deny access to a patient’s medical r…" at bounding box center [587, 471] width 633 height 62
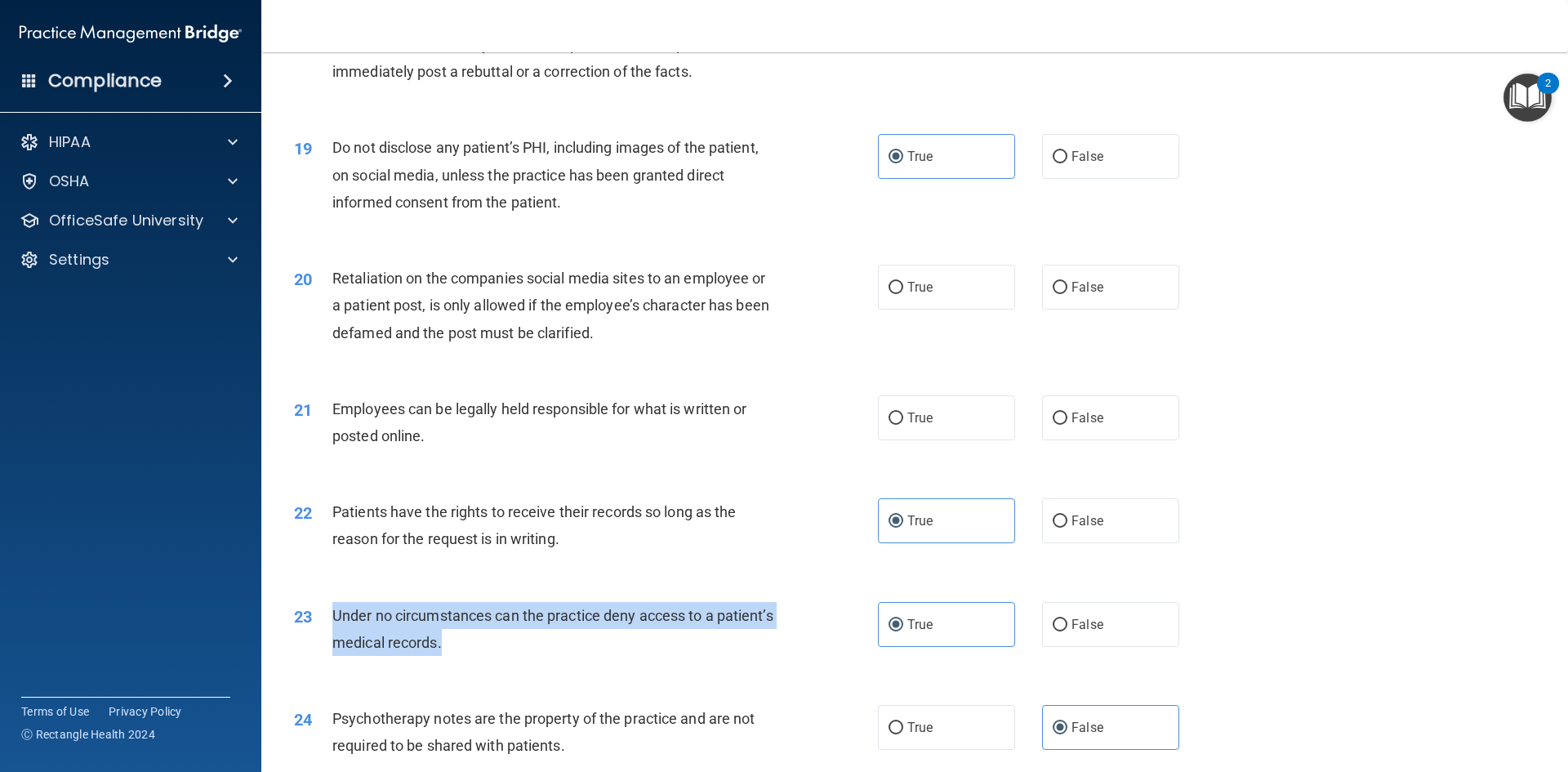
scroll to position [2369, 0]
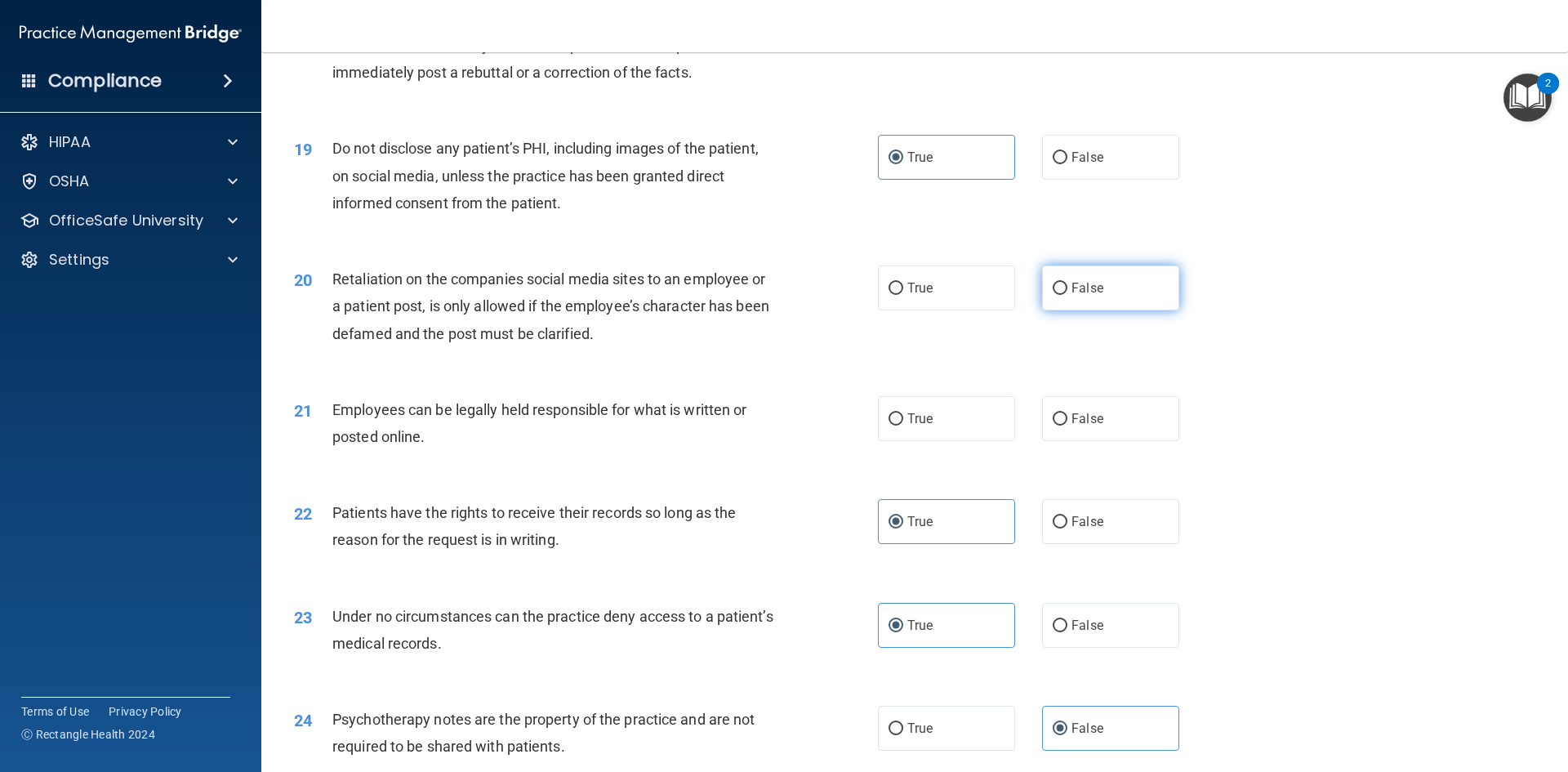
click at [1051, 310] on label "False" at bounding box center [1110, 287] width 137 height 45
click at [1053, 295] on input "False" at bounding box center [1060, 288] width 15 height 12
radio input "true"
click at [922, 426] on span "True" at bounding box center [921, 419] width 26 height 16
click at [903, 426] on input "True" at bounding box center [896, 419] width 15 height 12
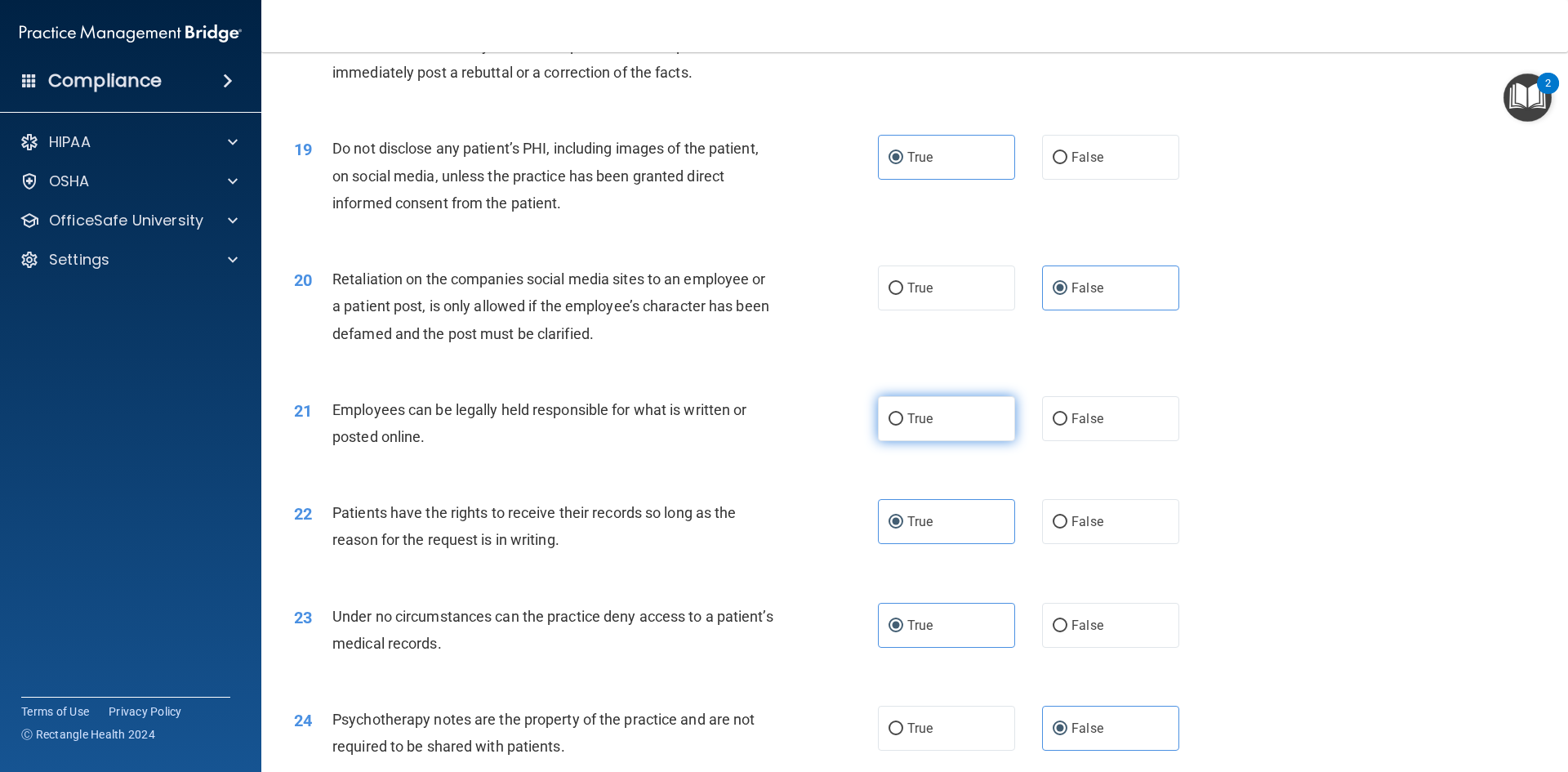
radio input "true"
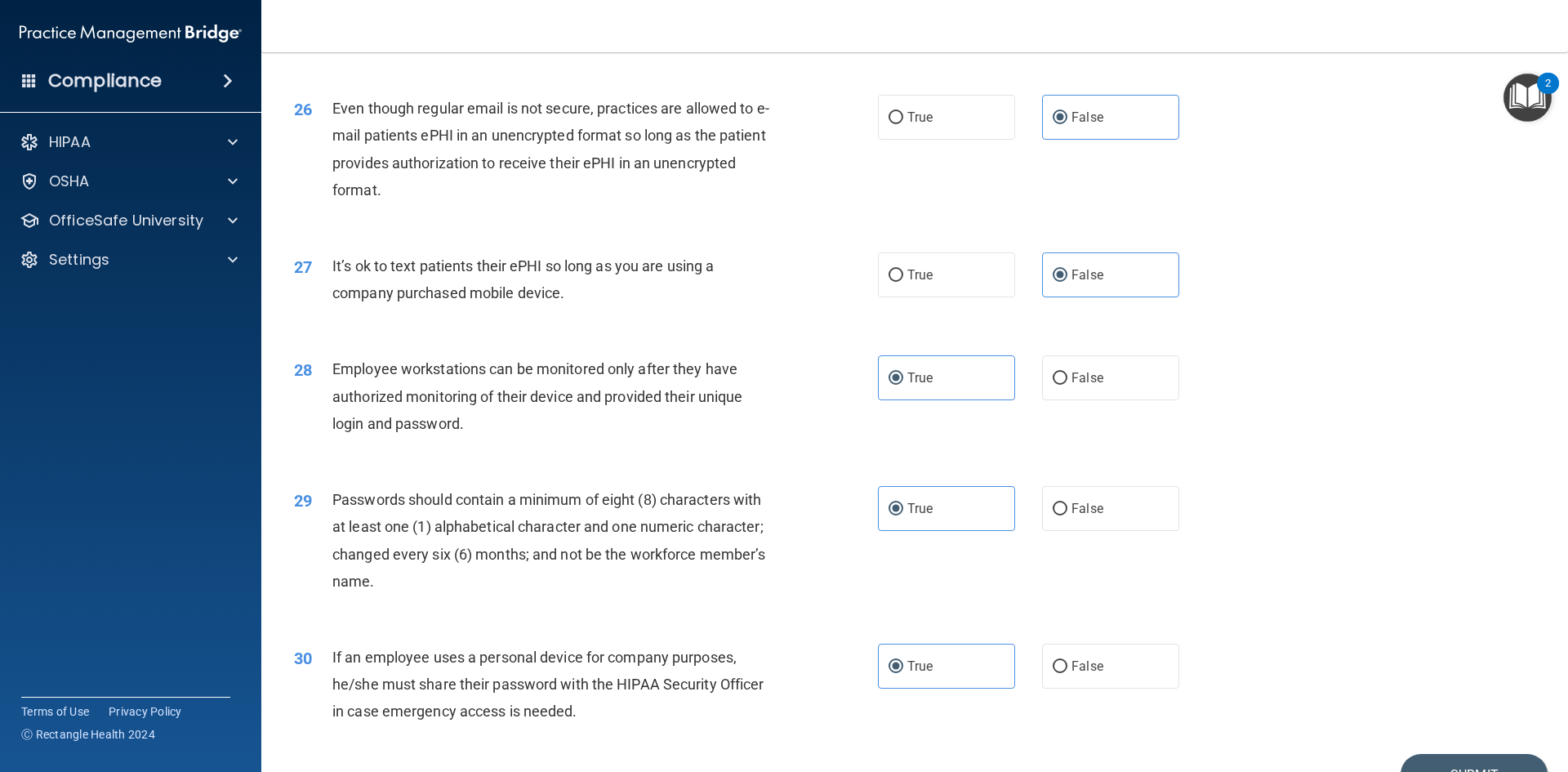
scroll to position [3257, 0]
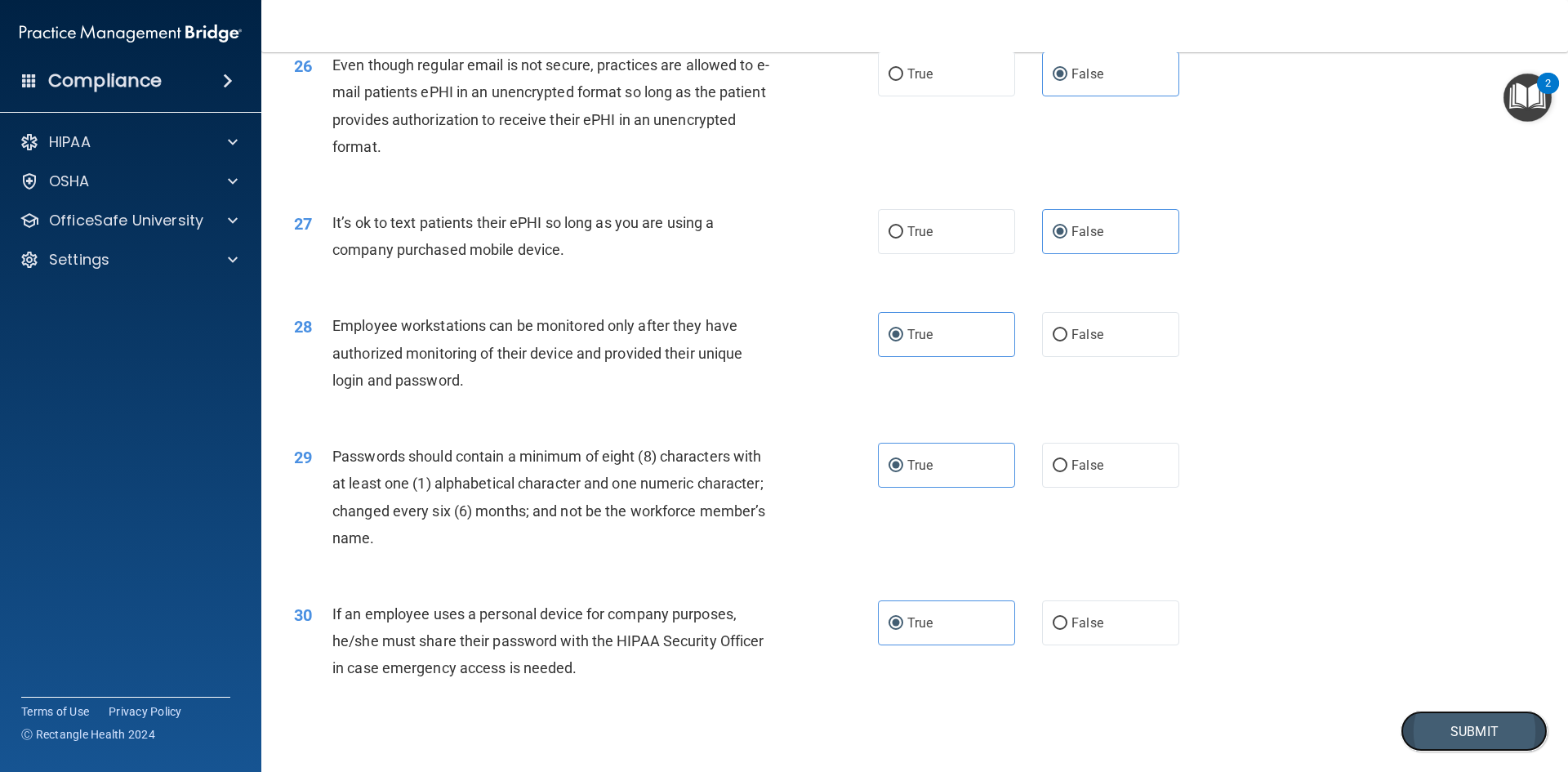
click at [1464, 745] on button "Submit" at bounding box center [1474, 731] width 147 height 41
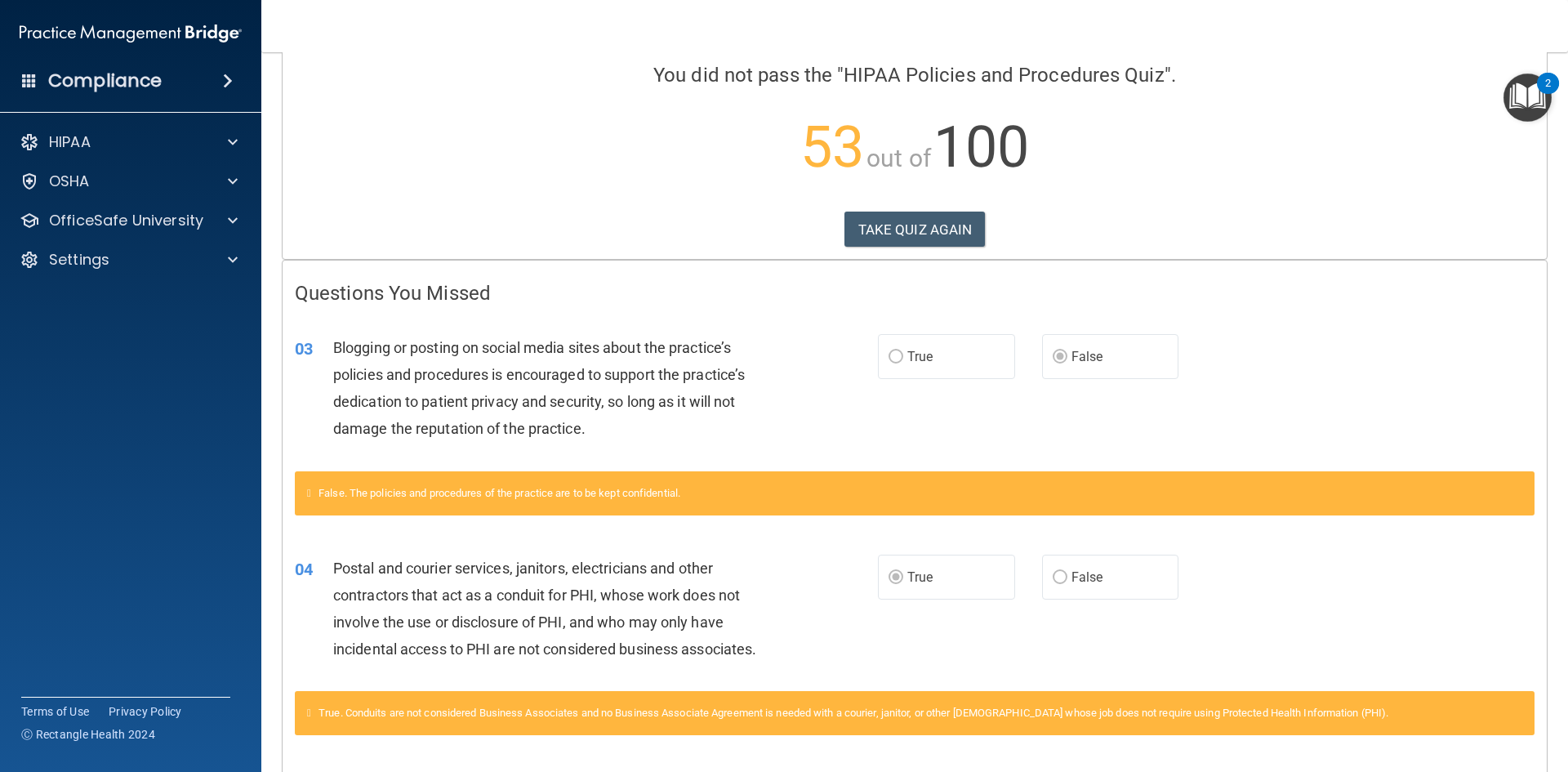
scroll to position [99, 0]
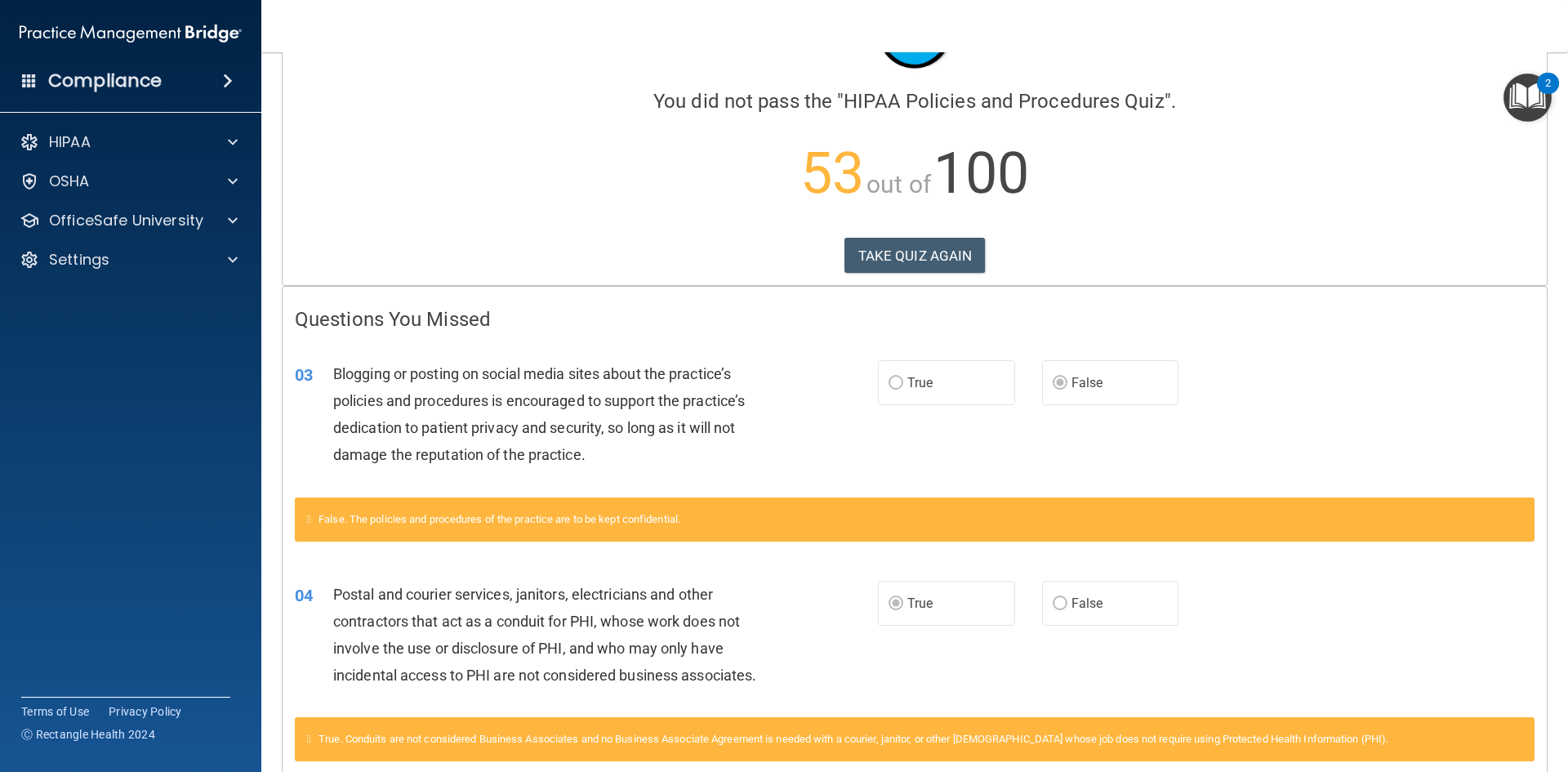
click at [924, 379] on span "True" at bounding box center [921, 382] width 26 height 16
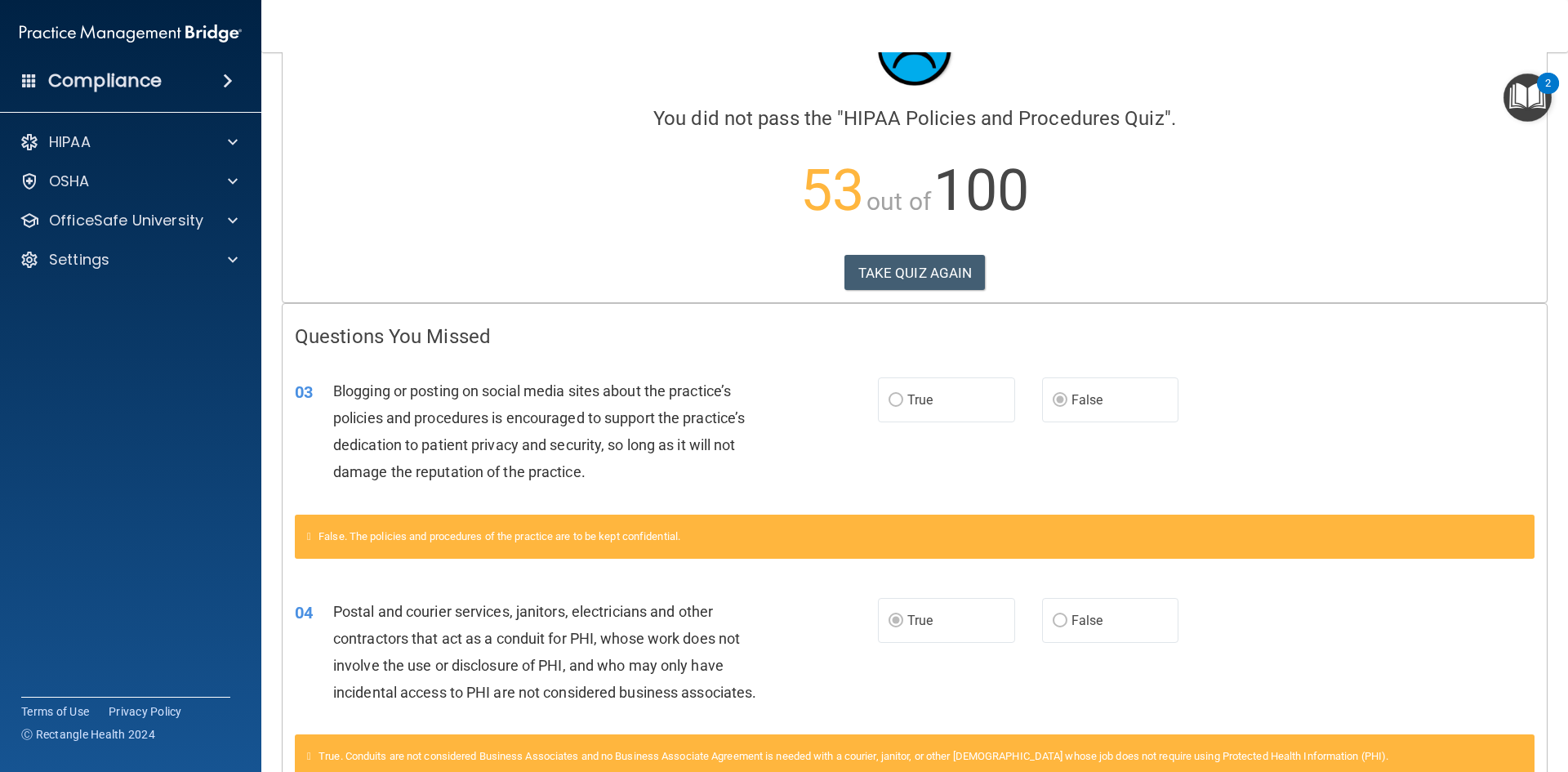
scroll to position [0, 0]
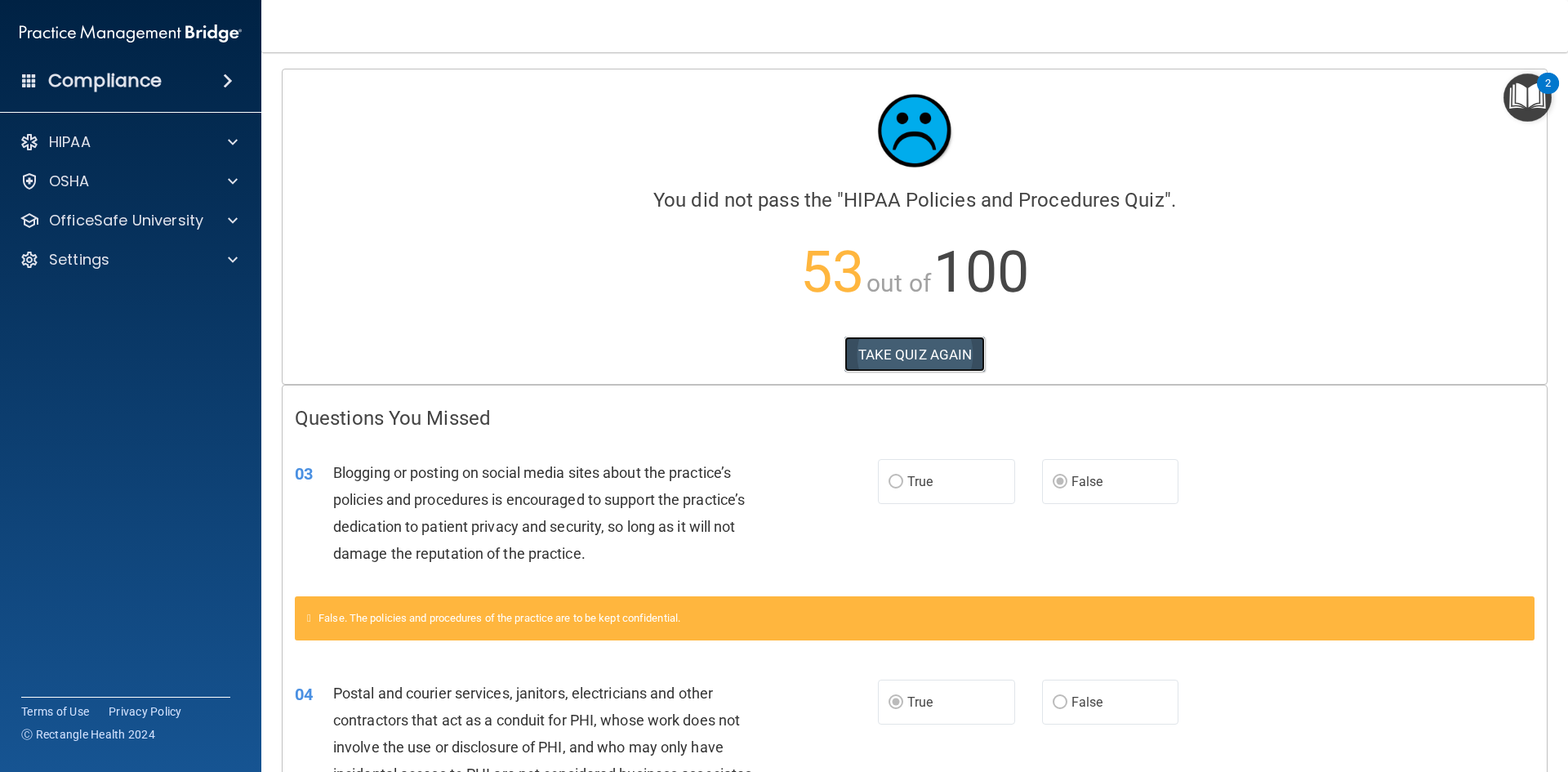
click at [952, 349] on button "TAKE QUIZ AGAIN" at bounding box center [915, 354] width 141 height 36
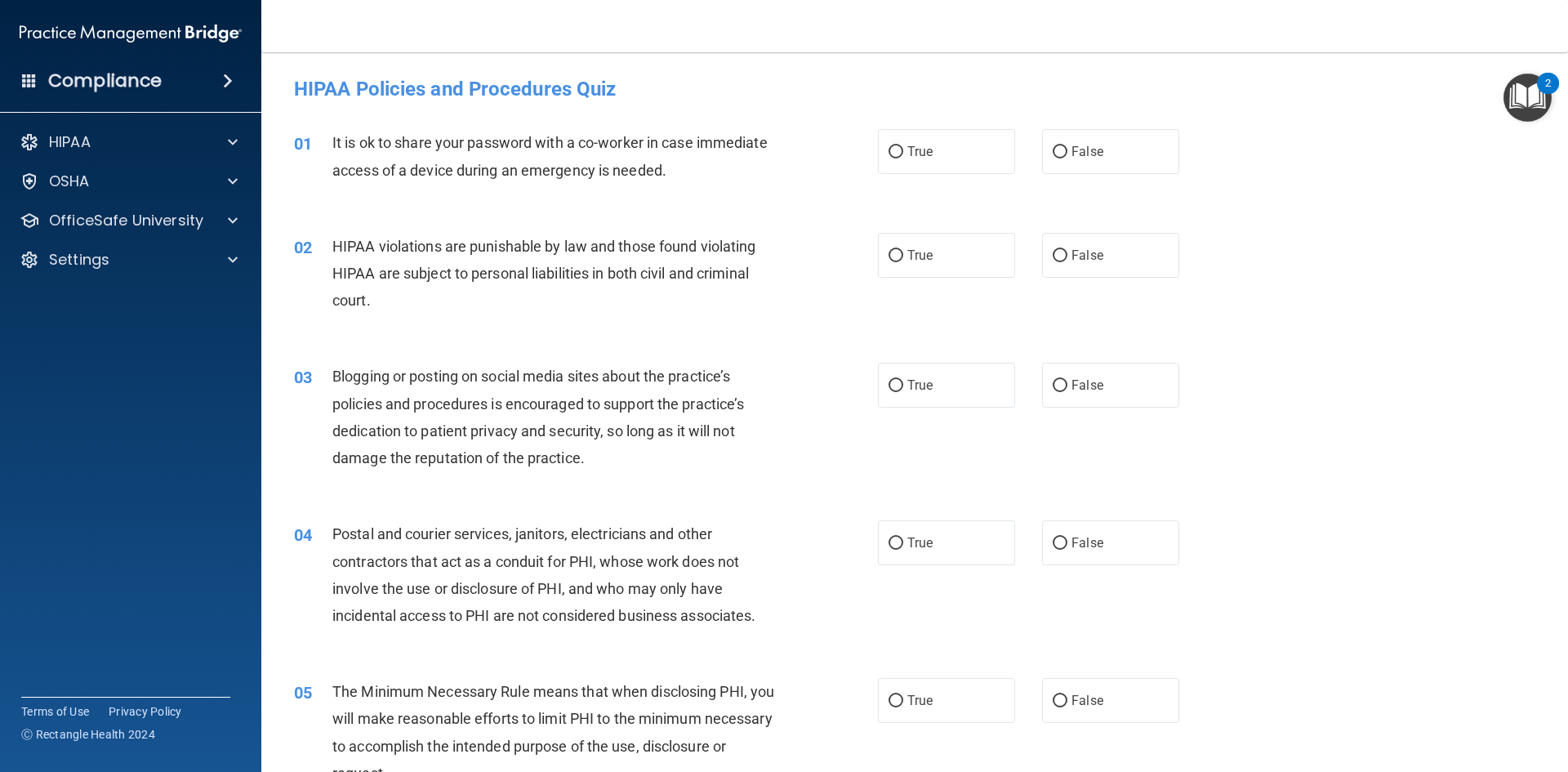
click at [233, 83] on span at bounding box center [228, 80] width 10 height 19
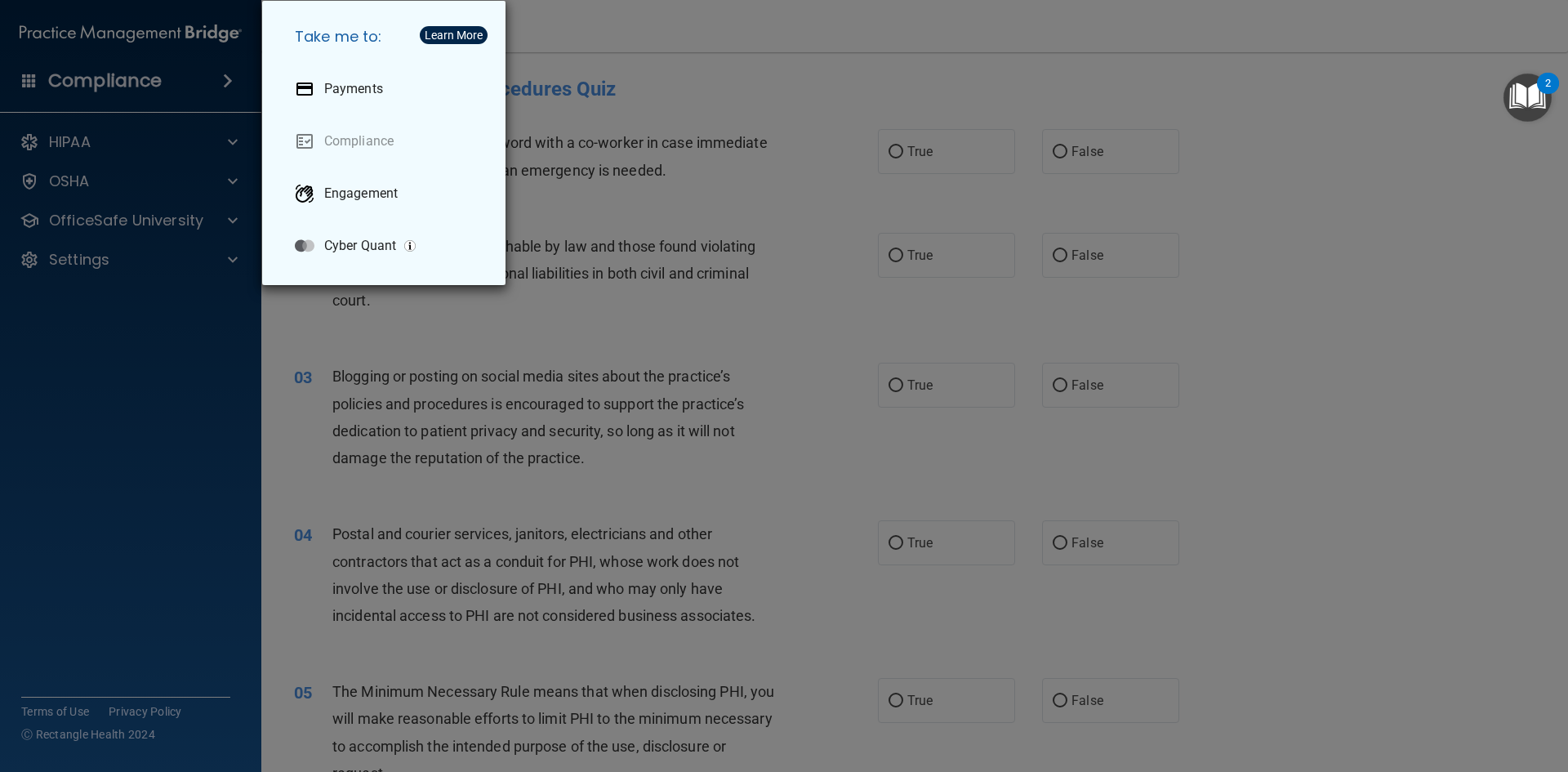
click at [220, 94] on div "Take me to: Payments Compliance Engagement Cyber Quant" at bounding box center [784, 386] width 1568 height 772
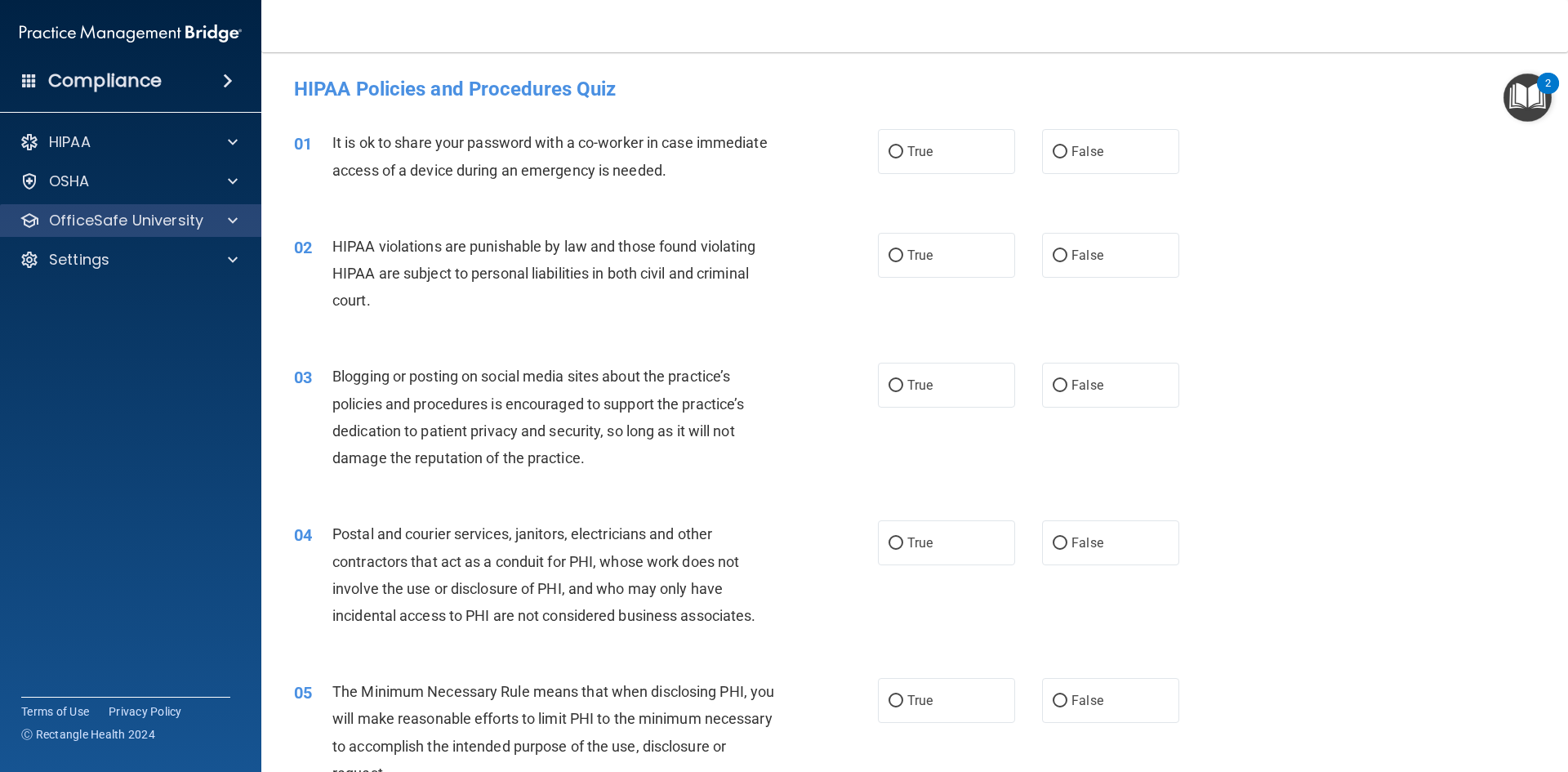
click at [240, 230] on div "OfficeSafe University" at bounding box center [131, 220] width 263 height 33
click at [237, 219] on span at bounding box center [232, 220] width 10 height 19
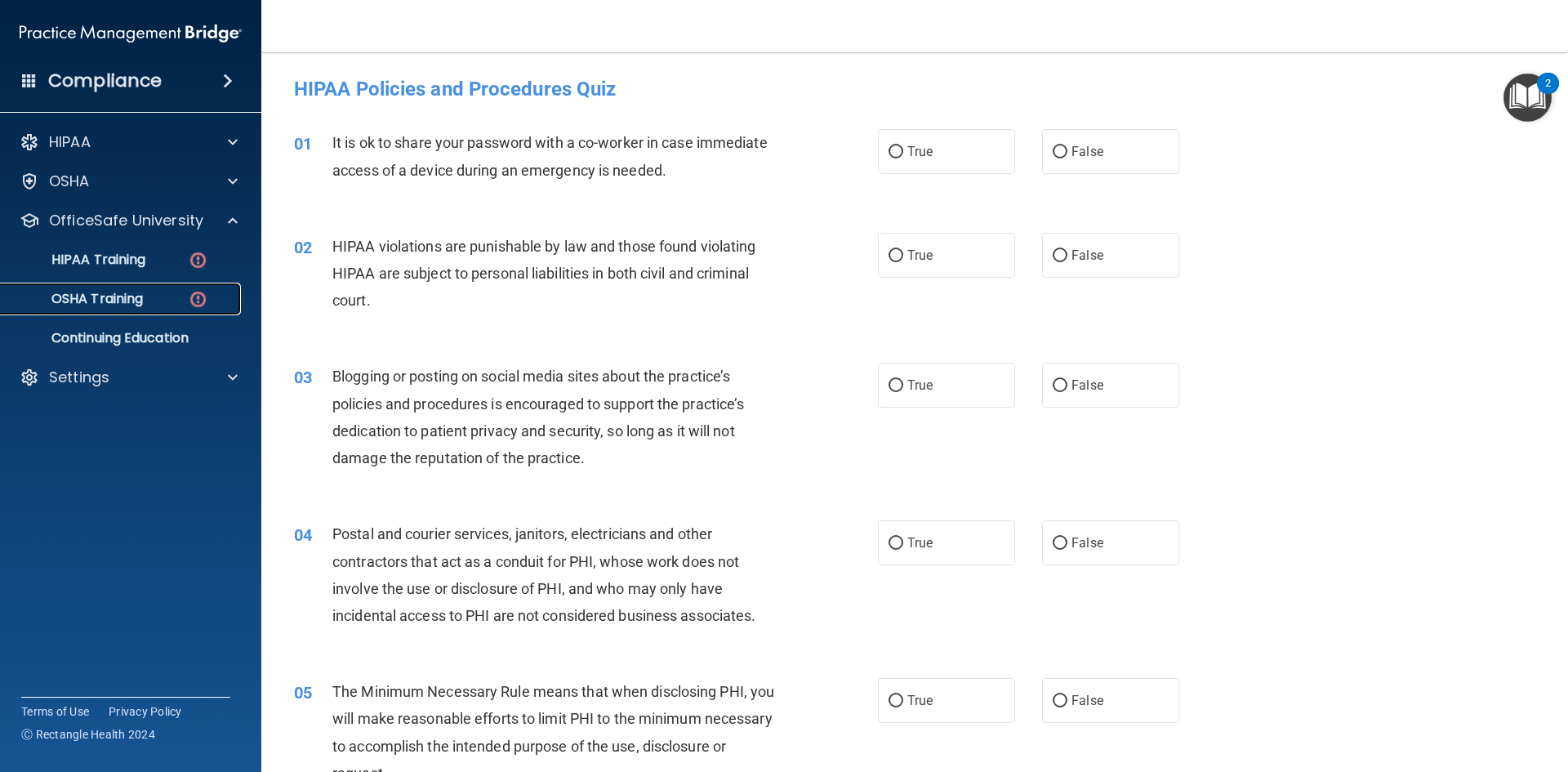
click at [121, 301] on p "OSHA Training" at bounding box center [77, 299] width 132 height 17
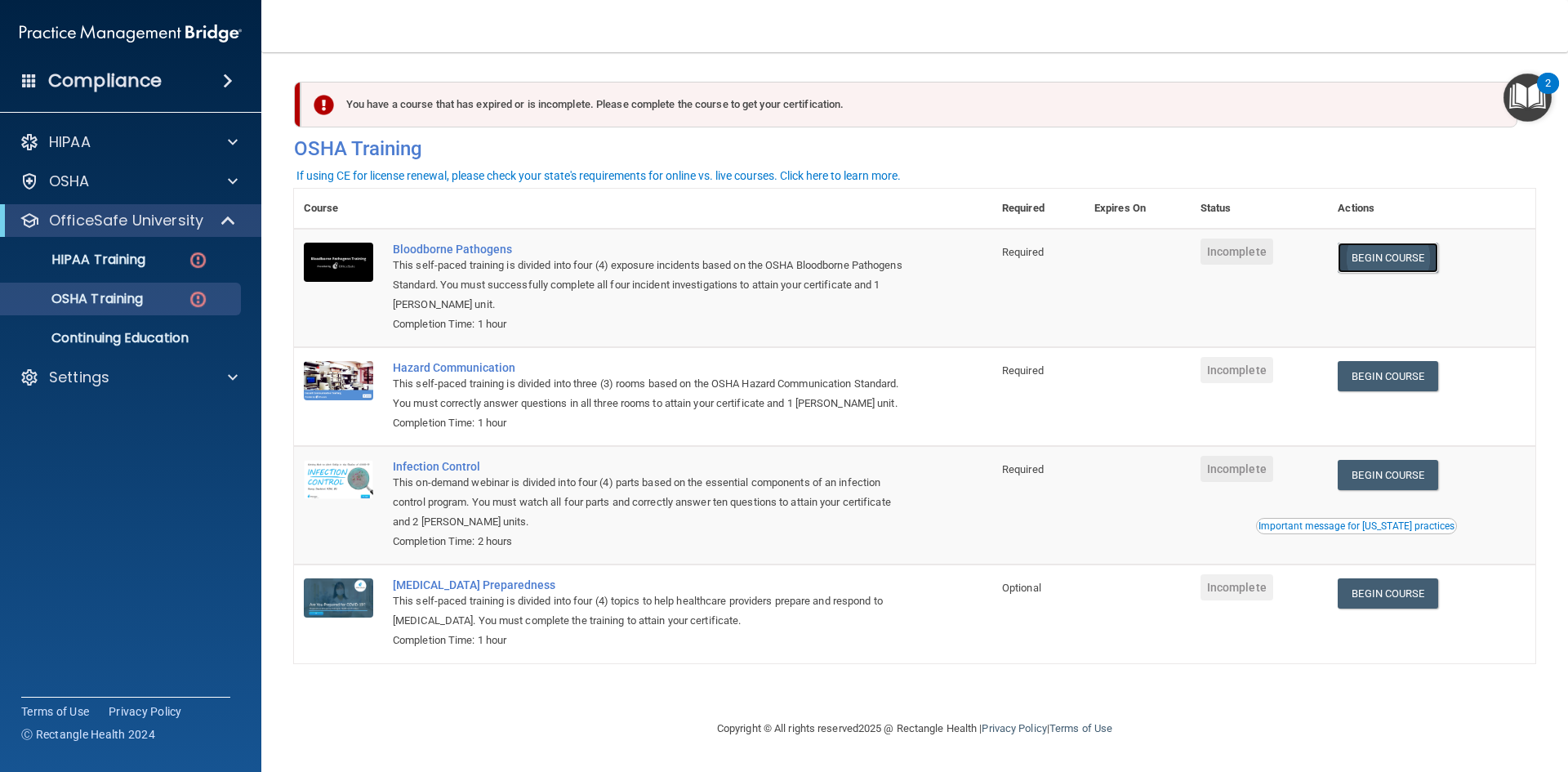
click at [1380, 260] on link "Begin Course" at bounding box center [1388, 257] width 100 height 30
click at [572, 122] on div "You have a course that has expired or is incomplete. Please complete the course…" at bounding box center [909, 105] width 1217 height 46
click at [1542, 84] on div "2" at bounding box center [1549, 83] width 22 height 21
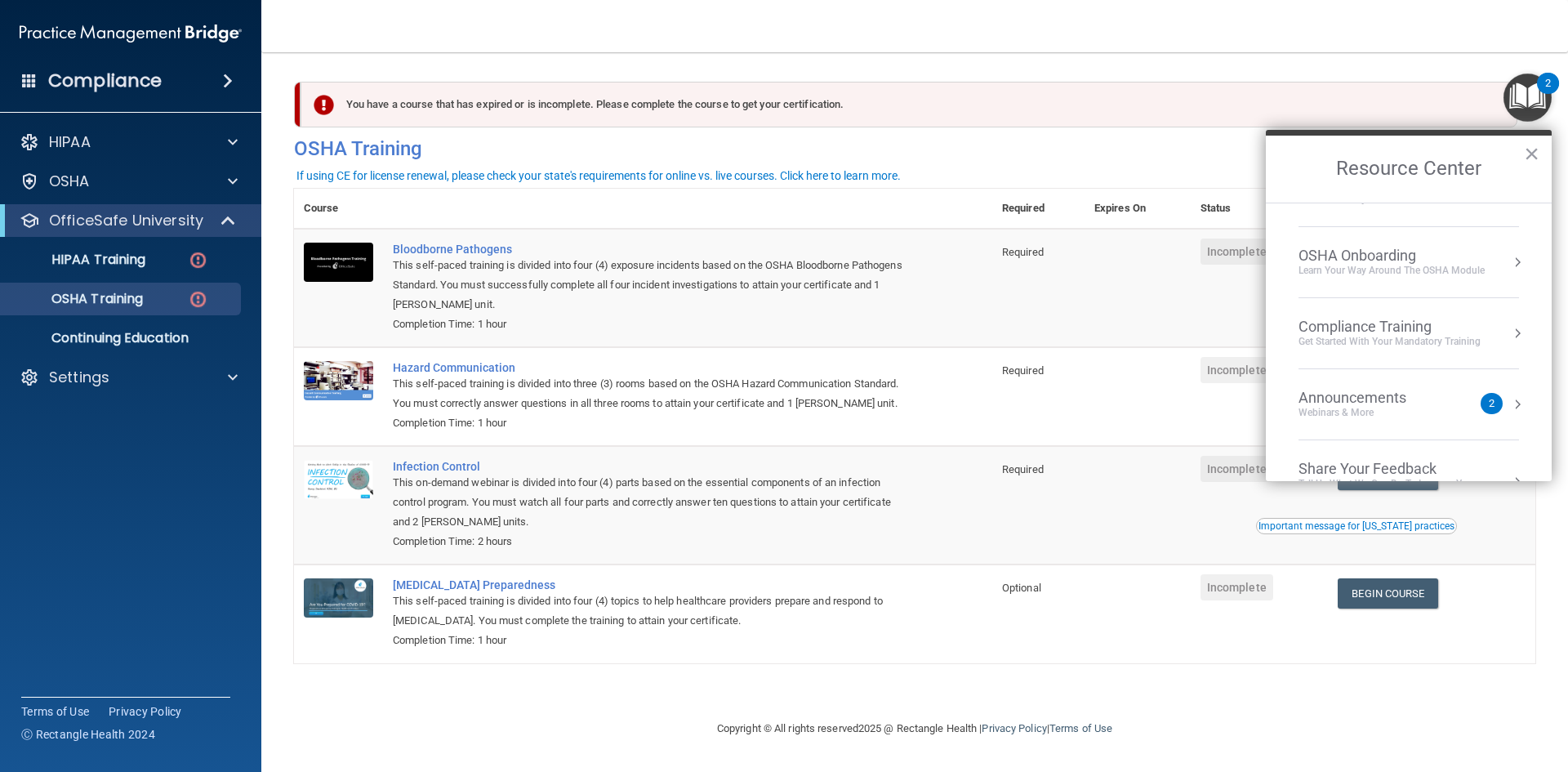
scroll to position [92, 0]
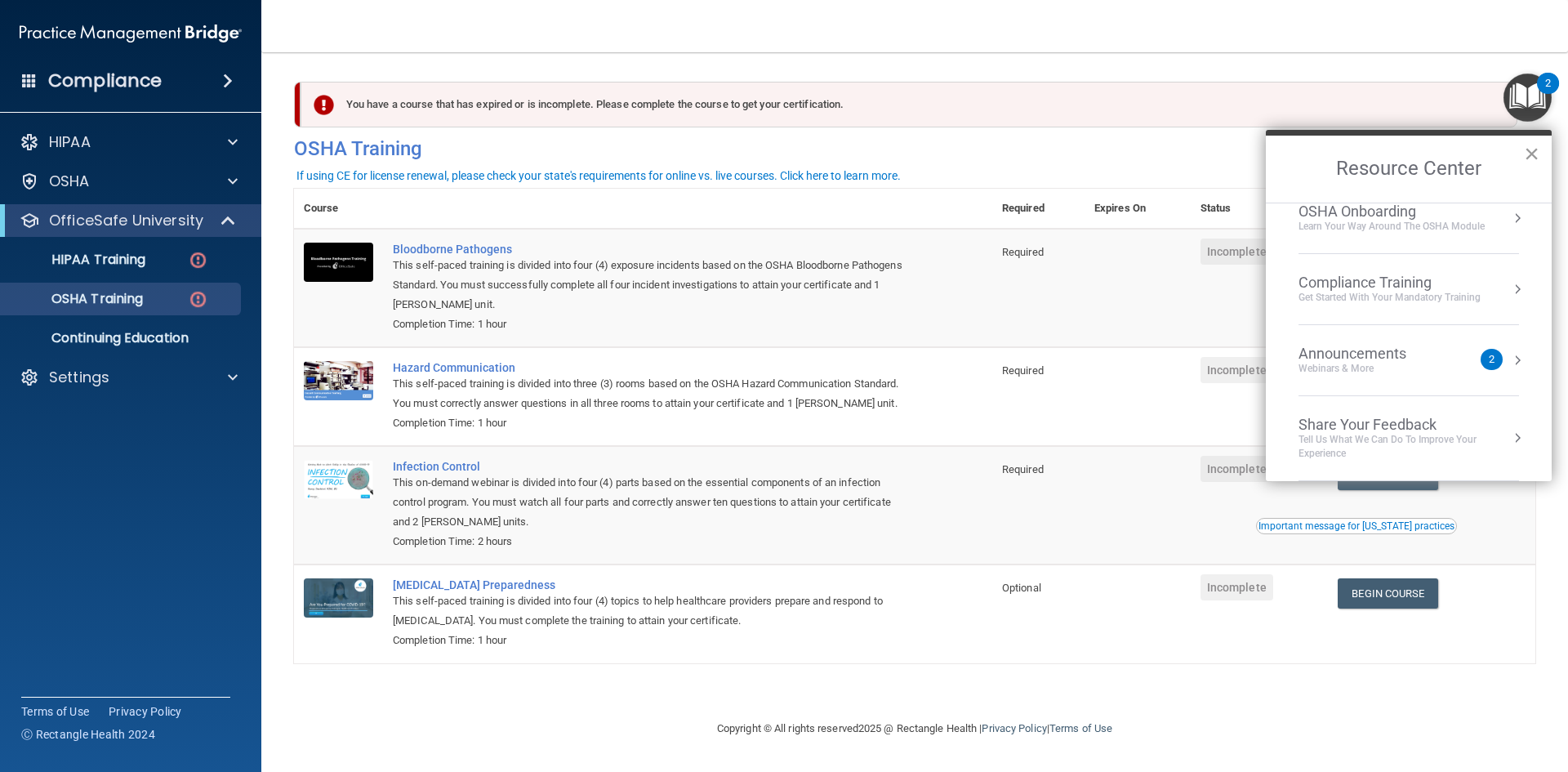
click at [1529, 158] on button "×" at bounding box center [1531, 153] width 16 height 26
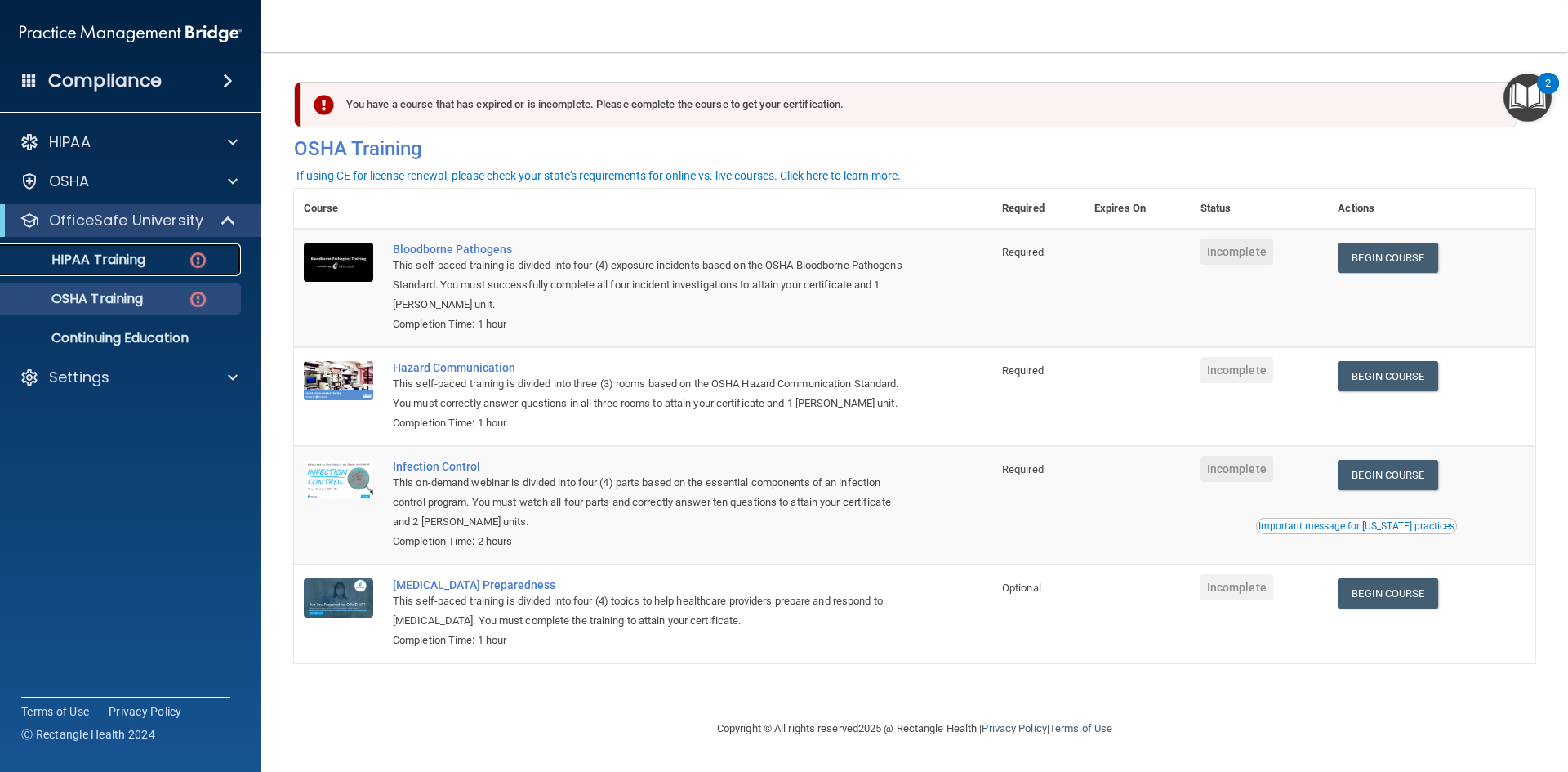
click at [165, 252] on div "HIPAA Training" at bounding box center [122, 260] width 223 height 17
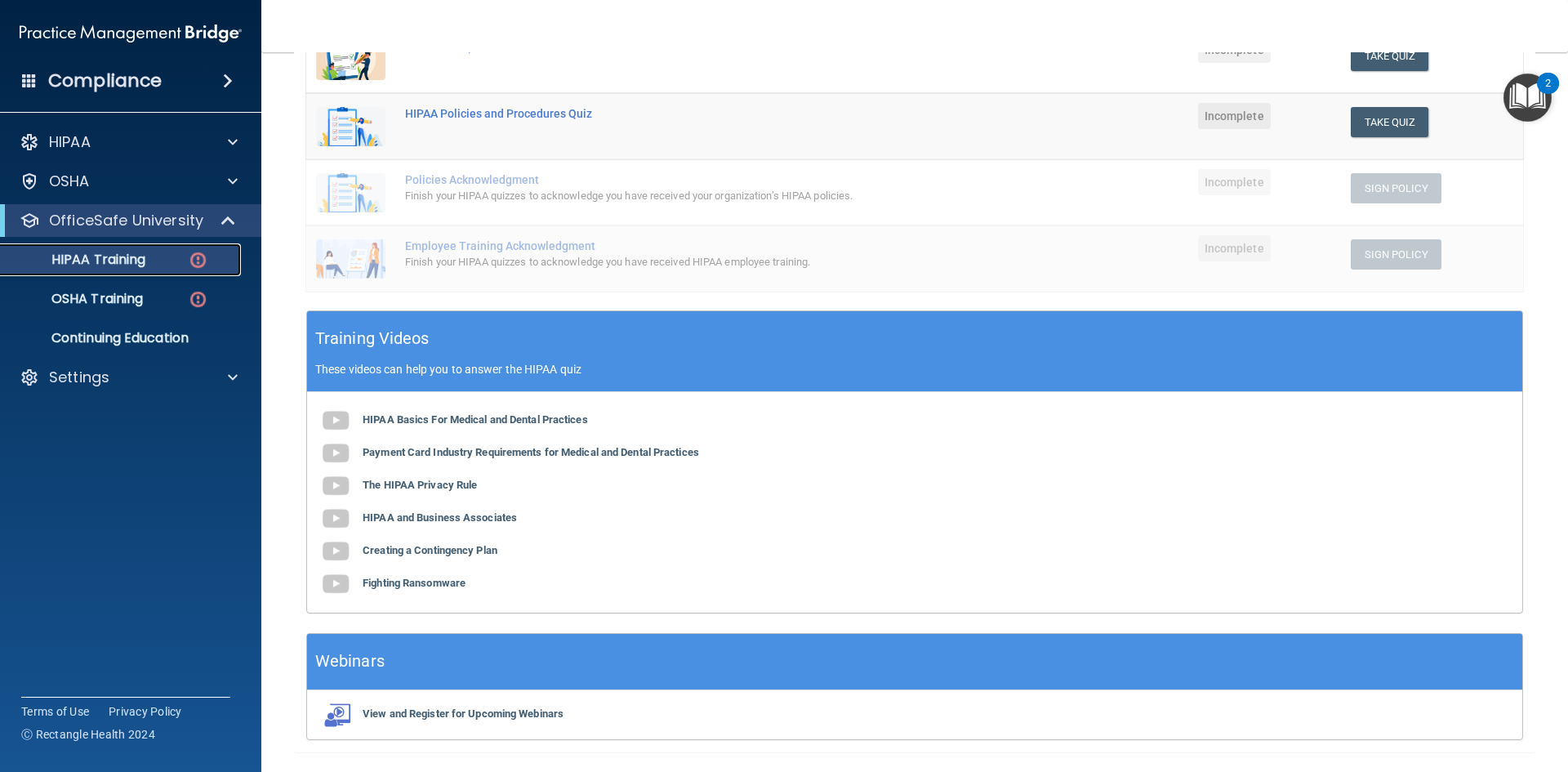
scroll to position [373, 0]
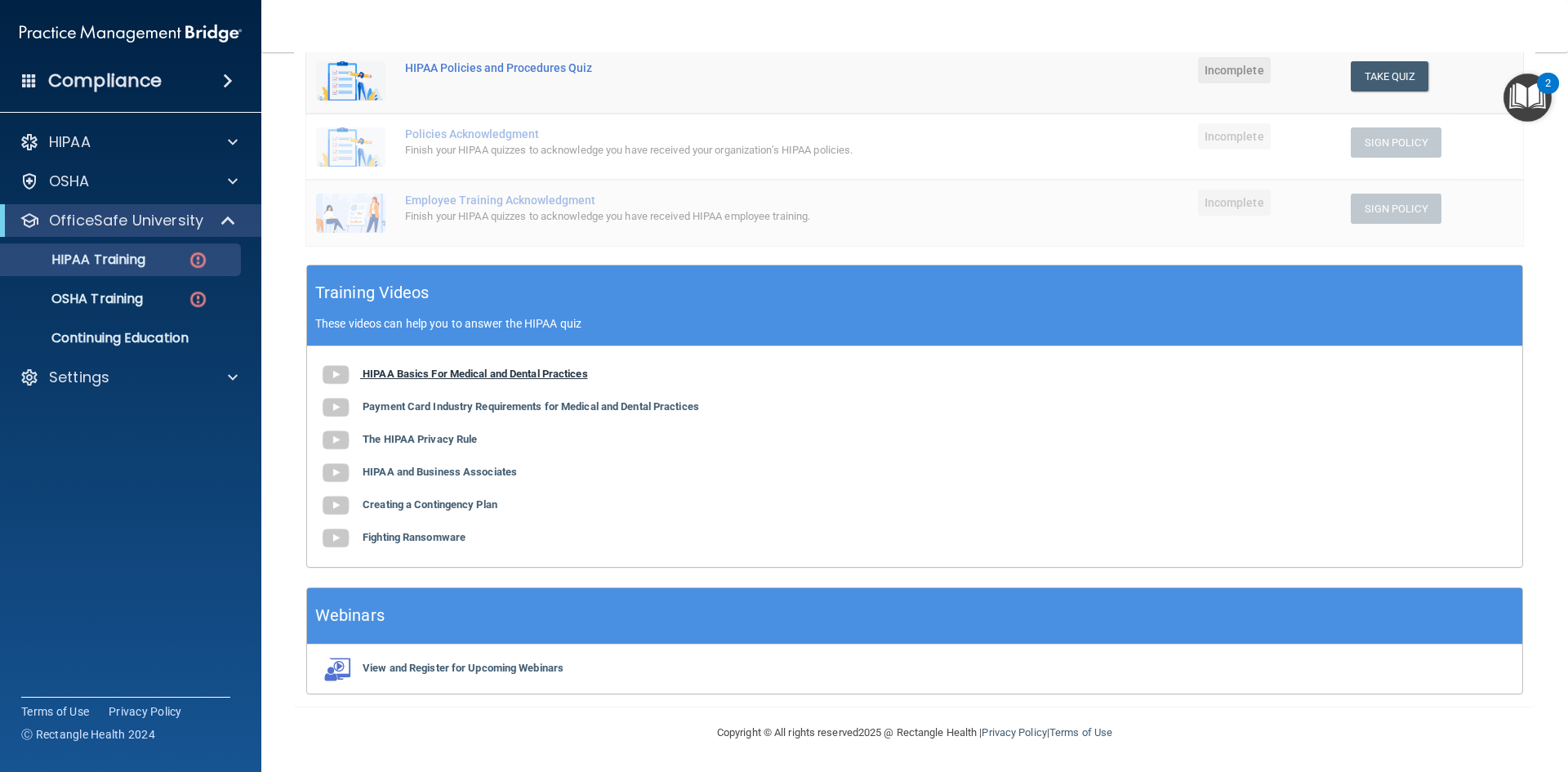
click at [388, 376] on b "HIPAA Basics For Medical and Dental Practices" at bounding box center [476, 373] width 226 height 12
click at [141, 302] on p "OSHA Training" at bounding box center [77, 299] width 132 height 17
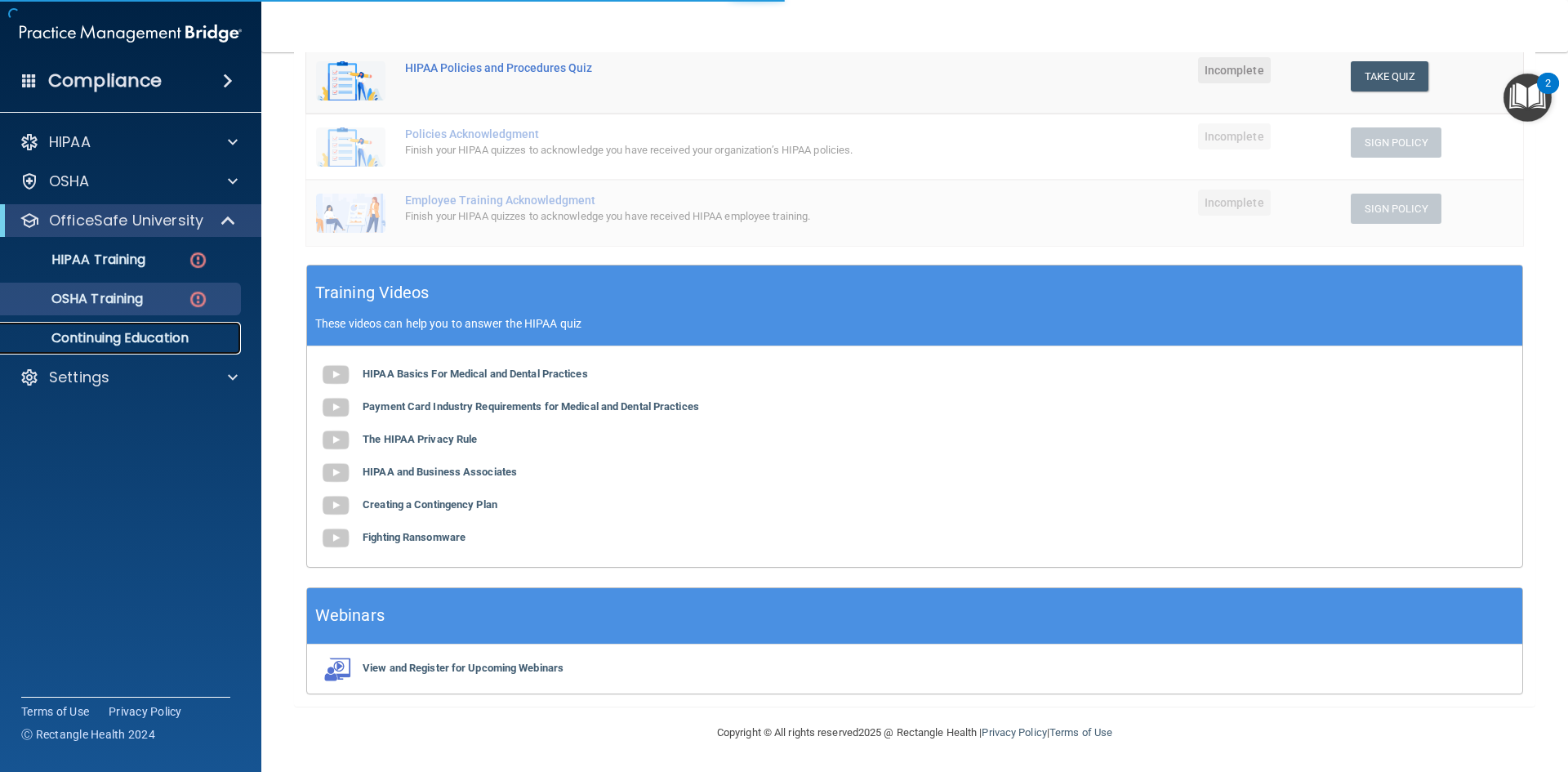
click at [174, 327] on link "Continuing Education" at bounding box center [112, 339] width 257 height 33
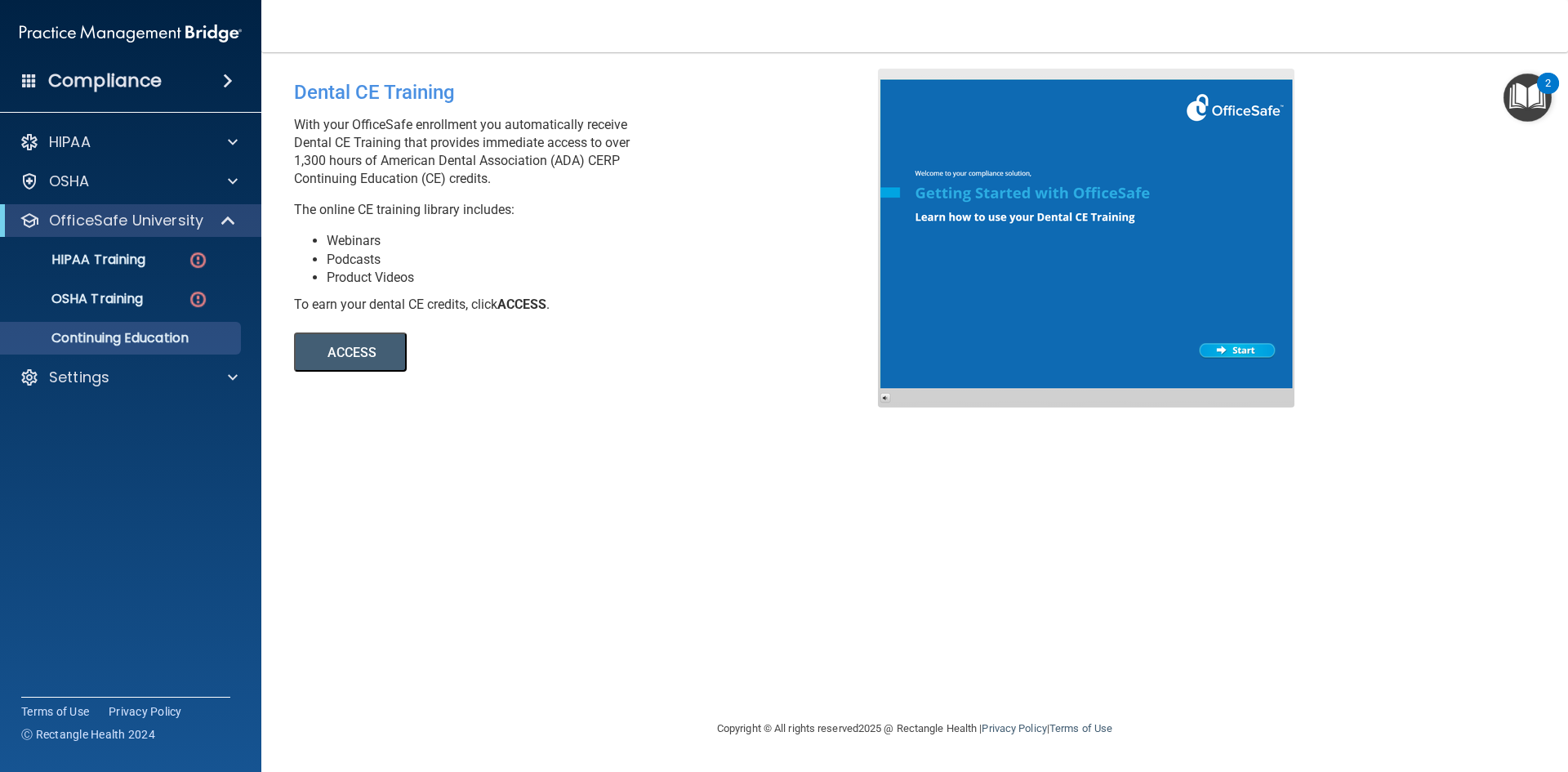
click at [386, 363] on button "ACCESS" at bounding box center [350, 352] width 113 height 39
click at [171, 285] on link "OSHA Training" at bounding box center [112, 299] width 257 height 33
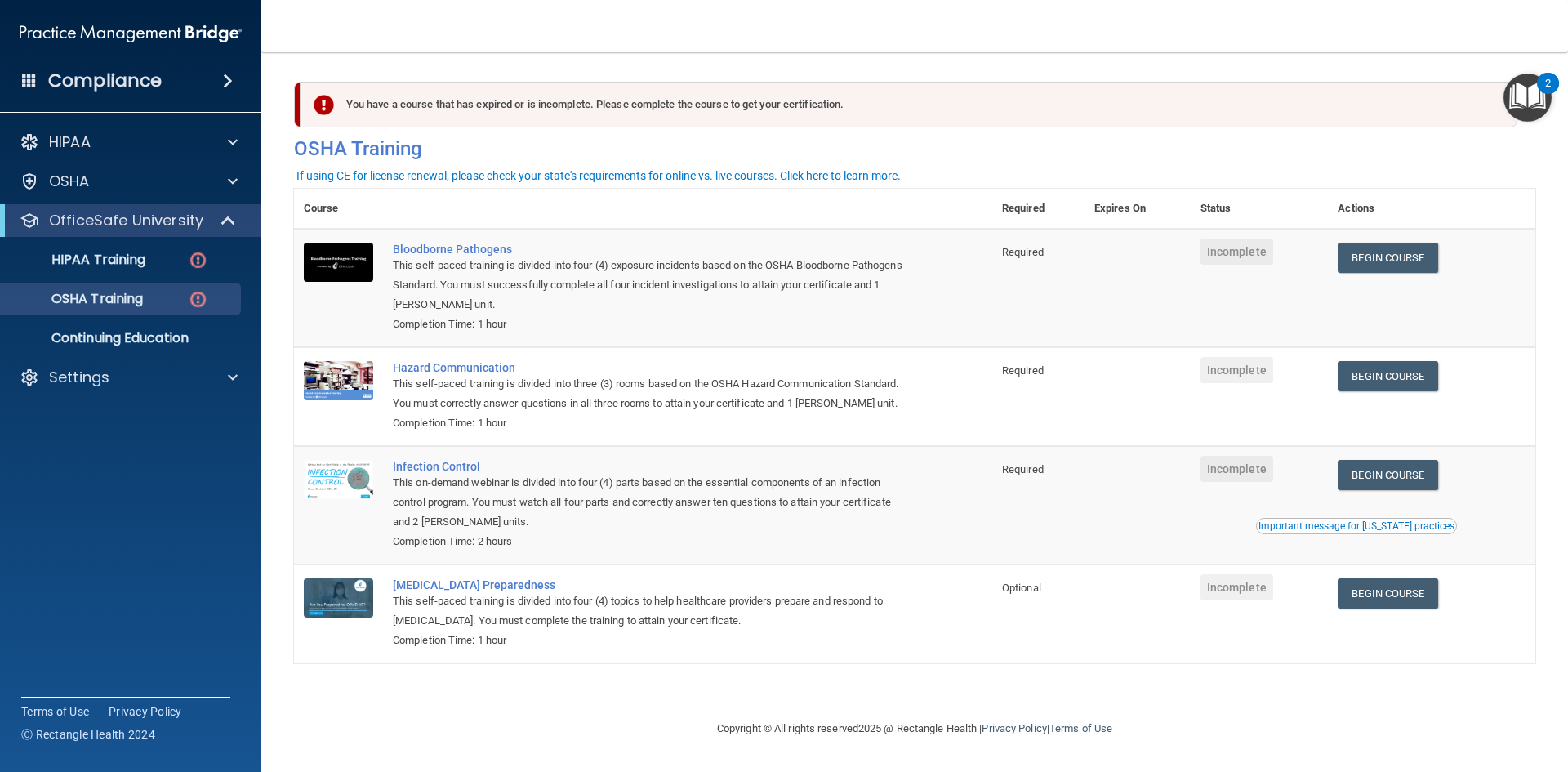
click at [662, 490] on div "This on-demand webinar is divided into four (4) parts based on the essential co…" at bounding box center [652, 502] width 518 height 59
click at [1373, 527] on div "Important message for [US_STATE] practices" at bounding box center [1357, 526] width 196 height 10
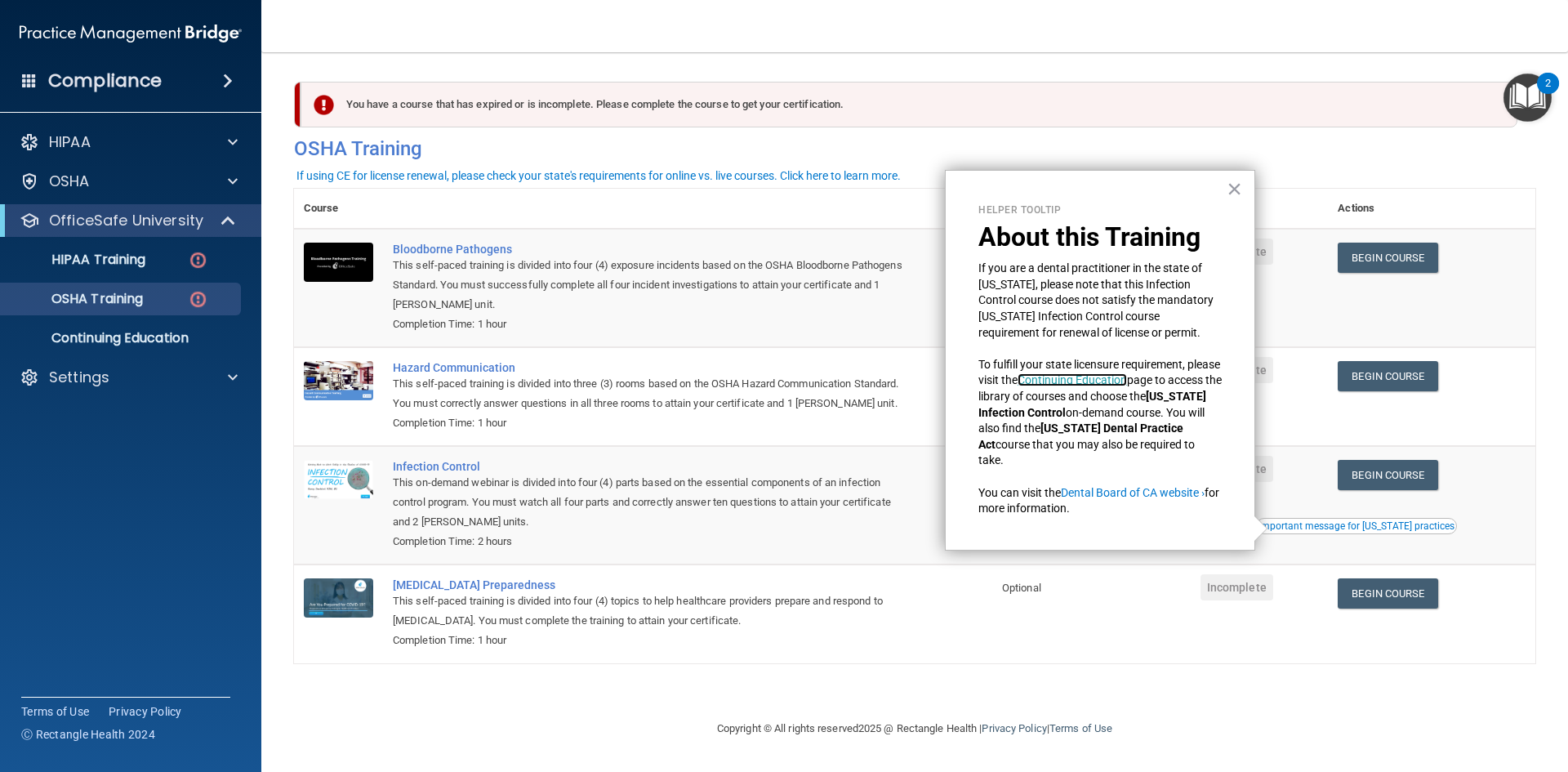
click at [1127, 384] on link "Continuing Education" at bounding box center [1072, 380] width 109 height 13
click at [1241, 189] on button "×" at bounding box center [1235, 188] width 16 height 26
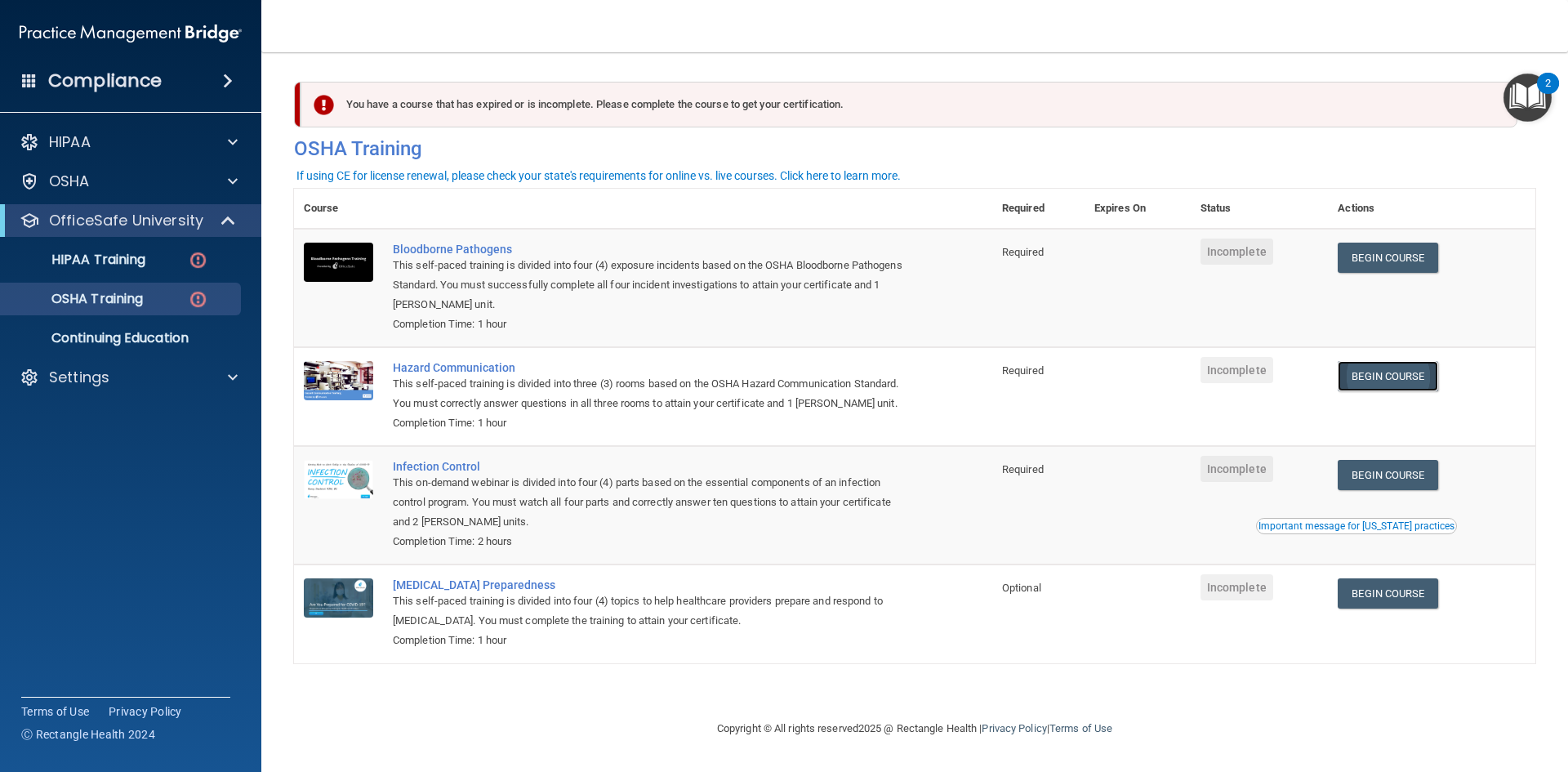
click at [1417, 391] on link "Begin Course" at bounding box center [1388, 375] width 100 height 30
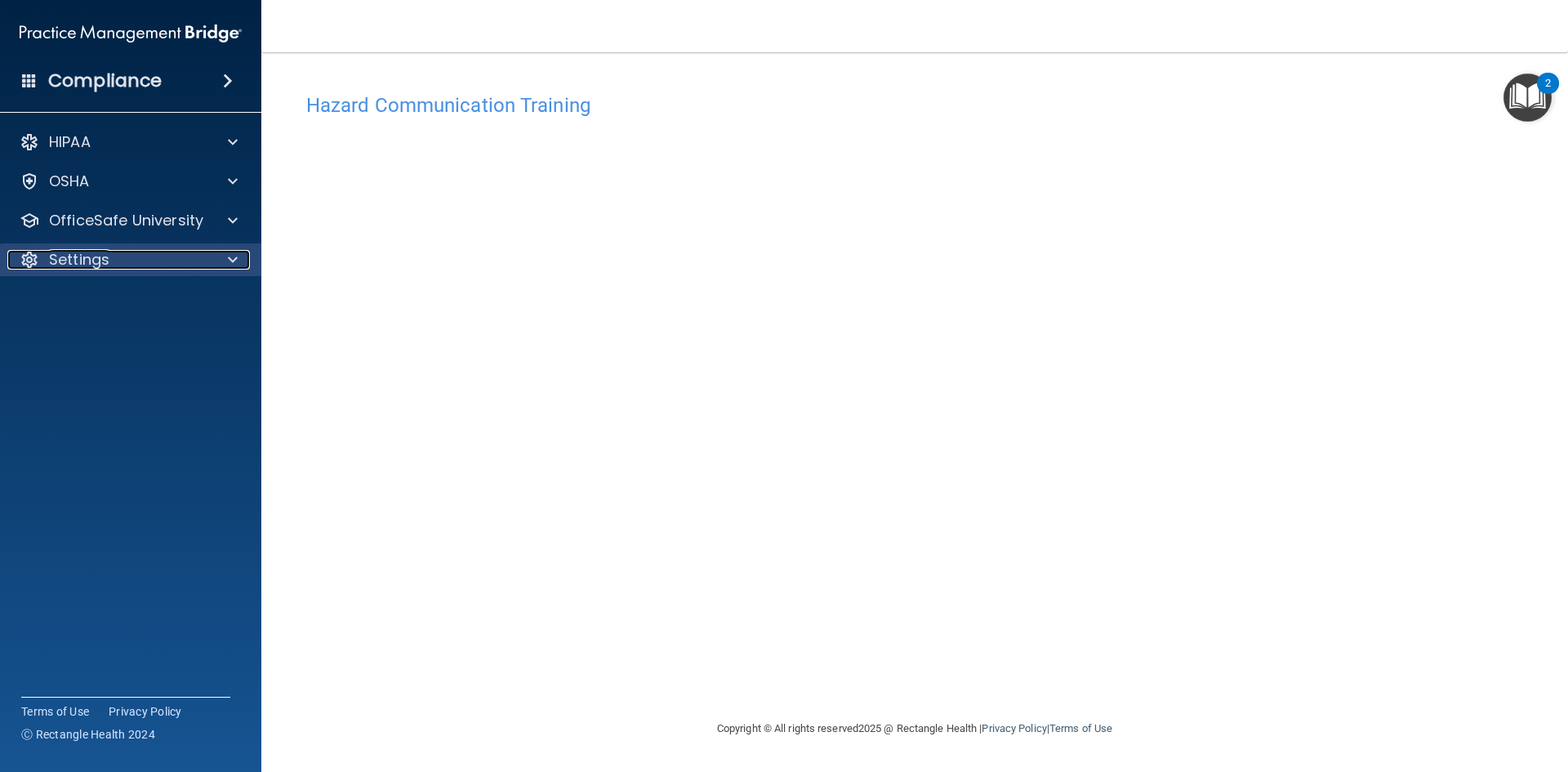
click at [137, 258] on div "Settings" at bounding box center [108, 259] width 203 height 19
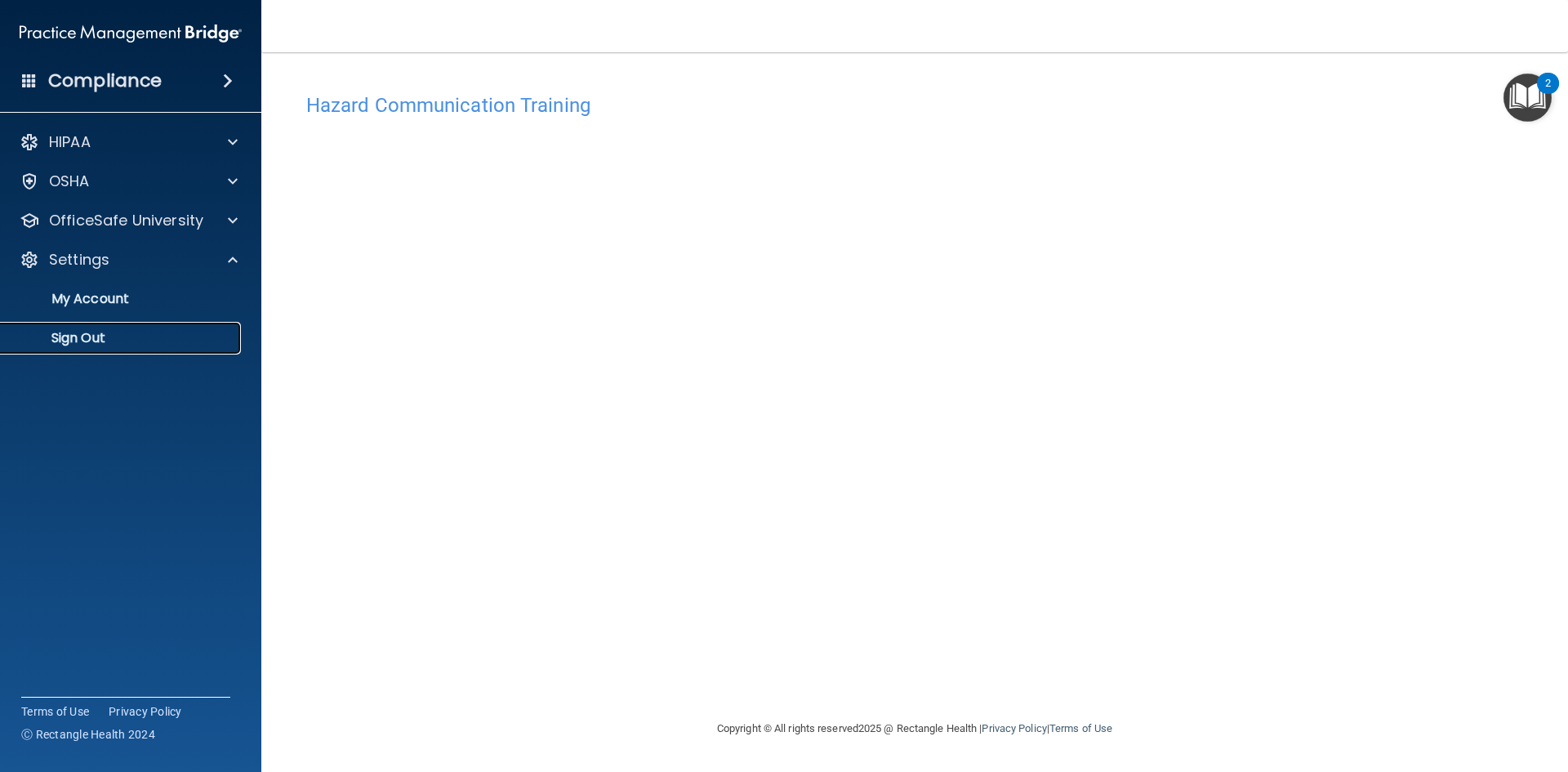
click at [144, 336] on p "Sign Out" at bounding box center [122, 338] width 223 height 17
